Goal: Task Accomplishment & Management: Manage account settings

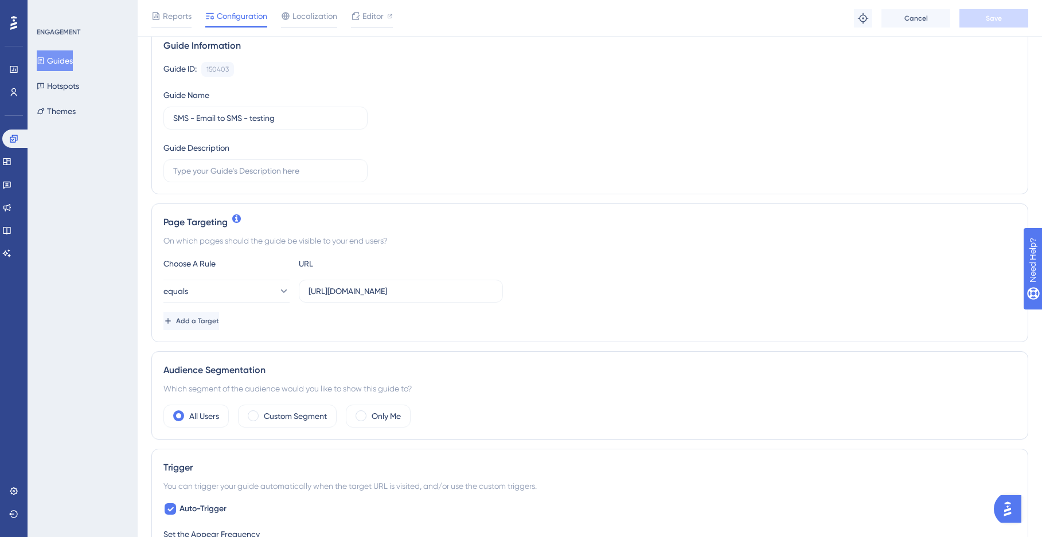
scroll to position [203, 0]
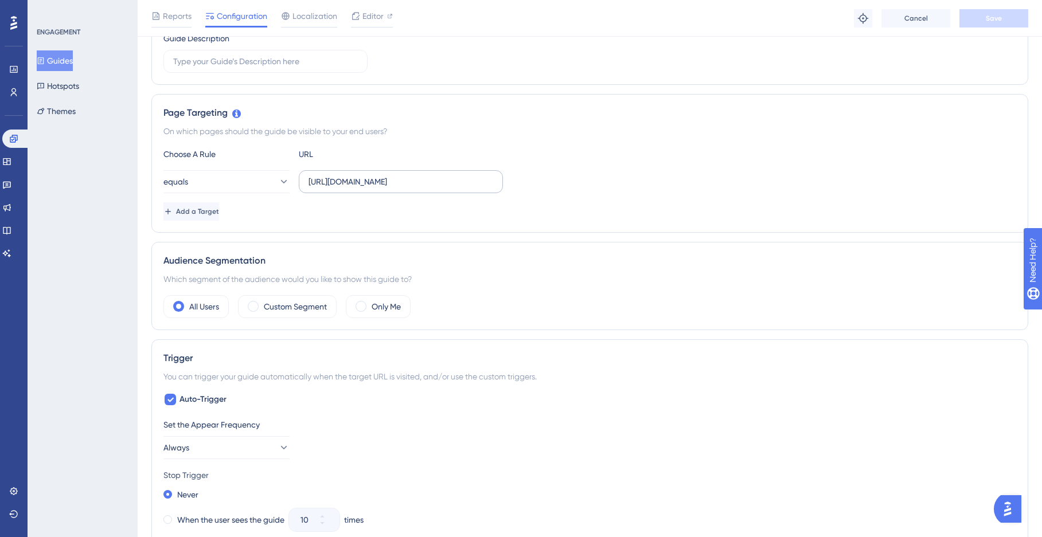
click at [483, 189] on label "https://app.testing-naxai.com/email-to-sms/settings" at bounding box center [401, 181] width 204 height 23
click at [483, 188] on input "https://app.testing-naxai.com/email-to-sms/settings" at bounding box center [400, 181] width 185 height 13
drag, startPoint x: 481, startPoint y: 184, endPoint x: 535, endPoint y: 189, distance: 54.7
click at [535, 185] on div "equals https://app.testing-naxai.com/email-to-sms/settings" at bounding box center [589, 181] width 852 height 23
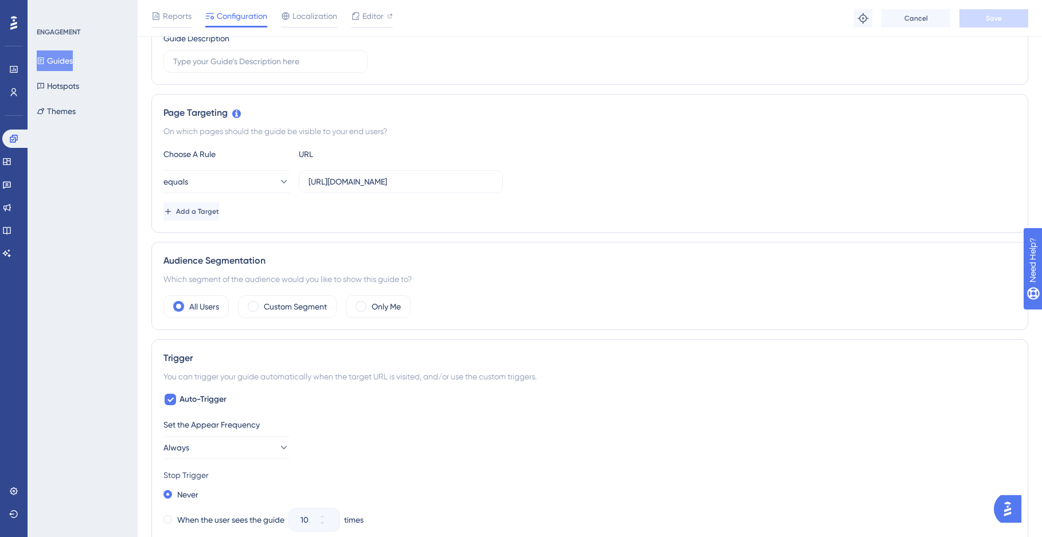
scroll to position [0, 0]
click at [535, 189] on div "equals https://app.testing-naxai.com/email-to-sms/settings" at bounding box center [589, 181] width 852 height 23
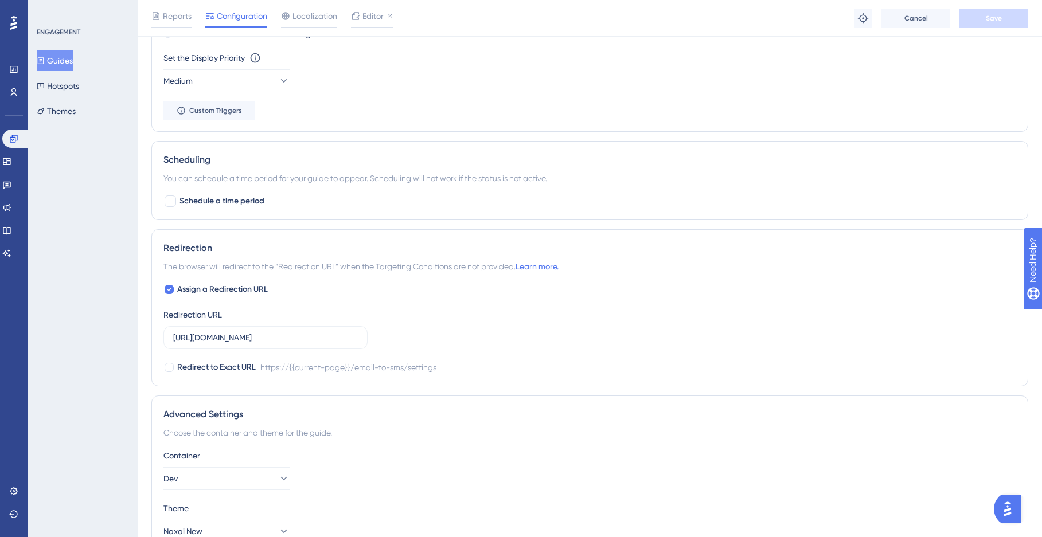
scroll to position [803, 0]
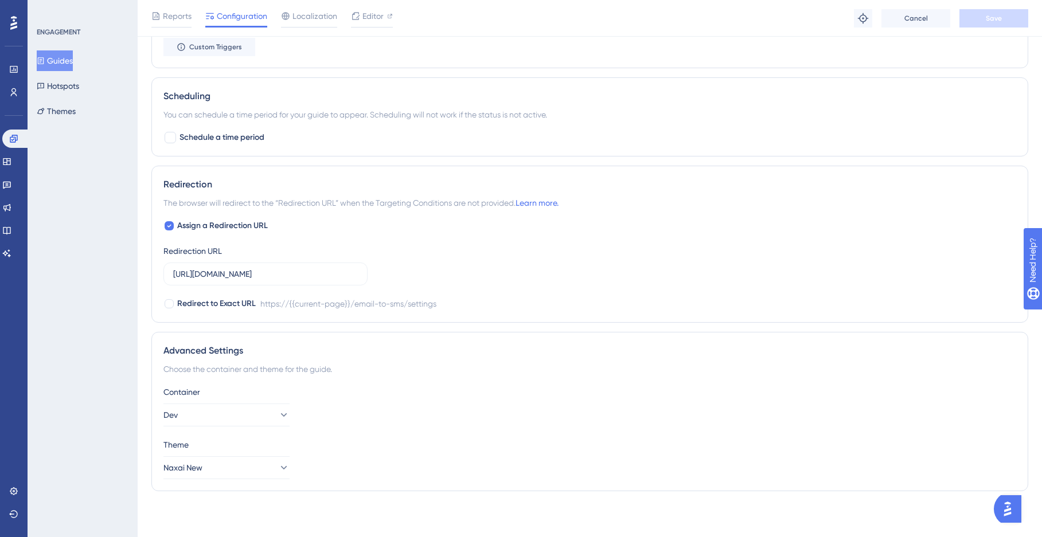
click at [65, 60] on button "Guides" at bounding box center [55, 60] width 36 height 21
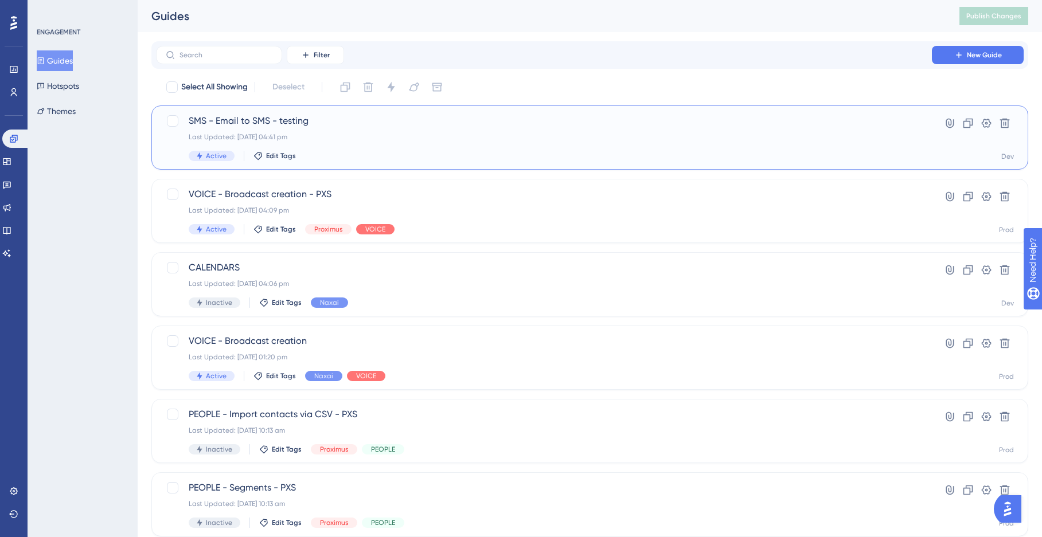
click at [326, 124] on span "SMS - Email to SMS - testing" at bounding box center [544, 121] width 710 height 14
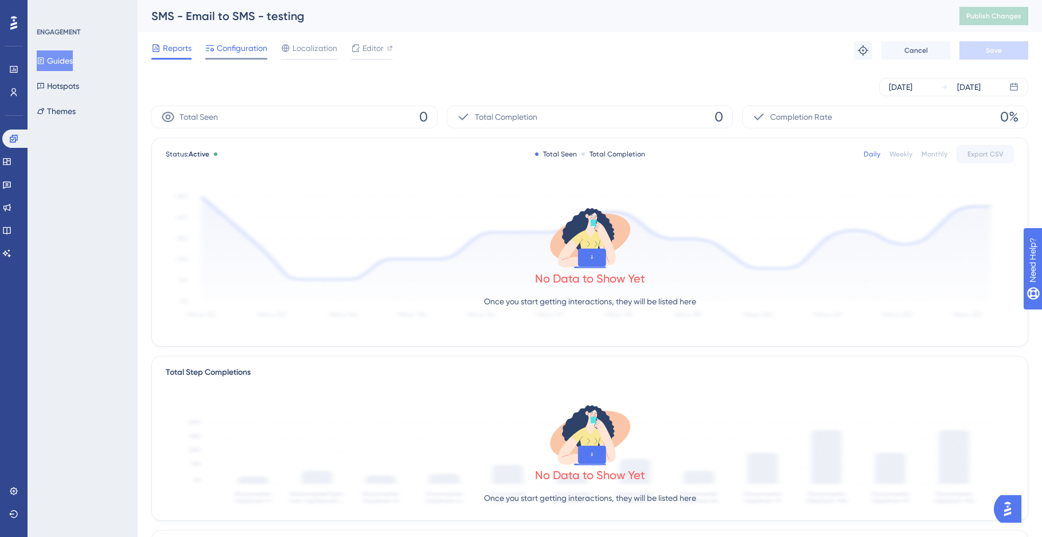
click at [259, 53] on span "Configuration" at bounding box center [242, 48] width 50 height 14
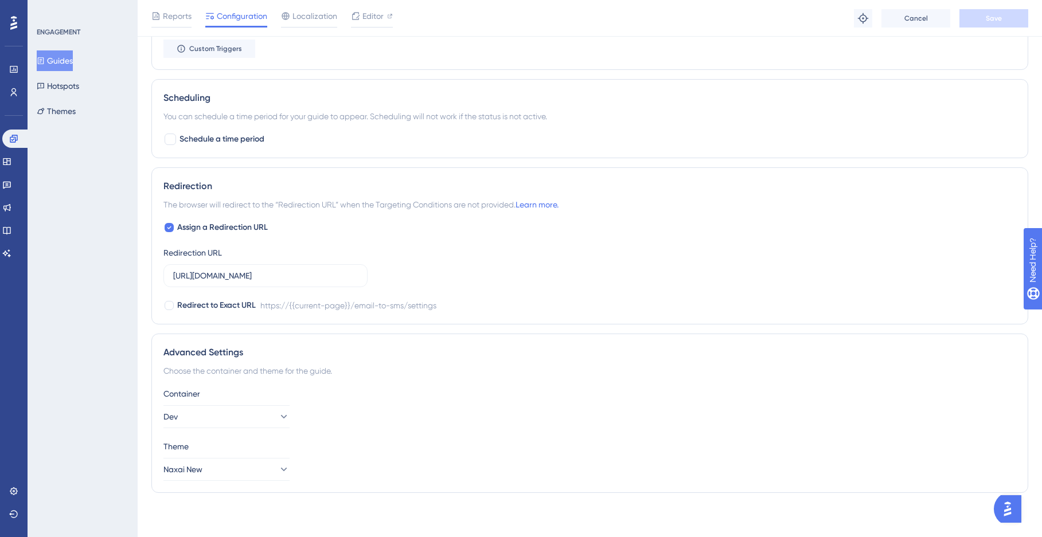
scroll to position [803, 0]
click at [288, 417] on button "Dev" at bounding box center [226, 415] width 126 height 23
click at [217, 475] on div "Testing Testing" at bounding box center [226, 472] width 93 height 23
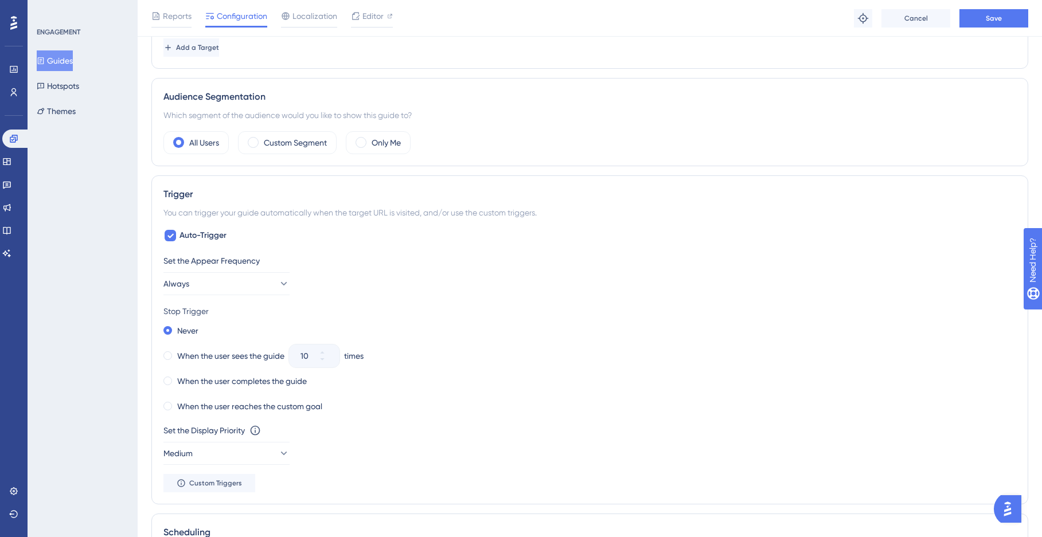
scroll to position [516, 0]
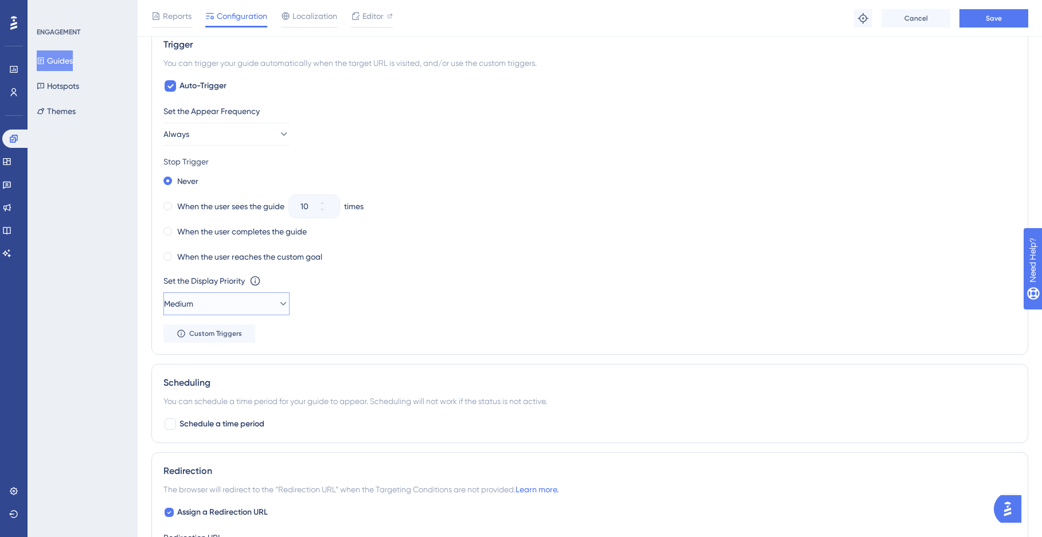
click at [276, 312] on button "Medium" at bounding box center [226, 303] width 126 height 23
click at [331, 300] on div "Set the Display Priority This option will set the display priority between auto…" at bounding box center [589, 294] width 852 height 41
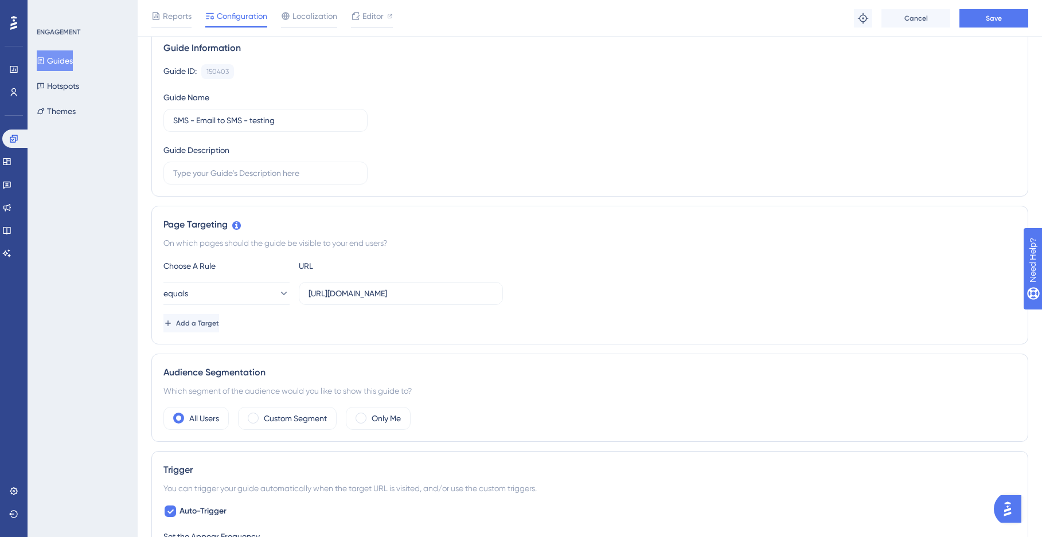
scroll to position [0, 0]
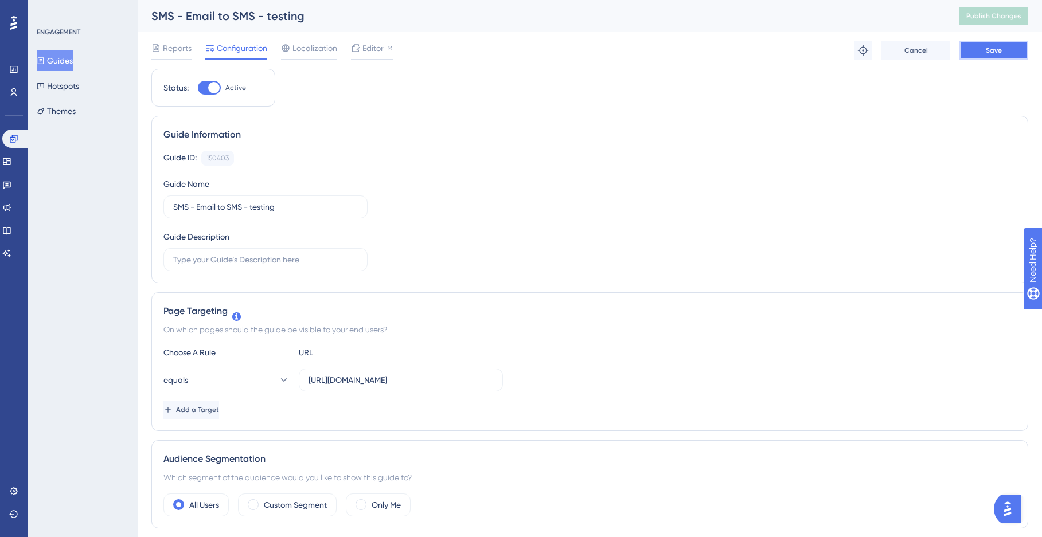
click at [993, 52] on span "Save" at bounding box center [993, 50] width 16 height 9
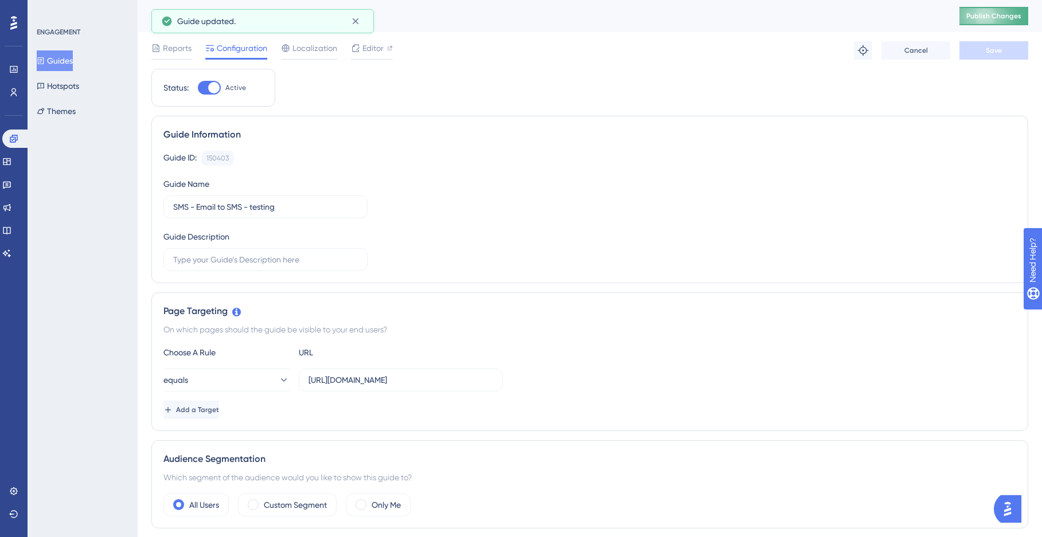
click at [1000, 22] on button "Publish Changes" at bounding box center [993, 16] width 69 height 18
click at [372, 50] on span "Editor" at bounding box center [372, 48] width 21 height 14
click at [183, 53] on span "Reports" at bounding box center [177, 48] width 29 height 14
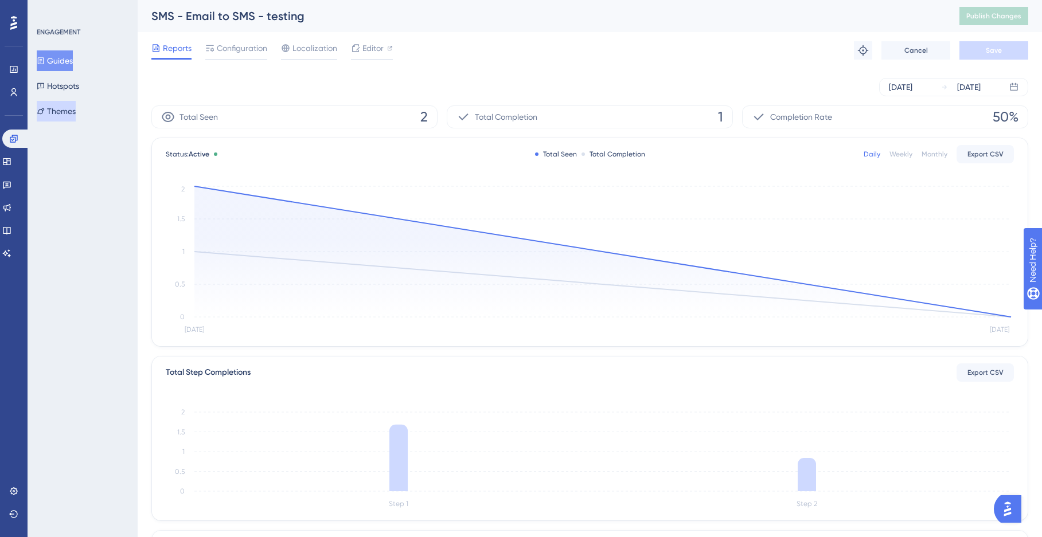
click at [76, 108] on button "Themes" at bounding box center [56, 111] width 39 height 21
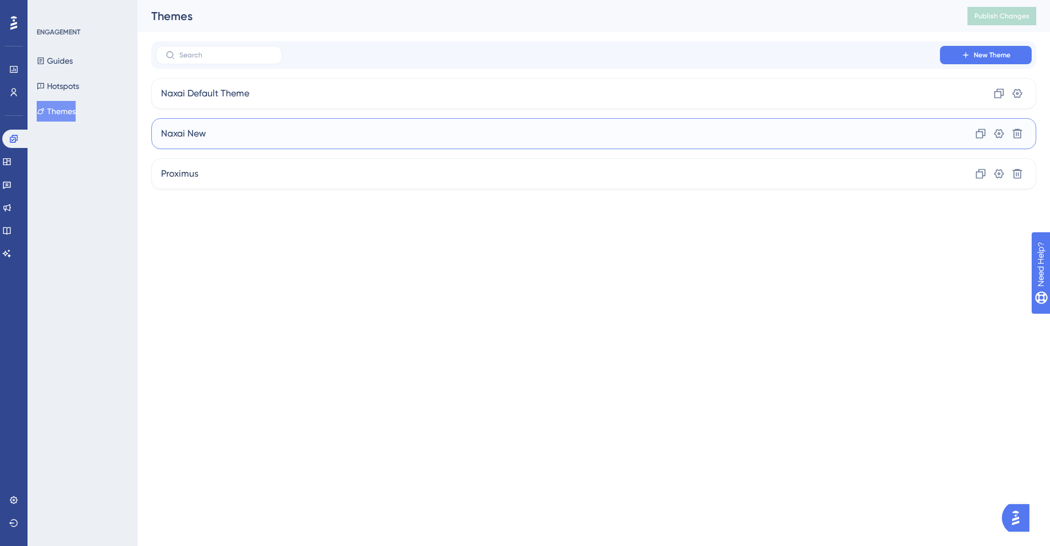
click at [231, 132] on div "Naxai New Clone Settings Delete" at bounding box center [593, 133] width 885 height 31
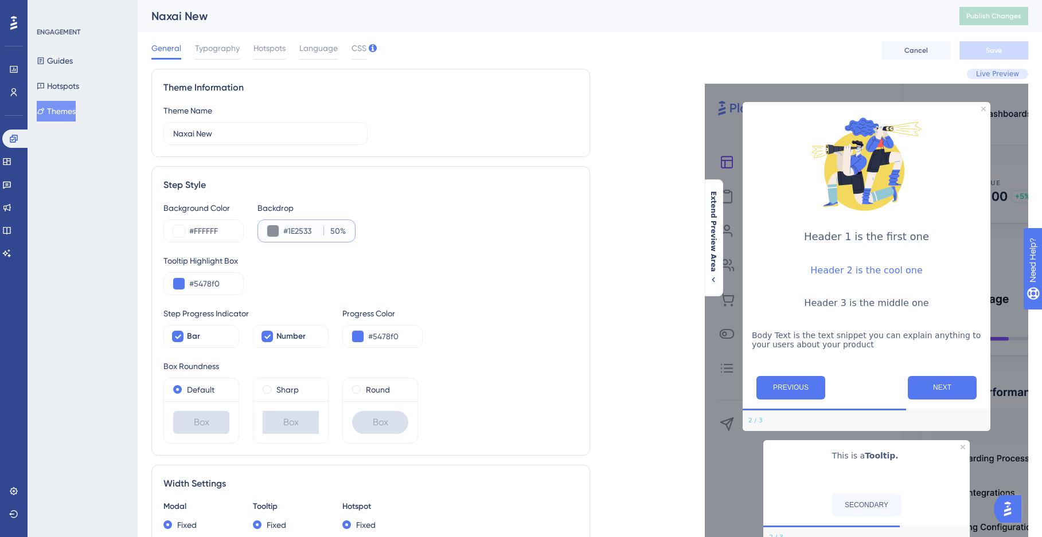
click at [293, 230] on input "#1E2533" at bounding box center [301, 231] width 36 height 14
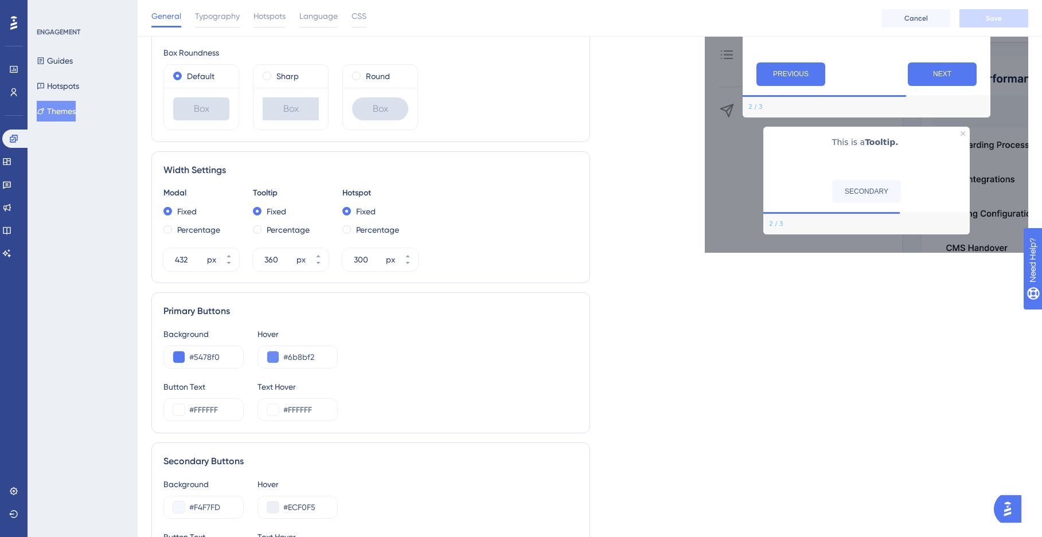
scroll to position [533, 0]
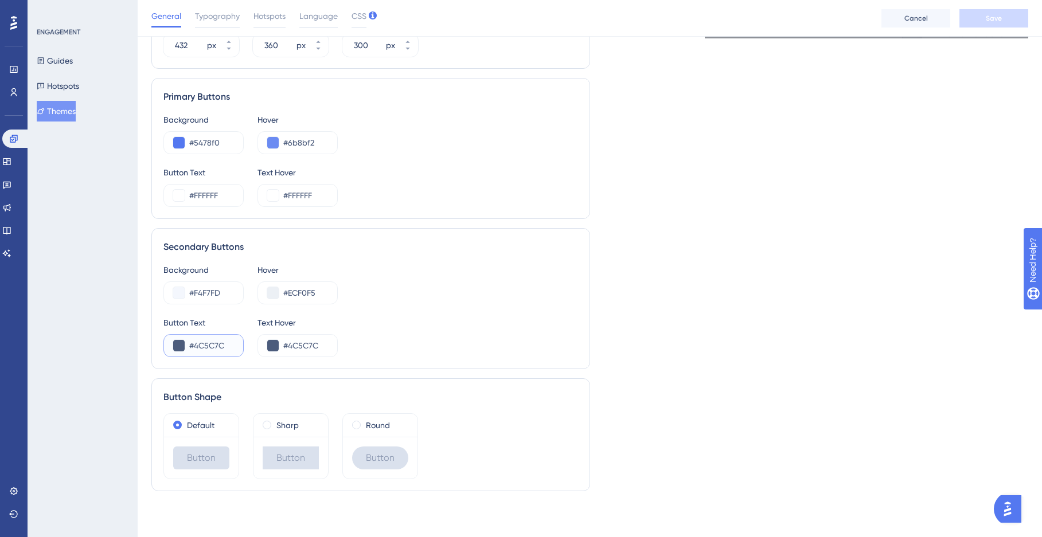
click at [199, 343] on input "#4C5C7C" at bounding box center [211, 346] width 45 height 14
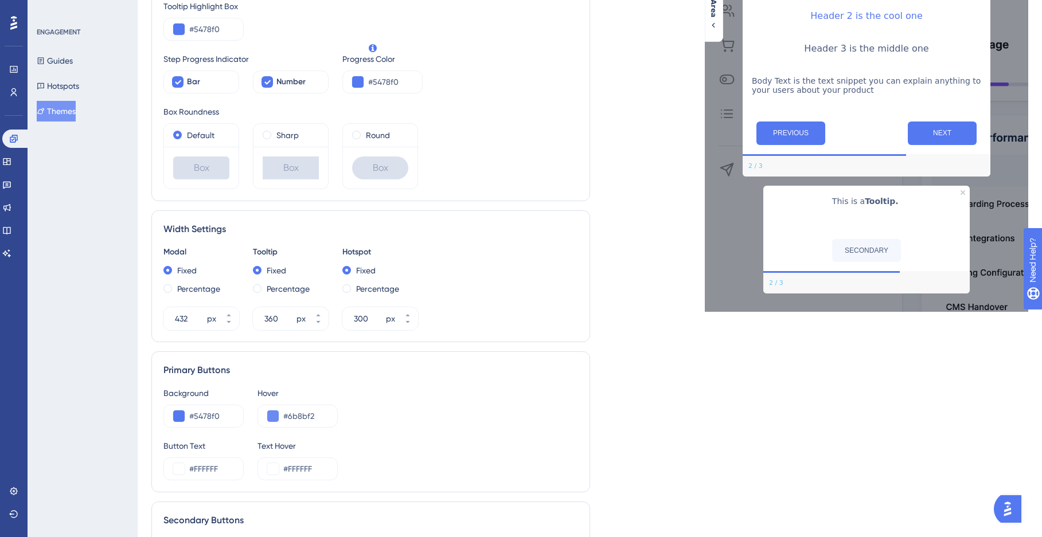
scroll to position [0, 0]
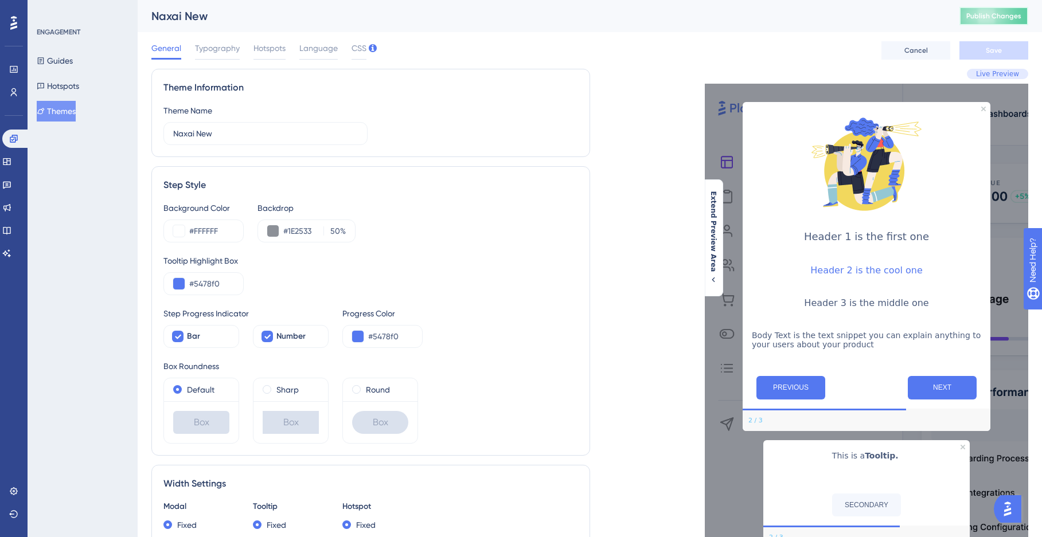
click at [1007, 16] on span "Publish Changes" at bounding box center [993, 15] width 55 height 9
click at [218, 50] on span "Typography" at bounding box center [217, 48] width 45 height 14
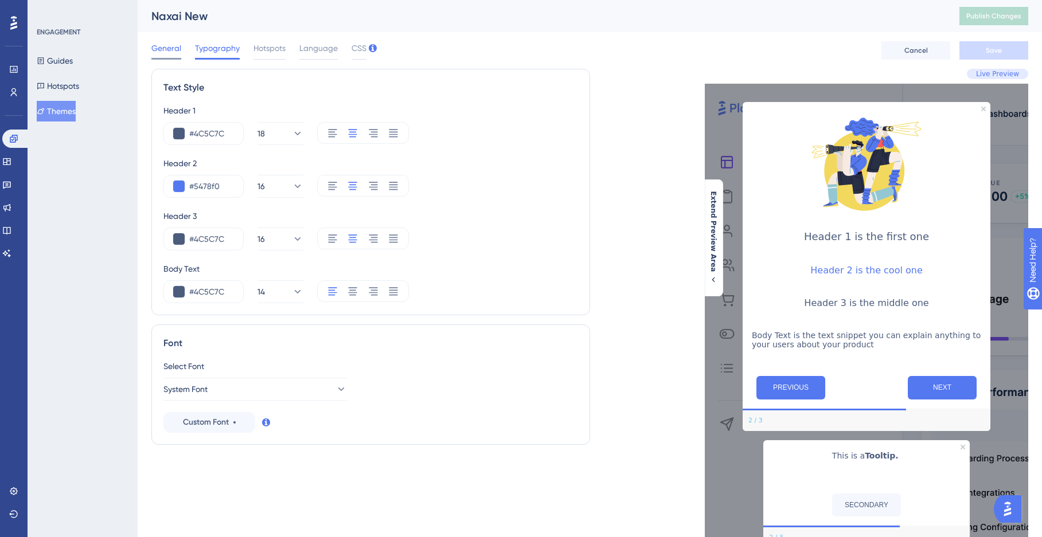
click at [167, 50] on span "General" at bounding box center [166, 48] width 30 height 14
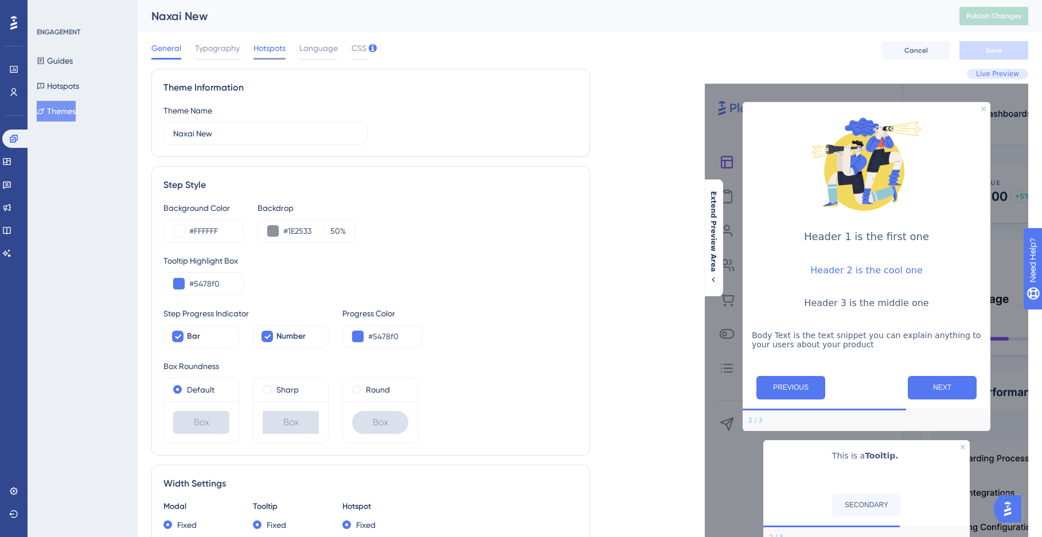
click at [281, 49] on span "Hotspots" at bounding box center [269, 48] width 32 height 14
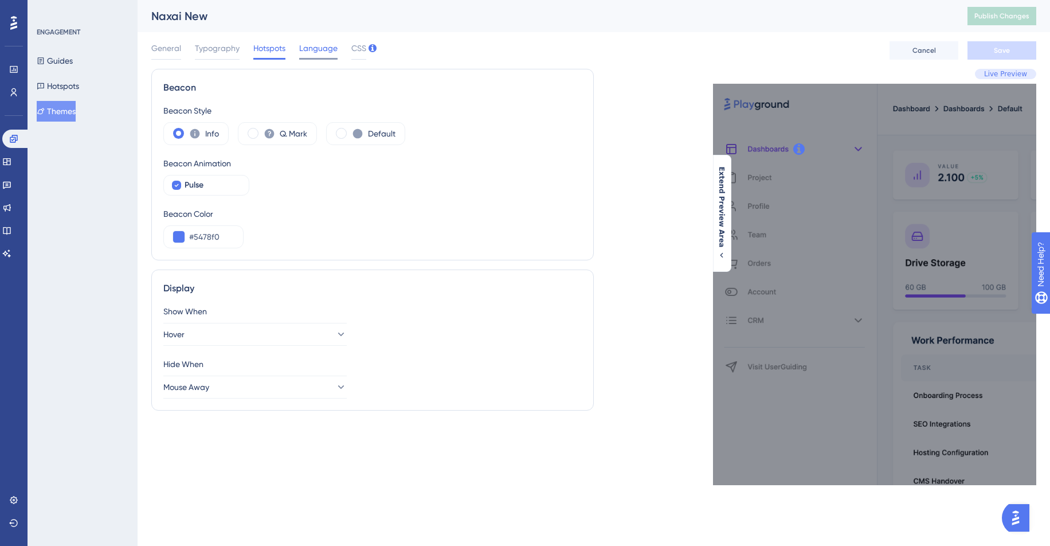
click at [313, 49] on span "Language" at bounding box center [318, 48] width 38 height 14
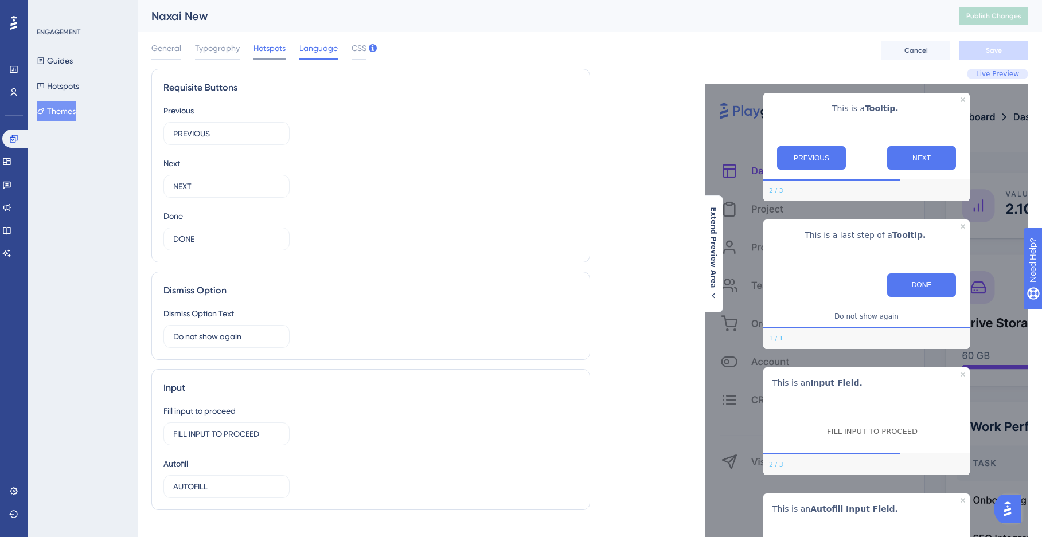
click at [263, 51] on span "Hotspots" at bounding box center [269, 48] width 32 height 14
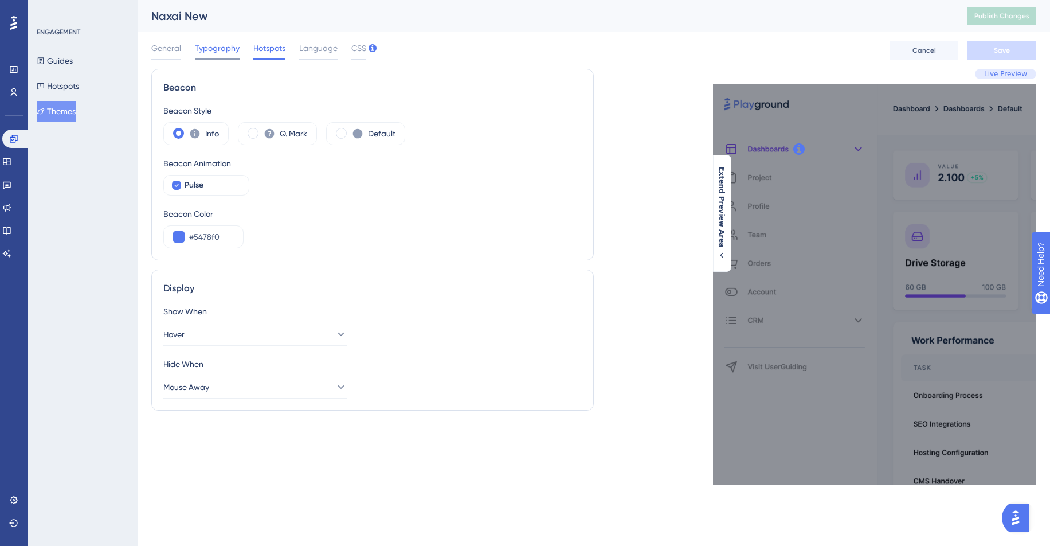
click at [223, 49] on span "Typography" at bounding box center [217, 48] width 45 height 14
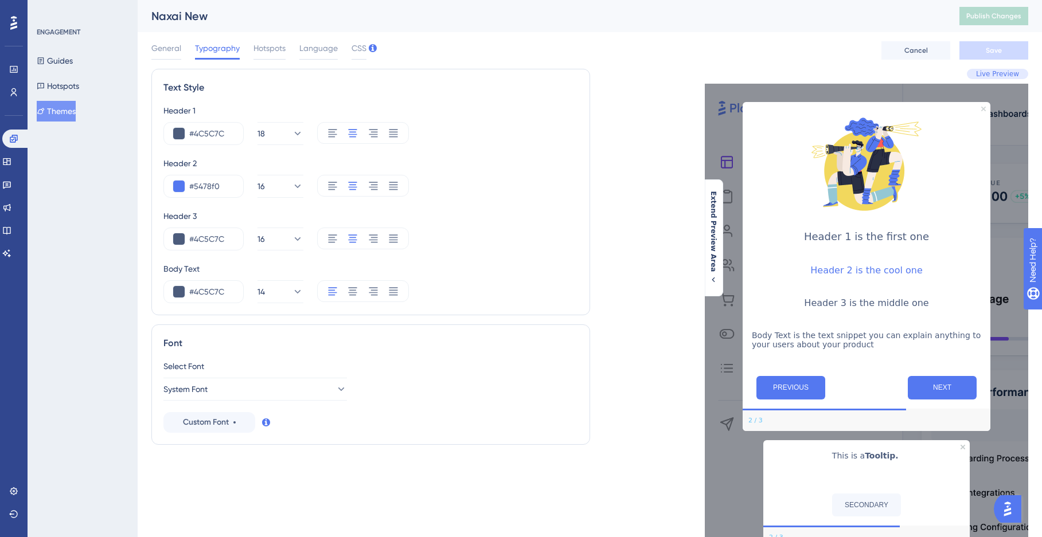
click at [985, 108] on icon "Close Preview" at bounding box center [983, 109] width 5 height 5
click at [174, 53] on span "General" at bounding box center [166, 48] width 30 height 14
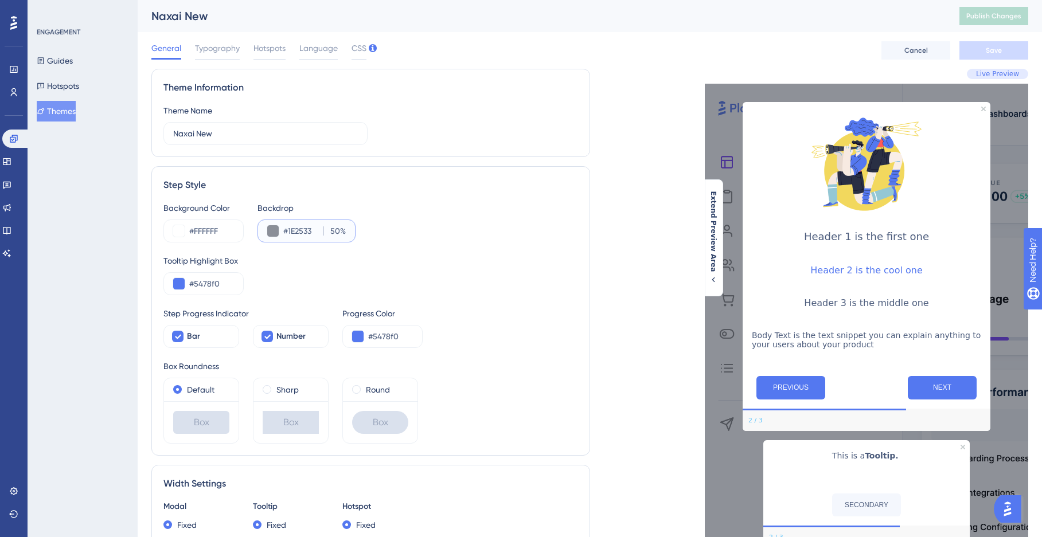
click at [303, 234] on input "#1E2533" at bounding box center [301, 231] width 36 height 14
paste input "4C5C7C"
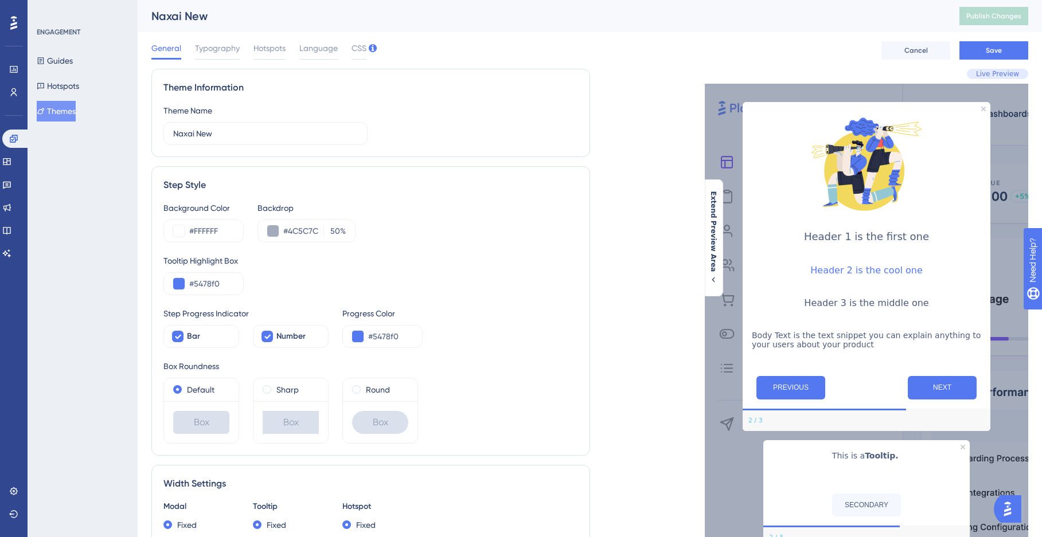
click at [307, 281] on div "Tooltip Highlight Box #5478f0" at bounding box center [370, 274] width 414 height 41
click at [272, 234] on button at bounding box center [272, 230] width 11 height 11
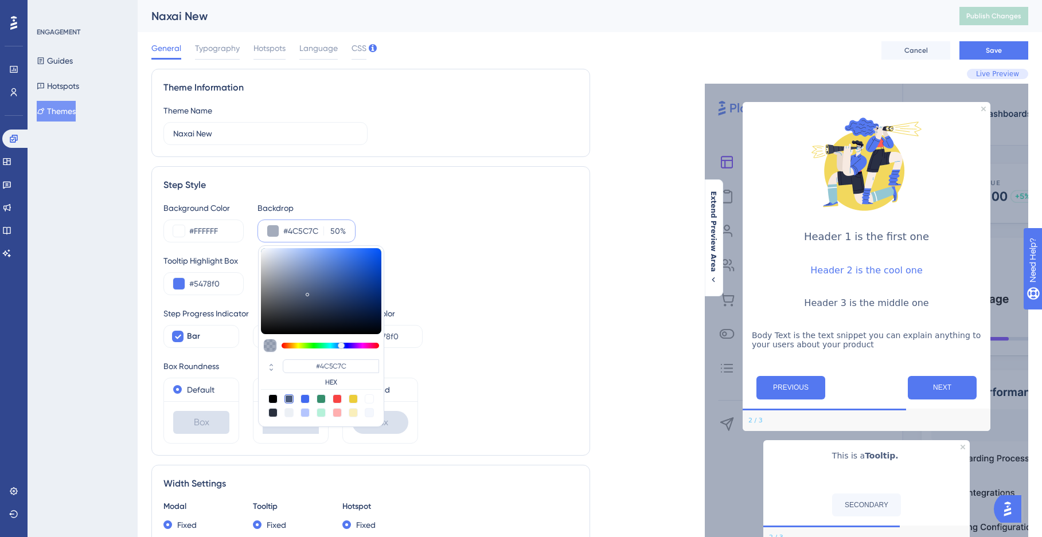
type input "#7687a8"
type input "#7687A8"
type input "#758ab4"
type input "#758AB4"
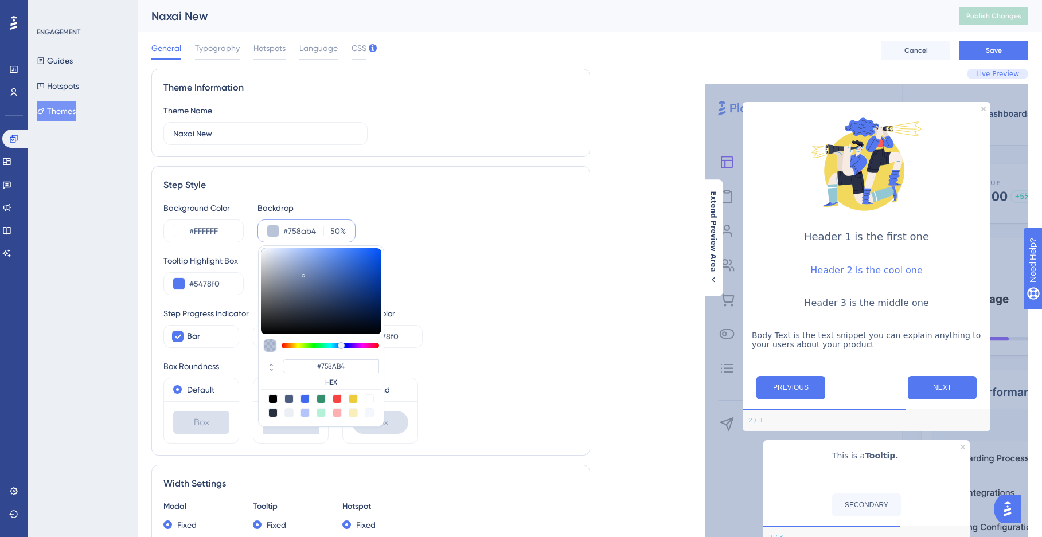
type input "#6f89be"
type input "#6F89BE"
type input "#5980cf"
type input "#5980CF"
type input "#3369d6"
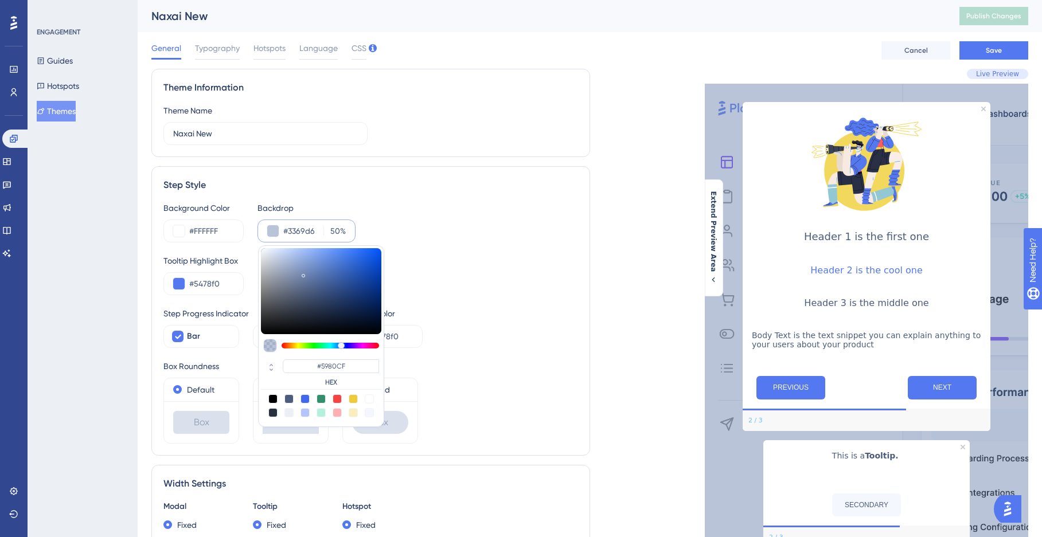
type input "#3369D6"
type input "#0f54df"
type input "#0F54DF"
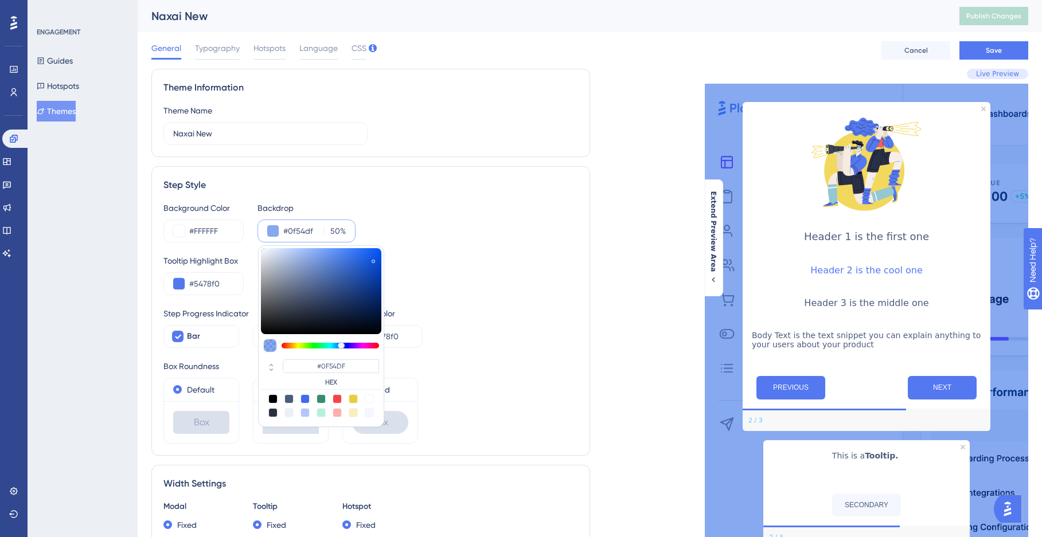
type input "#004de9"
type input "#004DE9"
type input "#004fee"
type input "#004FEE"
type input "#0050f1"
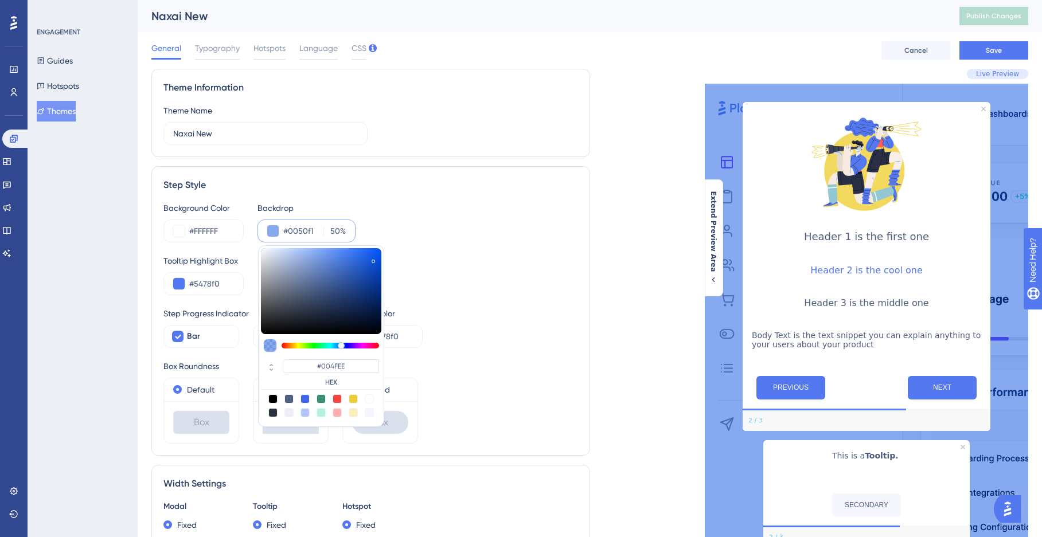
type input "#0050F1"
type input "#0051f5"
type input "#0051F5"
type input "#0052f8"
type input "#0052F8"
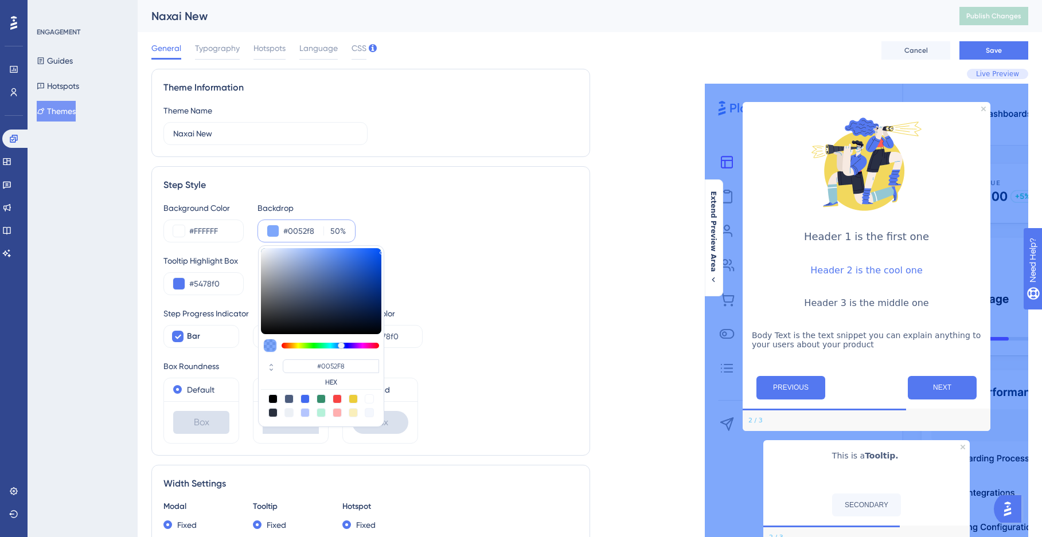
type input "#0053fa"
type input "#0053FA"
type input "#0054fc"
type input "#0054FC"
drag, startPoint x: 303, startPoint y: 273, endPoint x: 417, endPoint y: 249, distance: 116.6
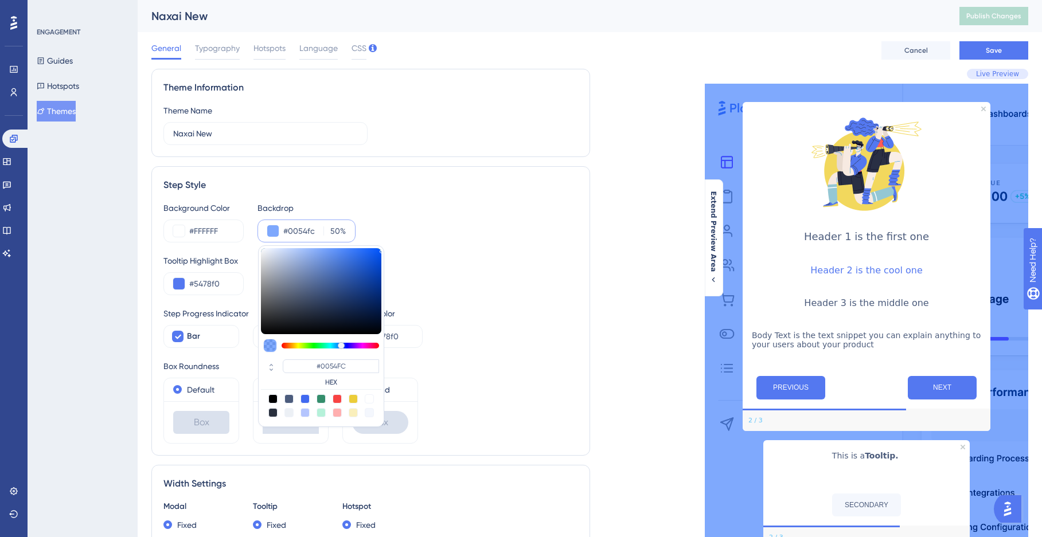
click at [417, 249] on div "Background Color #FFFFFF Backdrop #0054fc 50 % #0054FC HEX Tooltip Highlight Bo…" at bounding box center [370, 322] width 414 height 242
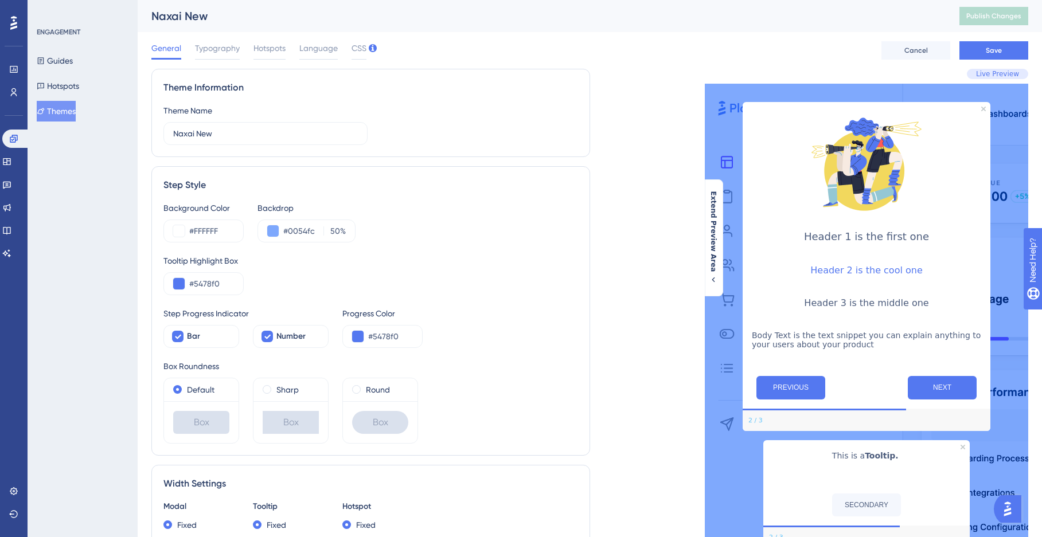
click at [468, 266] on div "Tooltip Highlight Box" at bounding box center [370, 261] width 414 height 14
click at [226, 49] on span "Typography" at bounding box center [217, 48] width 45 height 14
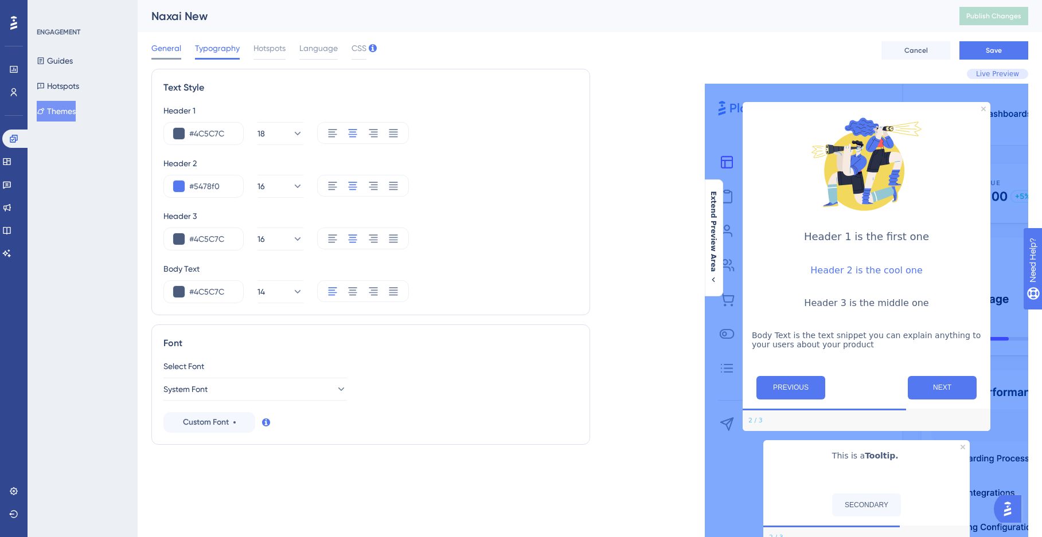
click at [172, 52] on span "General" at bounding box center [166, 48] width 30 height 14
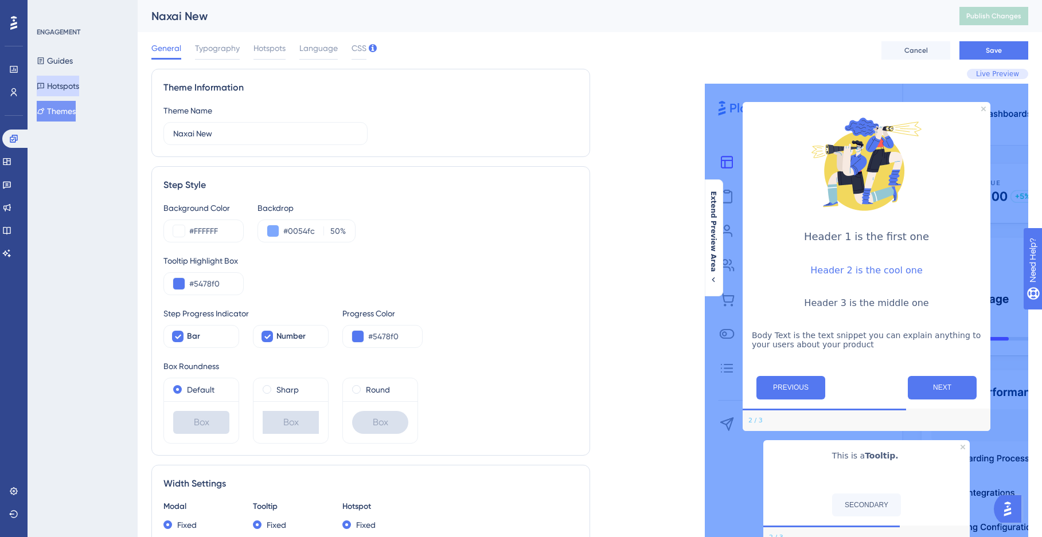
click at [79, 89] on button "Hotspots" at bounding box center [58, 86] width 42 height 21
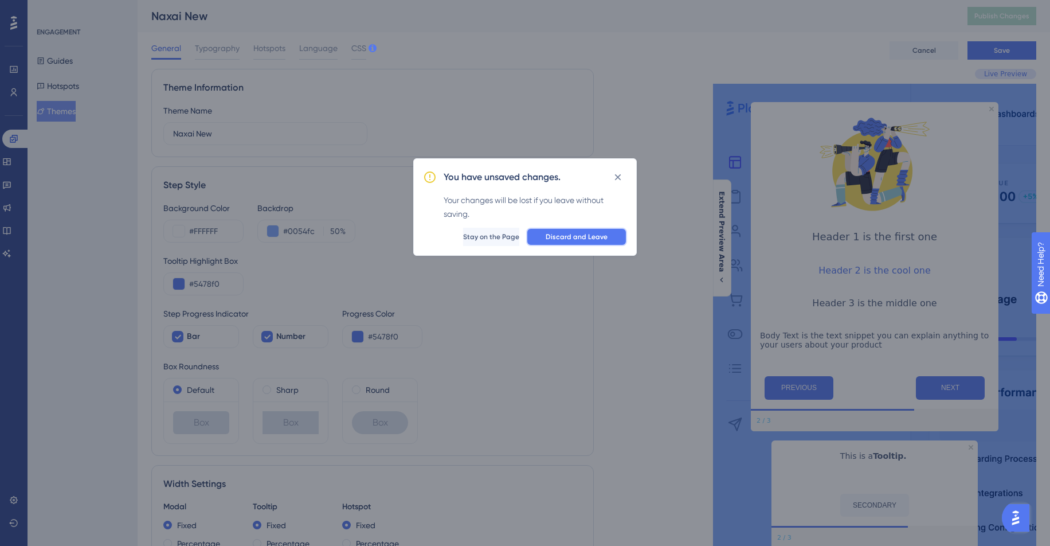
click at [573, 236] on span "Discard and Leave" at bounding box center [577, 236] width 62 height 9
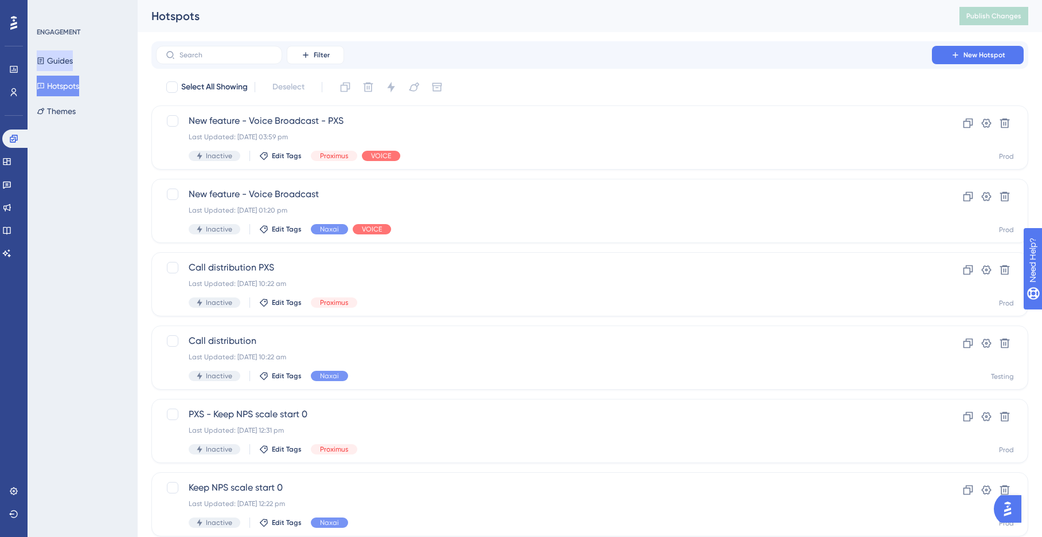
click at [65, 64] on button "Guides" at bounding box center [55, 60] width 36 height 21
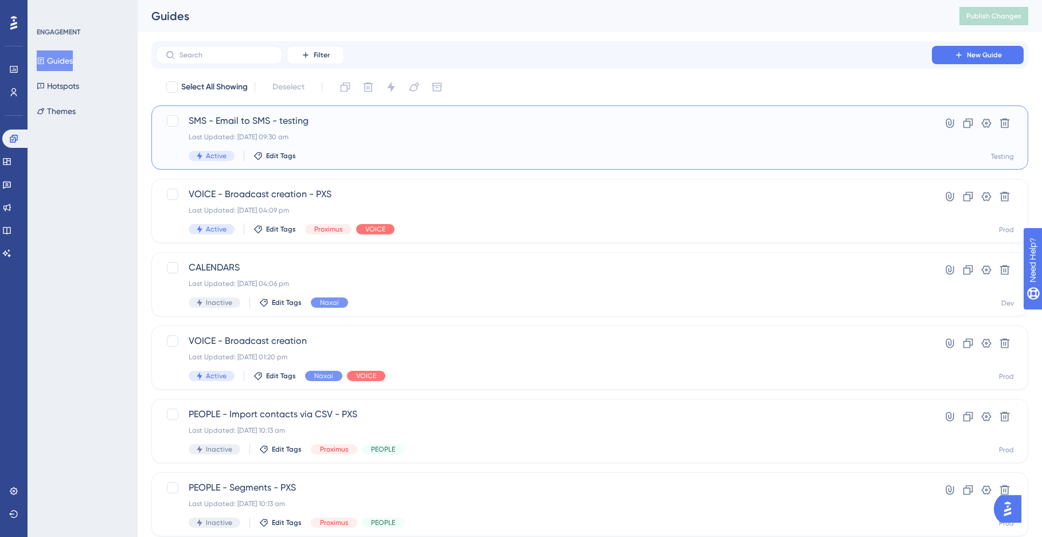
click at [268, 134] on div "Last Updated: 22 Aug 2025 09:30 am" at bounding box center [544, 136] width 710 height 9
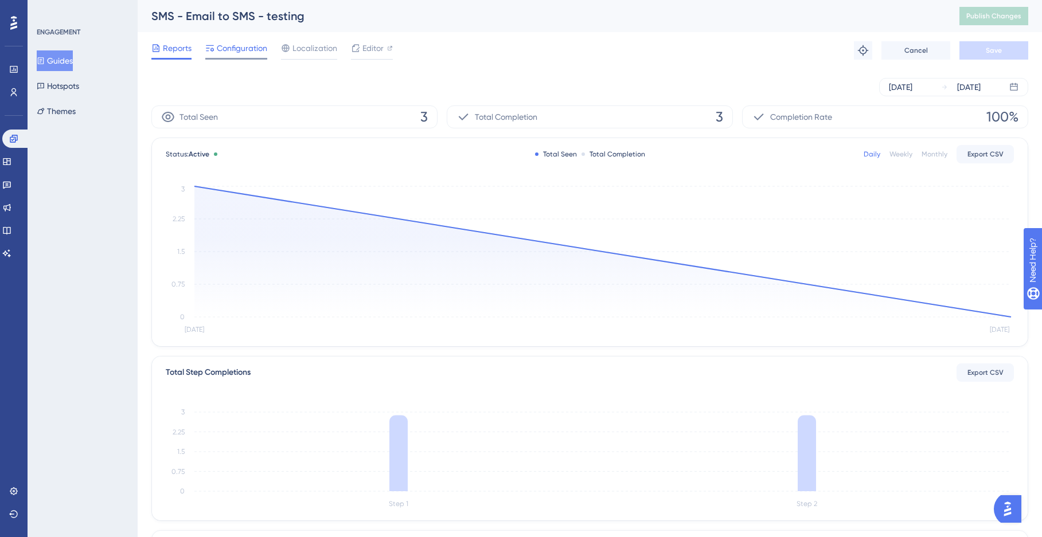
click at [249, 54] on span "Configuration" at bounding box center [242, 48] width 50 height 14
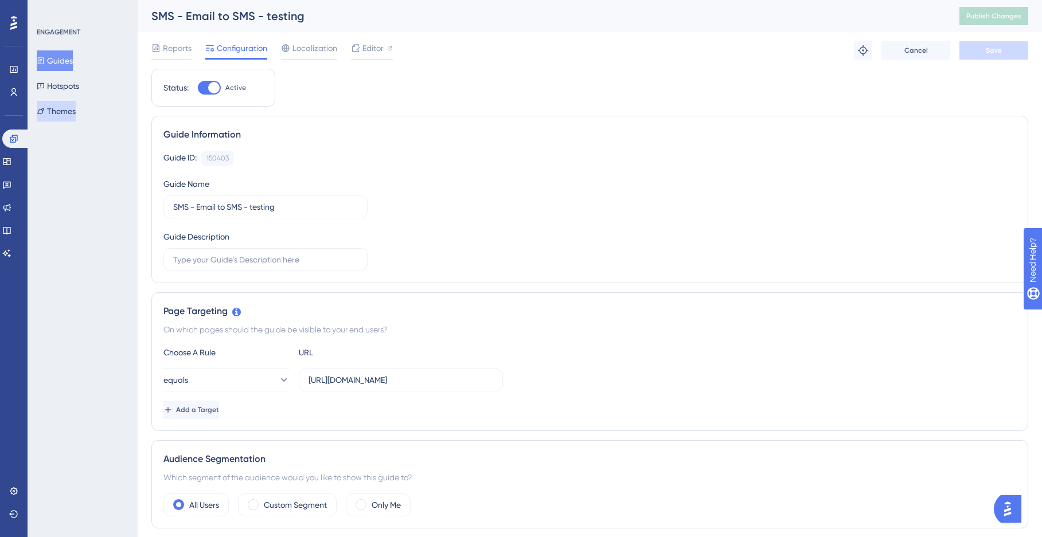
click at [70, 109] on button "Themes" at bounding box center [56, 111] width 39 height 21
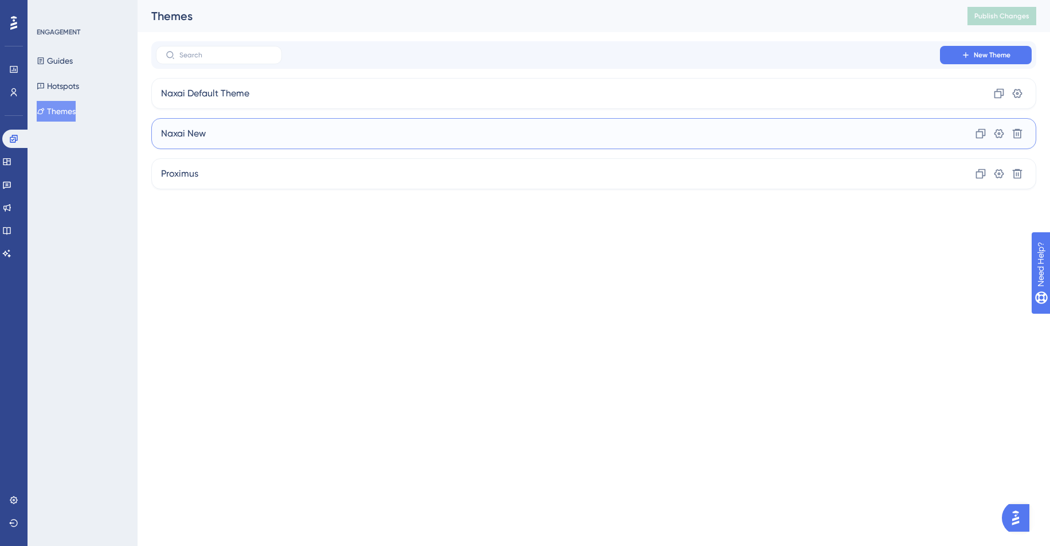
click at [245, 138] on div "Naxai New Clone Settings Delete" at bounding box center [593, 133] width 885 height 31
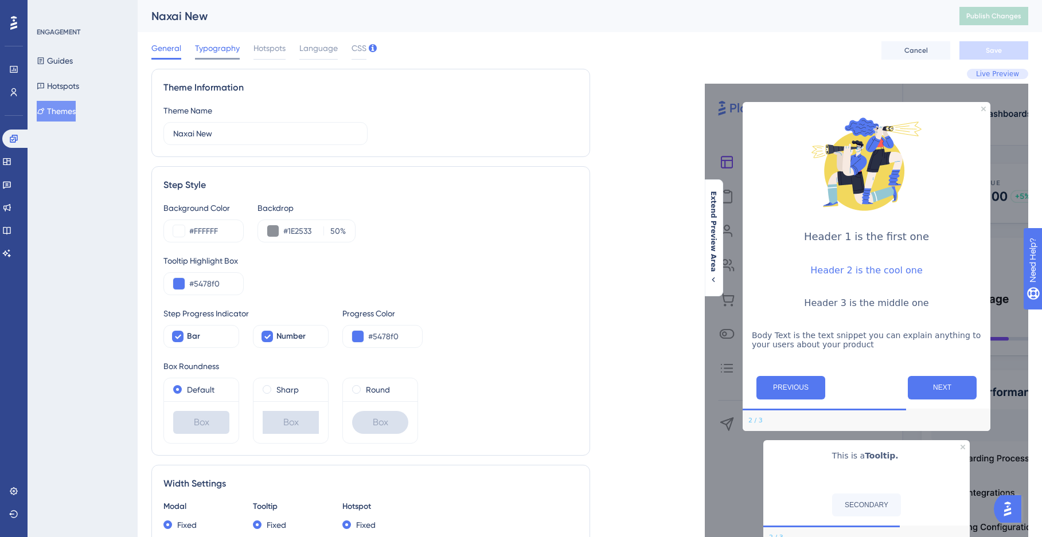
click at [218, 49] on span "Typography" at bounding box center [217, 48] width 45 height 14
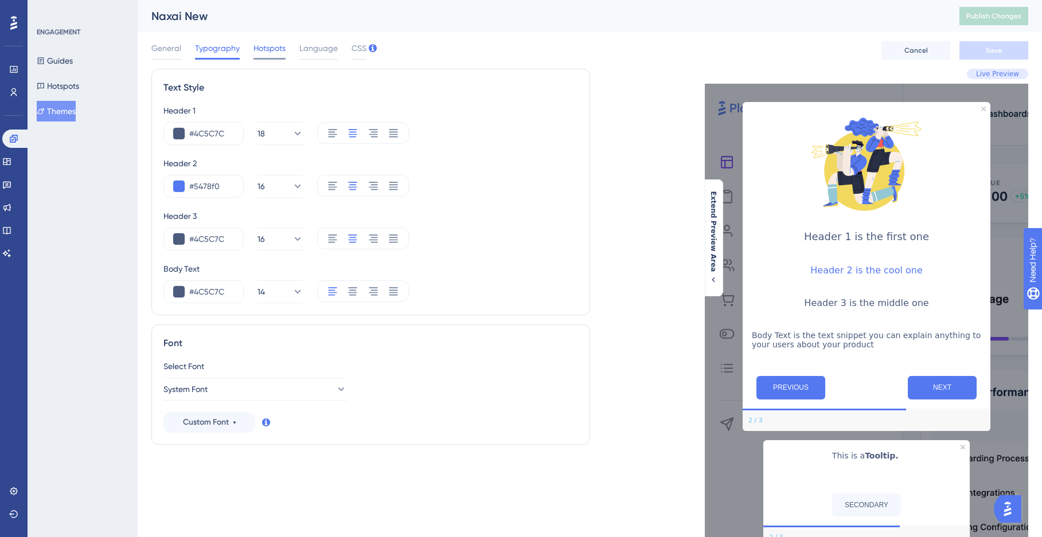
click at [281, 52] on span "Hotspots" at bounding box center [269, 48] width 32 height 14
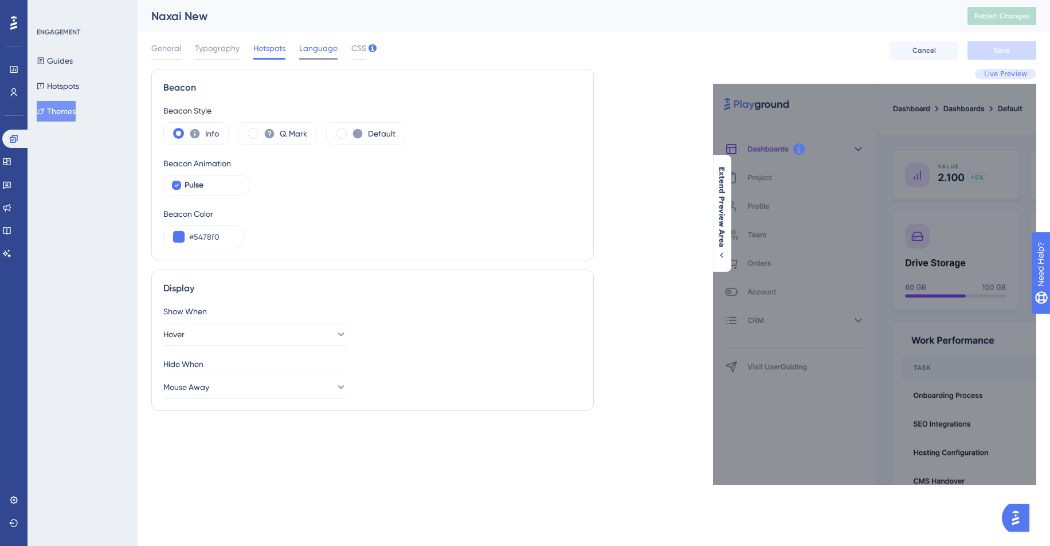
click at [307, 43] on span "Language" at bounding box center [318, 48] width 38 height 14
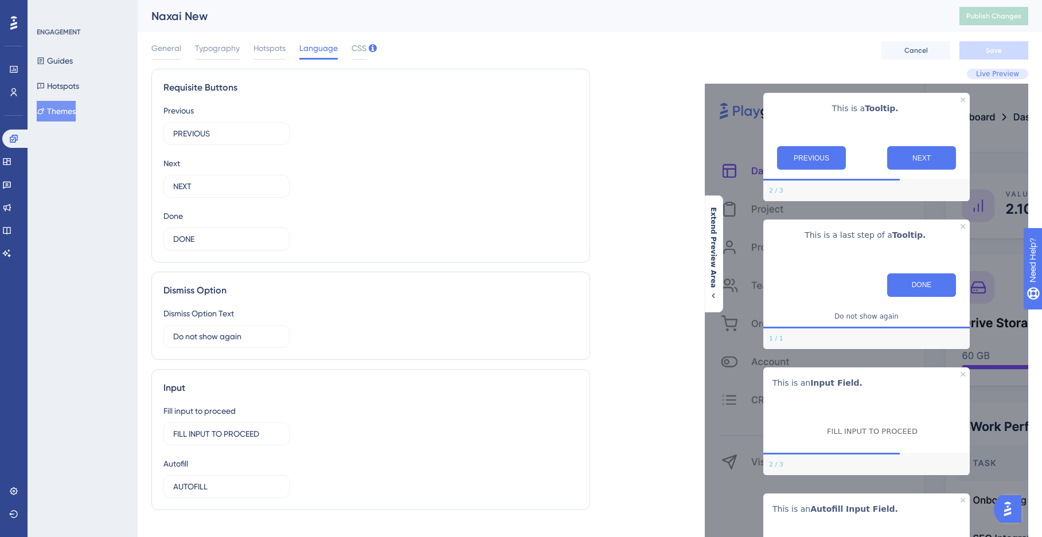
click at [349, 48] on div "General Typography Hotspots Language CSS" at bounding box center [258, 50] width 215 height 18
click at [357, 47] on span "CSS" at bounding box center [358, 48] width 15 height 14
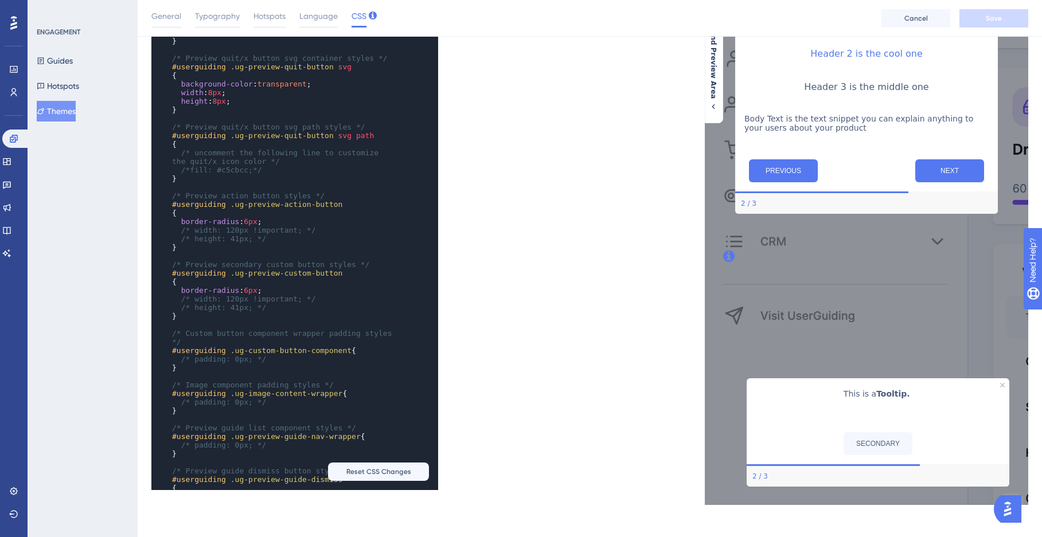
scroll to position [958, 0]
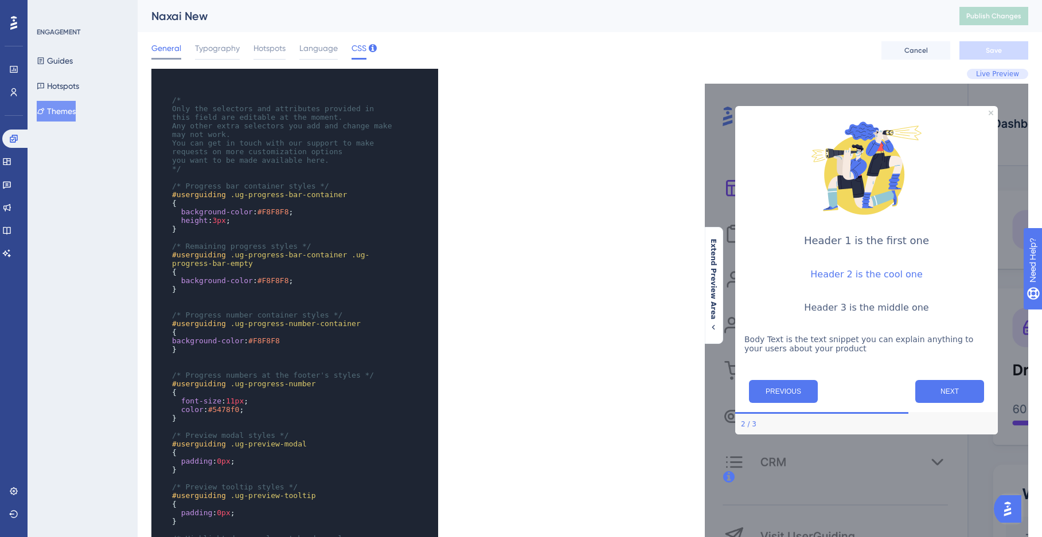
click at [171, 47] on span "General" at bounding box center [166, 48] width 30 height 14
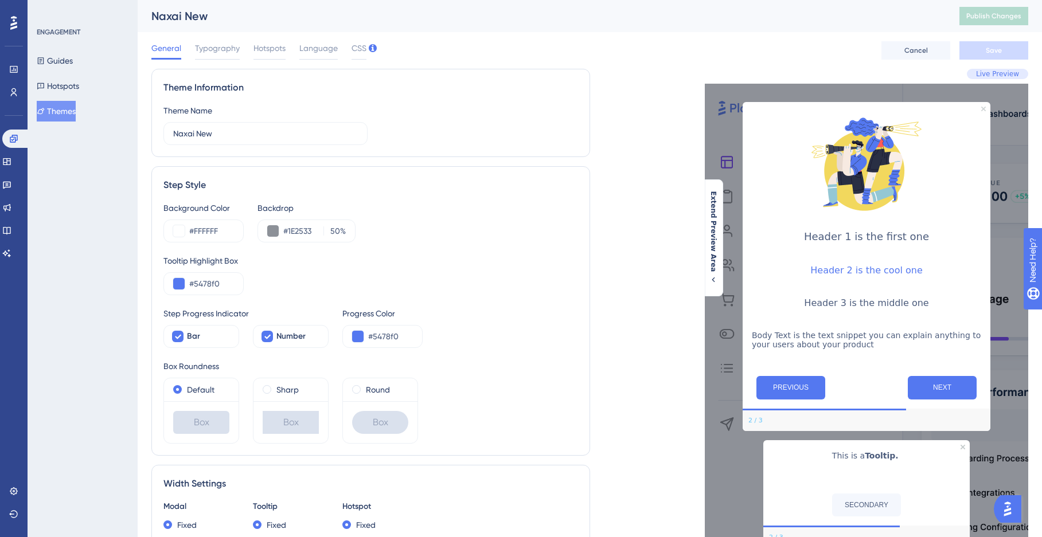
click at [984, 109] on icon "Close Preview" at bounding box center [983, 109] width 5 height 5
click at [304, 45] on span "Language" at bounding box center [318, 48] width 38 height 14
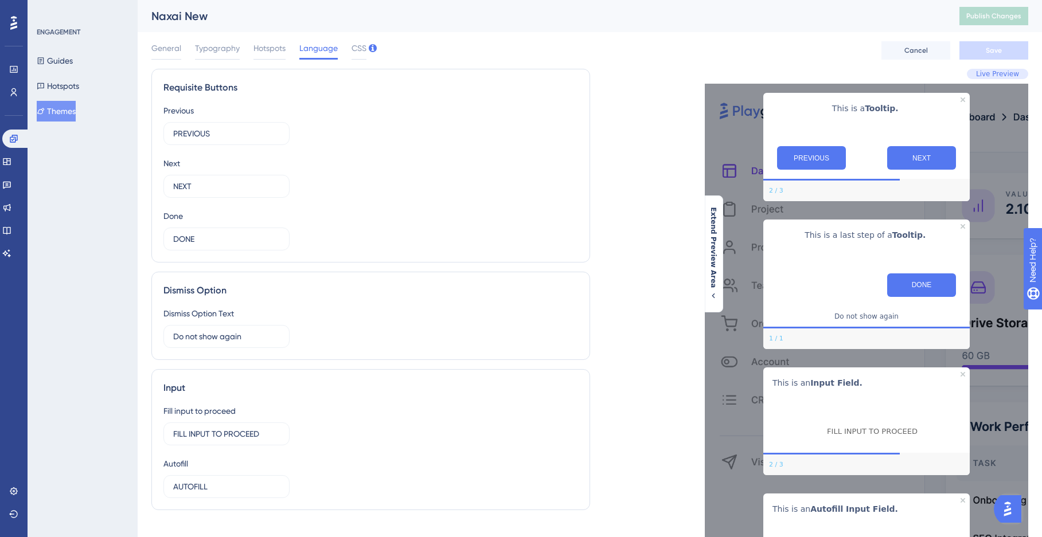
click at [346, 44] on div "General Typography Hotspots Language CSS" at bounding box center [258, 50] width 215 height 18
click at [359, 44] on span "CSS" at bounding box center [358, 48] width 15 height 14
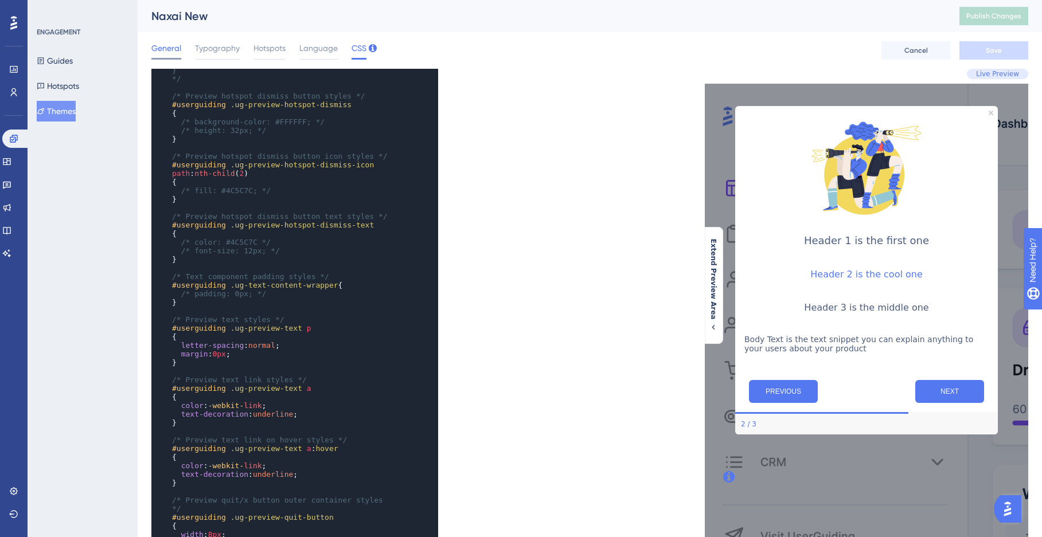
click at [163, 46] on span "General" at bounding box center [166, 48] width 30 height 14
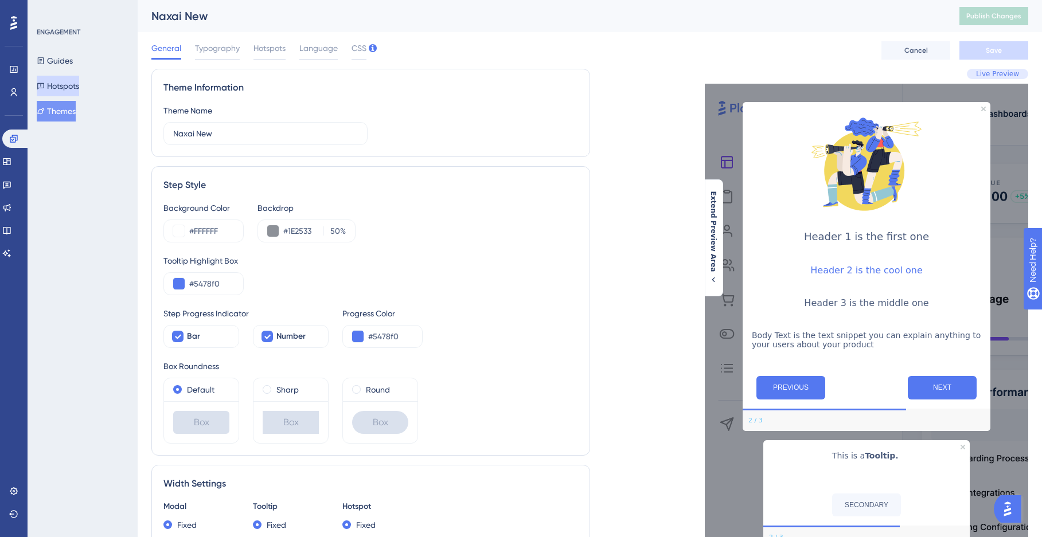
click at [76, 85] on button "Hotspots" at bounding box center [58, 86] width 42 height 21
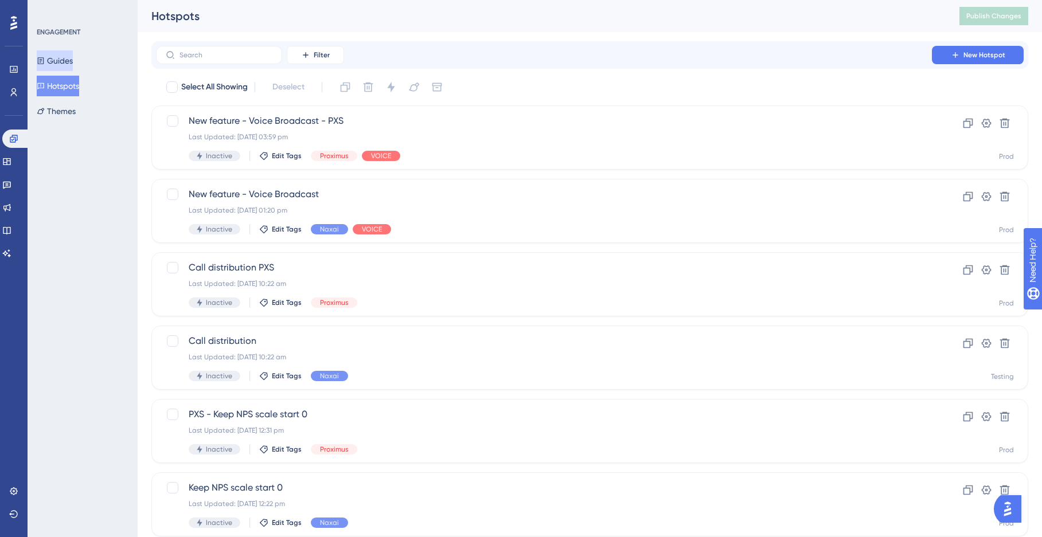
click at [73, 65] on button "Guides" at bounding box center [55, 60] width 36 height 21
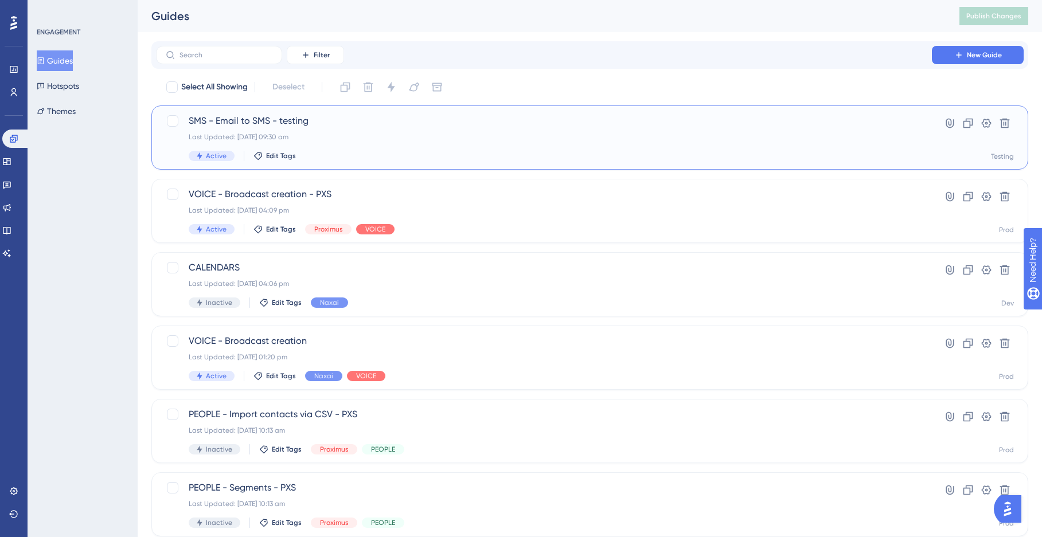
click at [271, 138] on div "Last Updated: 22 Aug 2025 09:30 am" at bounding box center [544, 136] width 710 height 9
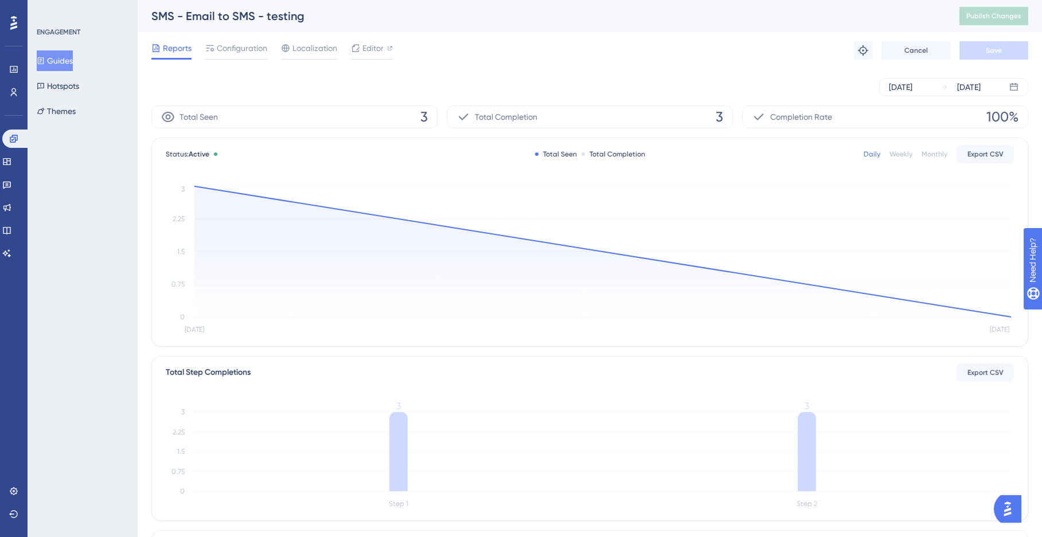
click at [73, 66] on button "Guides" at bounding box center [55, 60] width 36 height 21
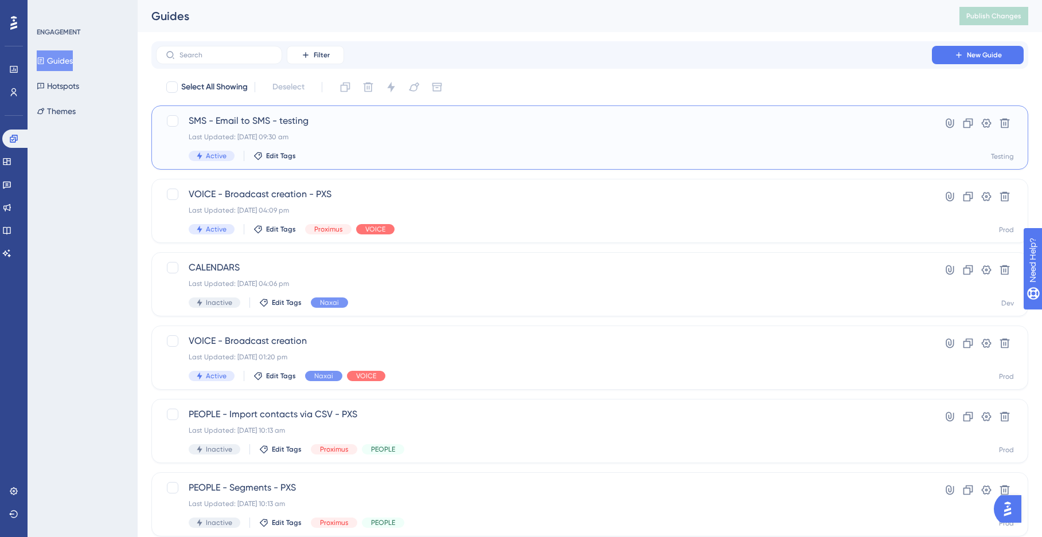
click at [370, 148] on div "SMS - Email to SMS - testing Last Updated: 22 Aug 2025 09:30 am Active Edit Tags" at bounding box center [544, 137] width 710 height 47
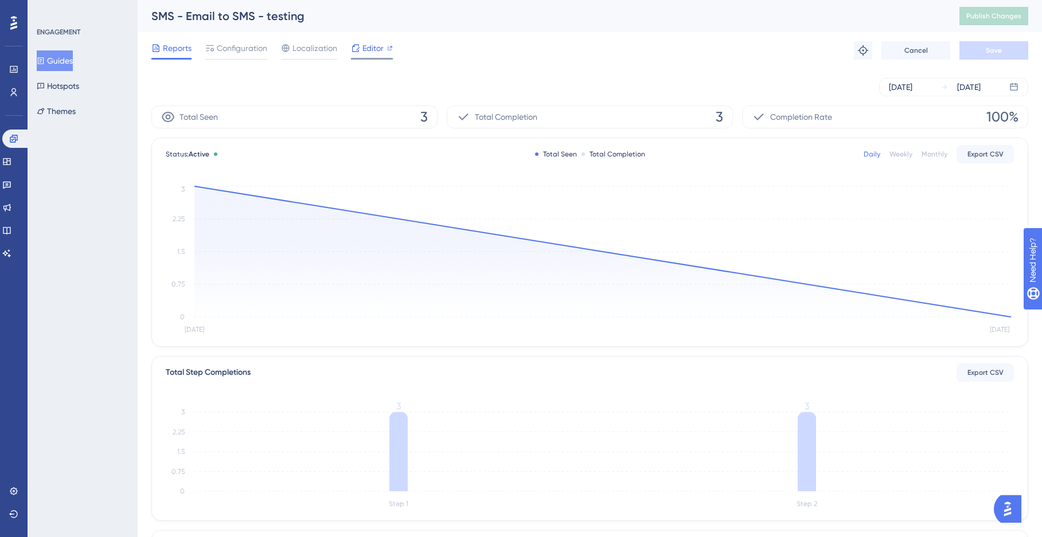
click at [357, 50] on icon at bounding box center [355, 48] width 9 height 9
click at [76, 102] on button "Themes" at bounding box center [56, 111] width 39 height 21
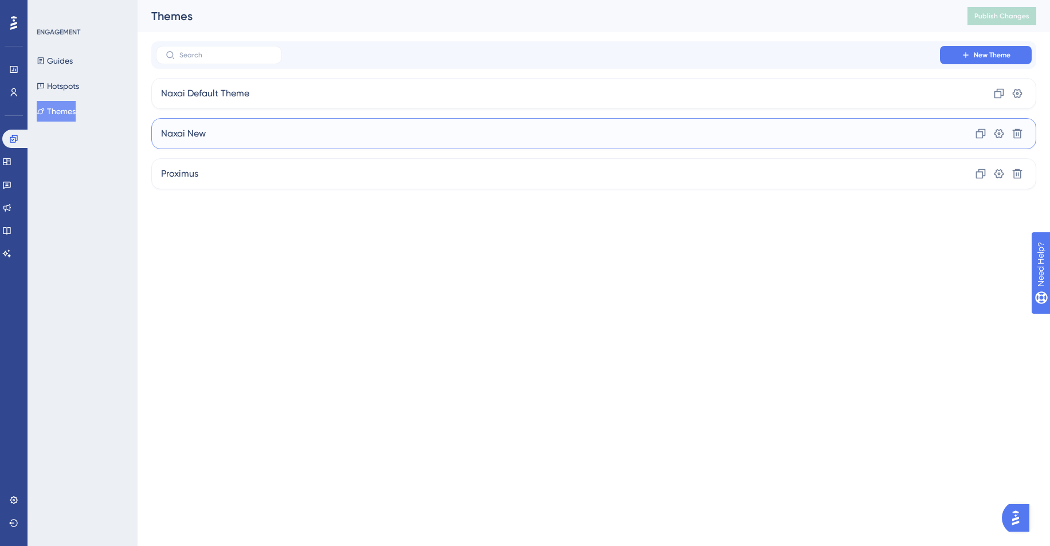
click at [522, 146] on div "Naxai New Clone Settings Delete" at bounding box center [593, 133] width 885 height 31
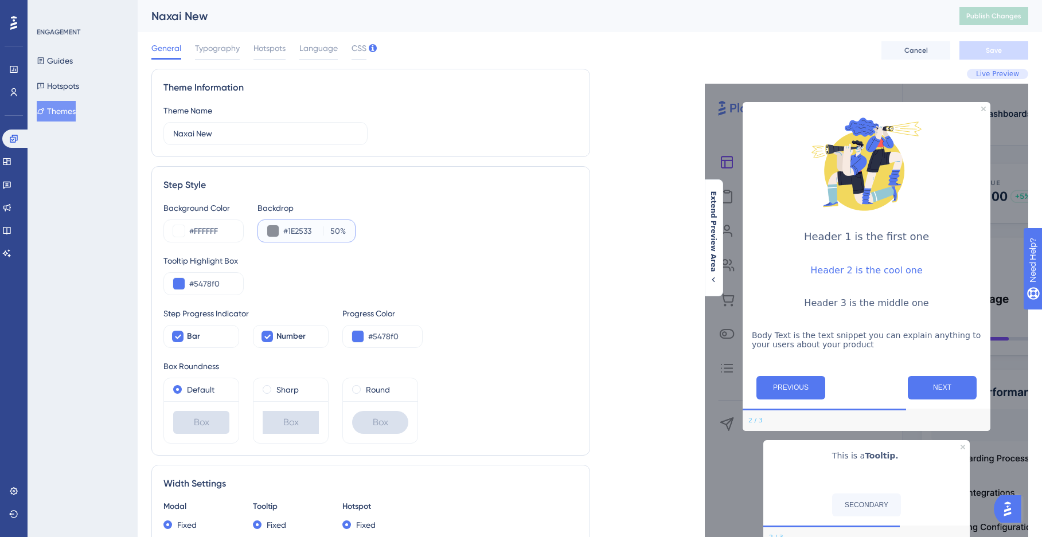
click at [277, 233] on button at bounding box center [272, 230] width 11 height 11
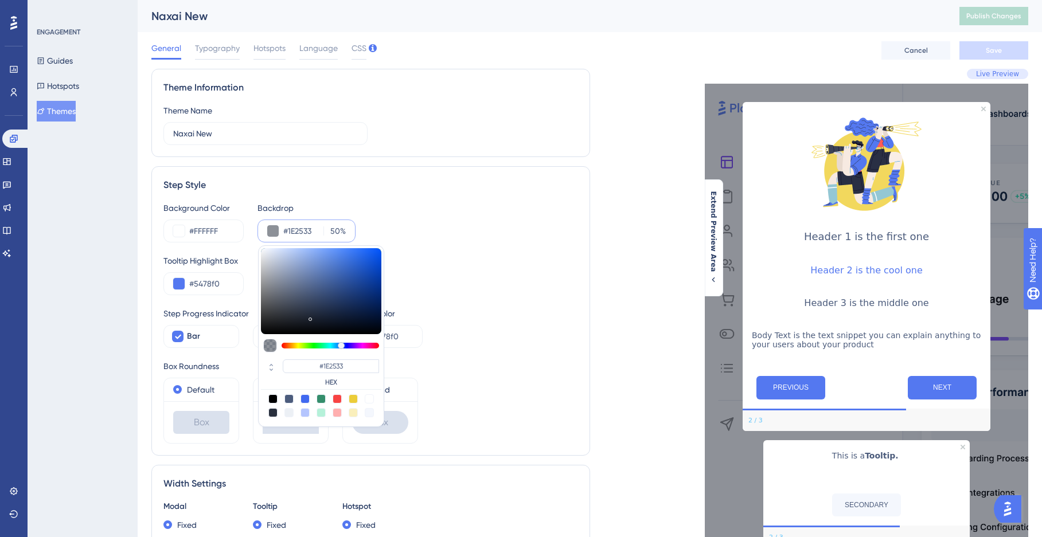
type input "#1d2330"
type input "#1D2330"
type input "#202631"
type input "#2c2f35"
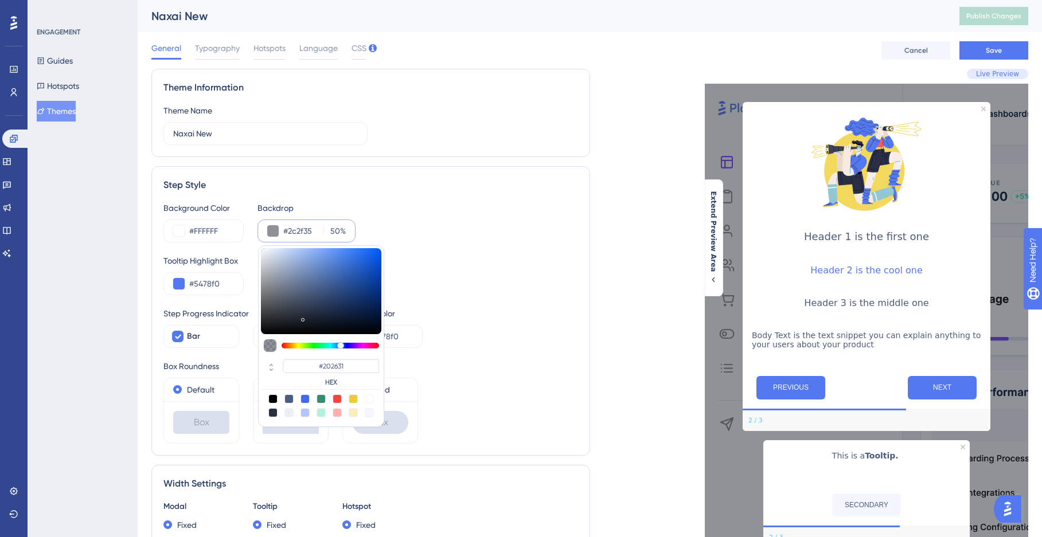
type input "#2C2F35"
type input "#464646"
type input "#4b4b4b"
type input "#4B4B4B"
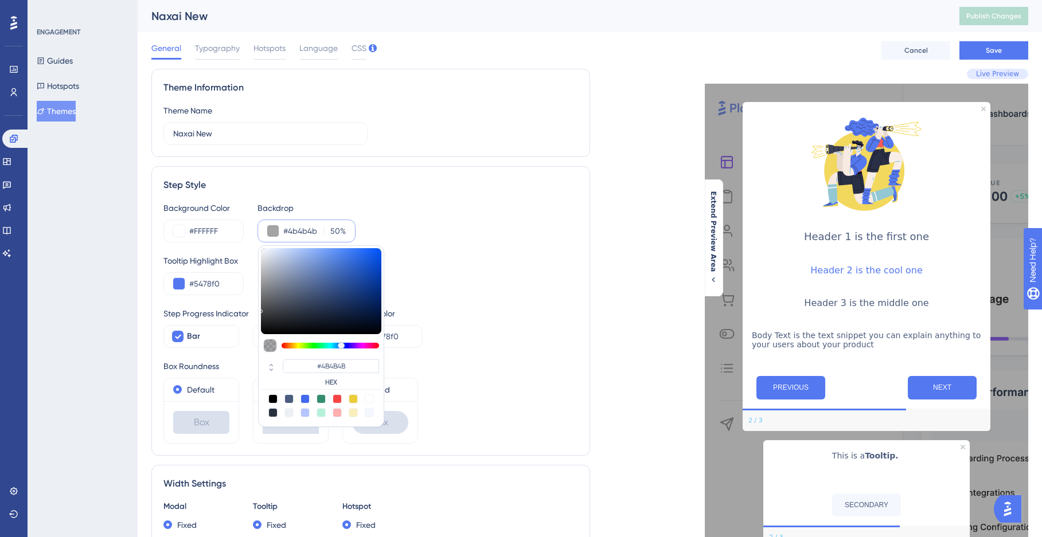
type input "#494949"
type input "#444444"
type input "#3f3f3f"
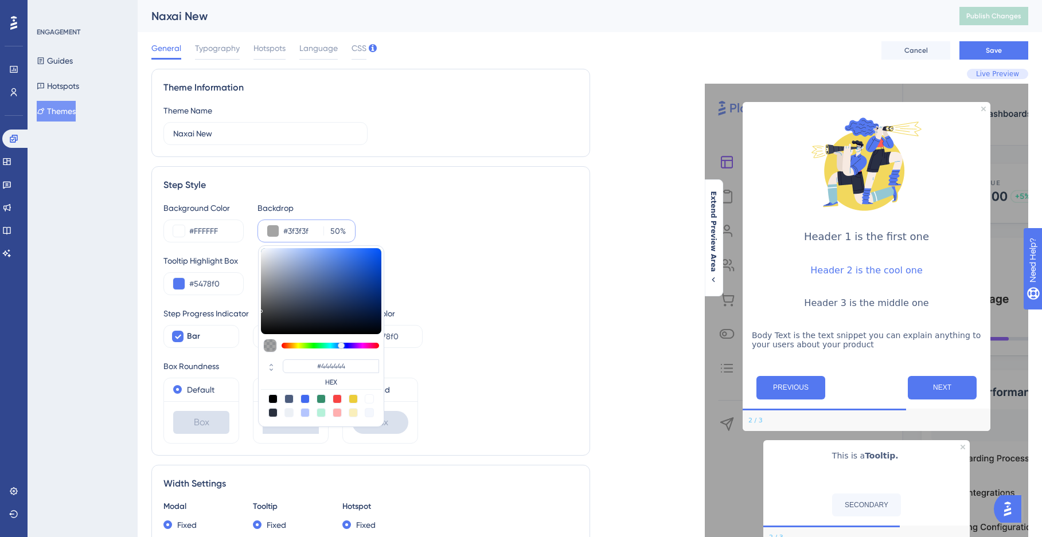
type input "#3F3F3F"
type input "#3b3b3b"
type input "#3B3B3B"
type input "#3a3a3a"
type input "#3A3A3A"
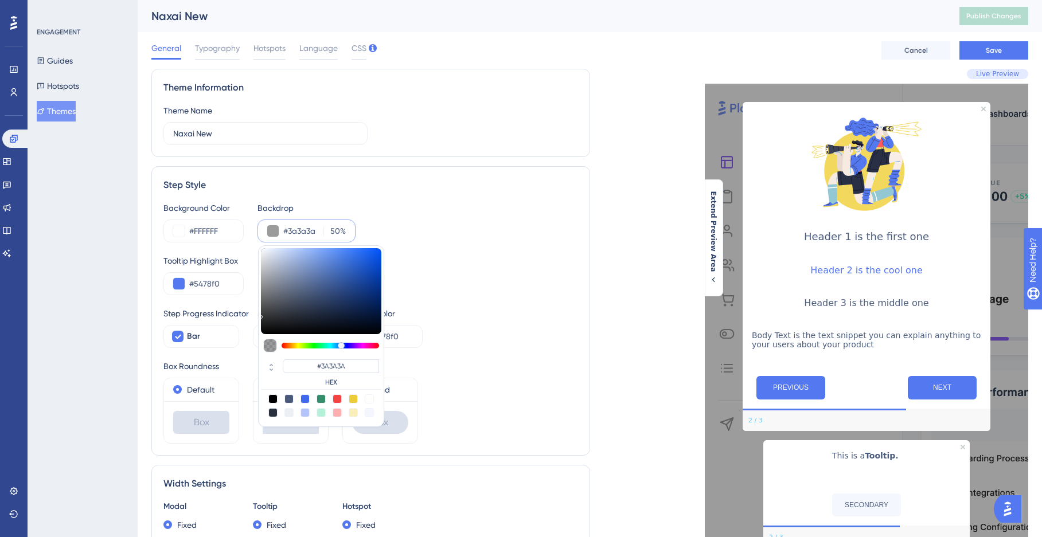
type input "#363636"
type input "#333333"
type input "#2a2a2a"
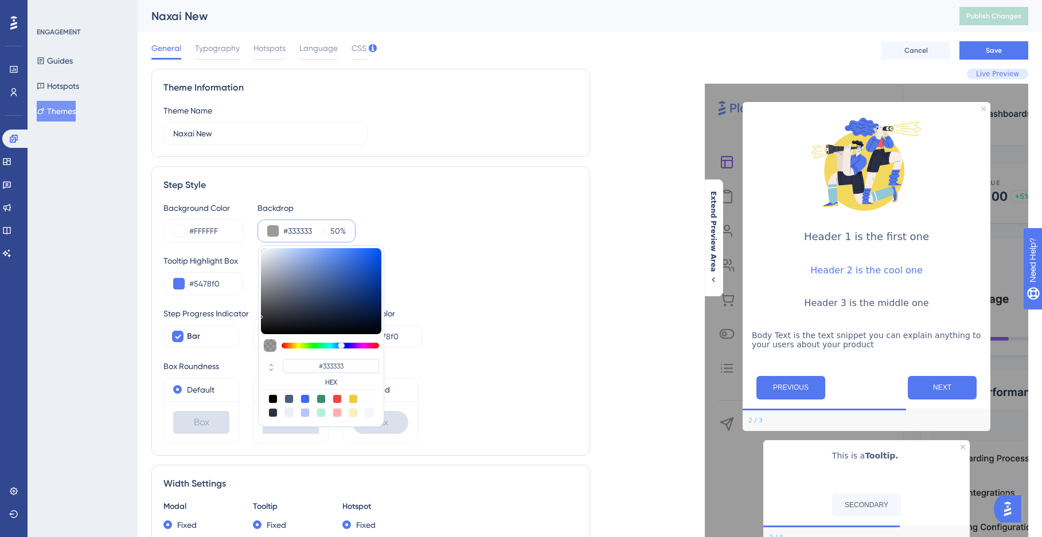
type input "#2A2A2A"
type input "#292929"
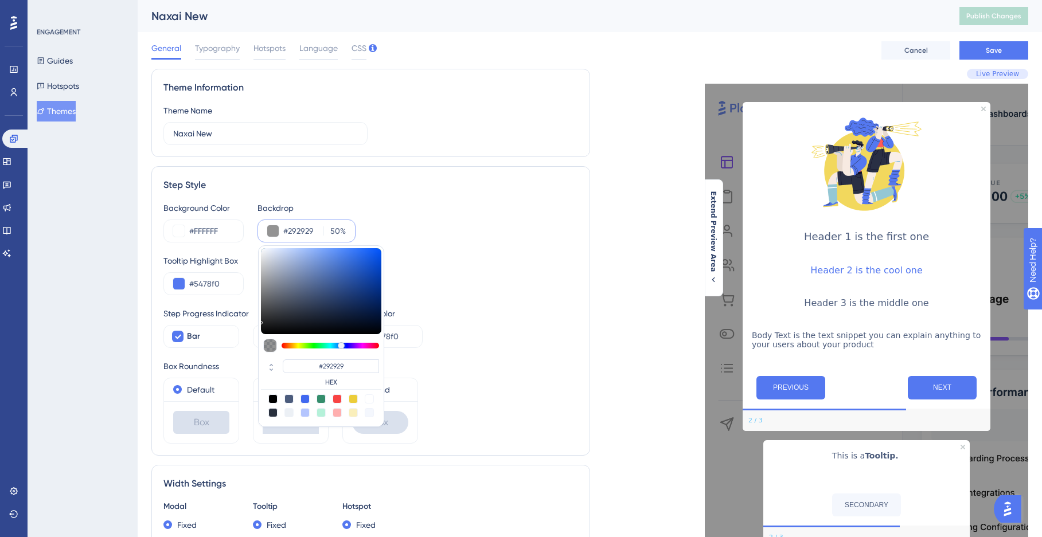
type input "#252525"
type input "#242424"
type input "#0f0f0f"
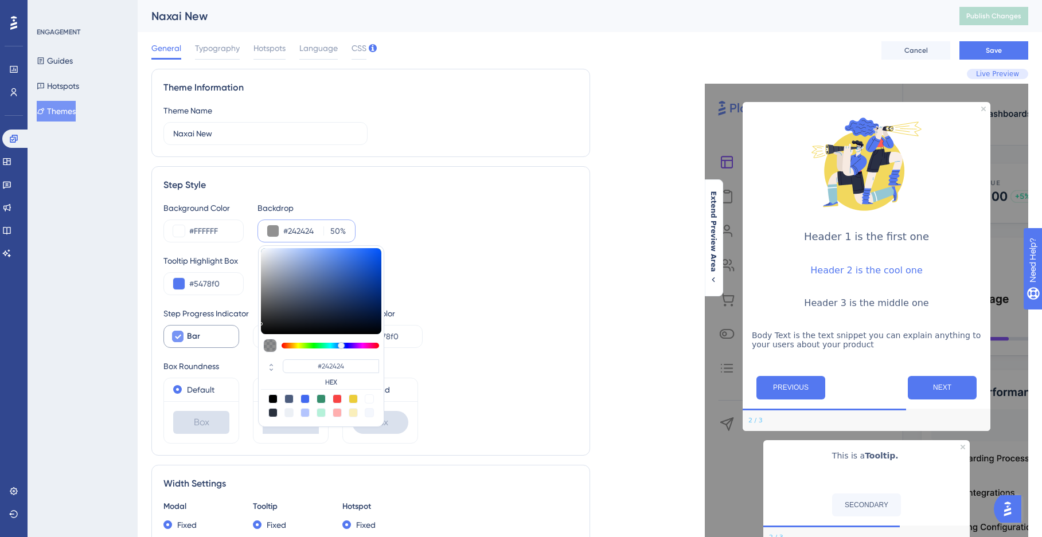
type input "#0F0F0F"
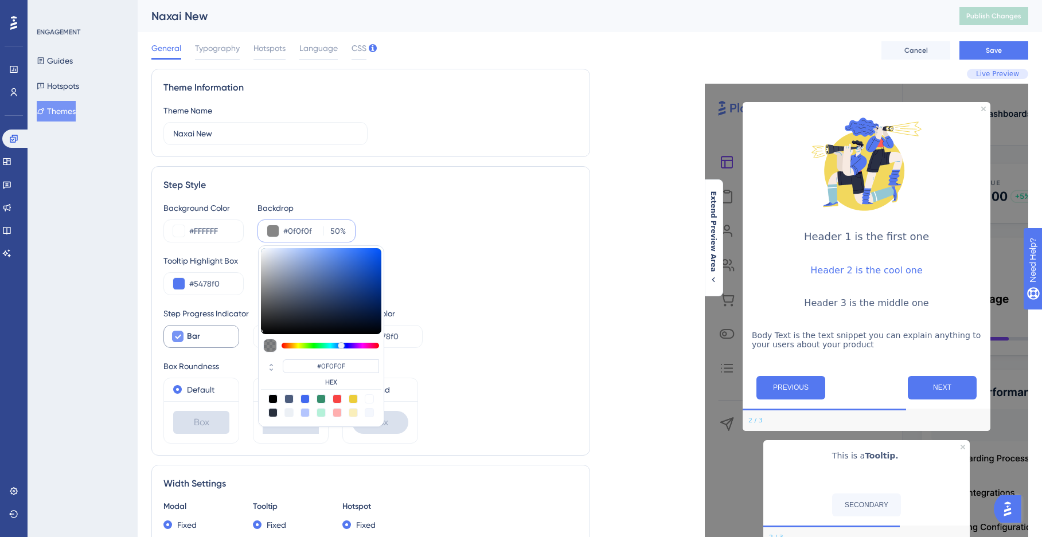
type input "#0a0a0a"
type input "#0A0A0A"
type input "#080808"
type input "#0e0e0e"
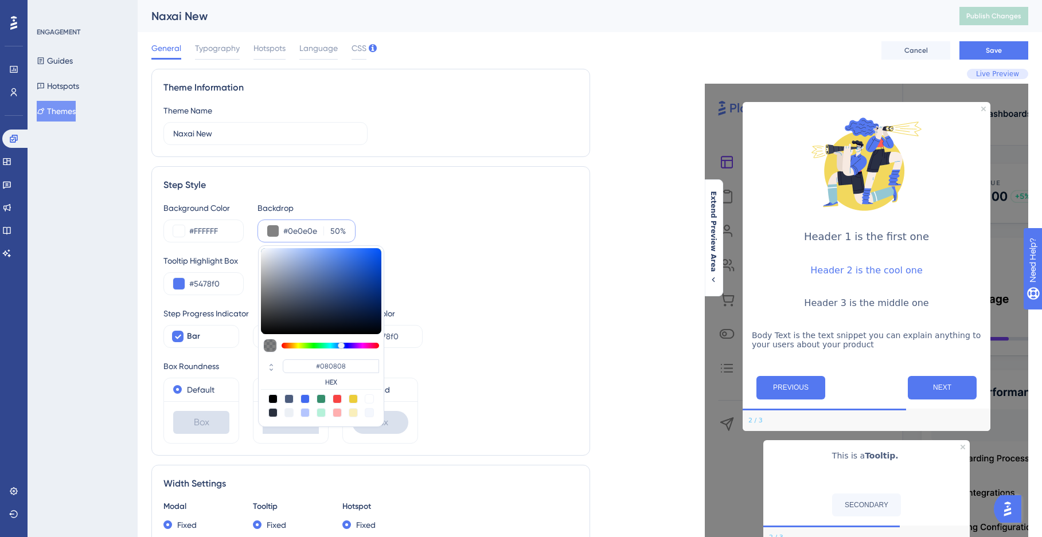
type input "#0E0E0E"
type input "#272727"
type input "#3a3a3a"
type input "#3A3A3A"
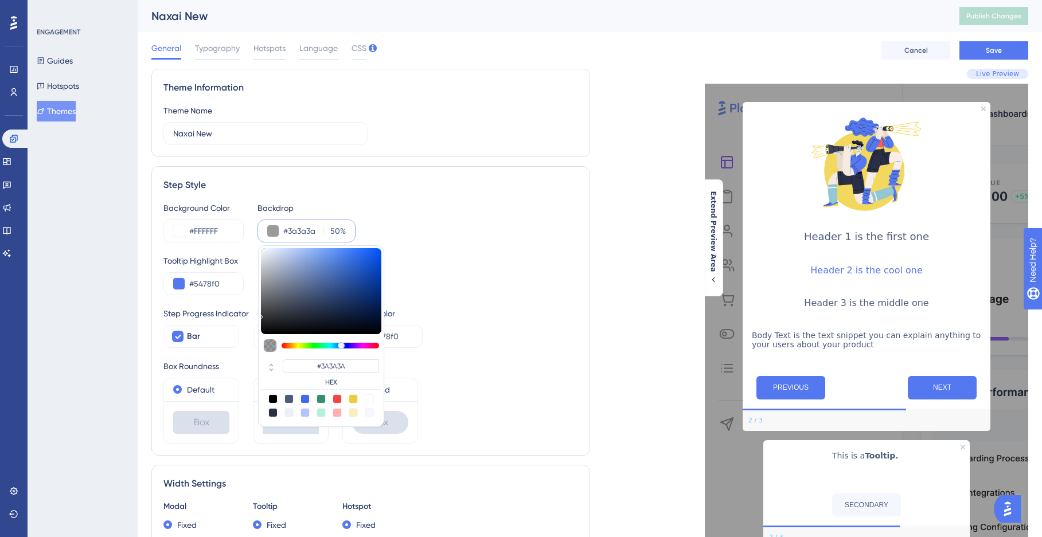
type input "#383838"
type input "#303030"
type input "#292929"
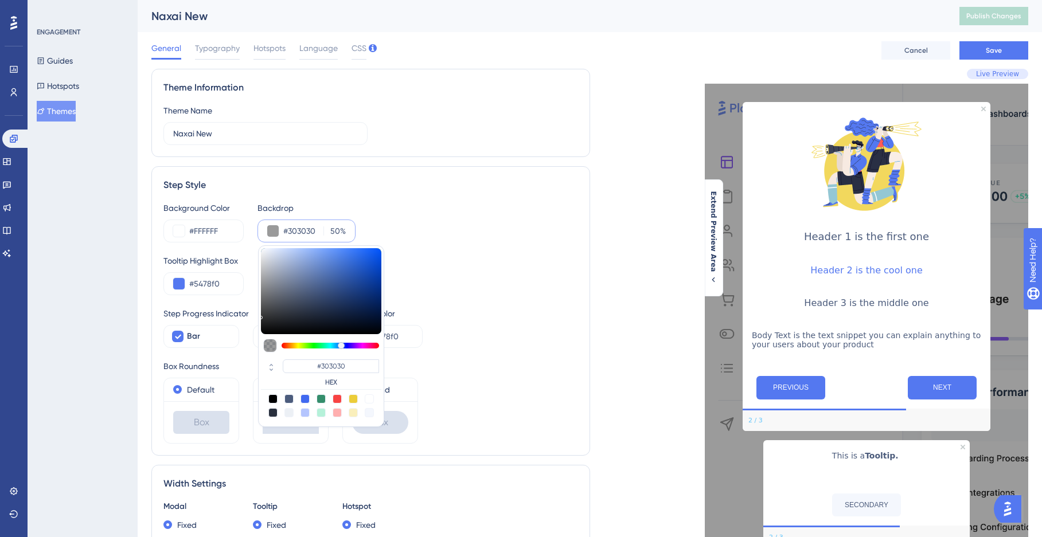
type input "#292929"
type input "#252525"
type input "#222222"
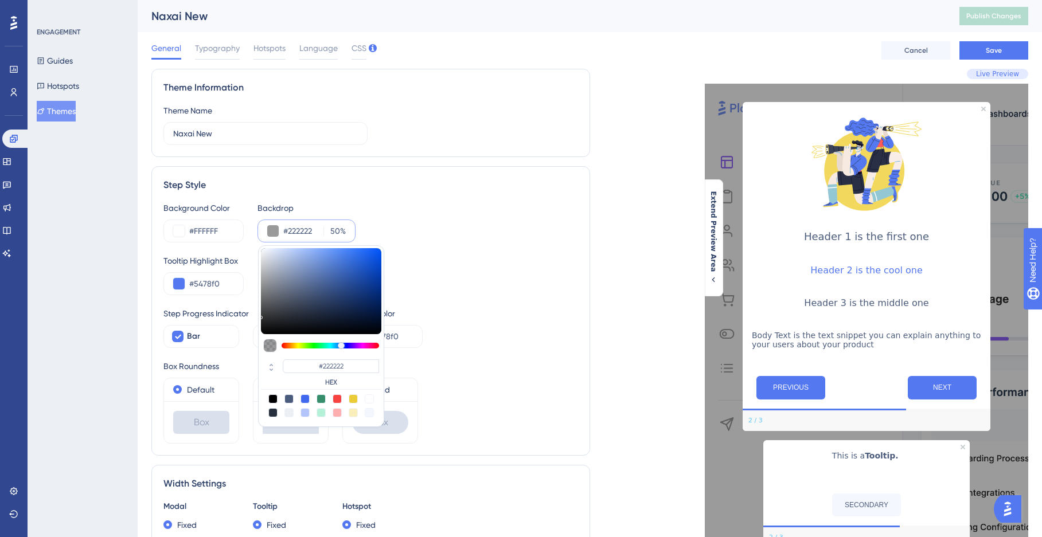
type input "#202020"
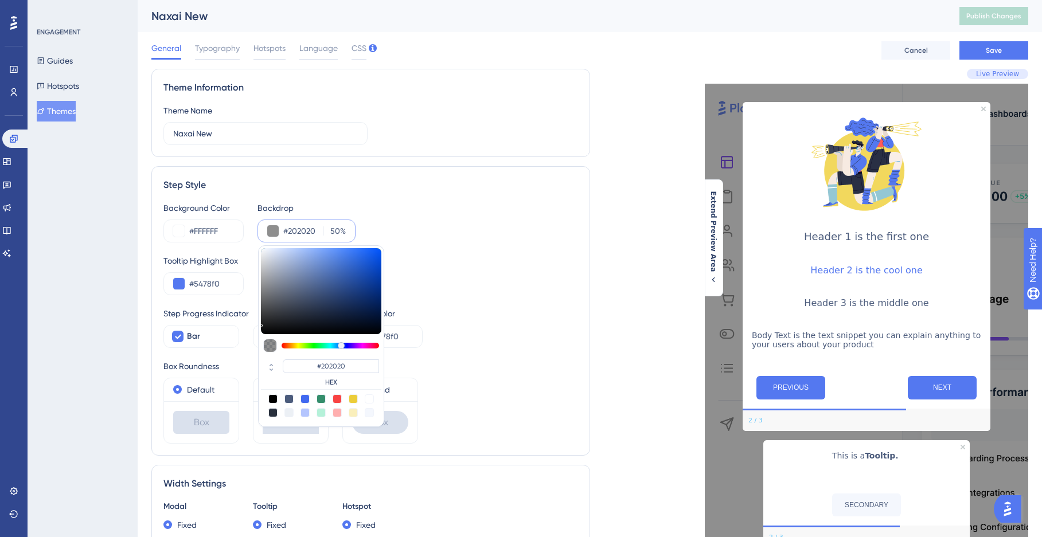
type input "#1f1f1f"
type input "#1F1F1F"
type input "#1d1d1d"
type input "#1D1D1D"
type input "#191919"
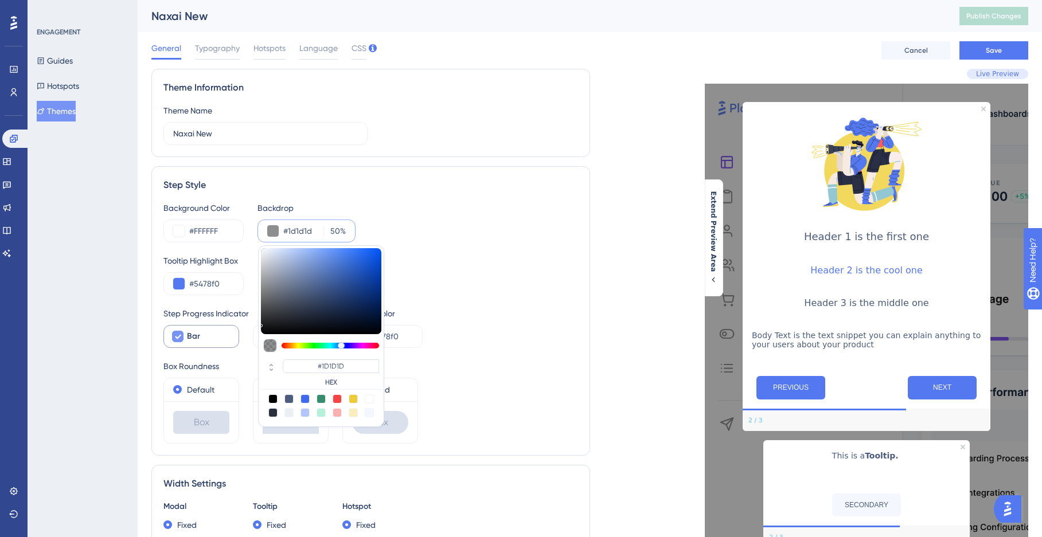
type input "#191919"
type input "#181818"
type input "#0c0c0c"
type input "#0C0C0C"
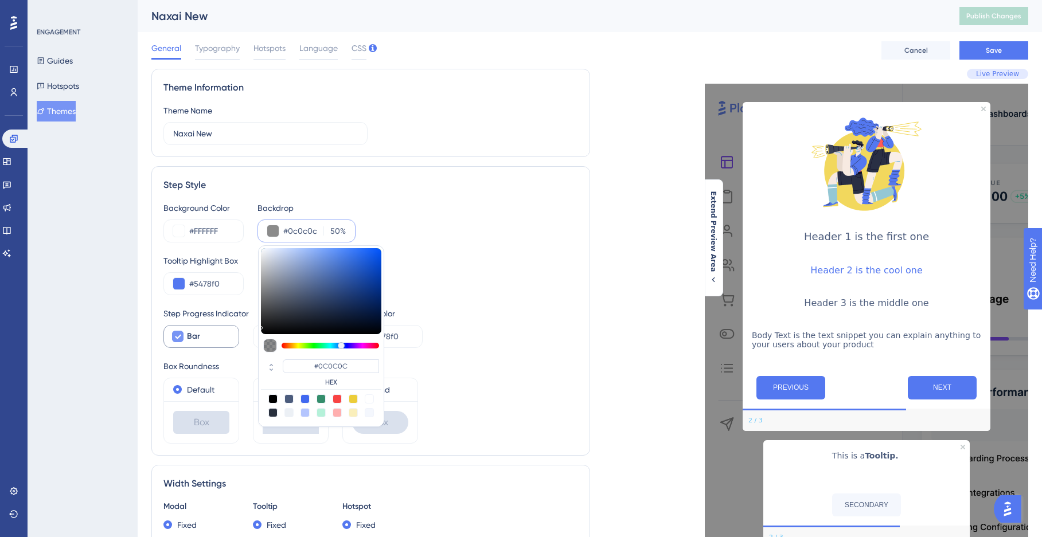
type input "#080808"
type input "#050505"
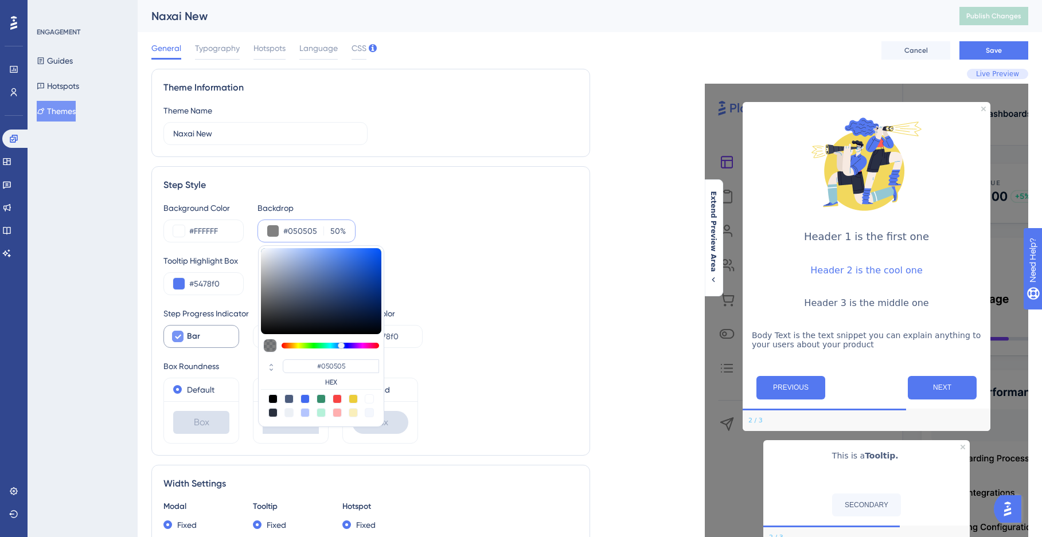
type input "#000000"
type input "#202020"
type input "#3b3b3b"
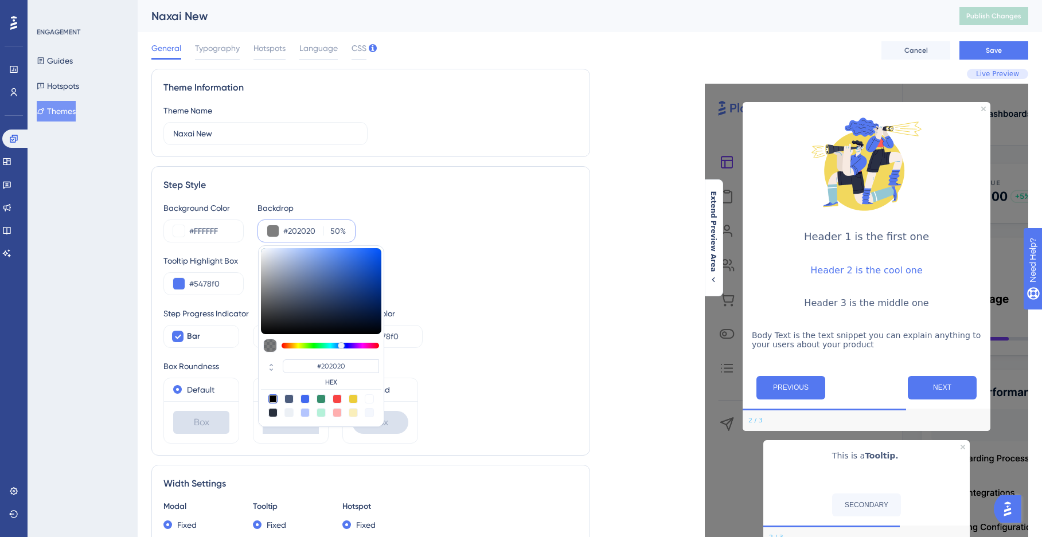
type input "#3B3B3B"
type input "#424242"
type input "#414141"
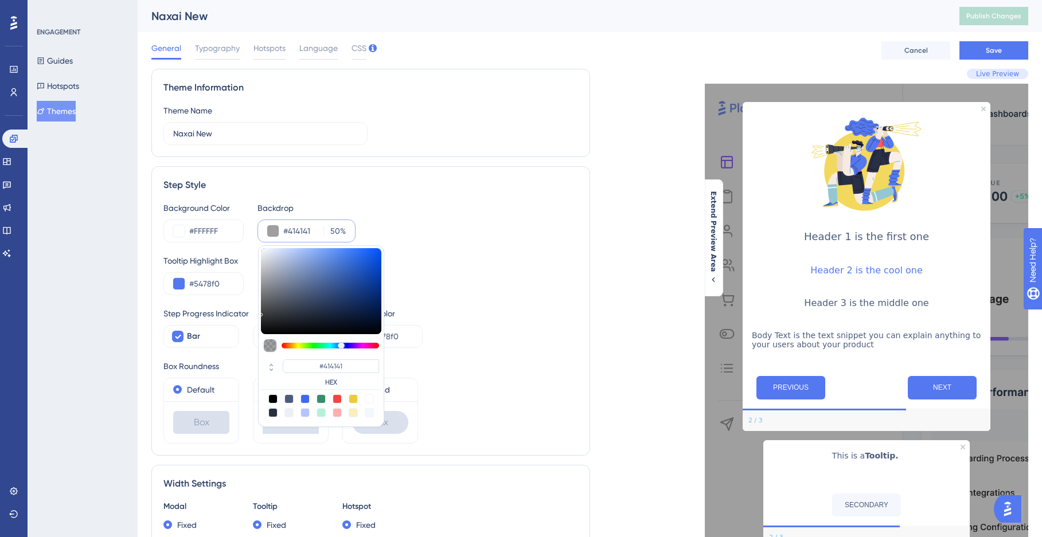
type input "#3a3a3a"
type input "#3A3A3A"
type input "#1f1f1f"
type input "#1F1F1F"
type input "#111111"
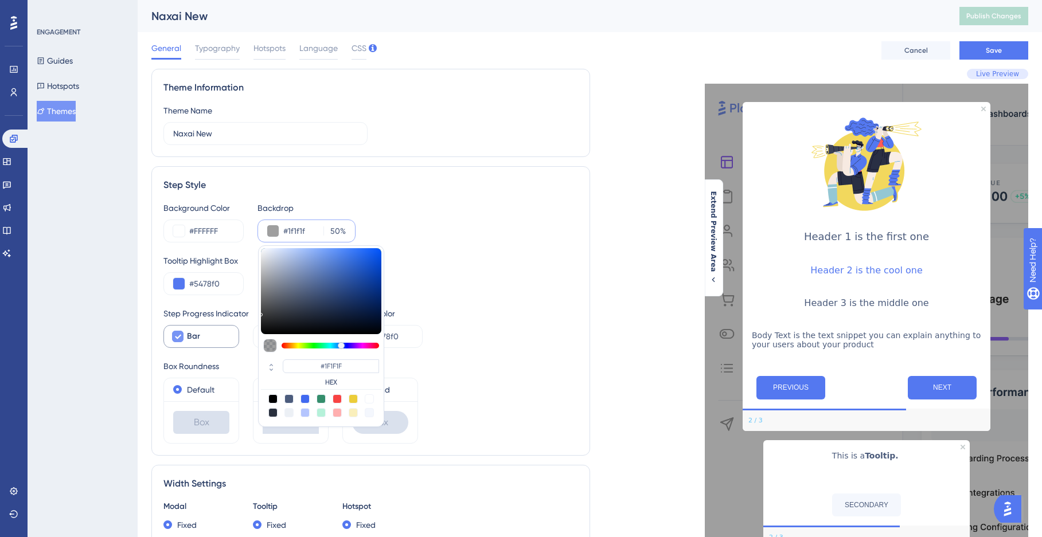
type input "#111111"
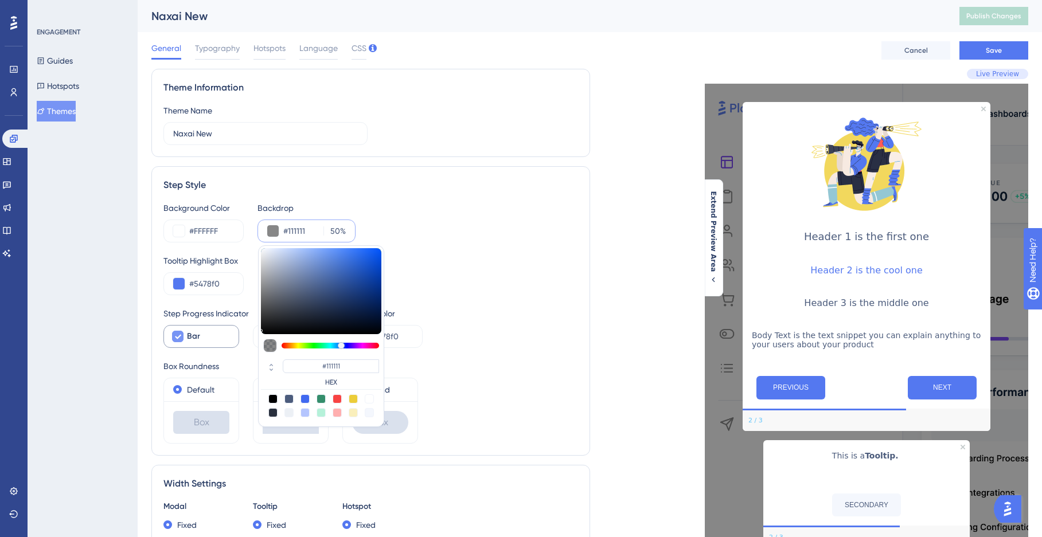
type input "#0a0a0a"
type input "#0A0A0A"
type input "#080808"
drag, startPoint x: 289, startPoint y: 317, endPoint x: 221, endPoint y: 331, distance: 69.7
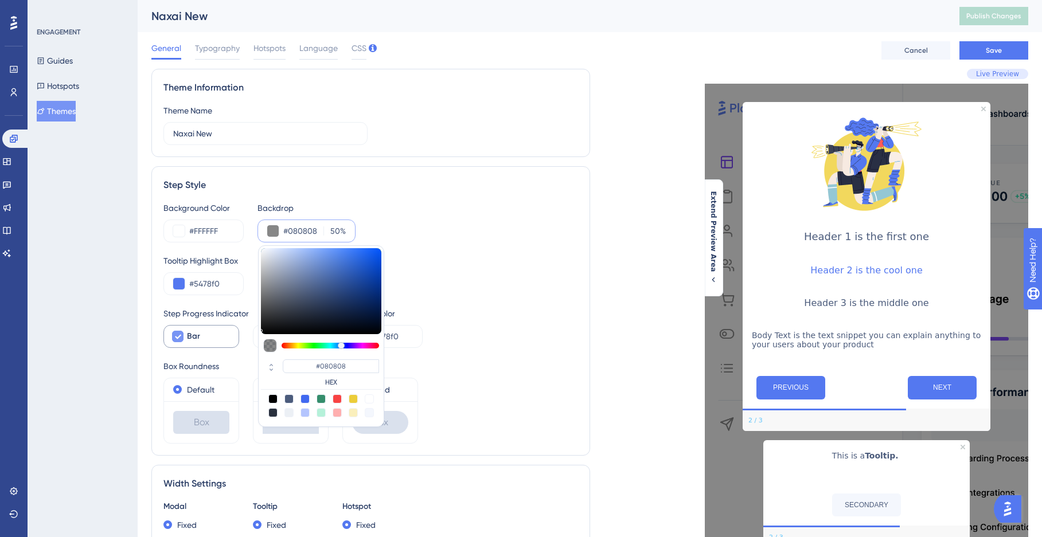
click at [221, 331] on div "Background Color #FFFFFF Backdrop #080808 50 % #080808 HEX Tooltip Highlight Bo…" at bounding box center [370, 322] width 414 height 242
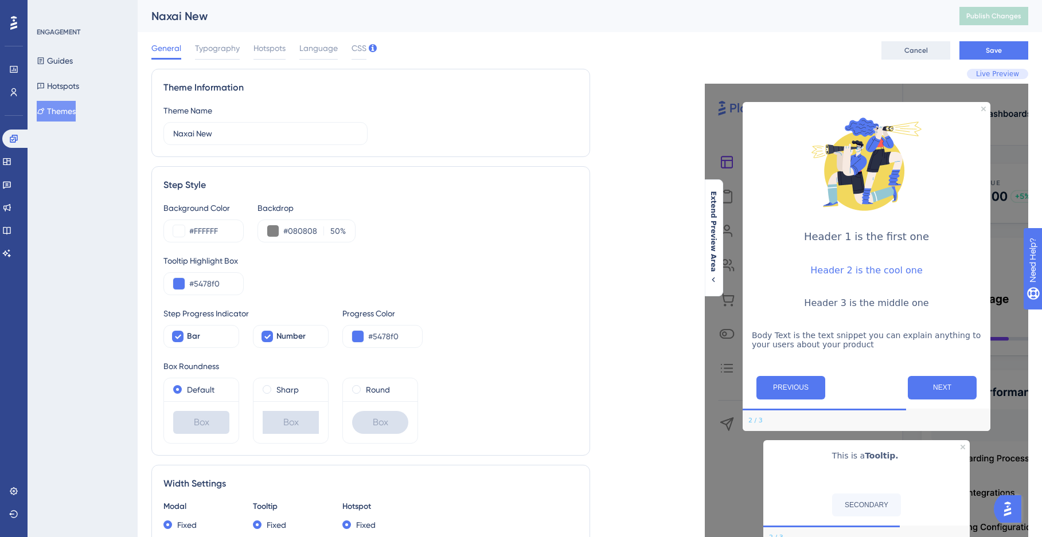
click at [925, 54] on span "Cancel" at bounding box center [916, 50] width 24 height 9
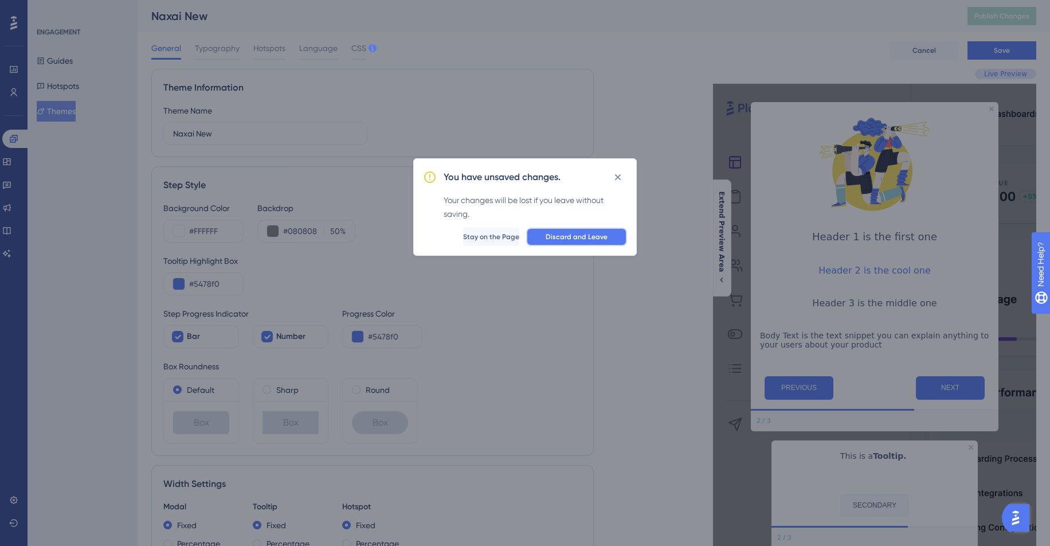
click at [585, 241] on span "Discard and Leave" at bounding box center [577, 236] width 62 height 9
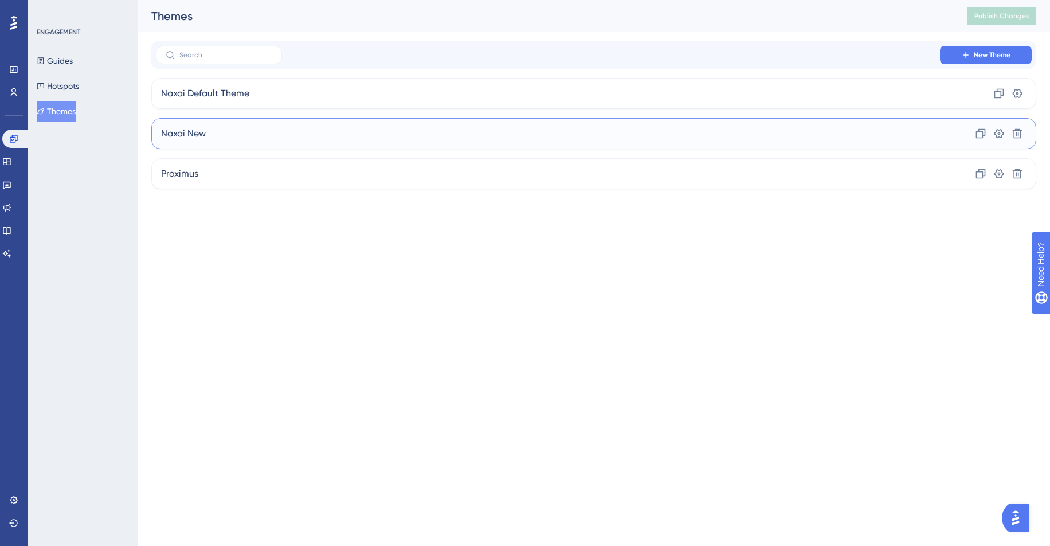
click at [173, 126] on div "Naxai New Clone Settings Delete" at bounding box center [593, 133] width 885 height 31
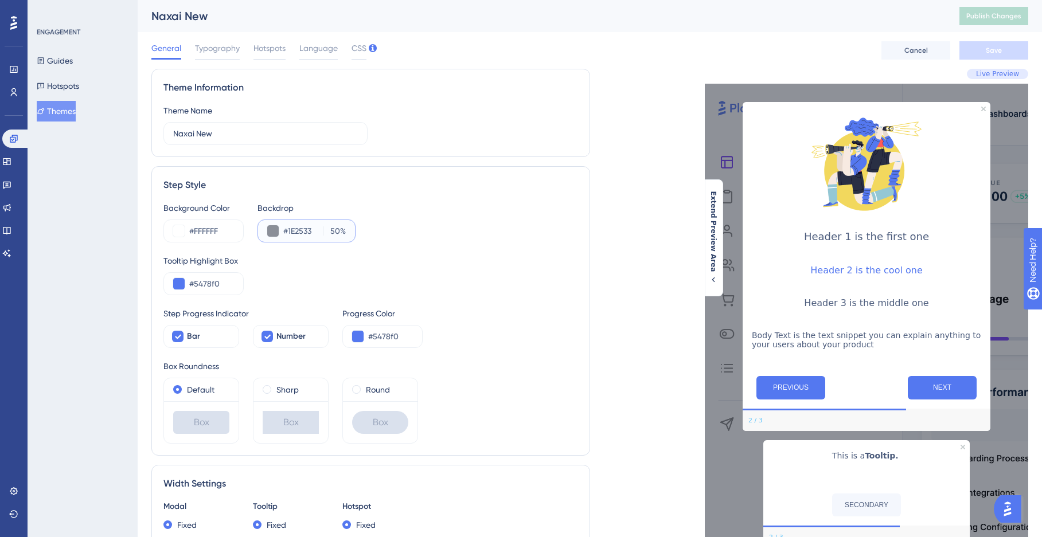
click at [269, 230] on button at bounding box center [272, 230] width 11 height 11
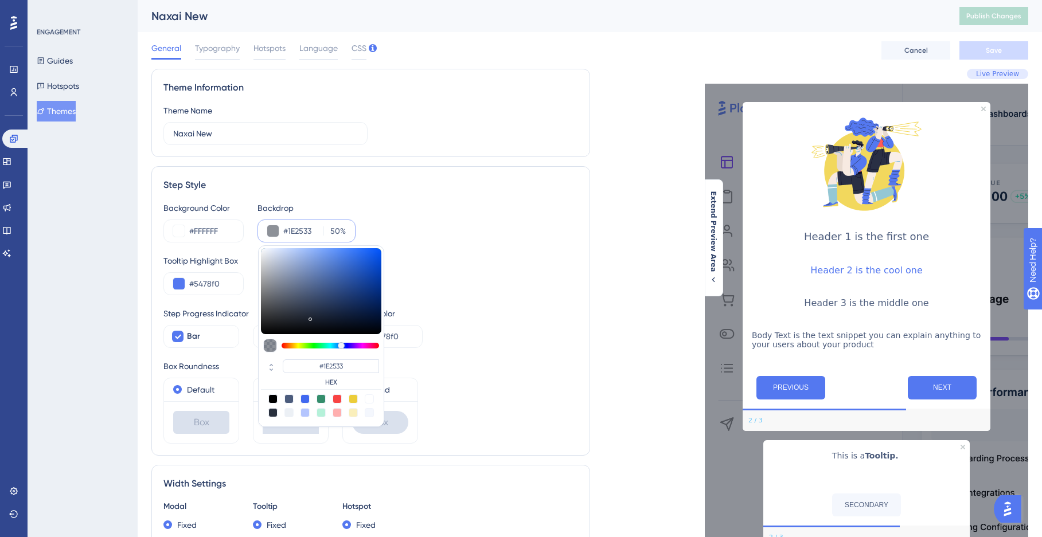
type input "#1d2431"
type input "#1D2431"
type input "#1f2735"
type input "#1F2735"
type input "#212938"
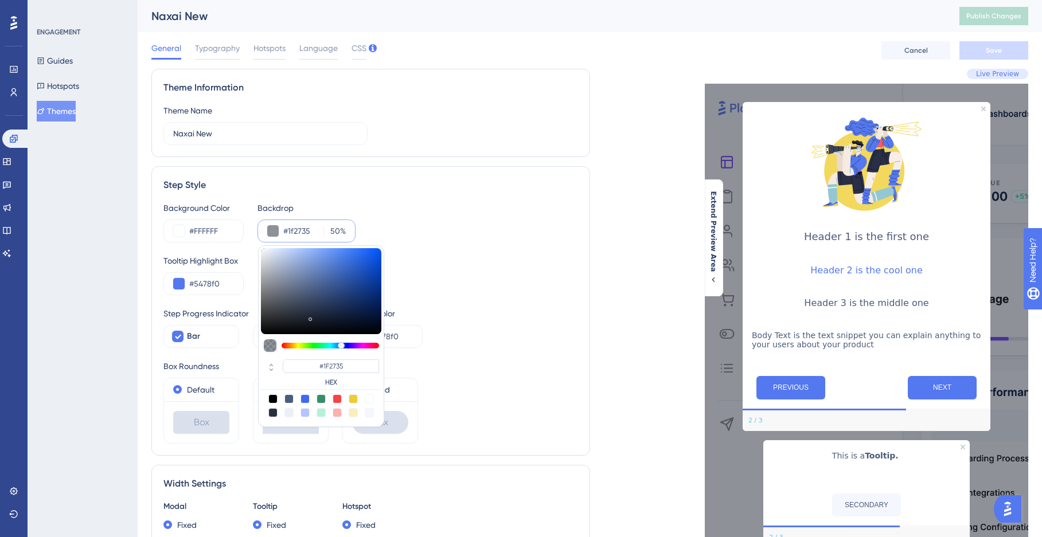
type input "#212938"
type input "#252e3f"
type input "#252E3F"
type input "#262f41"
type input "#262F41"
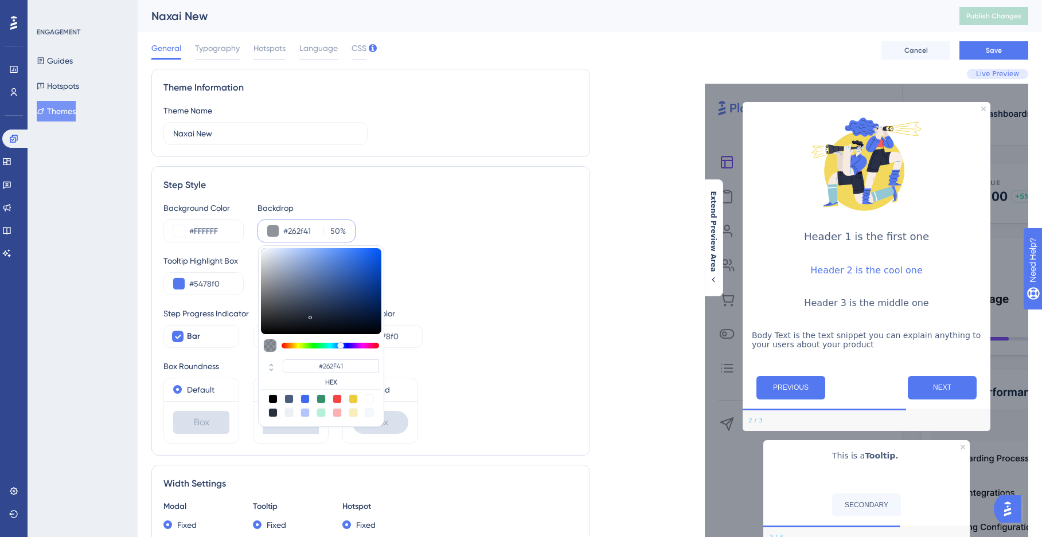
type input "#273042"
type input "#242d3d"
type input "#242D3D"
type input "#1f2735"
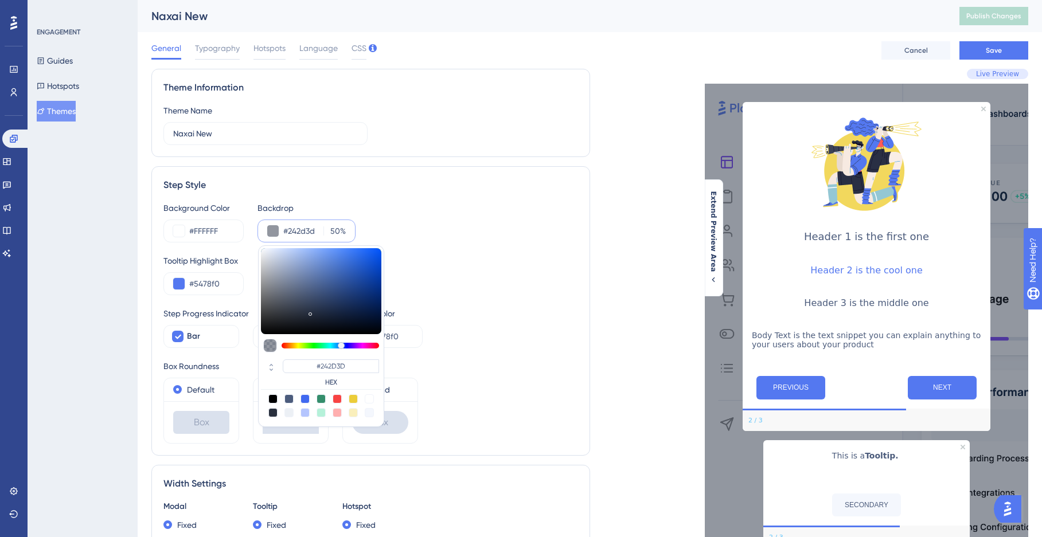
type input "#1F2735"
type input "#1d2431"
type input "#1D2431"
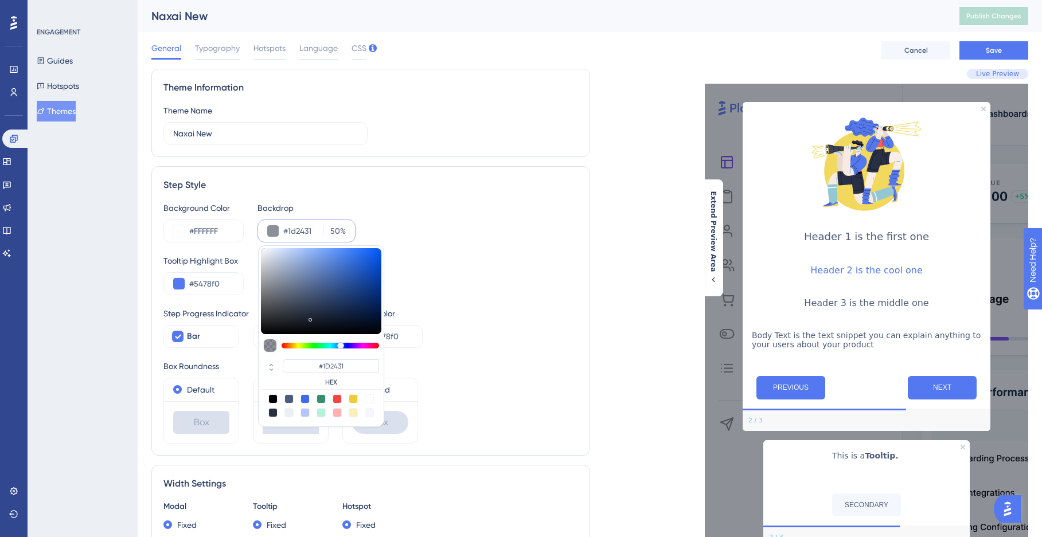
type input "#1b2230"
type input "#1B2230"
type input "#1a2130"
type input "#1A2130"
type input "#182030"
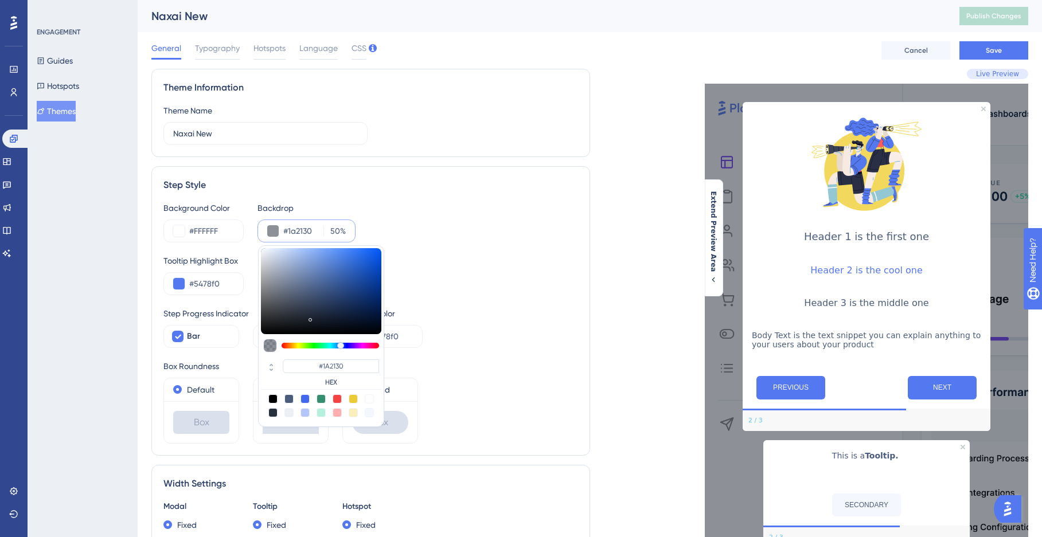
type input "#182030"
type input "#171f30"
type input "#171F30"
type input "#161e30"
type input "#161E30"
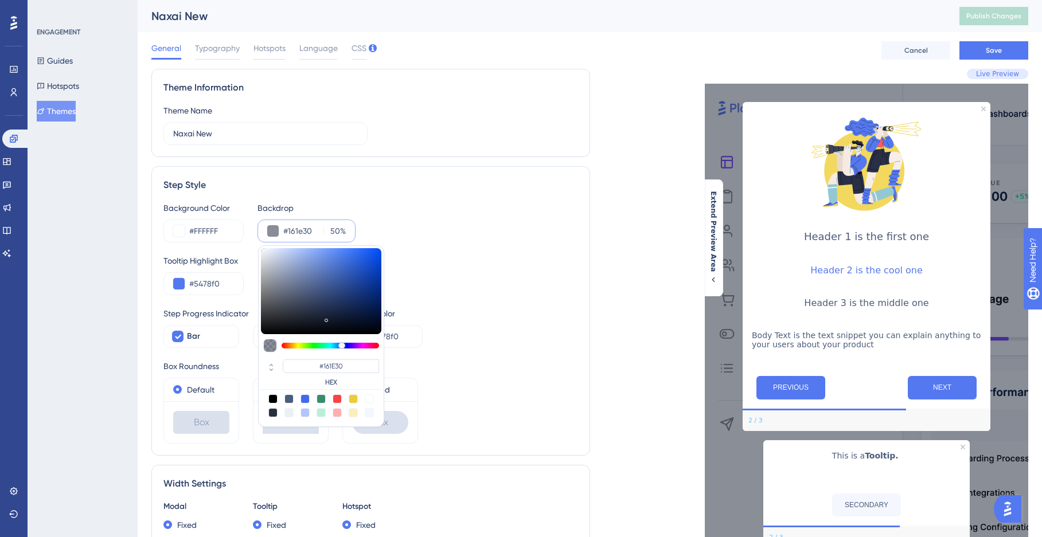
type input "#151d30"
type input "#151D30"
type input "#131c30"
type input "#131C30"
type input "#121b30"
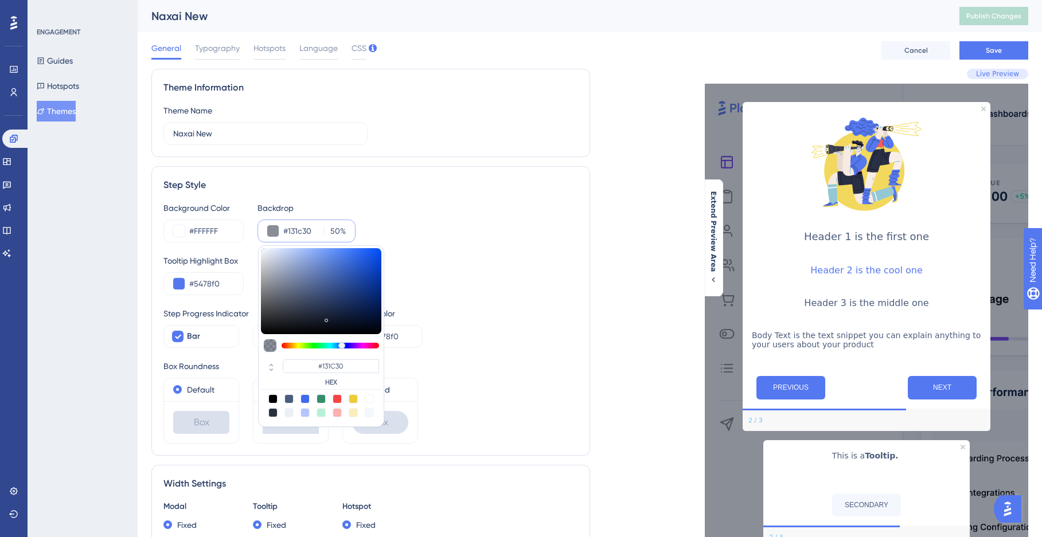
type input "#121B30"
type input "#111a30"
type input "#111A30"
type input "#101930"
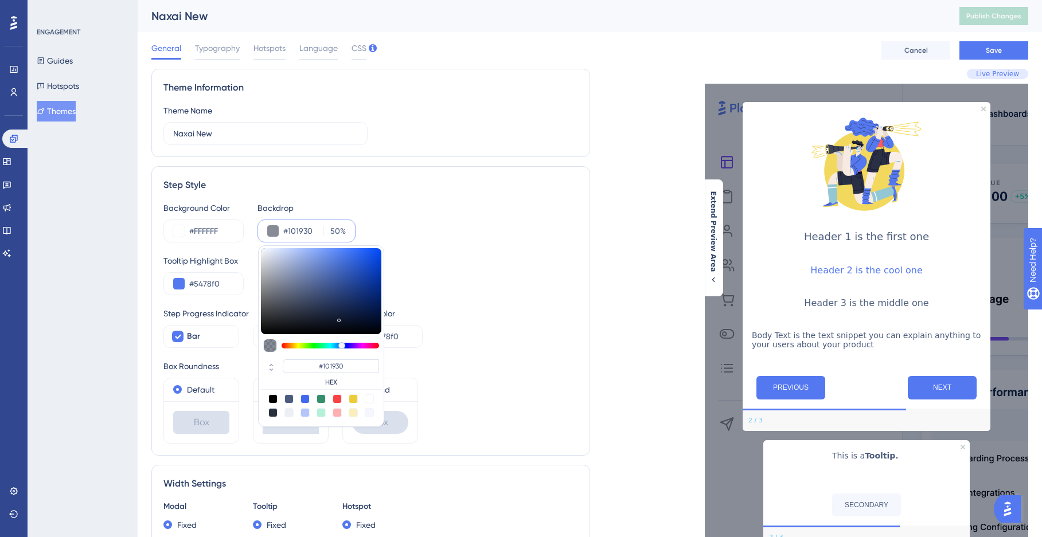
type input "#0f1931"
type input "#0F1931"
type input "#0d1831"
type input "#0D1831"
type input "#0c1731"
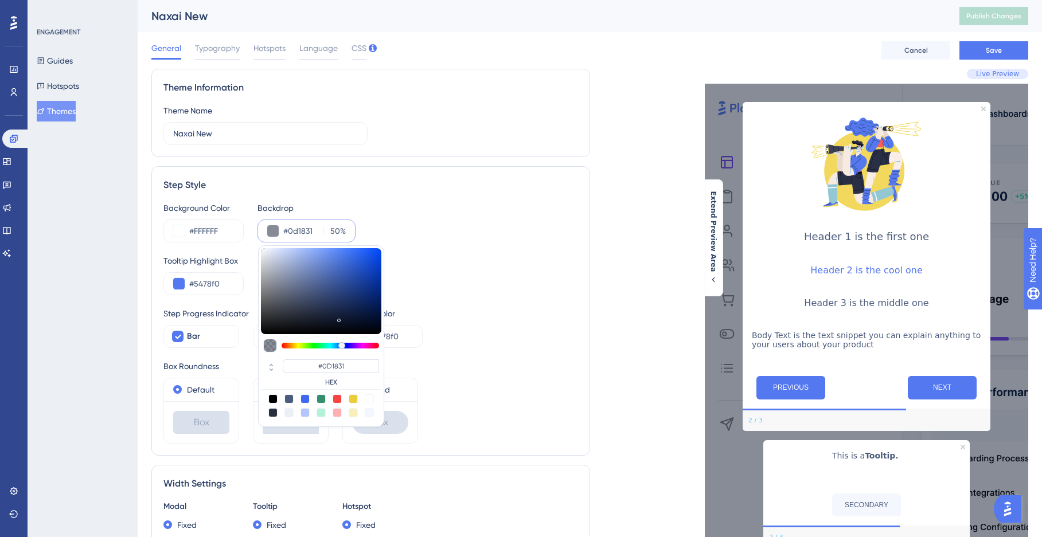
type input "#0C1731"
type input "#0c1630"
type input "#0C1630"
type input "#0b142c"
type input "#0B142C"
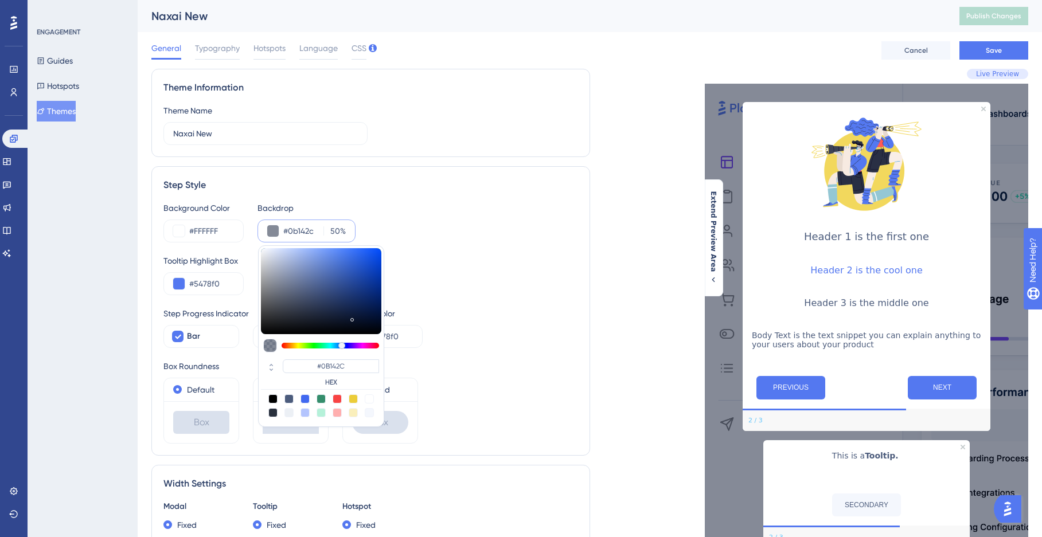
type input "#091127"
type input "#091025"
type input "#080f24"
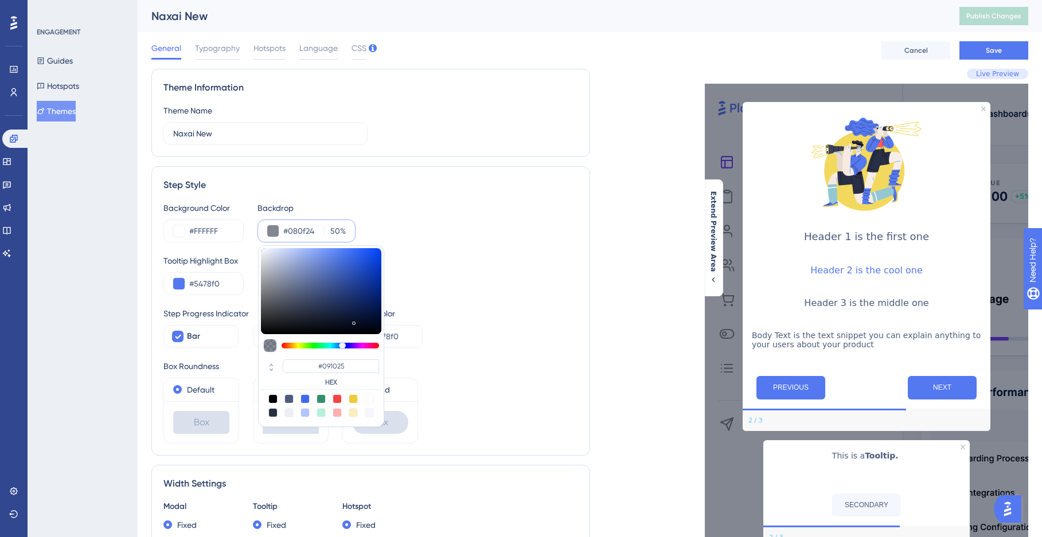
type input "#080F24"
type input "#060d20"
type input "#060D20"
type input "#050d20"
type input "#050D20"
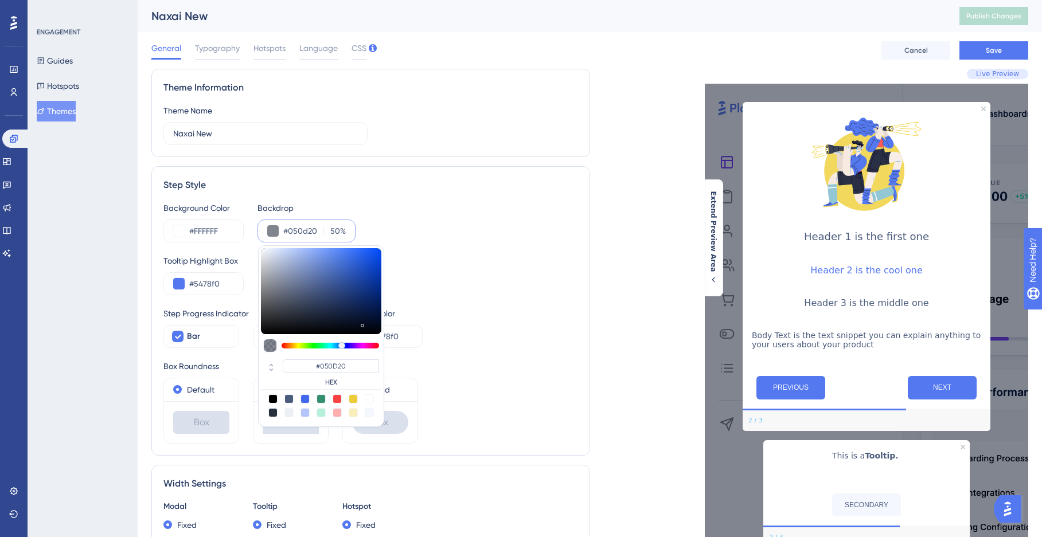
type input "#060f24"
type input "#060F24"
type input "#061025"
type input "#061229"
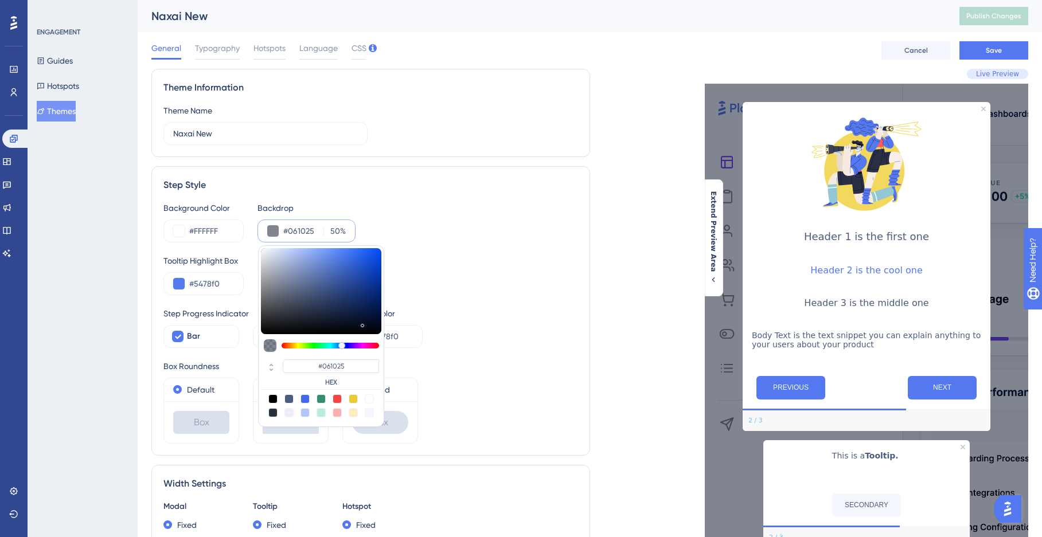
type input "#061229"
type input "#051431"
type input "#041433"
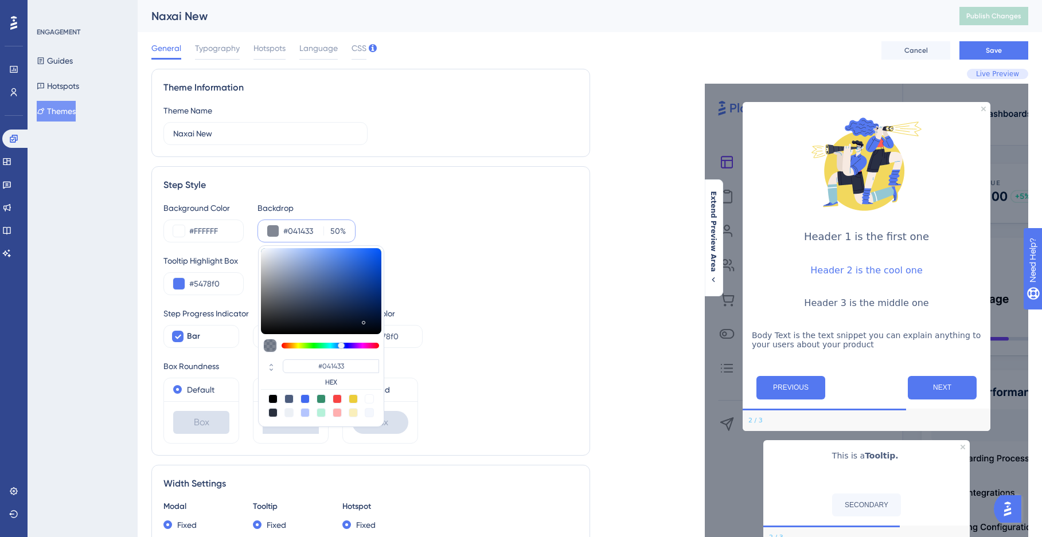
type input "#041435"
type input "#031335"
type input "#021235"
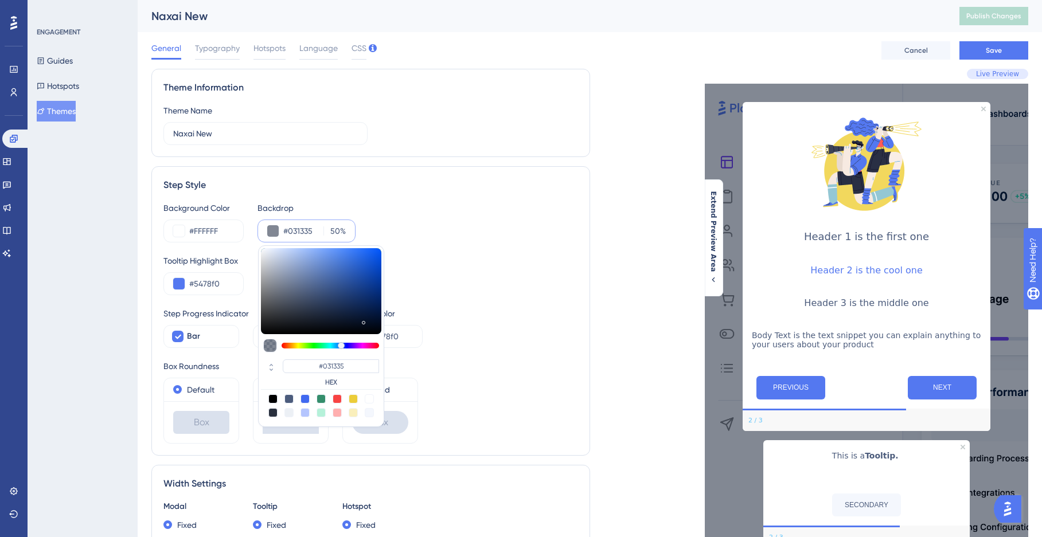
type input "#021235"
type input "#001033"
type input "#000f31"
type input "#000F31"
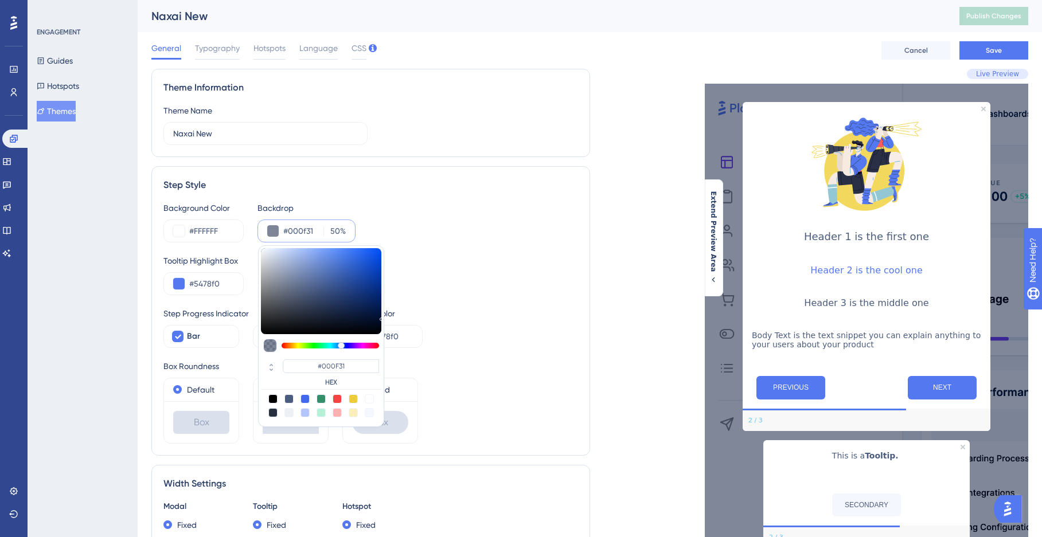
type input "#000e2c"
type input "#000E2C"
type input "#000b24"
type input "#000B24"
type input "#00091f"
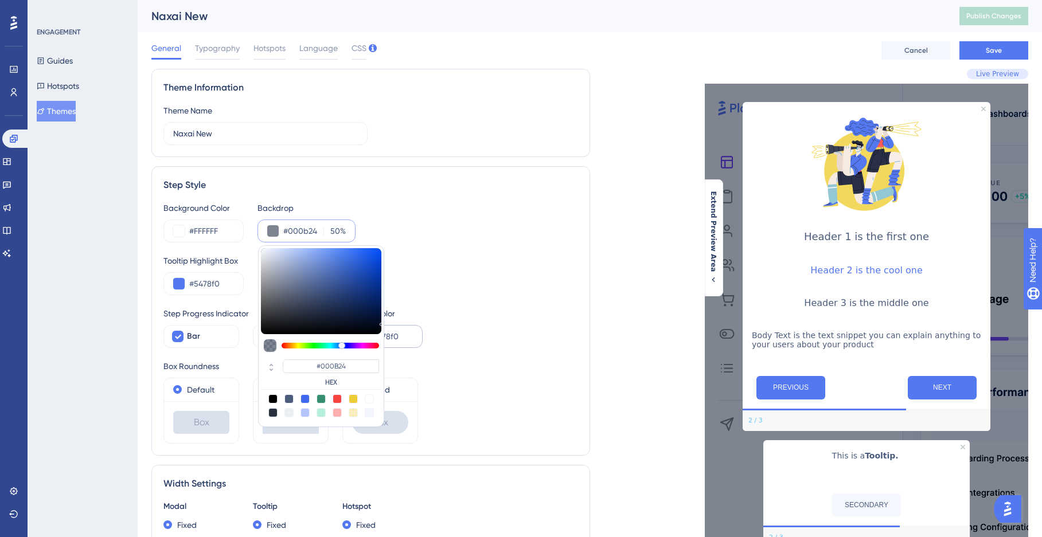
type input "#00091F"
drag, startPoint x: 311, startPoint y: 318, endPoint x: 350, endPoint y: 321, distance: 39.1
click at [350, 321] on div at bounding box center [321, 291] width 120 height 86
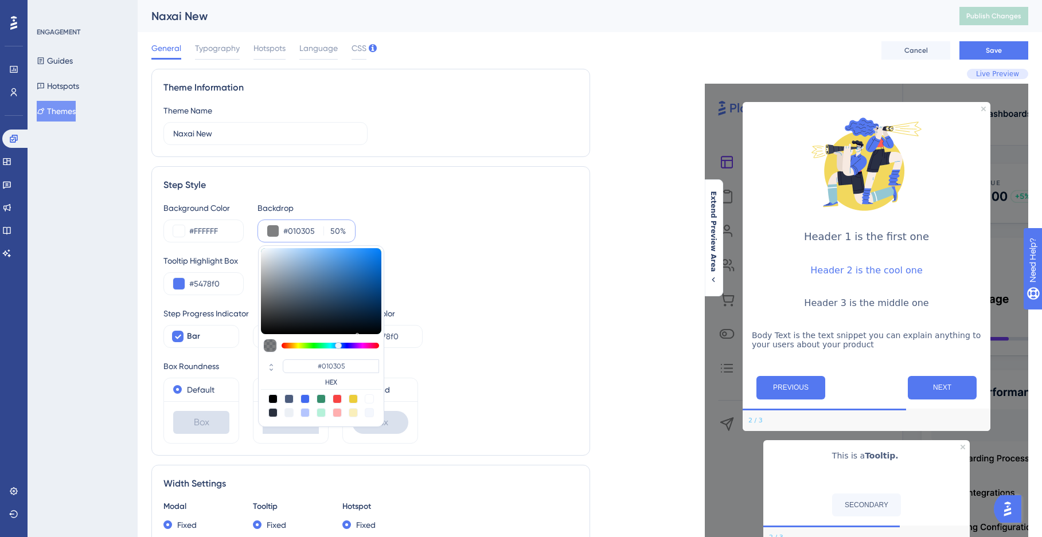
drag, startPoint x: 350, startPoint y: 321, endPoint x: 349, endPoint y: 332, distance: 11.5
click at [349, 332] on div at bounding box center [321, 291] width 120 height 86
click at [309, 230] on input "#010305" at bounding box center [301, 231] width 36 height 14
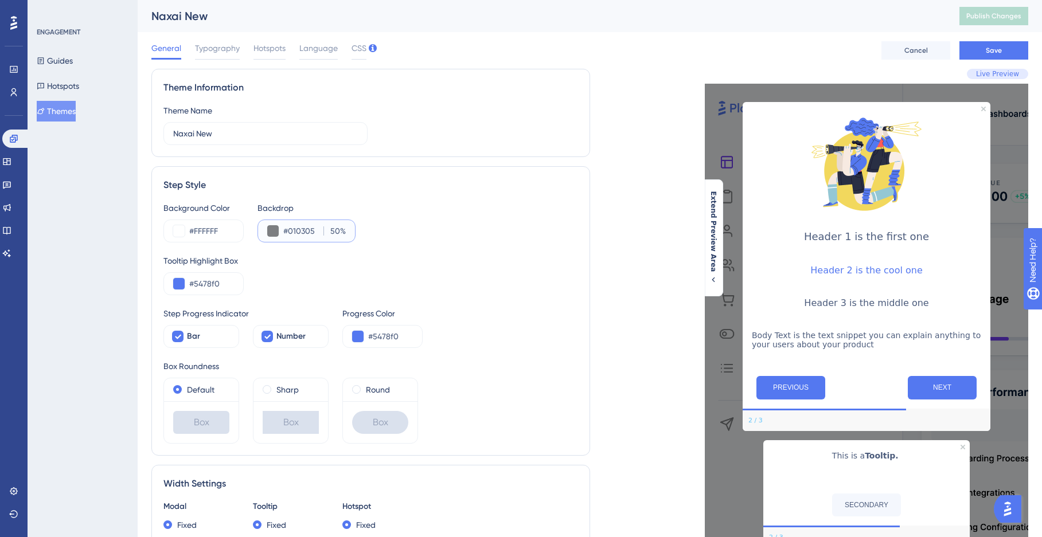
click at [309, 230] on input "#010305" at bounding box center [301, 231] width 36 height 14
click at [468, 230] on div "Background Color #FFFFFF Backdrop #010305 50 %" at bounding box center [370, 221] width 414 height 41
click at [919, 55] on button "Cancel" at bounding box center [915, 50] width 69 height 18
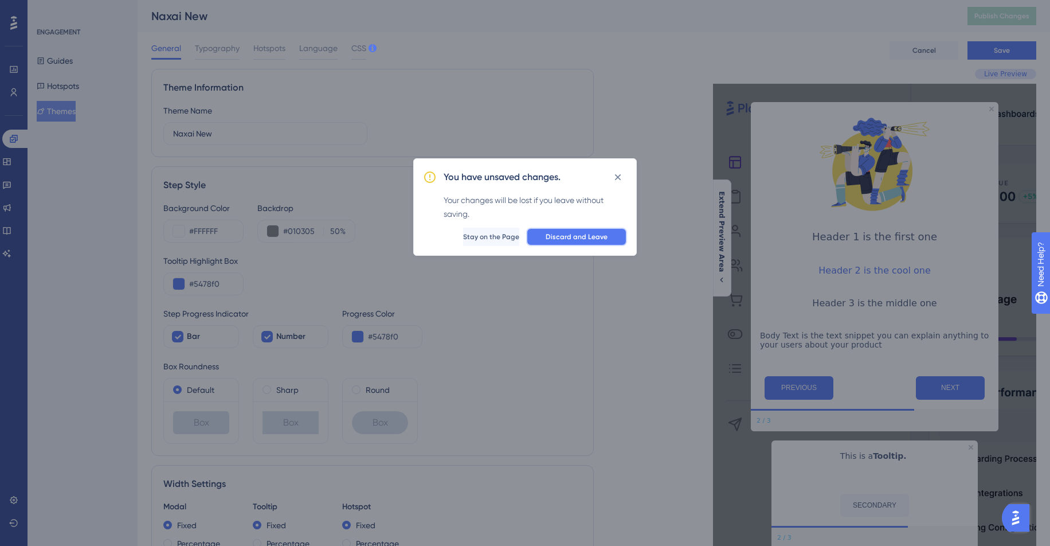
click at [607, 233] on span "Discard and Leave" at bounding box center [577, 236] width 62 height 9
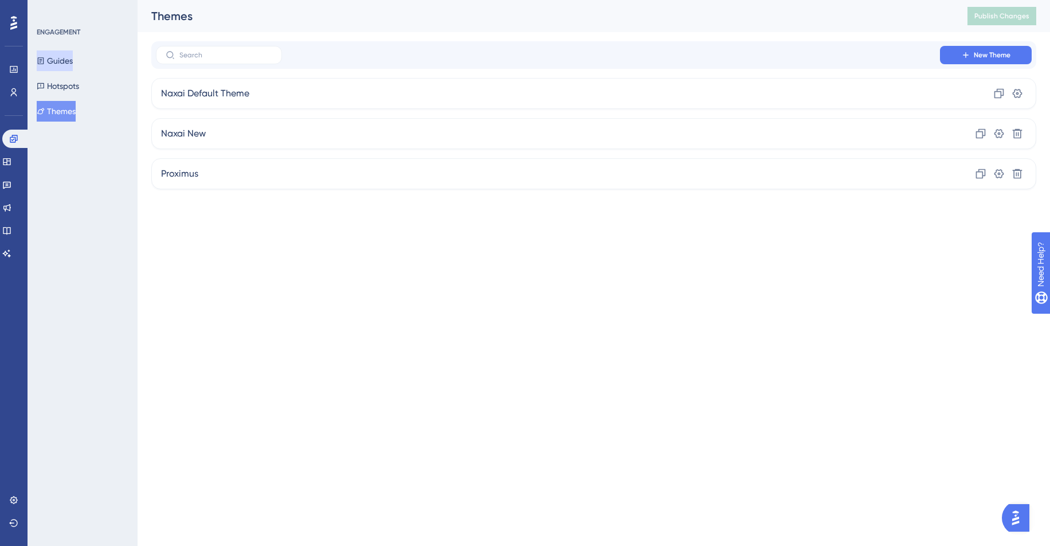
click at [56, 66] on button "Guides" at bounding box center [55, 60] width 36 height 21
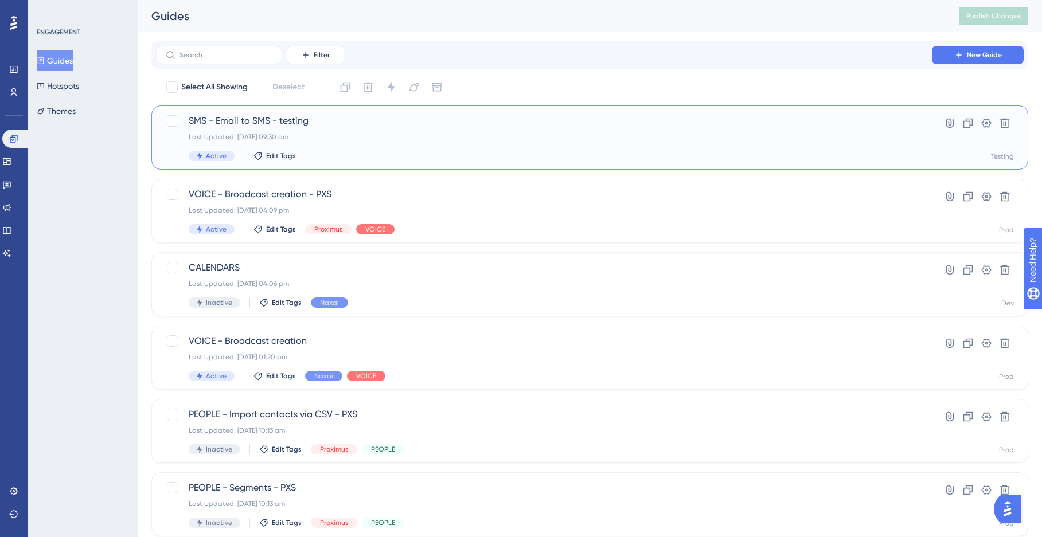
click at [383, 140] on div "Last Updated: 22 Aug 2025 09:30 am" at bounding box center [544, 136] width 710 height 9
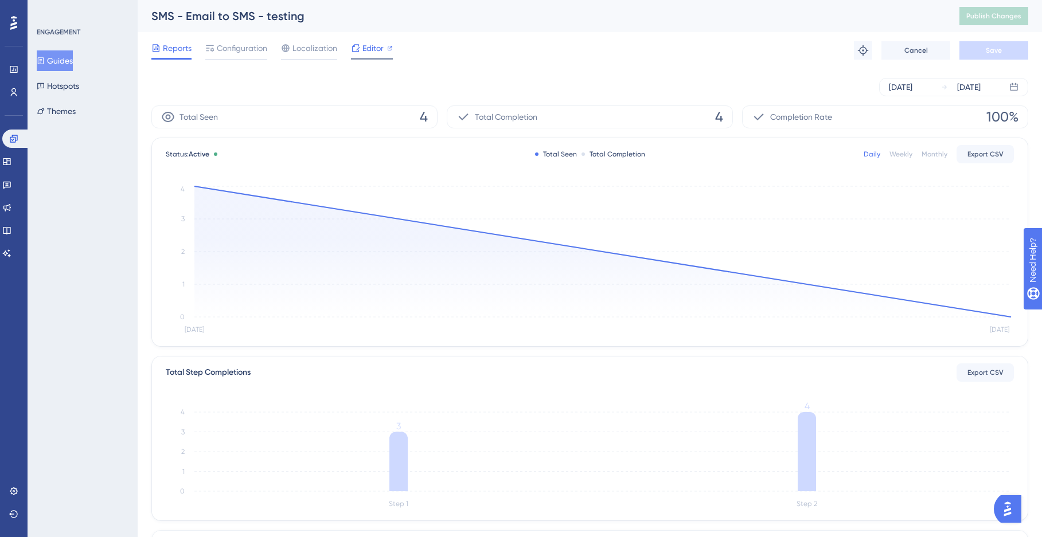
click at [375, 49] on span "Editor" at bounding box center [372, 48] width 21 height 14
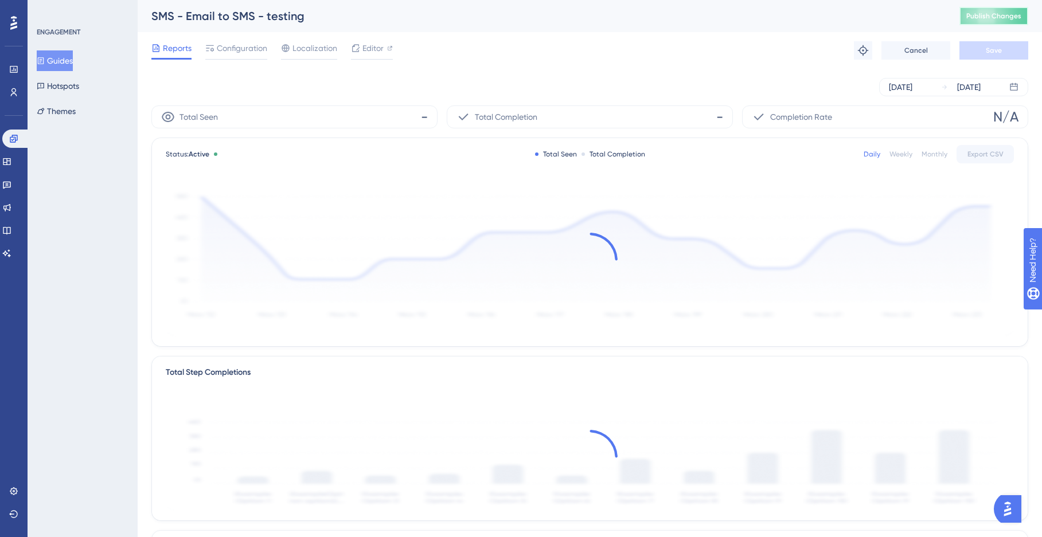
click at [999, 13] on span "Publish Changes" at bounding box center [993, 15] width 55 height 9
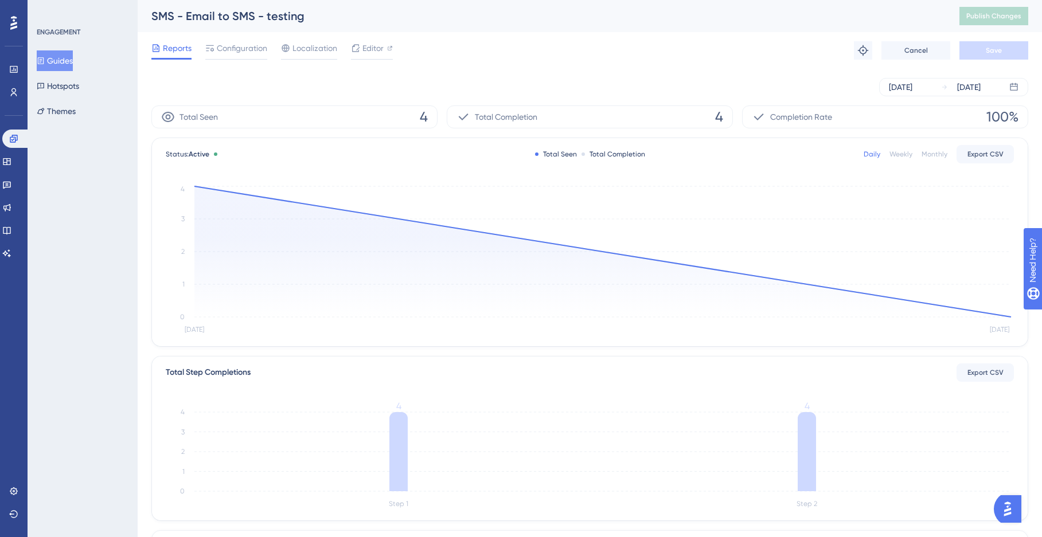
click at [66, 64] on button "Guides" at bounding box center [55, 60] width 36 height 21
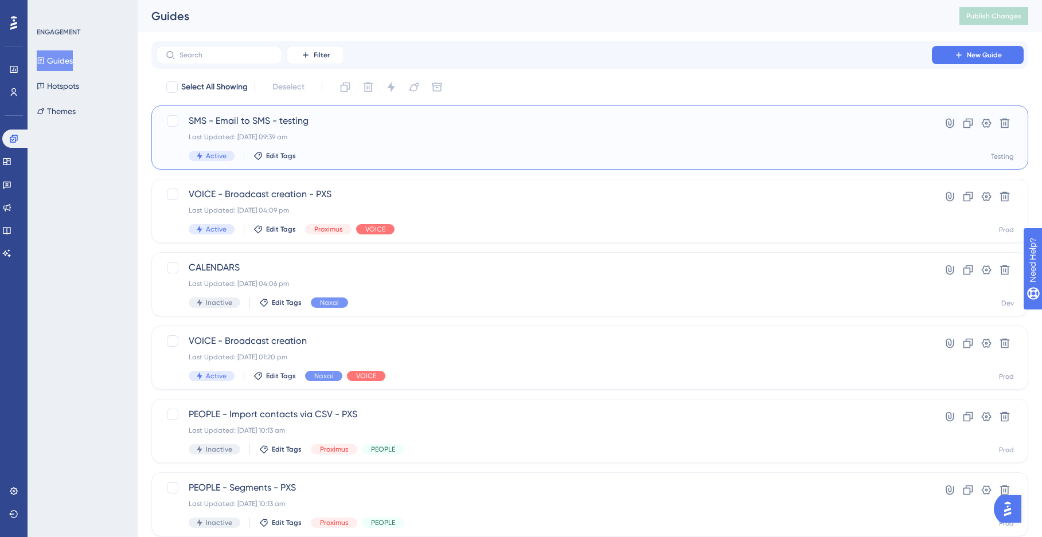
click at [343, 140] on div "Last Updated: 22 Aug 2025 09:39 am" at bounding box center [544, 136] width 710 height 9
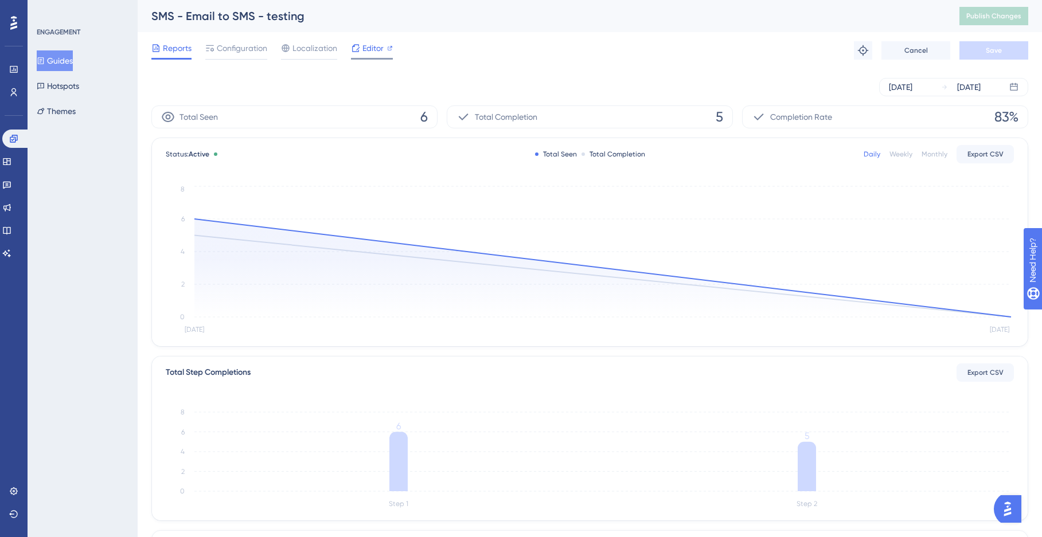
click at [373, 55] on div "Editor" at bounding box center [372, 50] width 42 height 18
click at [376, 49] on span "Editor" at bounding box center [372, 48] width 21 height 14
click at [237, 53] on span "Configuration" at bounding box center [242, 48] width 50 height 14
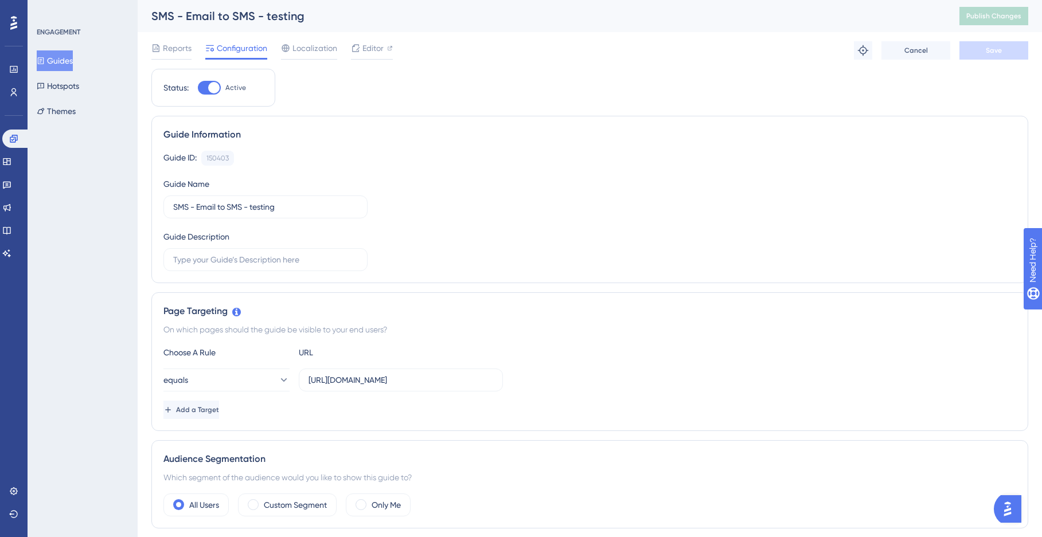
click at [85, 121] on div "Guides Hotspots Themes" at bounding box center [83, 85] width 93 height 71
click at [76, 112] on button "Themes" at bounding box center [56, 111] width 39 height 21
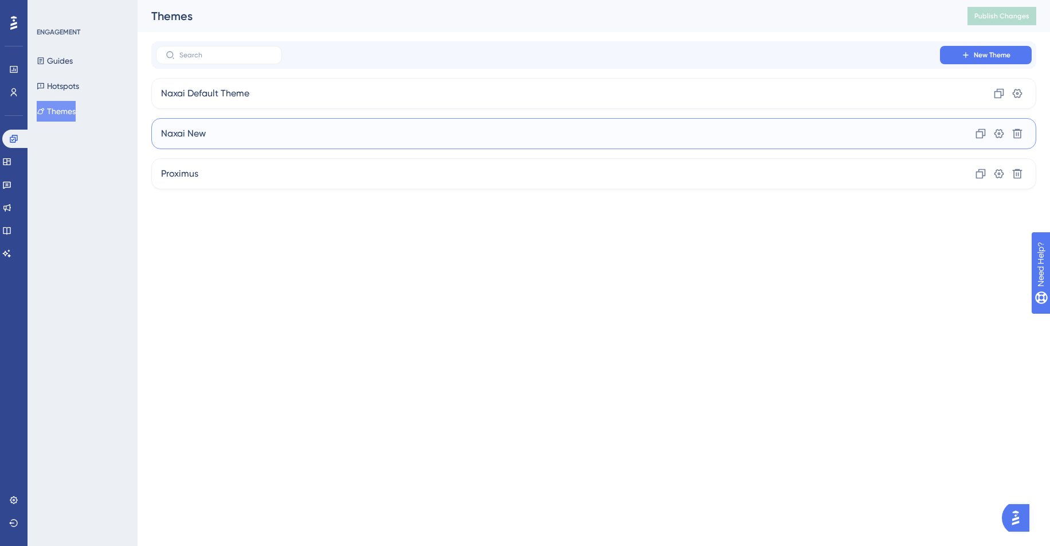
click at [268, 134] on div "Naxai New Clone Settings Delete" at bounding box center [593, 133] width 885 height 31
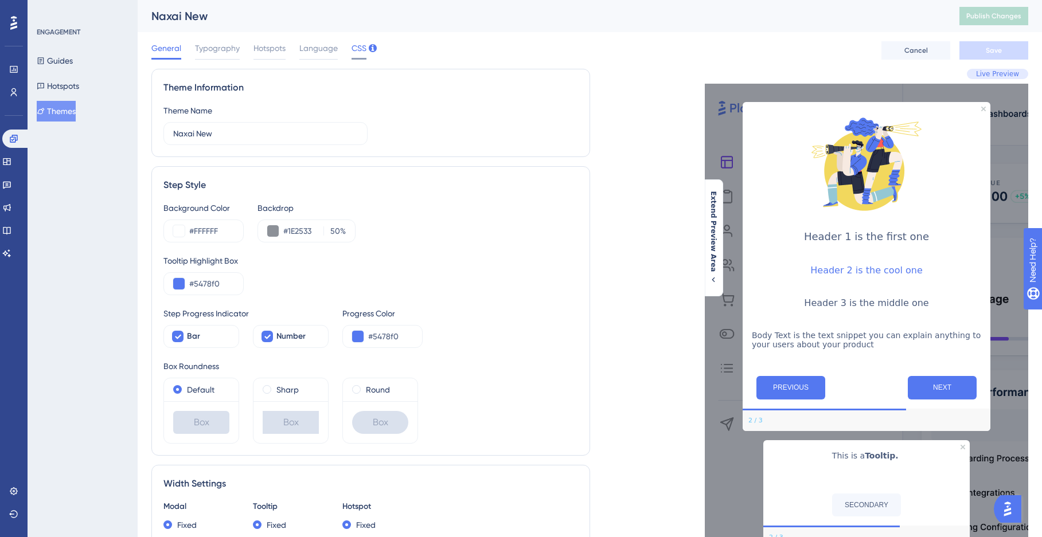
click at [361, 54] on span "CSS" at bounding box center [358, 48] width 15 height 14
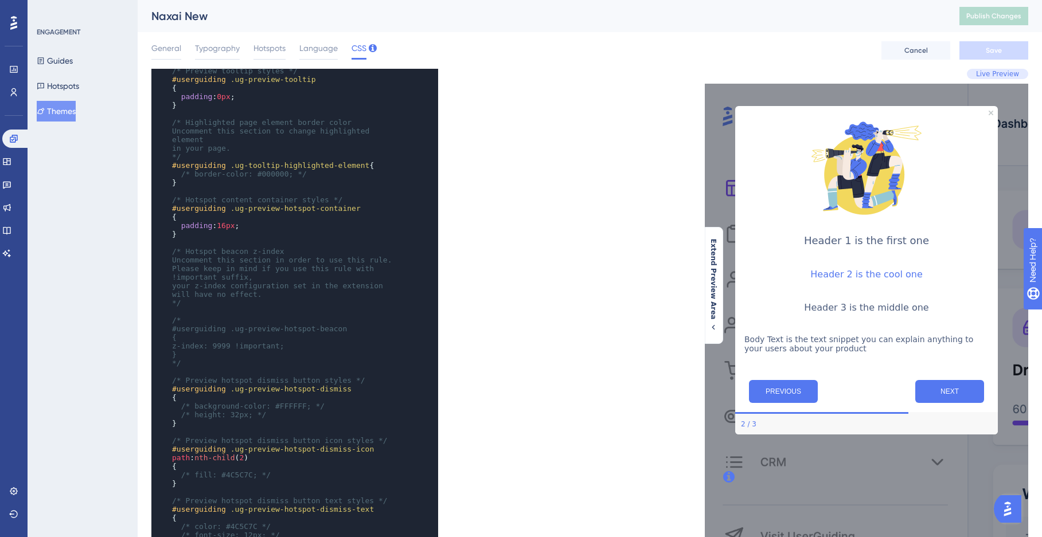
scroll to position [465, 0]
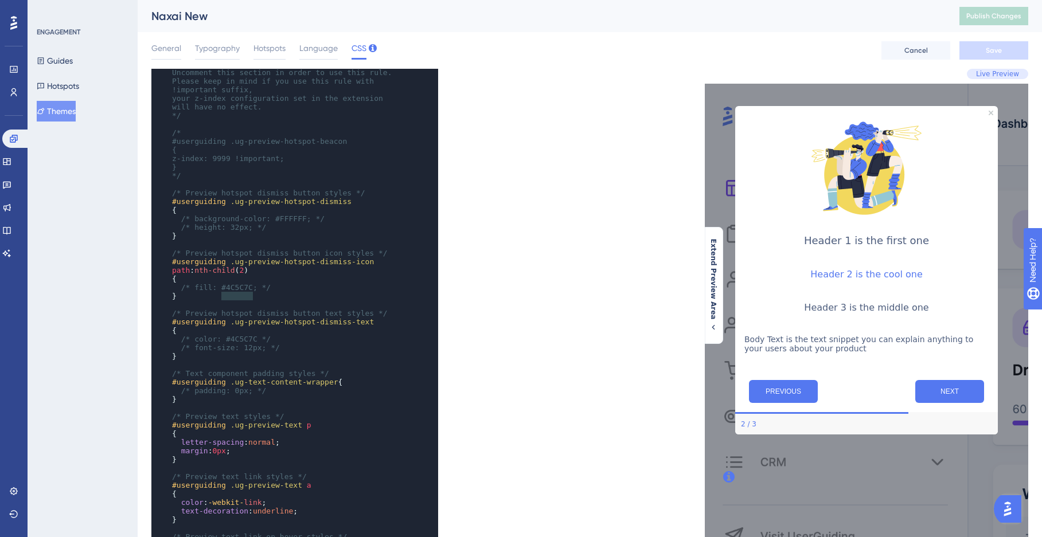
drag, startPoint x: 221, startPoint y: 296, endPoint x: 252, endPoint y: 293, distance: 31.1
click at [252, 292] on span "/* fill: #4C5C7C; */" at bounding box center [226, 287] width 90 height 9
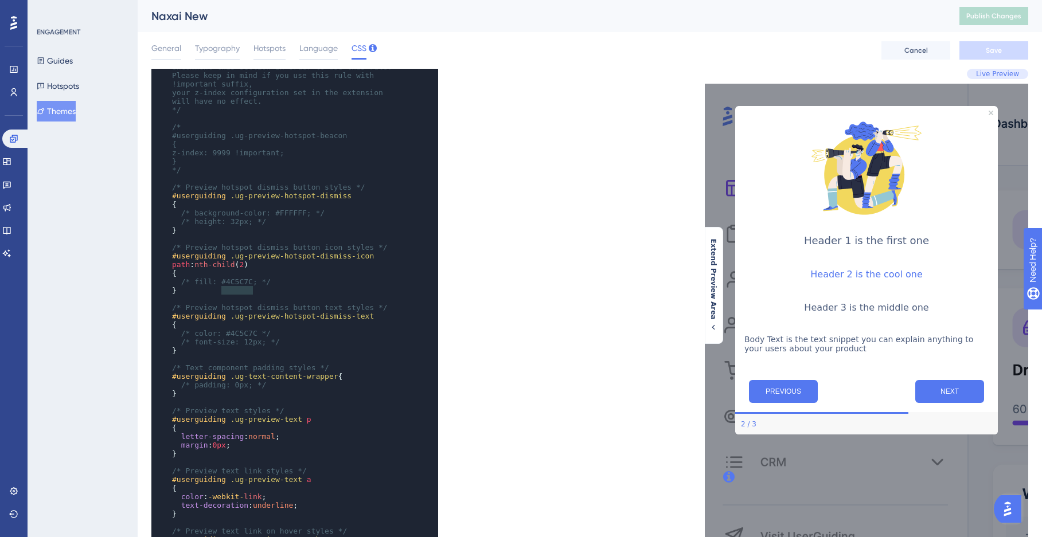
scroll to position [612, 0]
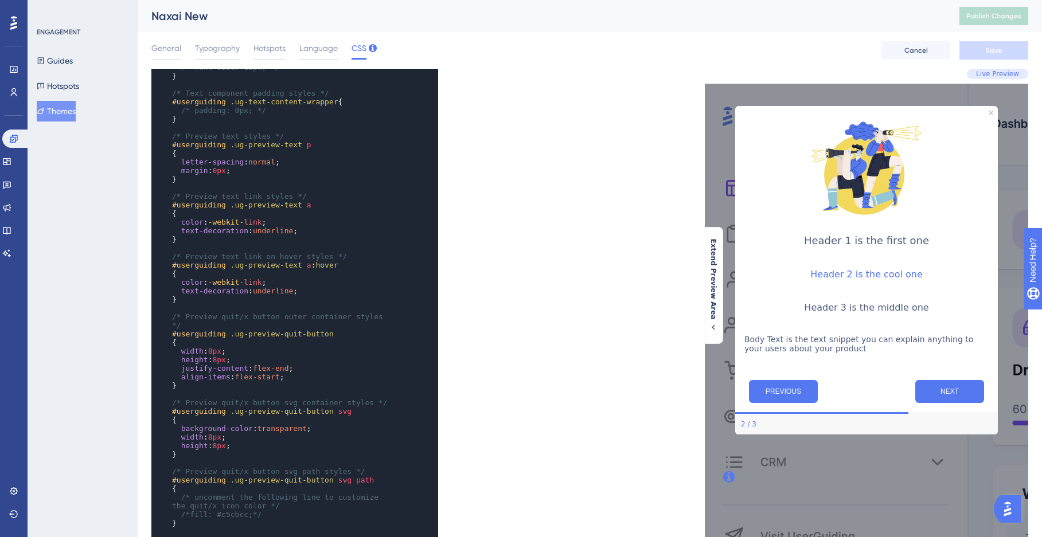
click at [217, 355] on span "8px" at bounding box center [214, 351] width 13 height 9
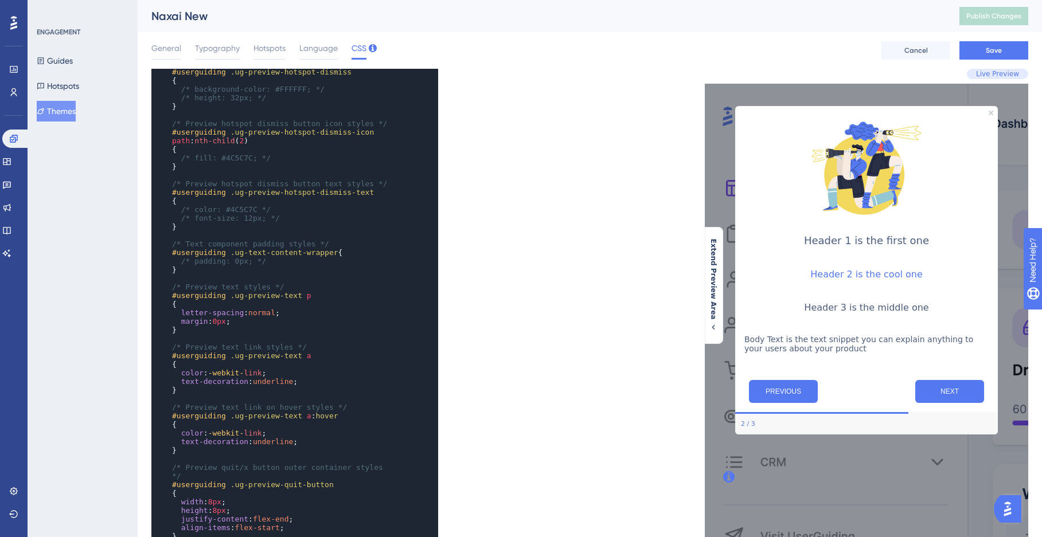
scroll to position [742, 0]
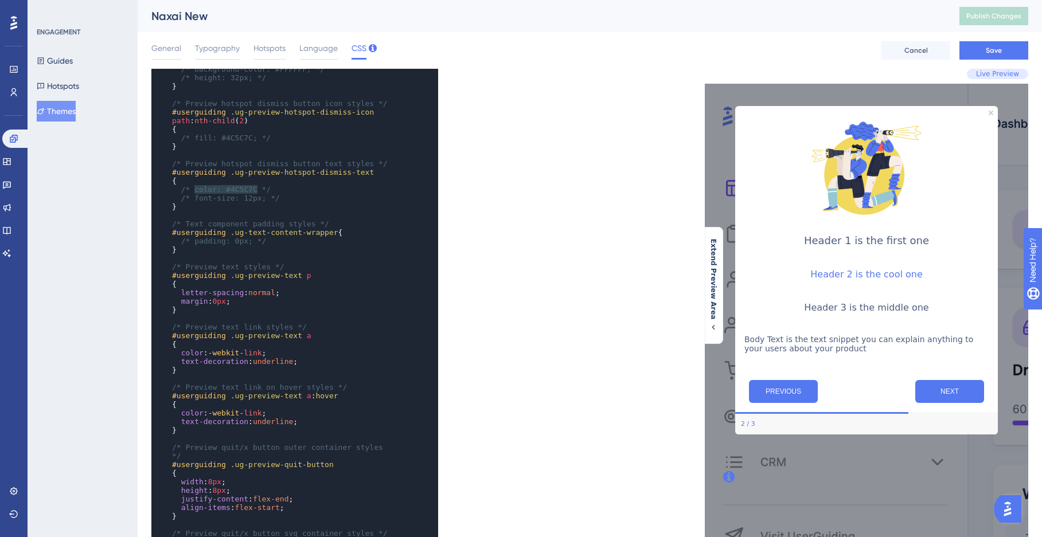
drag, startPoint x: 196, startPoint y: 188, endPoint x: 257, endPoint y: 187, distance: 60.8
click at [257, 187] on span "/* color: #4C5C7C */" at bounding box center [226, 189] width 90 height 9
click at [305, 508] on pre "align-items : flex-start ;" at bounding box center [284, 507] width 228 height 9
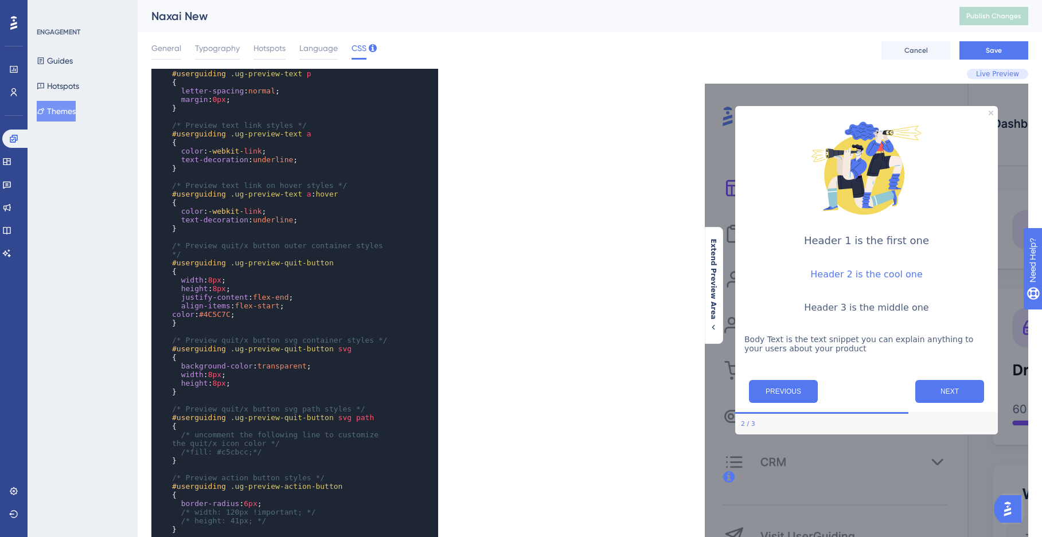
scroll to position [964, 0]
click at [217, 314] on span "#4C5C7C" at bounding box center [215, 314] width 32 height 9
click at [213, 314] on span "#4C5C7C" at bounding box center [215, 314] width 32 height 9
drag, startPoint x: 205, startPoint y: 313, endPoint x: 233, endPoint y: 311, distance: 28.7
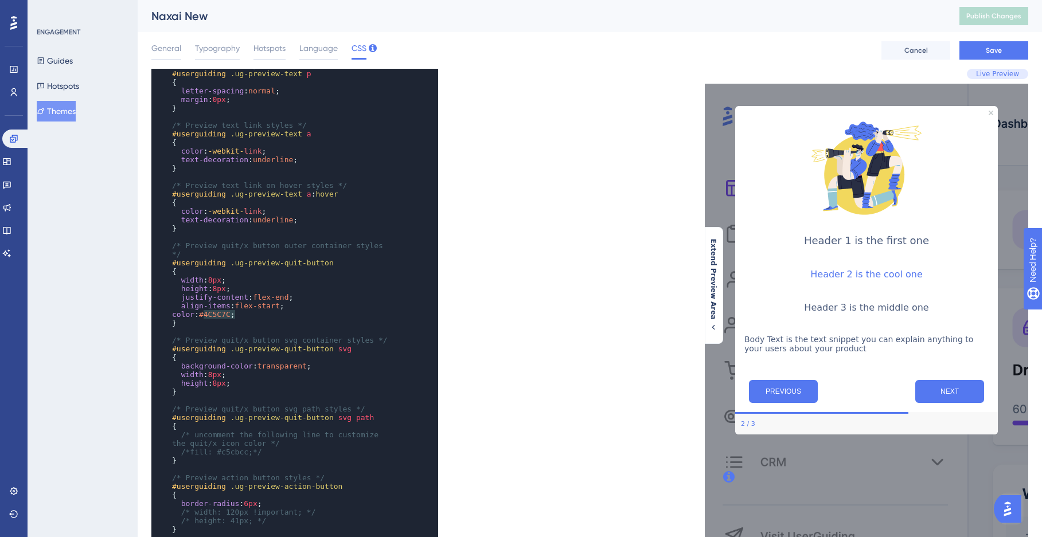
click at [230, 311] on span "#4C5C7C" at bounding box center [215, 314] width 32 height 9
paste textarea "Code editor"
click at [273, 322] on pre "}" at bounding box center [284, 323] width 228 height 9
click at [171, 316] on pre "color : #2E7EFF ;" at bounding box center [284, 314] width 228 height 9
click at [288, 337] on span "/* Preview quit/x button svg container styles */" at bounding box center [280, 340] width 216 height 9
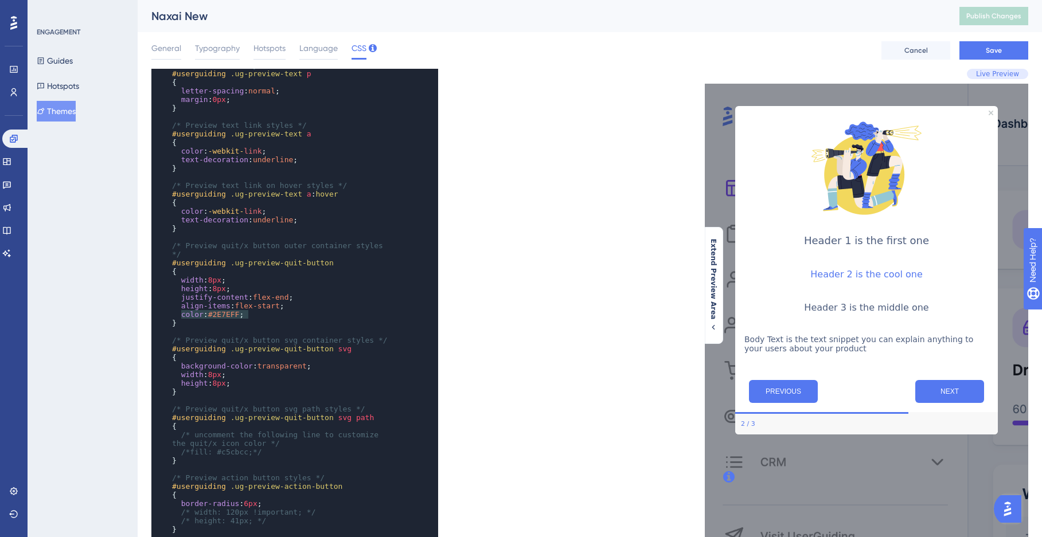
drag, startPoint x: 259, startPoint y: 318, endPoint x: 180, endPoint y: 315, distance: 79.2
click at [180, 315] on div "{ /* color: #4C5C7C */ /* font-size: 12px; */ } ​ /* Text component padding sty…" at bounding box center [284, 383] width 228 height 817
click at [245, 385] on pre "height : 8px ;" at bounding box center [284, 383] width 228 height 9
click at [171, 391] on pre "color : #2E7EFF ;" at bounding box center [284, 392] width 228 height 9
click at [284, 388] on pre "color : #2E7EFF ;" at bounding box center [284, 392] width 228 height 9
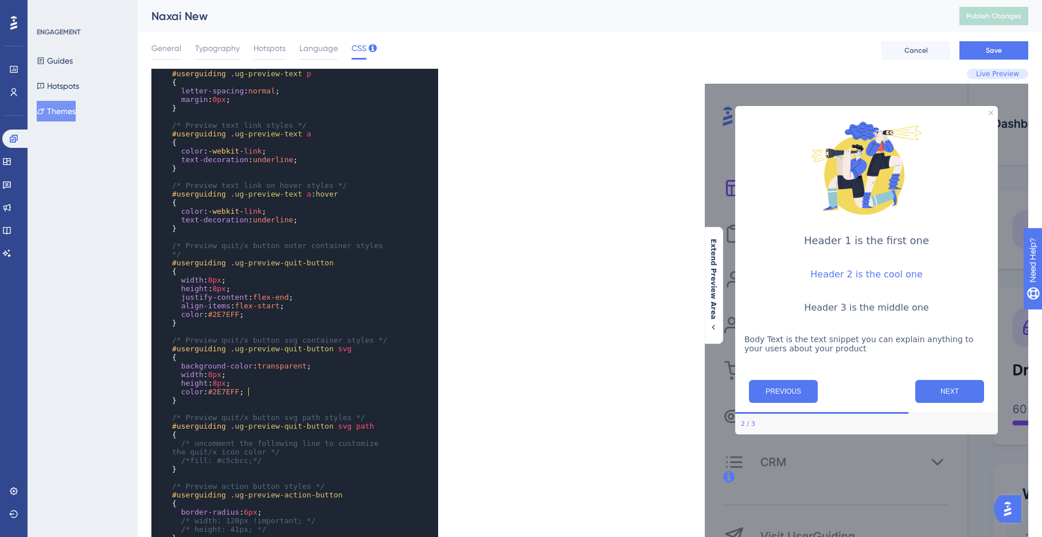
click at [260, 393] on pre "color : #2E7EFF ;" at bounding box center [284, 392] width 228 height 9
drag, startPoint x: 277, startPoint y: 392, endPoint x: 174, endPoint y: 393, distance: 103.2
click at [174, 393] on pre "color : #2E7EFF ;" at bounding box center [284, 392] width 228 height 9
click at [216, 276] on span "8px" at bounding box center [214, 280] width 13 height 9
drag, startPoint x: 213, startPoint y: 311, endPoint x: 242, endPoint y: 311, distance: 29.2
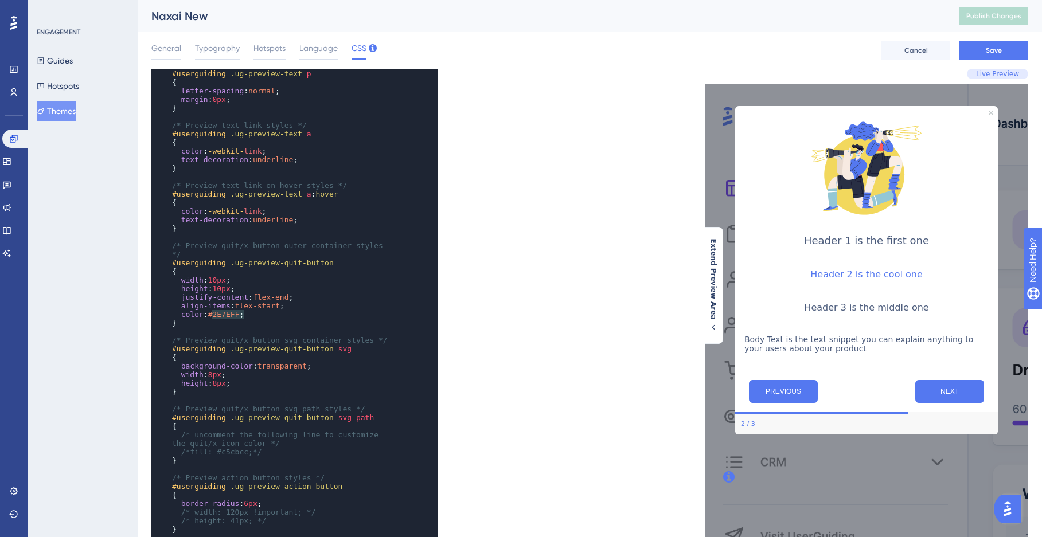
click at [240, 311] on span "#2E7EFF" at bounding box center [224, 314] width 32 height 9
click at [230, 448] on span "/*fill: #c5cbcc;*/" at bounding box center [221, 452] width 81 height 9
drag, startPoint x: 216, startPoint y: 449, endPoint x: 247, endPoint y: 448, distance: 31.0
click at [247, 448] on span "/*fill: #c5cbcc;*/" at bounding box center [221, 452] width 81 height 9
paste textarea "Code editor"
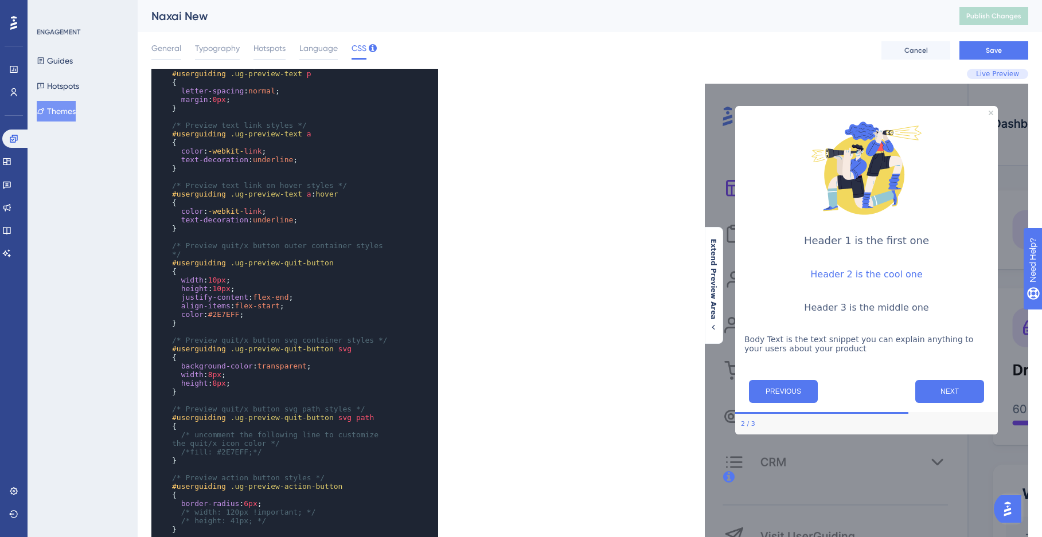
click at [296, 452] on pre "/*fill: #2E7EFF;*/" at bounding box center [284, 452] width 228 height 9
click at [282, 418] on span ".ug-preview-quit-button" at bounding box center [281, 417] width 103 height 9
click at [263, 401] on pre "​" at bounding box center [284, 400] width 228 height 9
drag, startPoint x: 259, startPoint y: 315, endPoint x: 179, endPoint y: 312, distance: 79.8
click at [179, 312] on pre "color : #2E7EFF ;" at bounding box center [284, 314] width 228 height 9
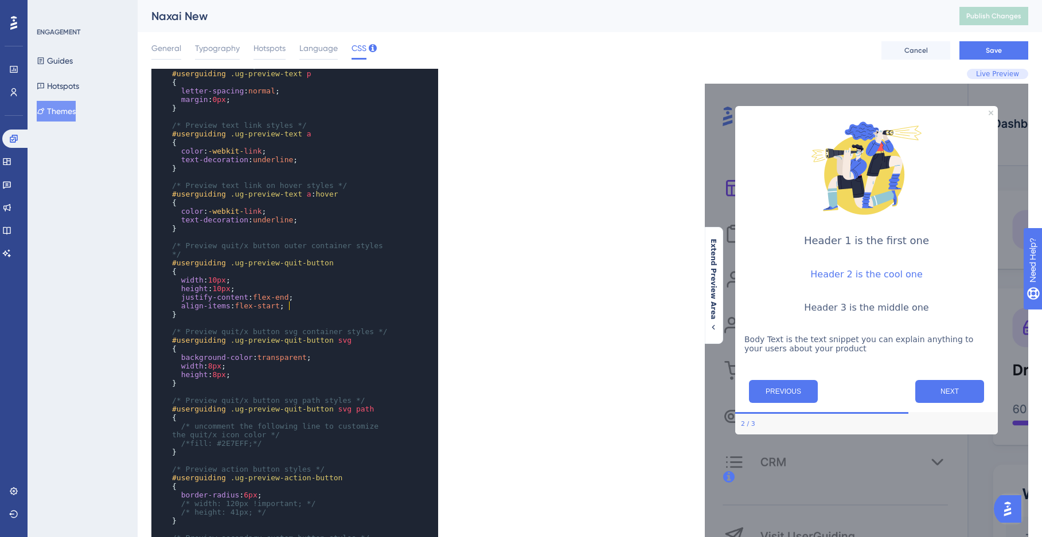
click at [190, 441] on span "/*fill: #2E7EFF;*/" at bounding box center [221, 443] width 81 height 9
click at [264, 441] on pre "fill : #2E7EFF ;*/" at bounding box center [284, 443] width 228 height 9
click at [311, 436] on pre "/* uncomment the following line to customize the quit/x icon color */" at bounding box center [284, 430] width 228 height 17
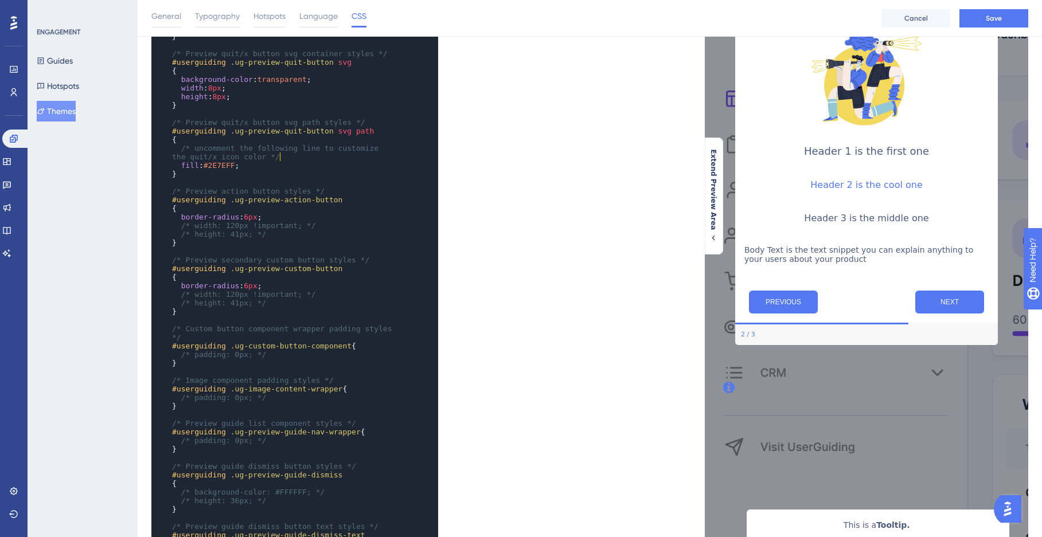
scroll to position [0, 0]
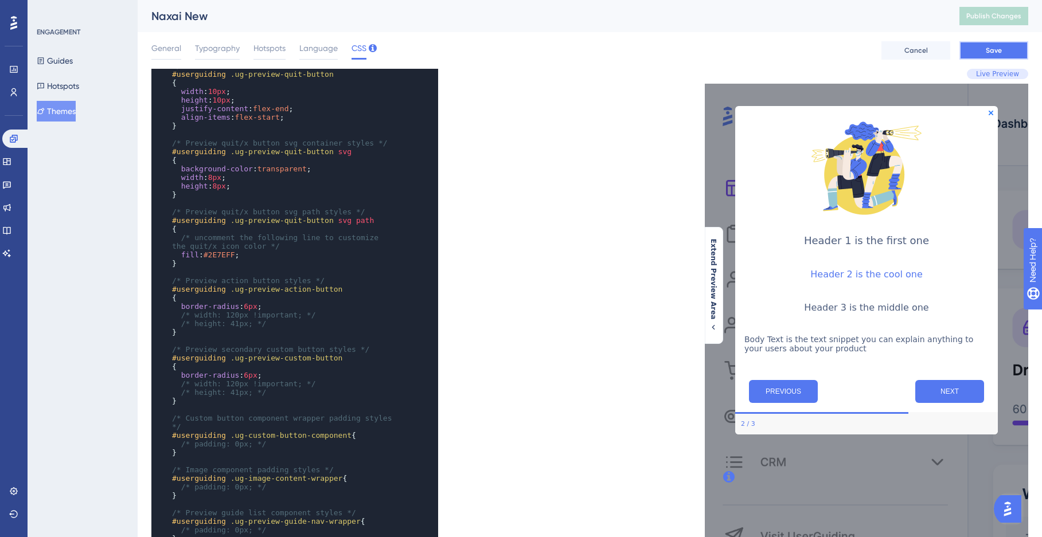
click at [1003, 48] on button "Save" at bounding box center [993, 50] width 69 height 18
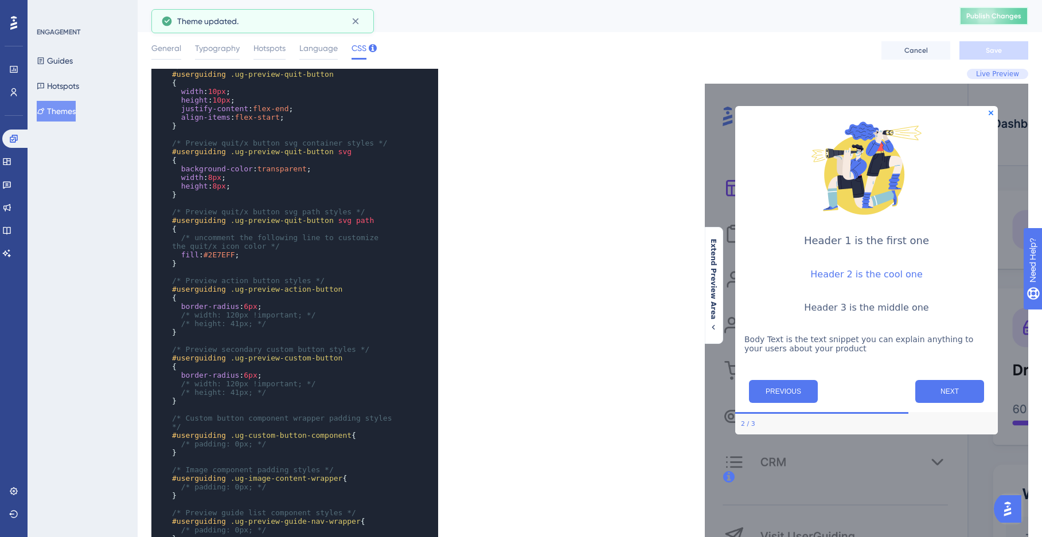
click at [1008, 19] on span "Publish Changes" at bounding box center [993, 15] width 55 height 9
click at [151, 48] on div "Performance Users Engagement Widgets Feedback Product Updates Knowledge Base AI…" at bounding box center [590, 372] width 904 height 744
click at [154, 48] on span "General" at bounding box center [166, 48] width 30 height 14
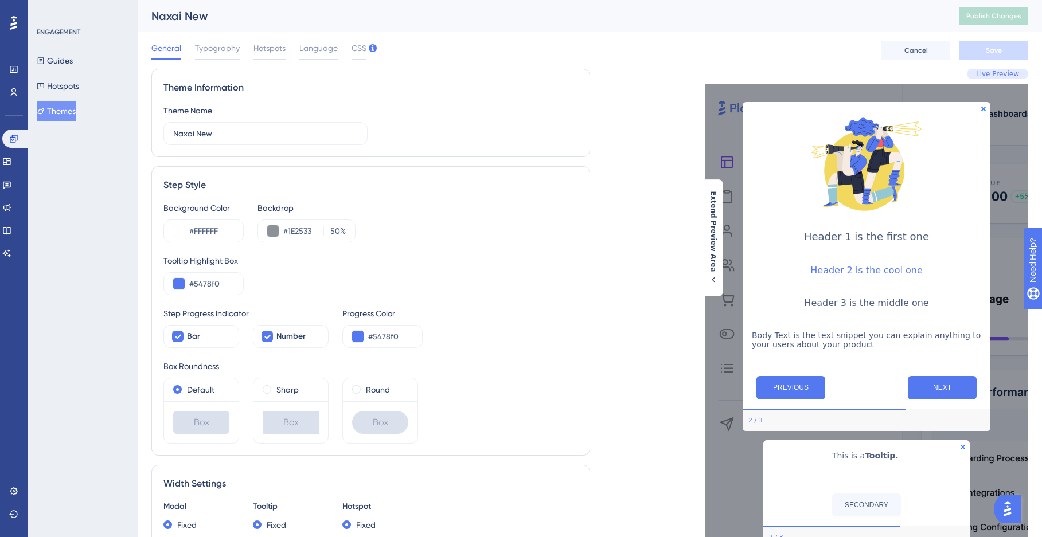
click at [1013, 75] on span "Live Preview" at bounding box center [997, 73] width 43 height 9
click at [53, 83] on button "Hotspots" at bounding box center [58, 86] width 42 height 21
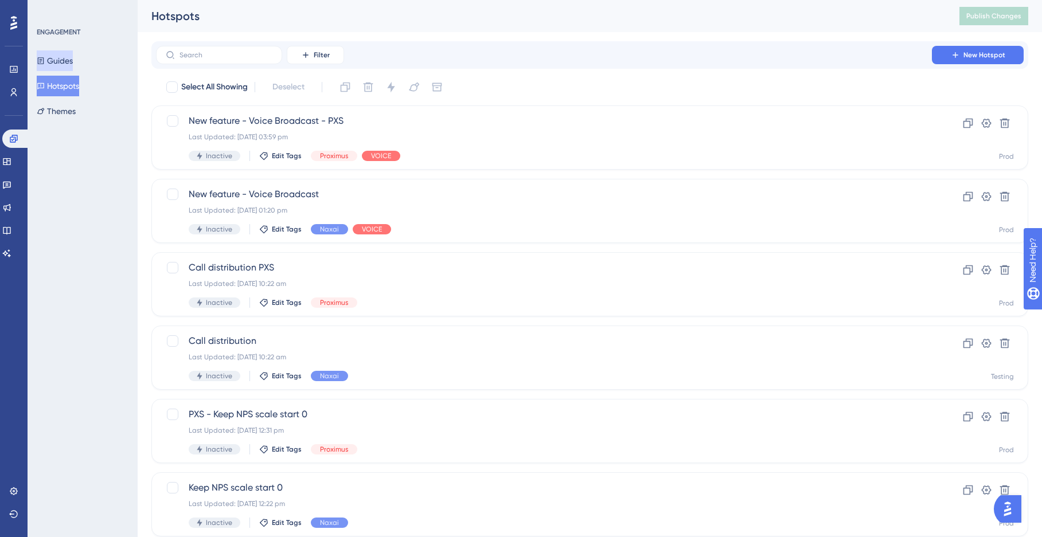
click at [54, 61] on button "Guides" at bounding box center [55, 60] width 36 height 21
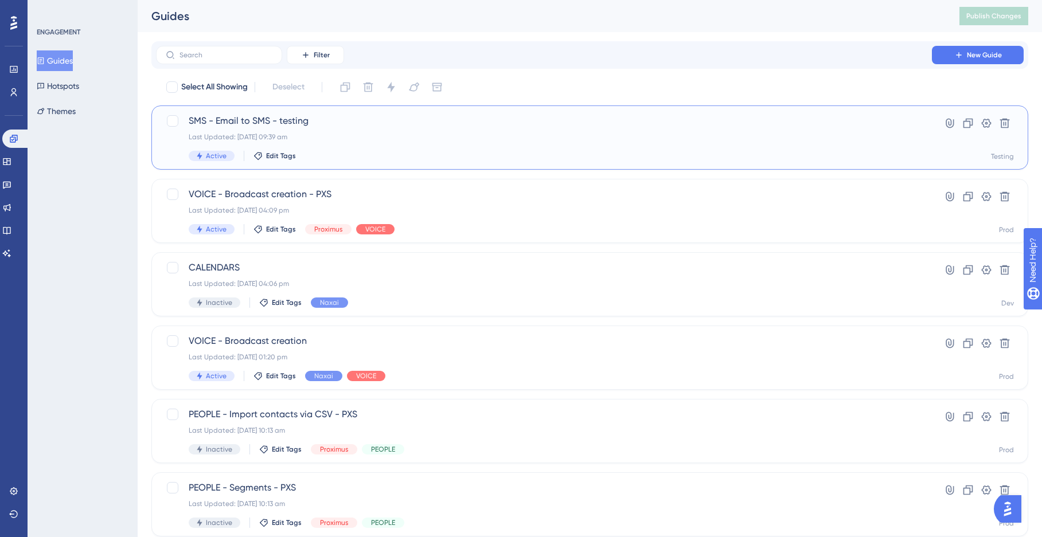
click at [320, 140] on div "Last Updated: 22 Aug 2025 09:39 am" at bounding box center [544, 136] width 710 height 9
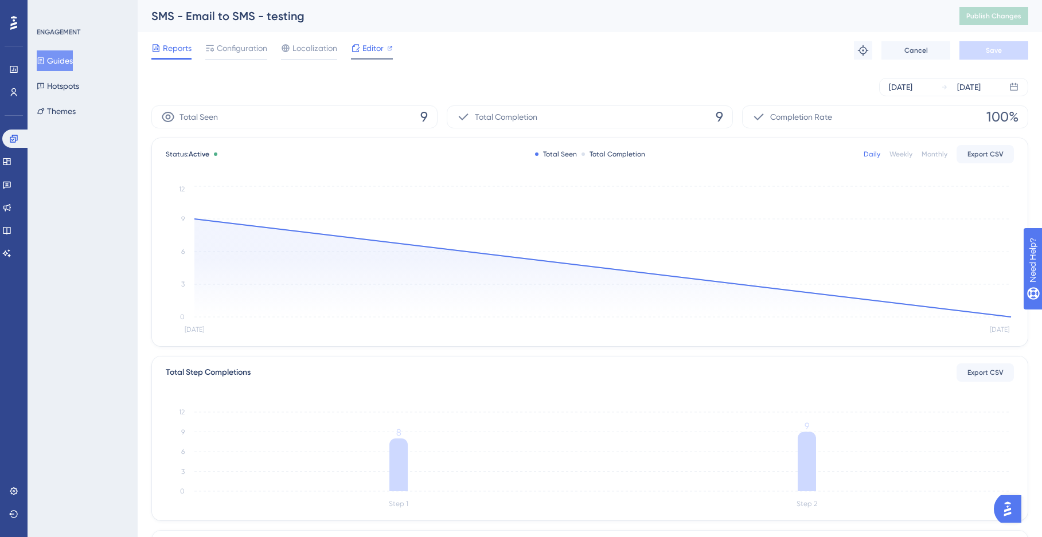
click at [360, 49] on div "Editor" at bounding box center [372, 48] width 42 height 14
click at [72, 85] on button "Hotspots" at bounding box center [58, 86] width 42 height 21
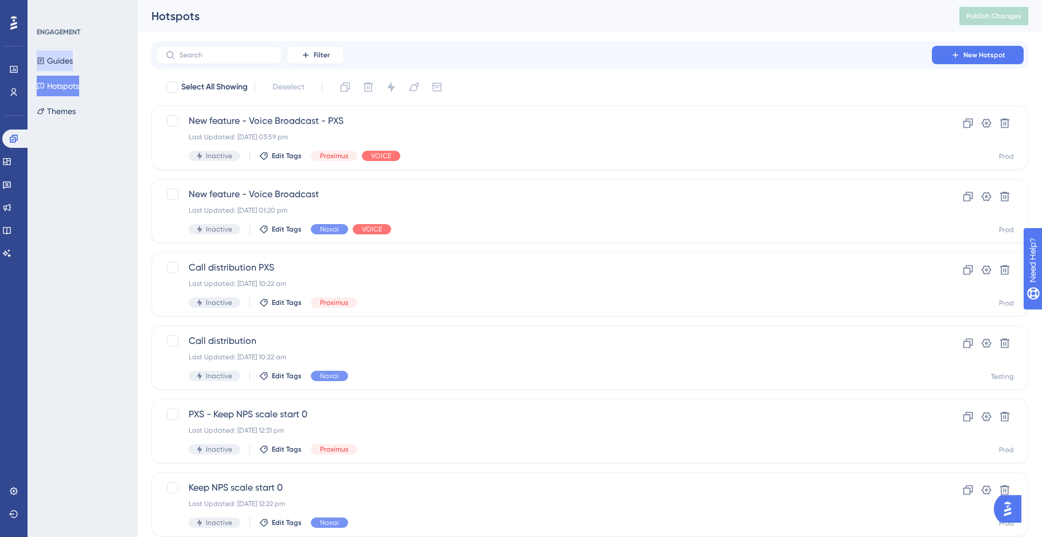
click at [65, 60] on button "Guides" at bounding box center [55, 60] width 36 height 21
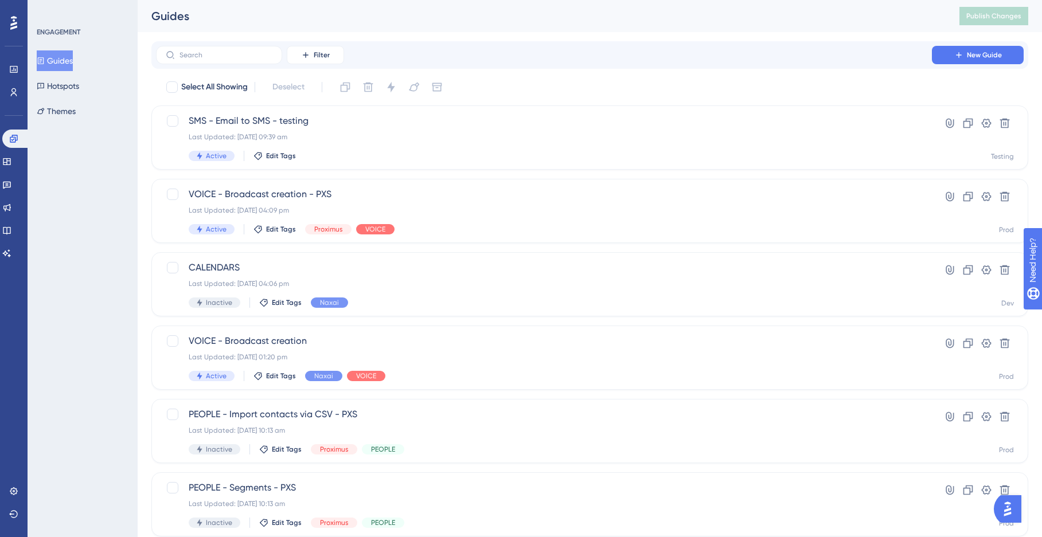
click at [66, 74] on div "Guides Hotspots Themes" at bounding box center [83, 85] width 93 height 71
click at [68, 84] on button "Hotspots" at bounding box center [58, 86] width 42 height 21
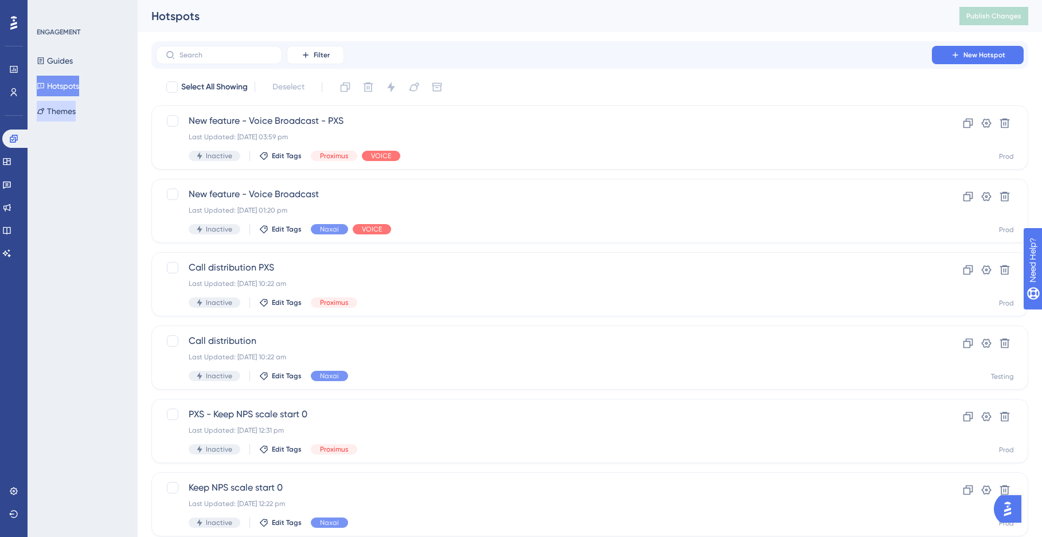
click at [65, 112] on button "Themes" at bounding box center [56, 111] width 39 height 21
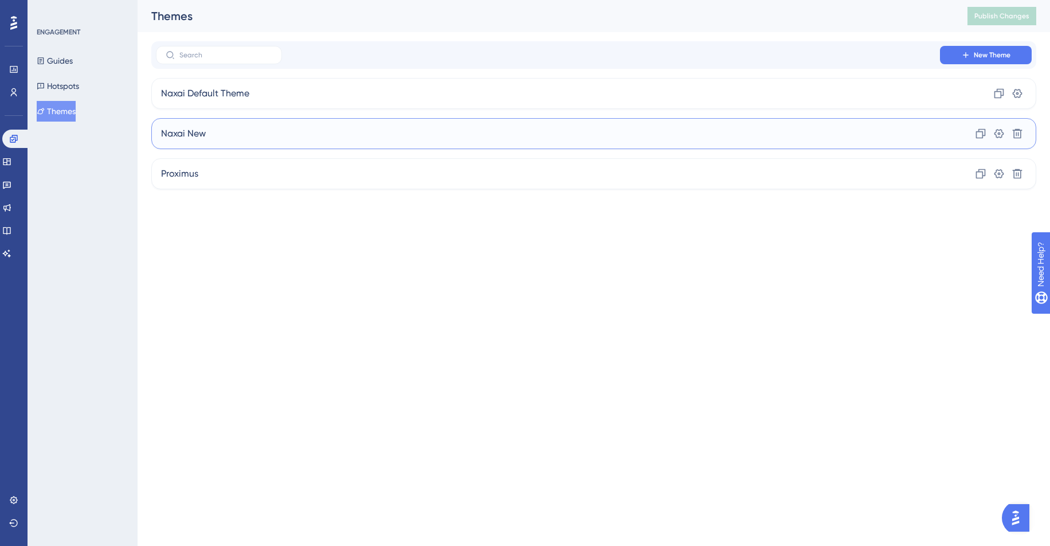
click at [232, 138] on div "Naxai New Clone Settings Delete" at bounding box center [593, 133] width 885 height 31
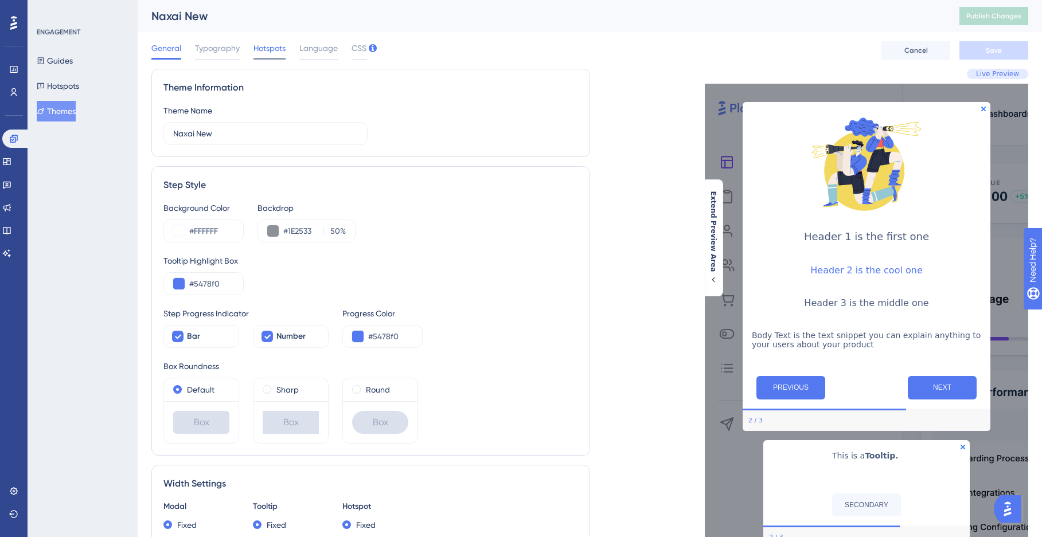
click at [273, 50] on span "Hotspots" at bounding box center [269, 48] width 32 height 14
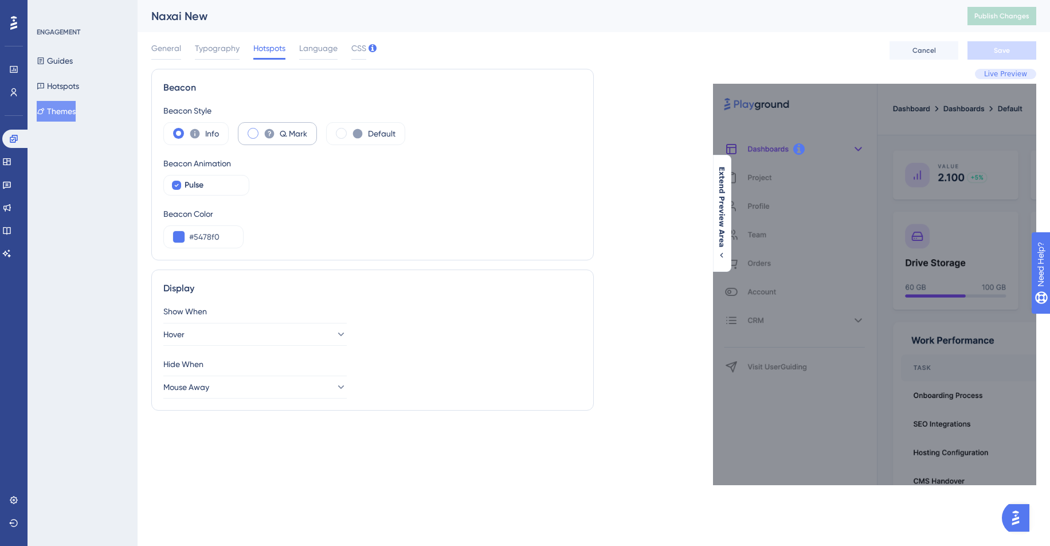
click at [259, 135] on div "Q. Mark" at bounding box center [277, 133] width 79 height 23
click at [205, 134] on label "Info" at bounding box center [212, 134] width 14 height 14
click at [63, 108] on button "Themes" at bounding box center [56, 111] width 39 height 21
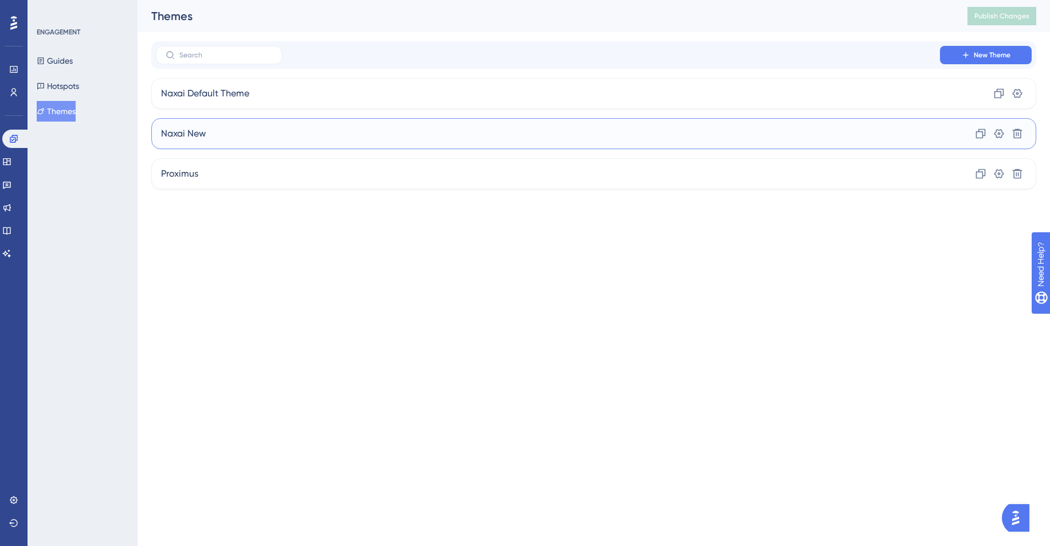
click at [213, 138] on div "Naxai New Clone Settings Delete" at bounding box center [593, 133] width 885 height 31
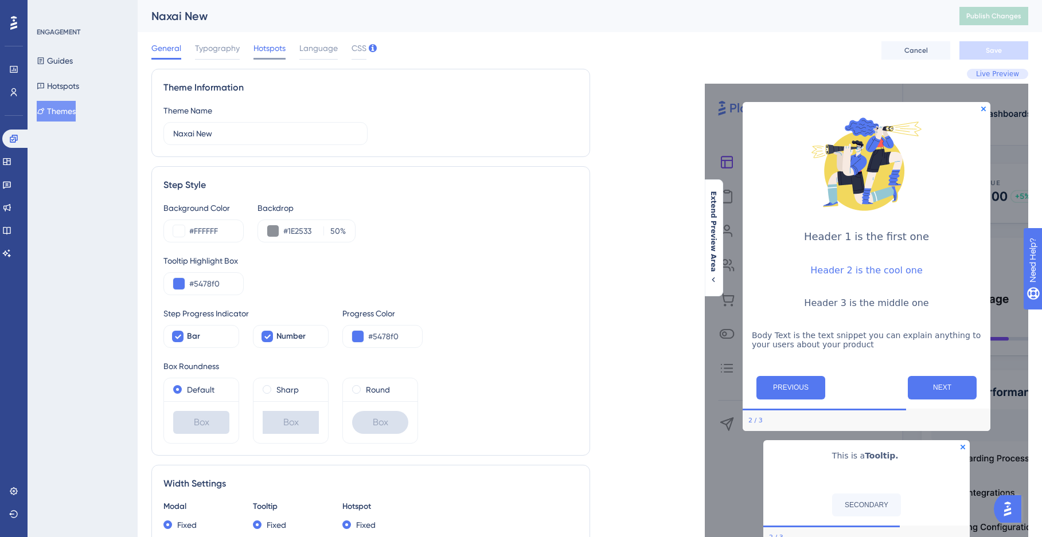
click at [263, 49] on span "Hotspots" at bounding box center [269, 48] width 32 height 14
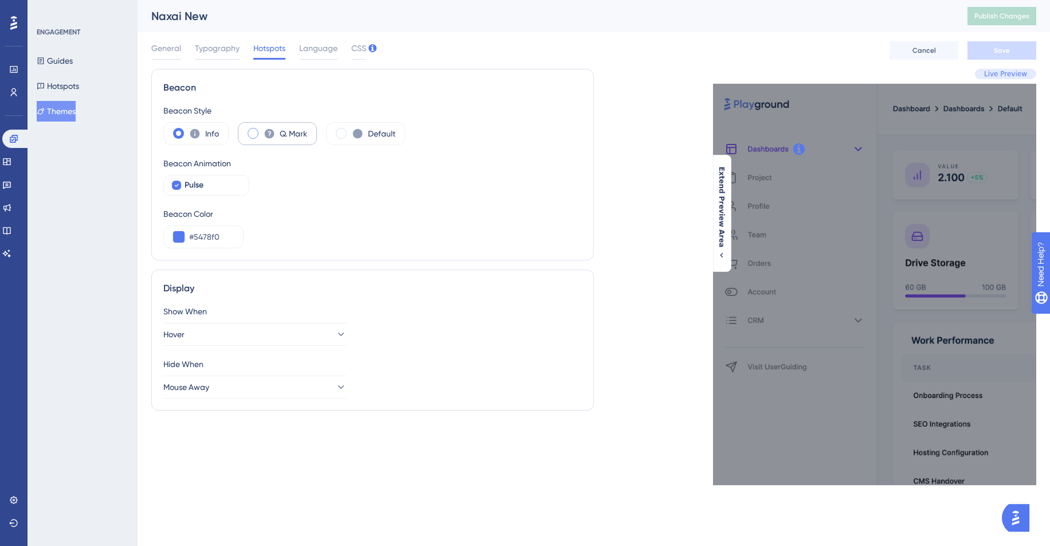
click at [273, 139] on icon at bounding box center [269, 133] width 11 height 11
click at [217, 189] on div "Pulse" at bounding box center [212, 185] width 55 height 14
click at [212, 236] on input "#5478f0" at bounding box center [211, 237] width 45 height 14
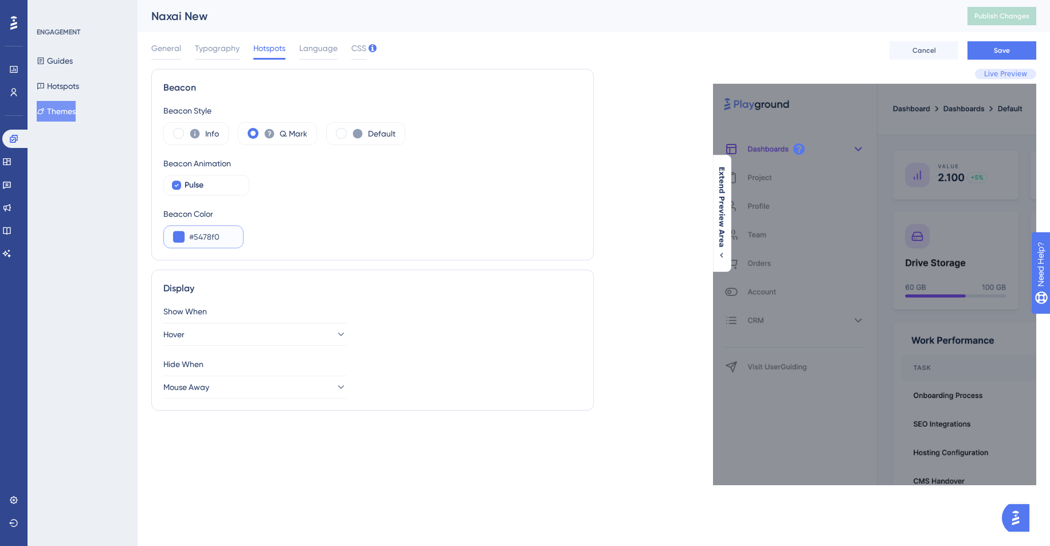
click at [212, 236] on input "#5478f0" at bounding box center [211, 237] width 45 height 14
paste input "A7A7A7"
click at [308, 227] on div "Beacon Color #A7A7A7" at bounding box center [372, 227] width 418 height 41
click at [335, 391] on icon at bounding box center [340, 386] width 11 height 11
click at [412, 386] on div "Hide When Mouse Away Click on Page Click on Page Mouse Away Mouse Away" at bounding box center [372, 377] width 418 height 41
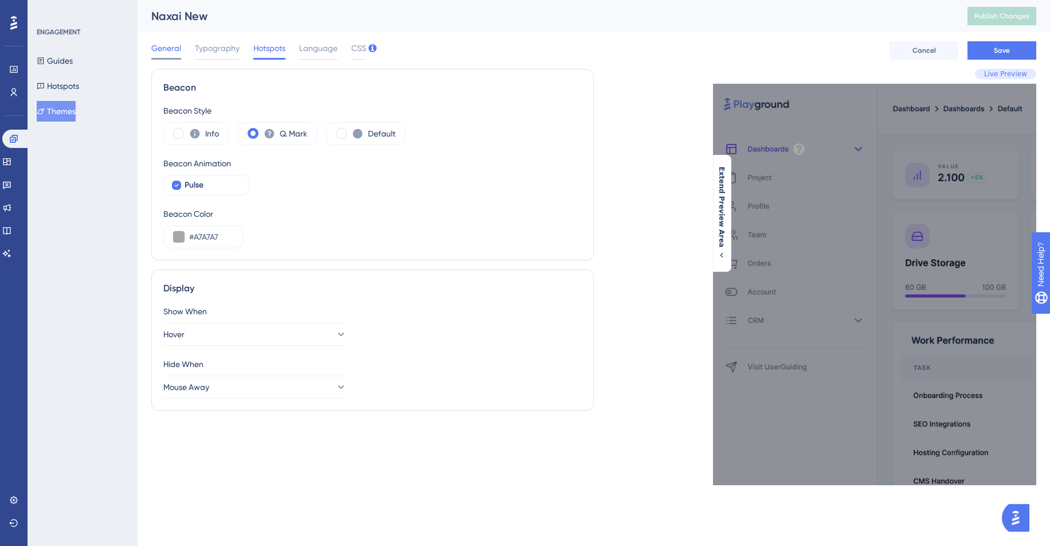
click at [170, 50] on span "General" at bounding box center [166, 48] width 30 height 14
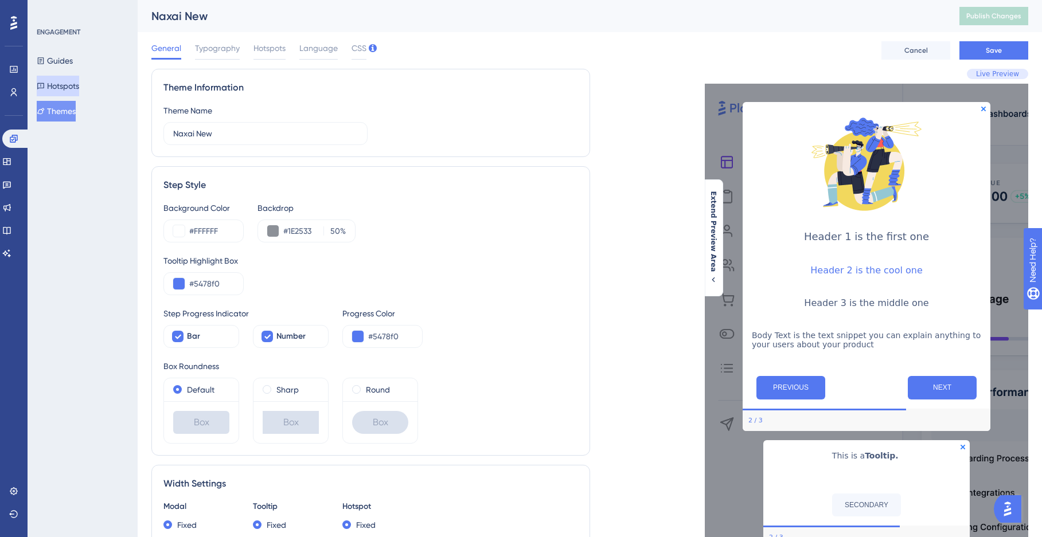
click at [71, 85] on button "Hotspots" at bounding box center [58, 86] width 42 height 21
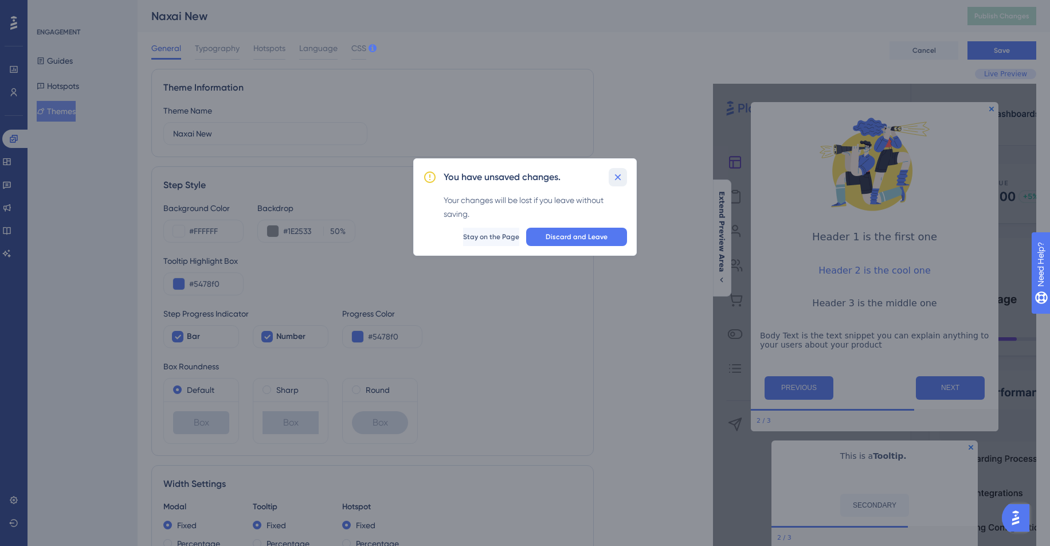
click at [620, 179] on icon at bounding box center [618, 177] width 6 height 6
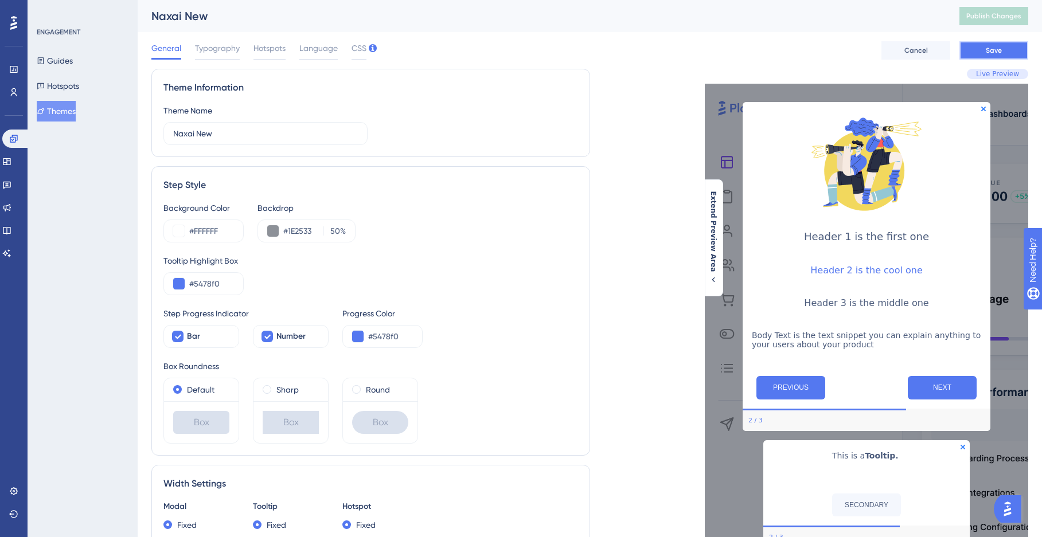
click at [995, 52] on span "Save" at bounding box center [993, 50] width 16 height 9
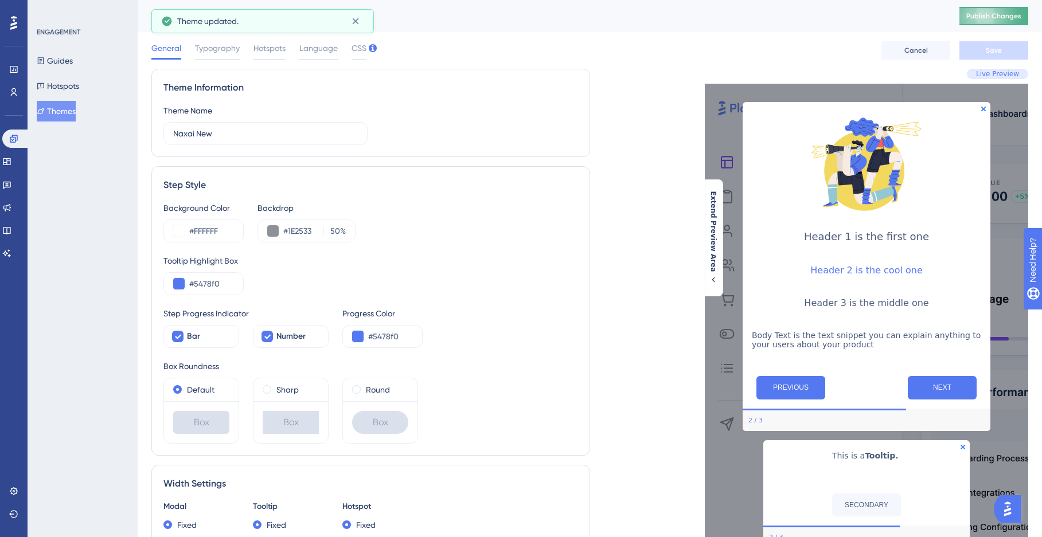
click at [1003, 19] on span "Publish Changes" at bounding box center [993, 15] width 55 height 9
click at [71, 84] on button "Hotspots" at bounding box center [58, 86] width 42 height 21
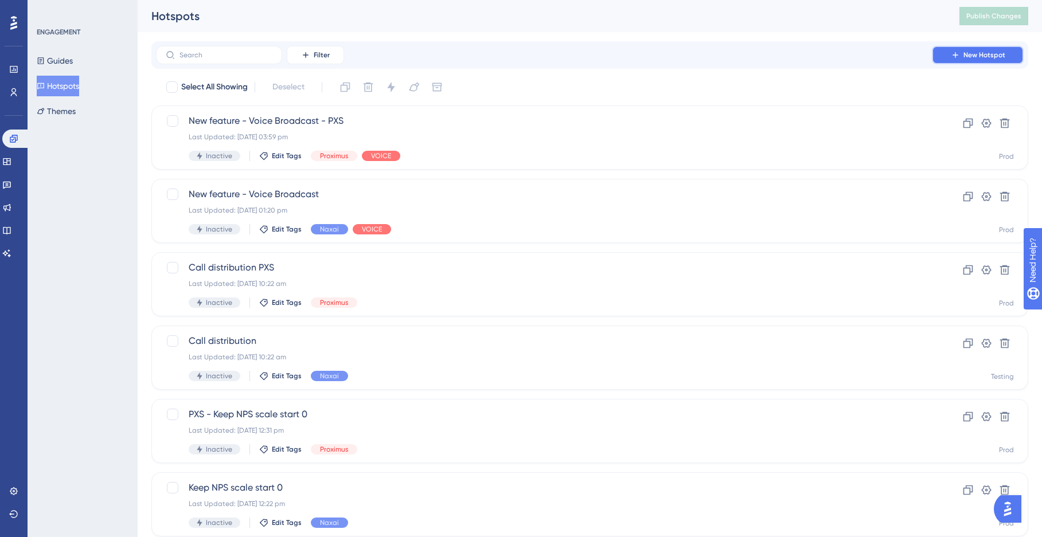
click at [992, 57] on span "New Hotspot" at bounding box center [984, 54] width 42 height 9
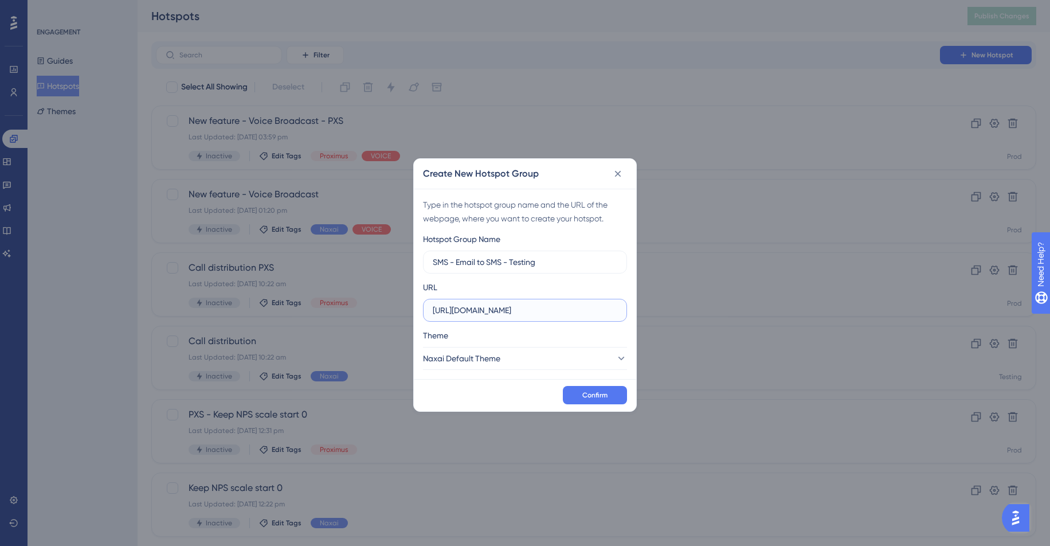
click at [531, 305] on input "https://app.naxai.com" at bounding box center [525, 310] width 185 height 13
paste input "testing-naxai.com/email-to-sms/settings"
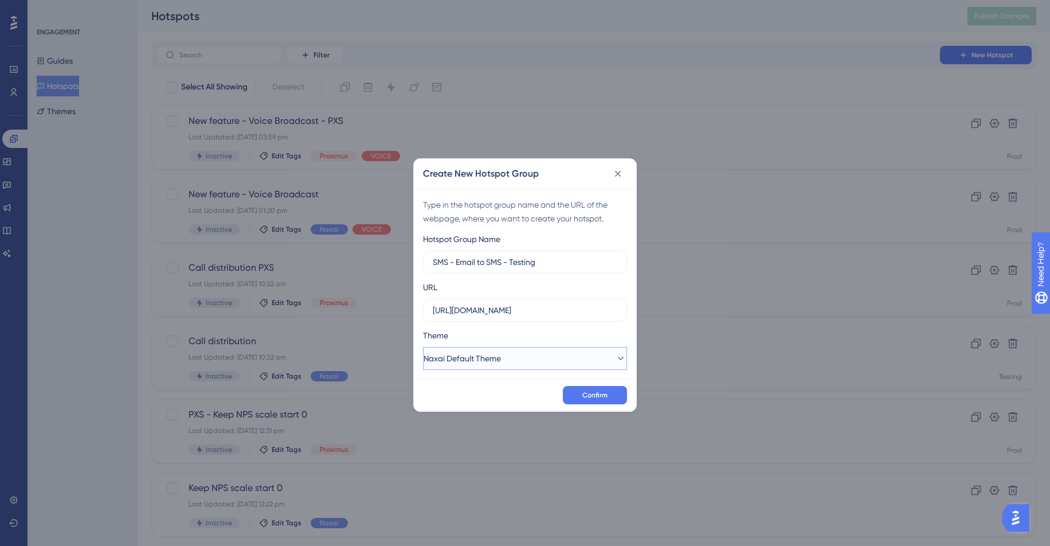
click at [589, 350] on button "Naxai Default Theme" at bounding box center [525, 358] width 204 height 23
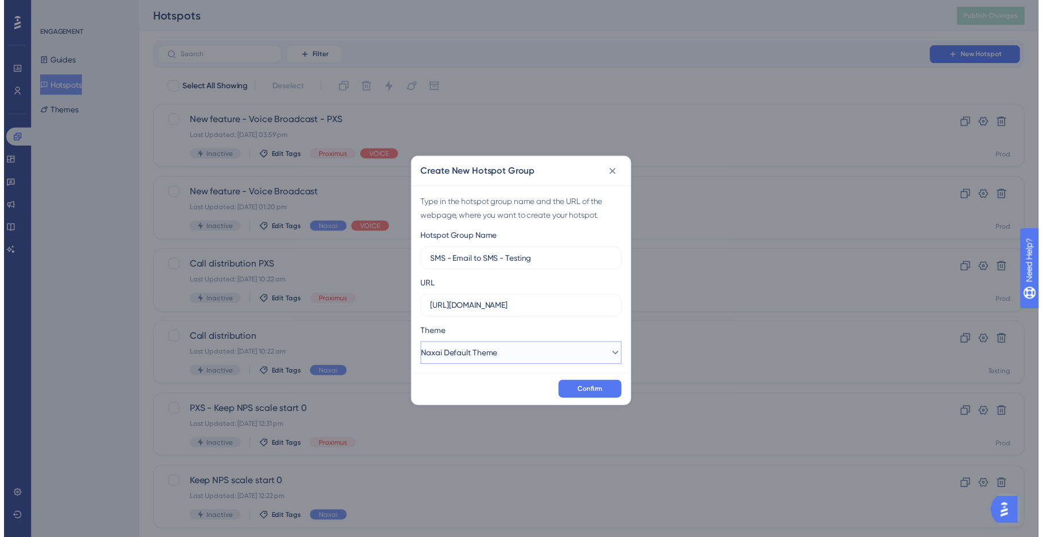
scroll to position [0, 0]
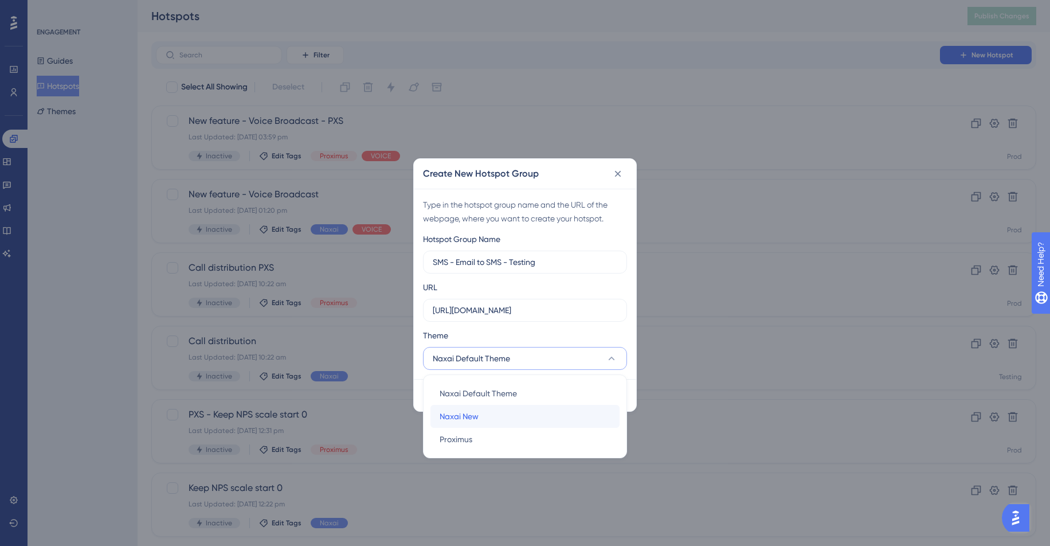
click at [496, 409] on div "Naxai New Naxai New" at bounding box center [525, 416] width 171 height 23
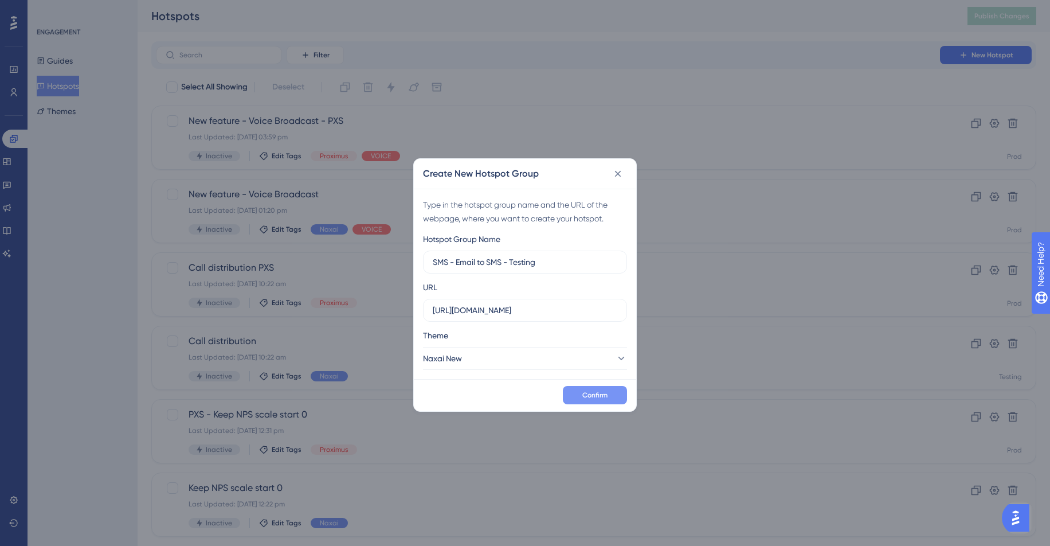
click at [594, 396] on span "Confirm" at bounding box center [594, 394] width 25 height 9
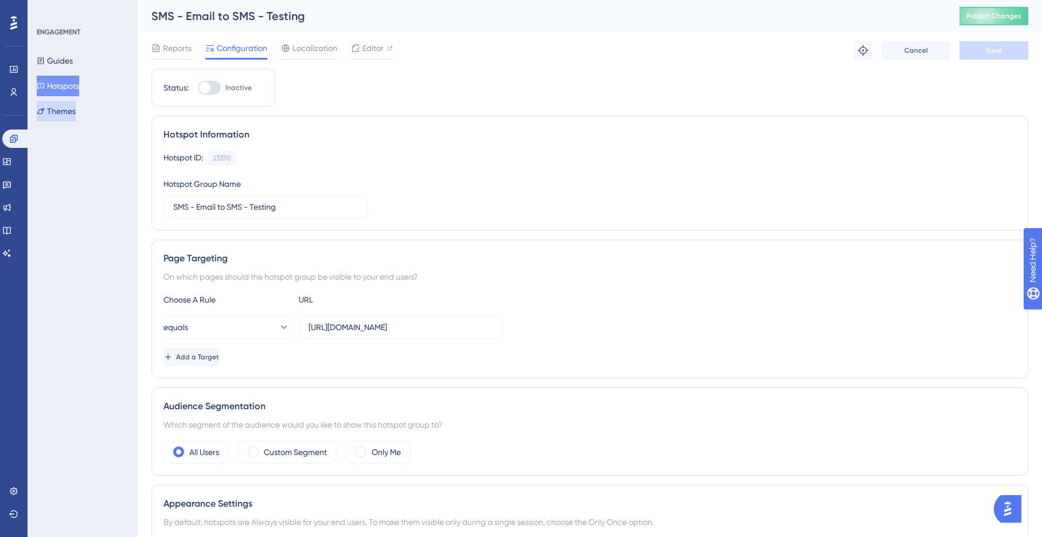
click at [75, 108] on button "Themes" at bounding box center [56, 111] width 39 height 21
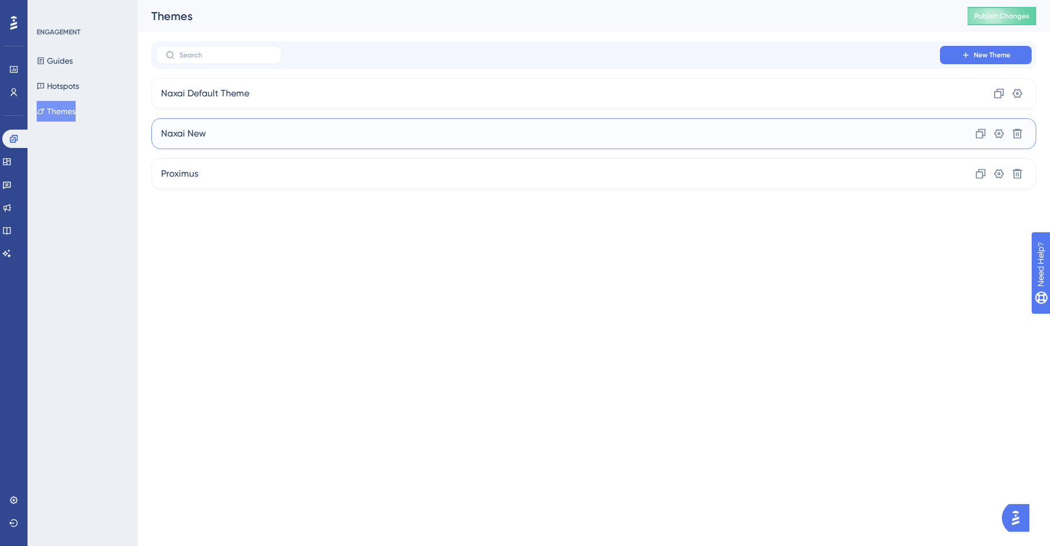
click at [191, 139] on span "Naxai New" at bounding box center [183, 134] width 45 height 14
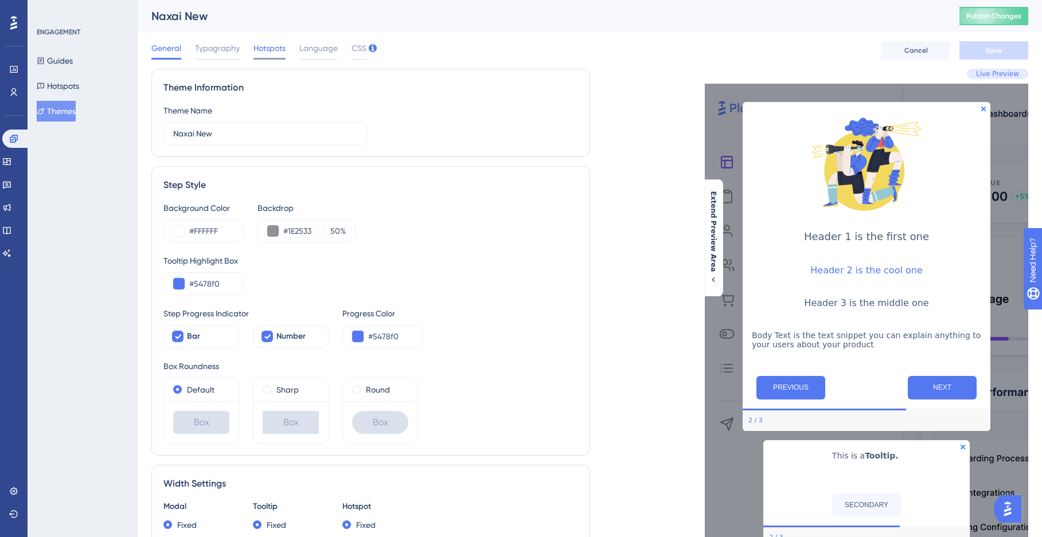
click at [261, 50] on span "Hotspots" at bounding box center [269, 48] width 32 height 14
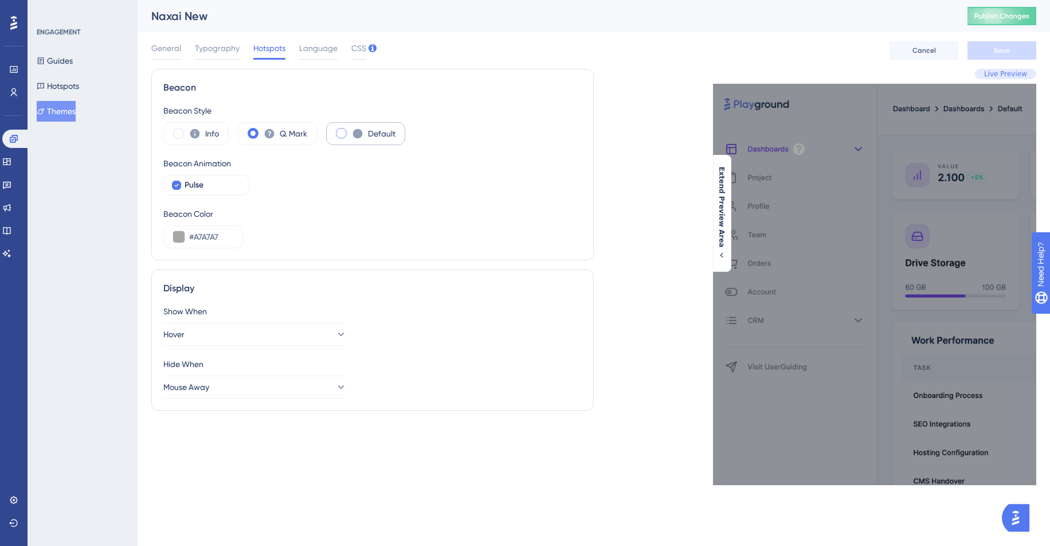
click at [343, 132] on span at bounding box center [341, 133] width 11 height 11
click at [350, 130] on input "radio" at bounding box center [350, 130] width 0 height 0
click at [267, 133] on icon at bounding box center [270, 134] width 10 height 10
click at [177, 190] on div at bounding box center [176, 184] width 11 height 11
click at [209, 188] on div "Pulse" at bounding box center [212, 185] width 55 height 14
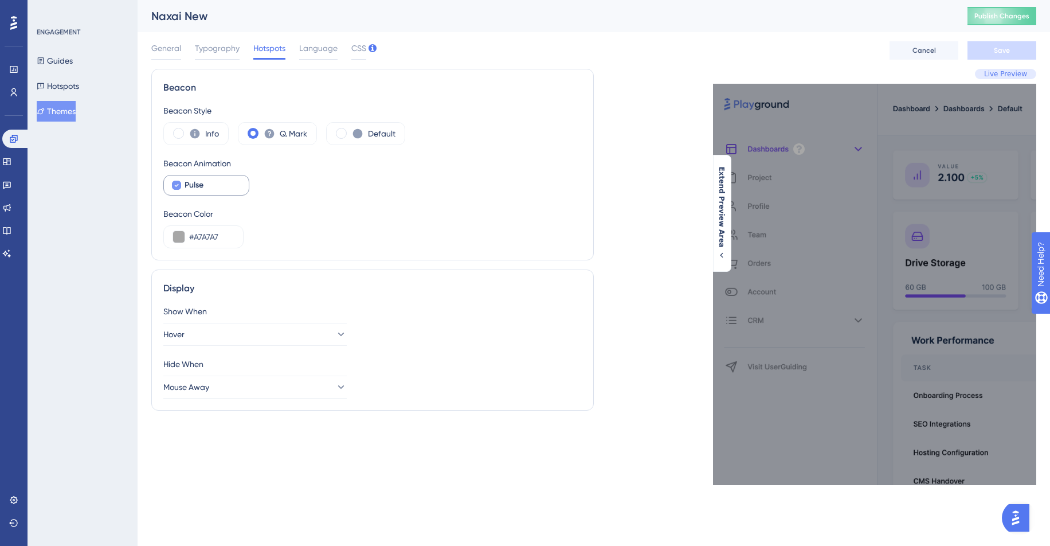
click at [217, 188] on div "Pulse" at bounding box center [212, 185] width 55 height 14
click at [1002, 56] on button "Save" at bounding box center [1002, 50] width 69 height 18
click at [1004, 18] on span "Publish Changes" at bounding box center [1001, 15] width 55 height 9
click at [357, 42] on span "CSS" at bounding box center [358, 48] width 15 height 14
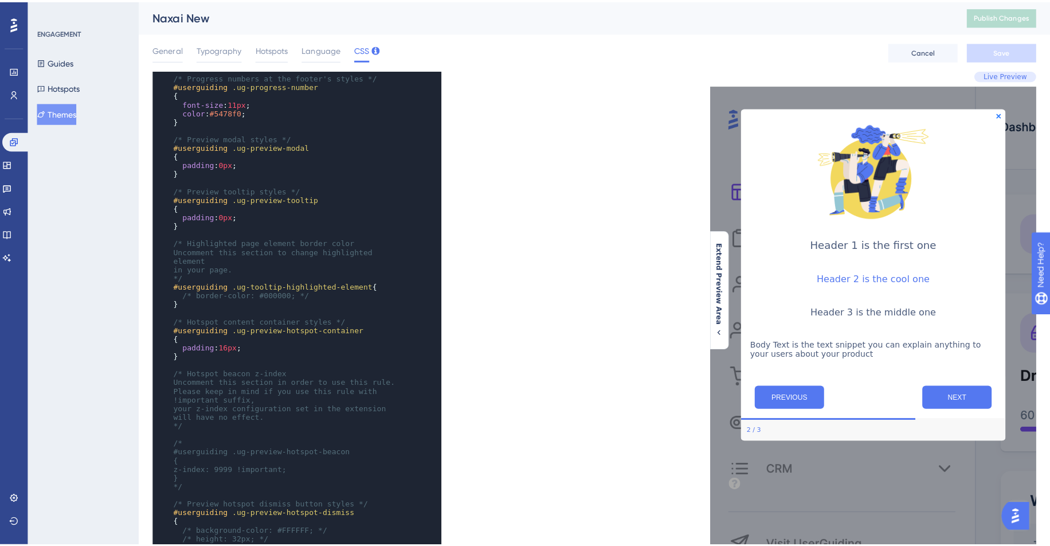
scroll to position [1, 0]
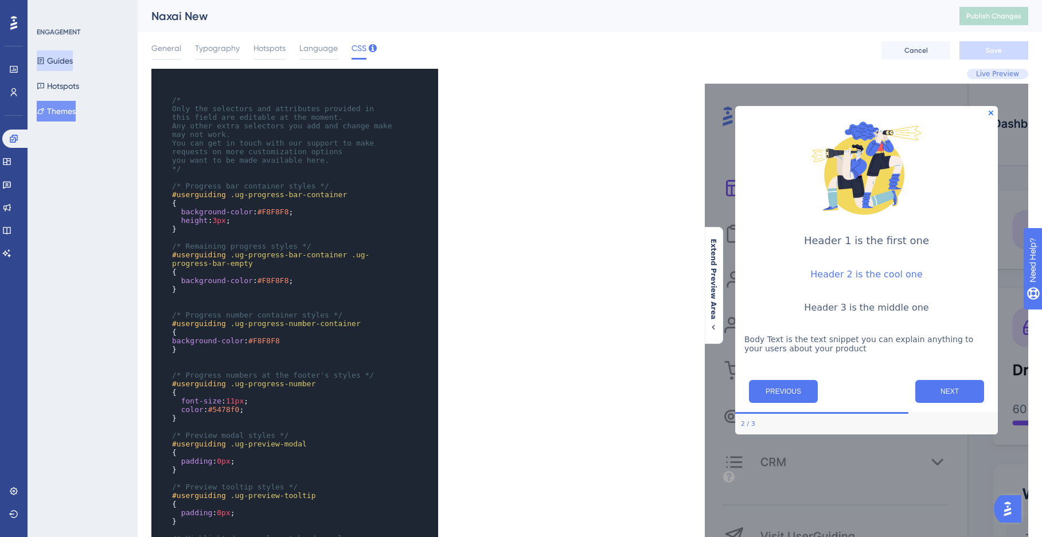
click at [62, 65] on button "Guides" at bounding box center [55, 60] width 36 height 21
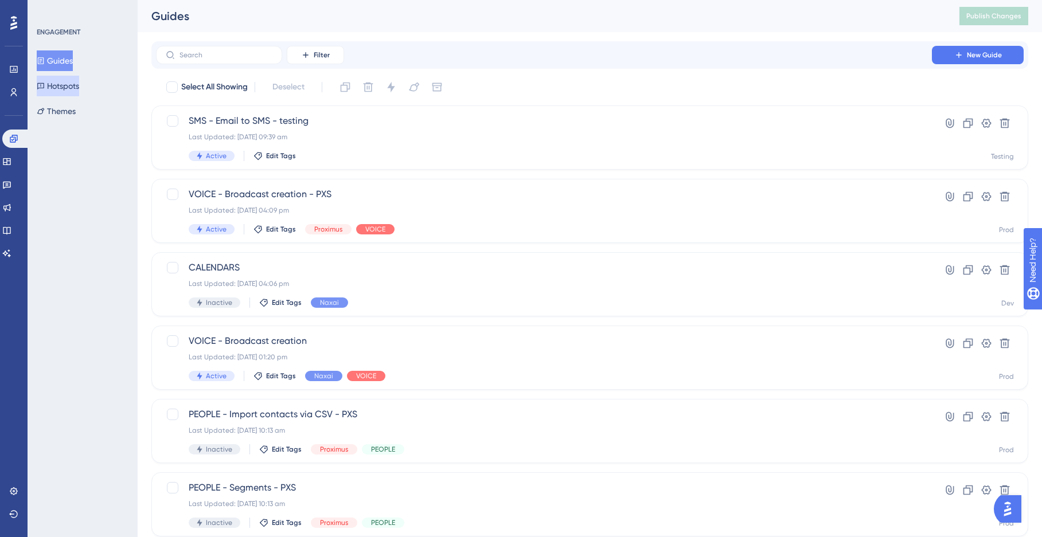
click at [58, 81] on button "Hotspots" at bounding box center [58, 86] width 42 height 21
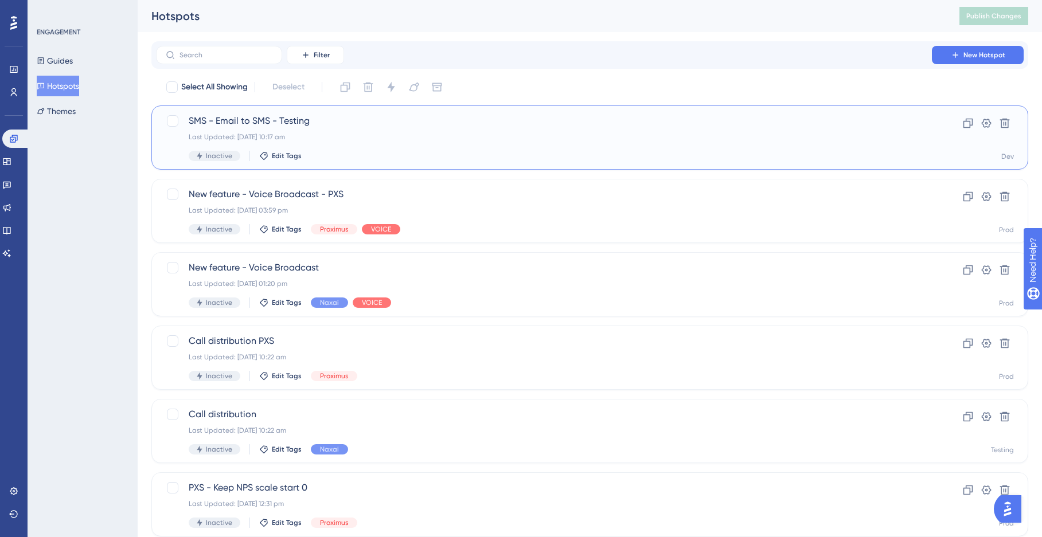
click at [386, 142] on div "SMS - Email to SMS - Testing Last Updated: 22 Aug 2025 10:17 am Inactive Edit T…" at bounding box center [544, 137] width 710 height 47
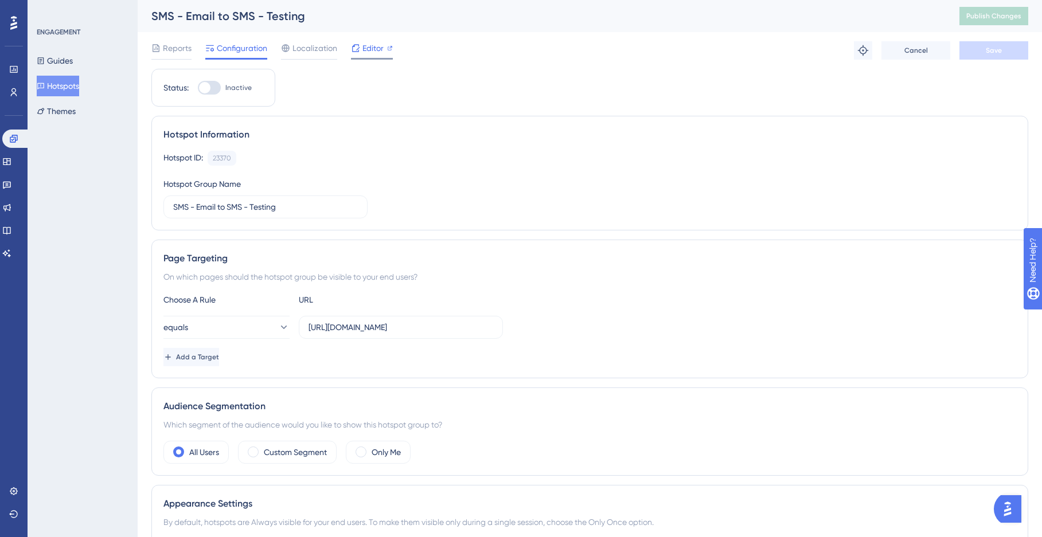
click at [376, 53] on span "Editor" at bounding box center [372, 48] width 21 height 14
click at [68, 62] on button "Guides" at bounding box center [55, 60] width 36 height 21
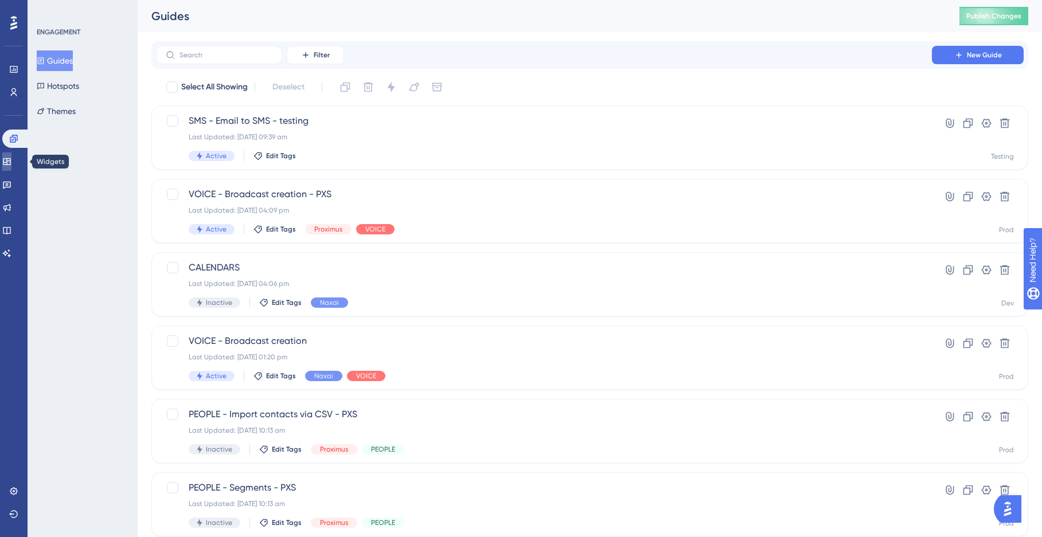
click at [8, 163] on link at bounding box center [6, 161] width 9 height 18
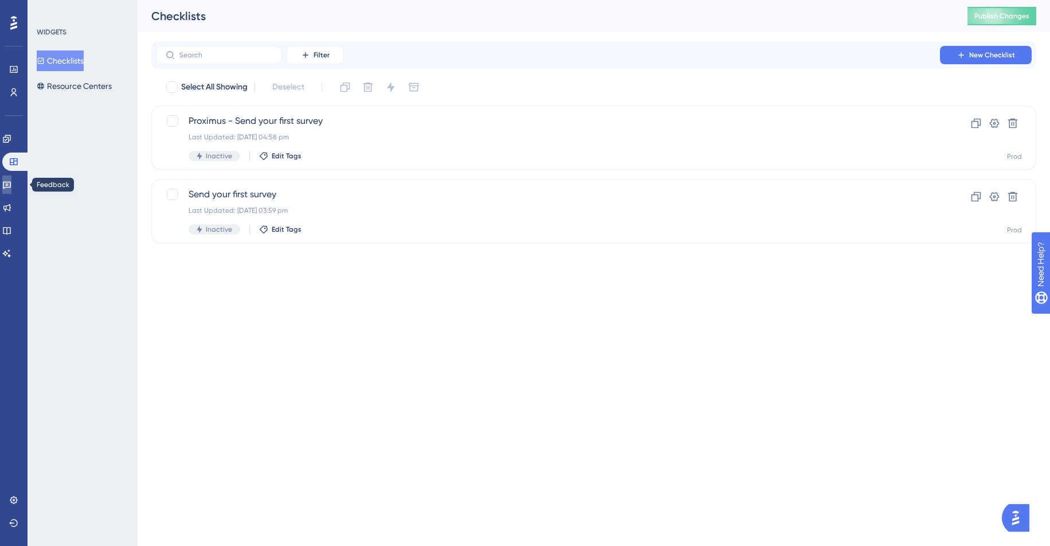
click at [6, 187] on link at bounding box center [6, 184] width 9 height 18
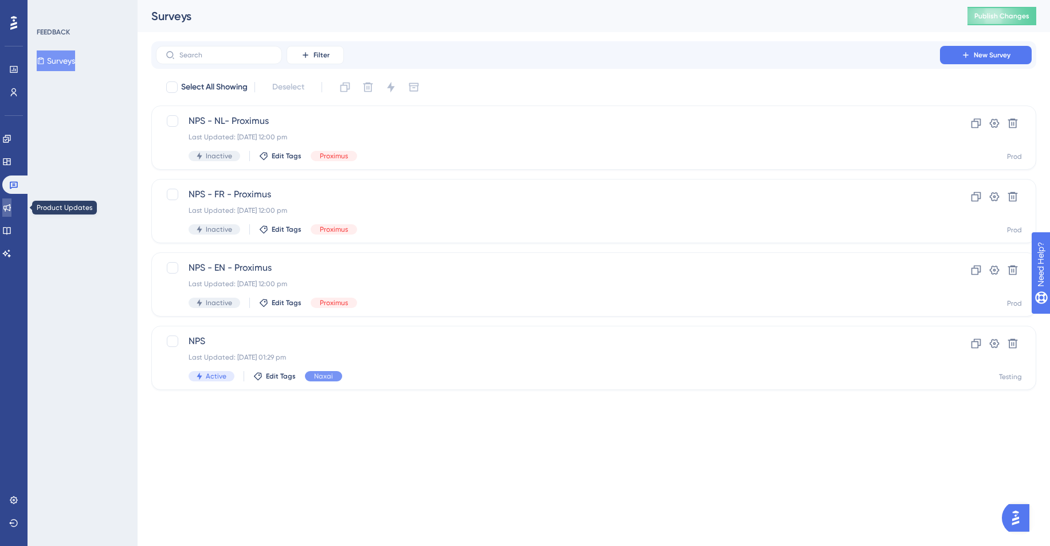
click at [11, 210] on icon at bounding box center [6, 207] width 9 height 9
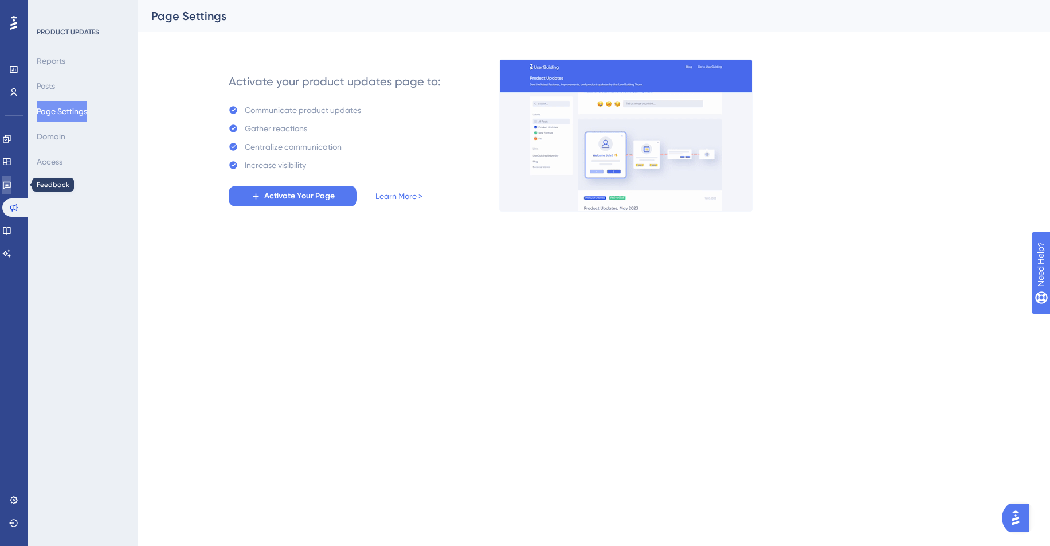
click at [11, 193] on link at bounding box center [6, 184] width 9 height 18
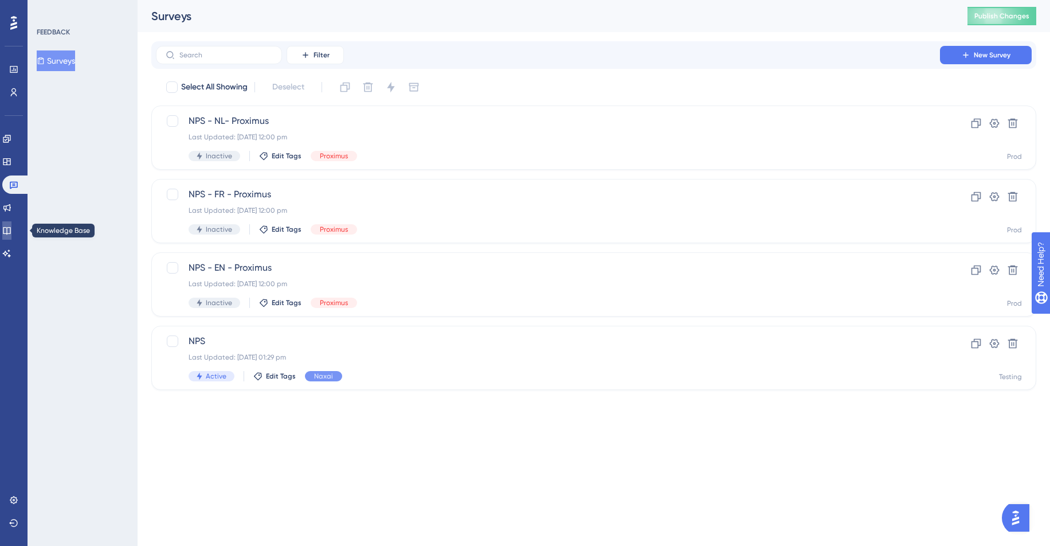
click at [11, 231] on icon at bounding box center [6, 230] width 9 height 9
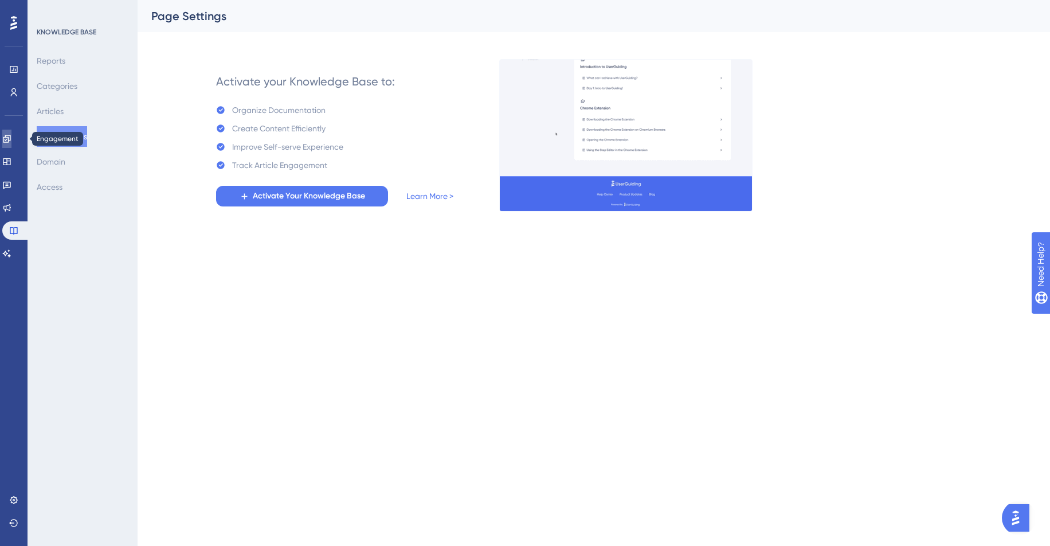
click at [11, 140] on icon at bounding box center [6, 138] width 9 height 9
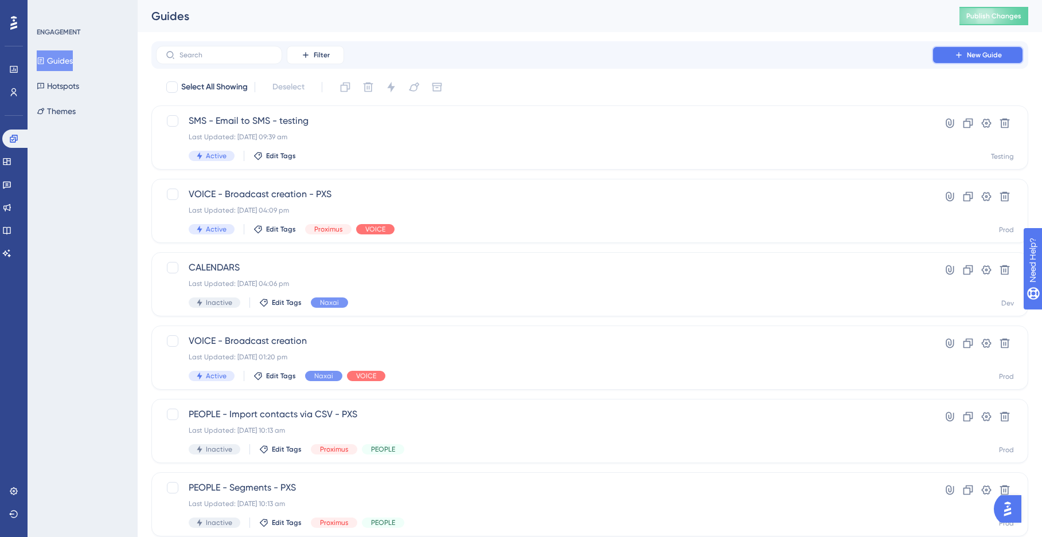
click at [1009, 52] on button "New Guide" at bounding box center [978, 55] width 92 height 18
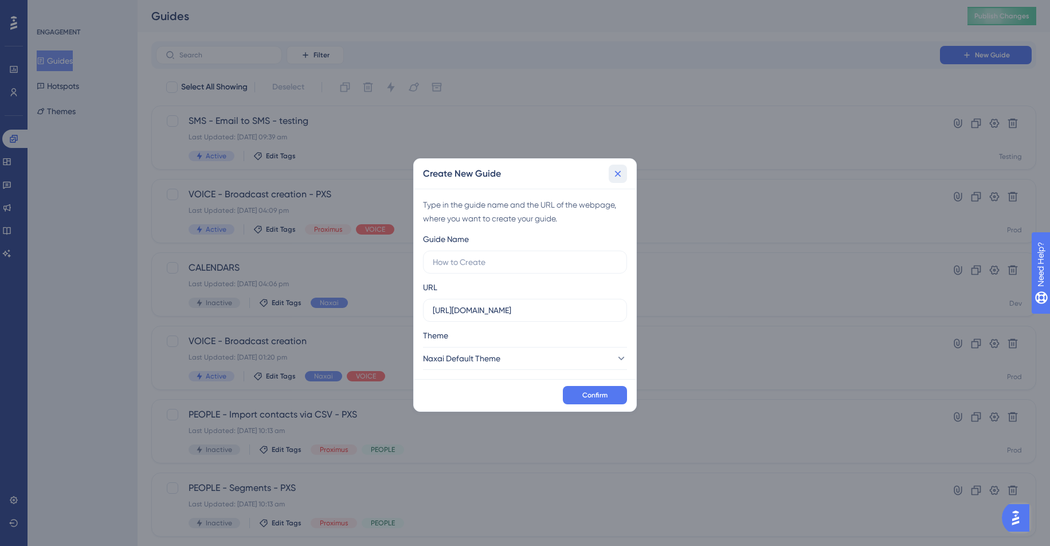
click at [618, 172] on icon at bounding box center [617, 173] width 11 height 11
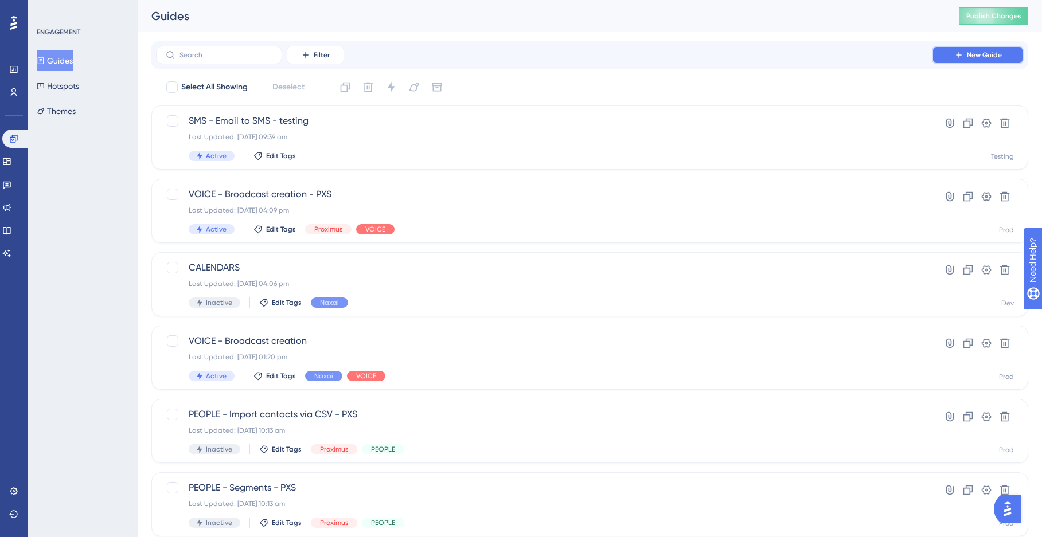
click at [958, 54] on icon at bounding box center [958, 54] width 5 height 5
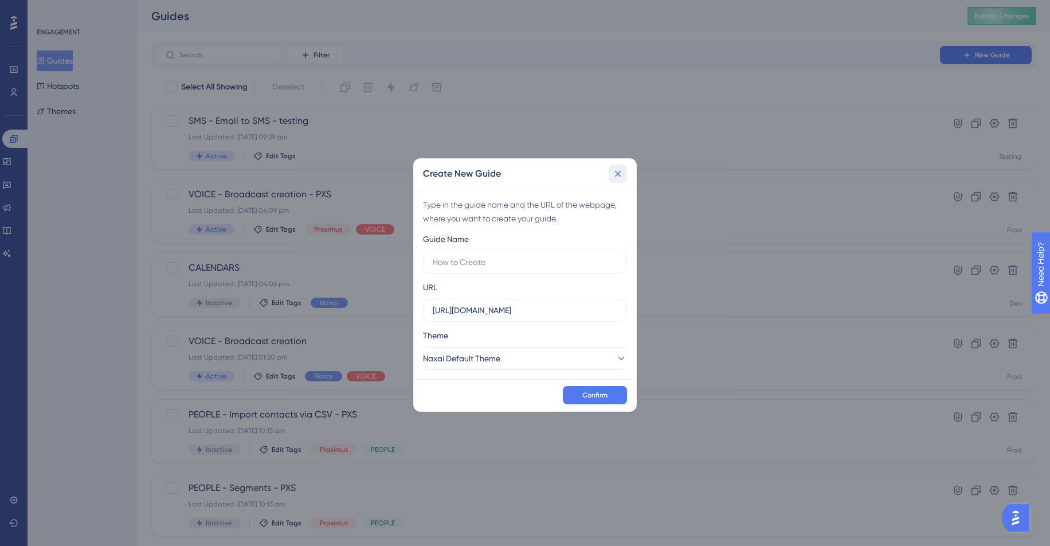
click at [621, 170] on icon at bounding box center [617, 173] width 11 height 11
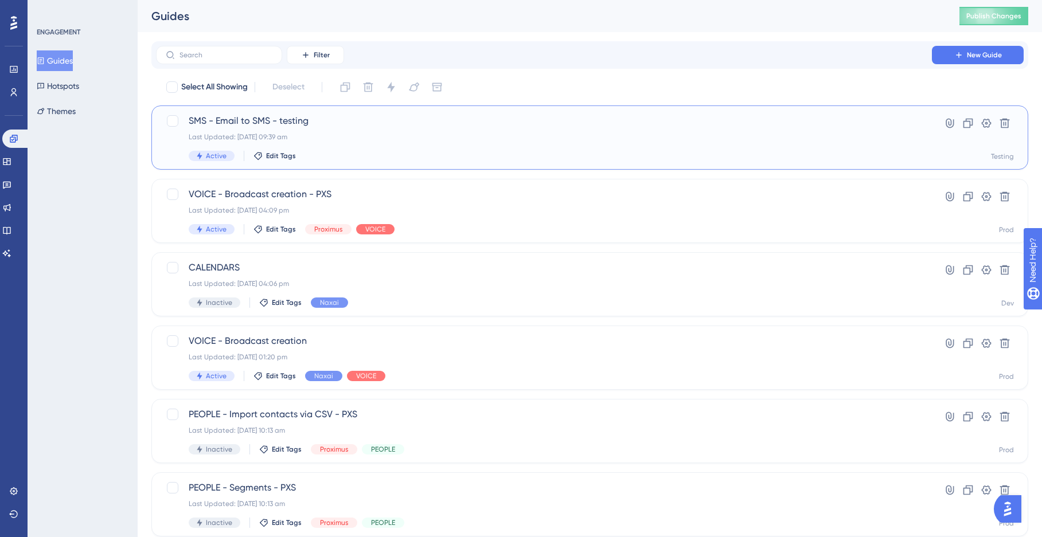
drag, startPoint x: 338, startPoint y: 124, endPoint x: 294, endPoint y: 124, distance: 44.1
click at [294, 124] on span "SMS - Email to SMS - testing" at bounding box center [544, 121] width 710 height 14
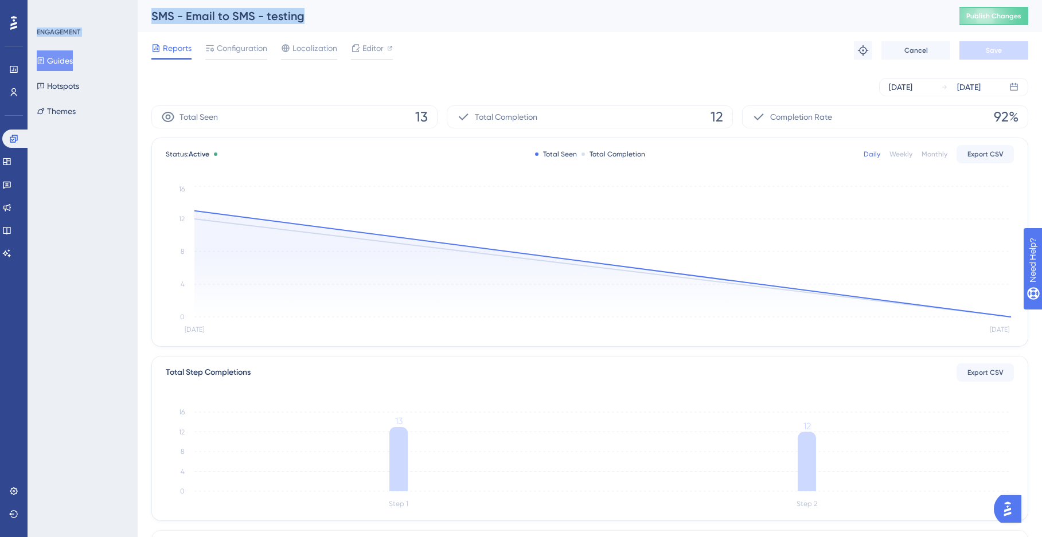
drag, startPoint x: 308, startPoint y: 18, endPoint x: 115, endPoint y: 5, distance: 193.6
click at [138, 5] on div "Performance Users Engagement Widgets Feedback Product Updates Knowledge Base AI…" at bounding box center [590, 393] width 904 height 786
click at [179, 17] on div "SMS - Email to SMS - testing" at bounding box center [540, 16] width 779 height 16
drag, startPoint x: 156, startPoint y: 15, endPoint x: 273, endPoint y: 14, distance: 117.0
click at [272, 14] on div "SMS - Email to SMS - testing" at bounding box center [540, 16] width 779 height 16
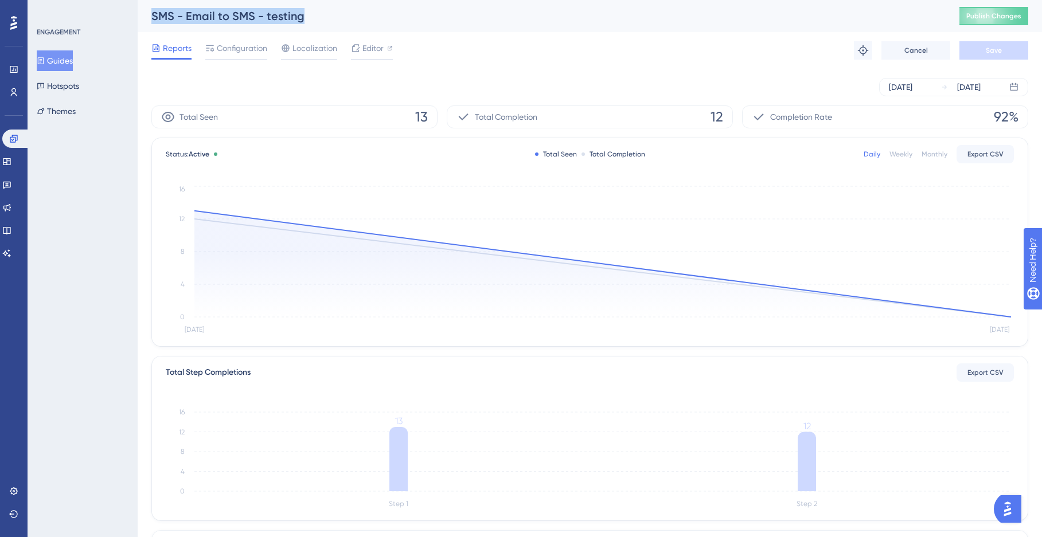
drag, startPoint x: 312, startPoint y: 17, endPoint x: 147, endPoint y: 8, distance: 165.9
click at [147, 8] on div "SMS - Email to SMS - testing Publish Changes" at bounding box center [590, 16] width 904 height 32
copy div "SMS - Email to SMS - testing"
click at [916, 48] on span "Cancel" at bounding box center [916, 50] width 24 height 9
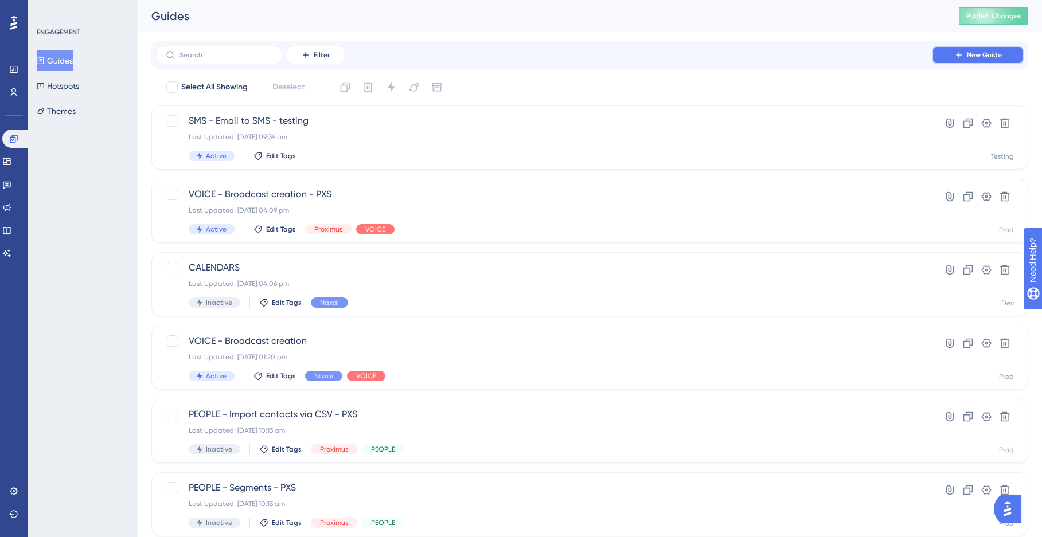
click at [957, 57] on icon at bounding box center [958, 54] width 9 height 9
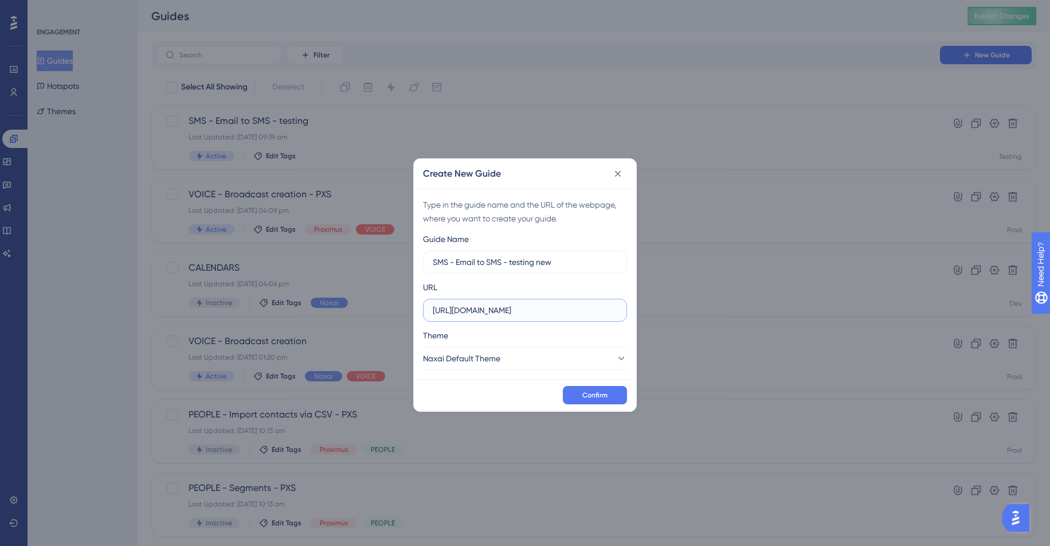
click at [519, 314] on input "https://app.naxai.com" at bounding box center [525, 310] width 185 height 13
paste input "testing-naxai.com/email-to-sms/settings"
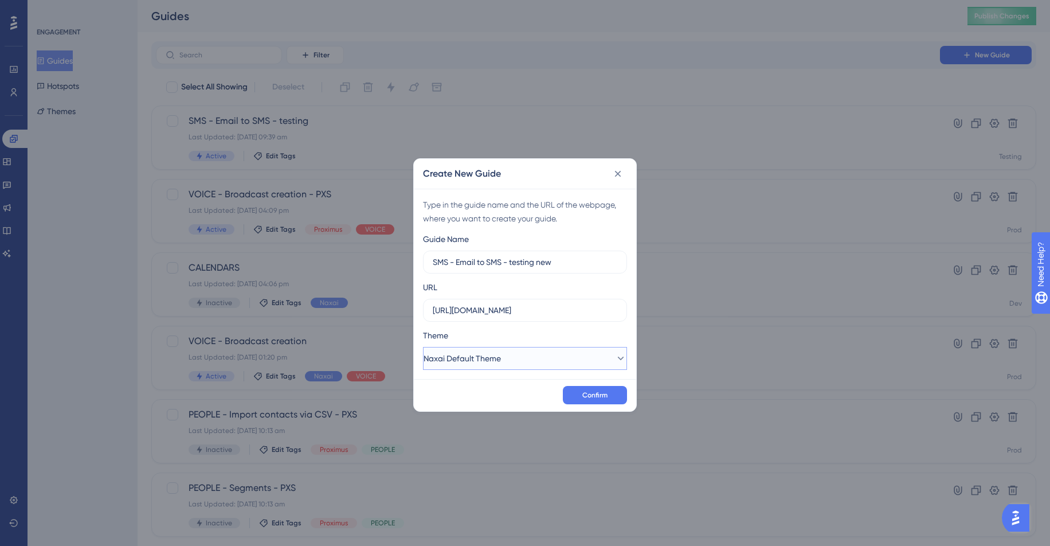
click at [589, 369] on button "Naxai Default Theme" at bounding box center [525, 358] width 204 height 23
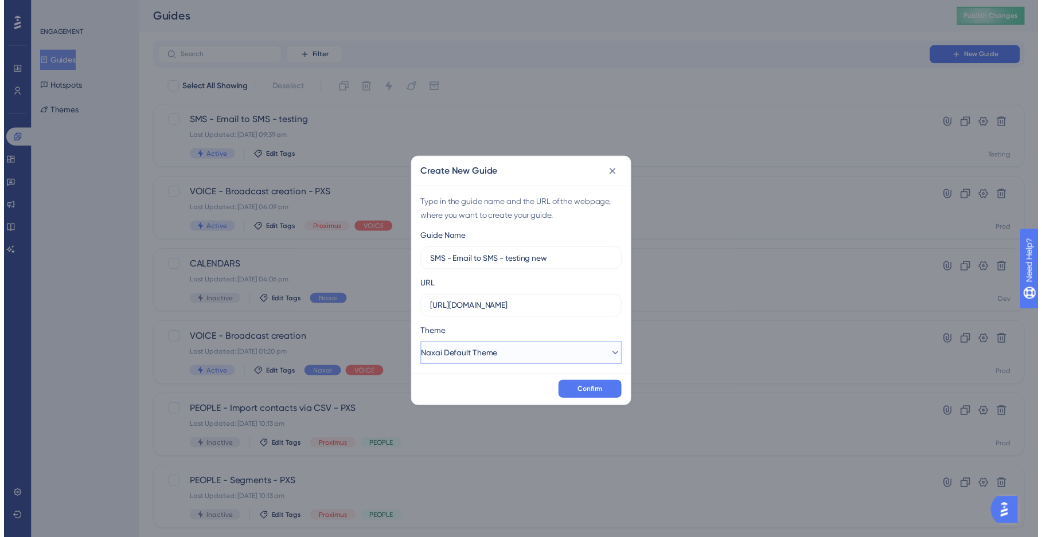
scroll to position [0, 0]
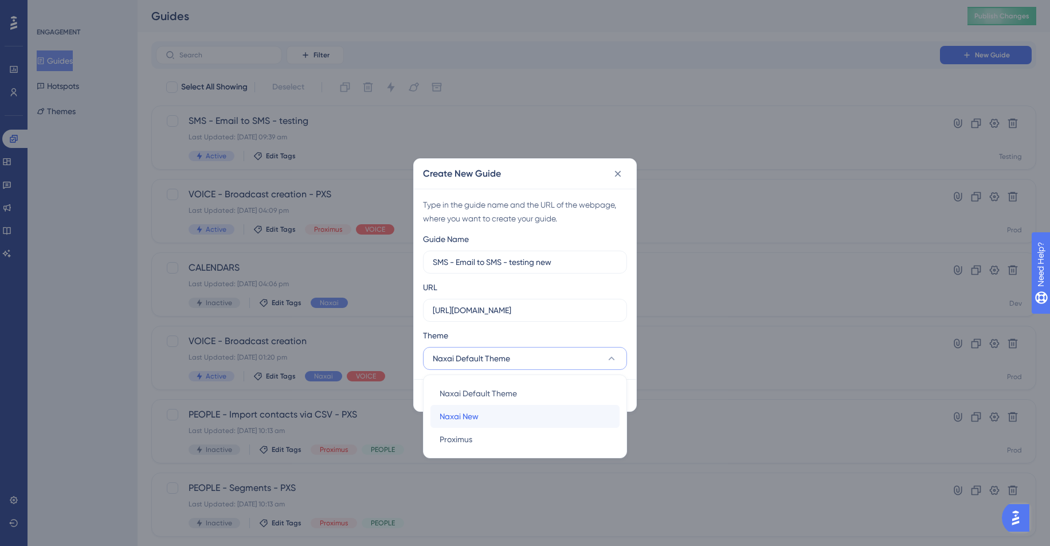
click at [469, 417] on span "Naxai New" at bounding box center [459, 416] width 39 height 14
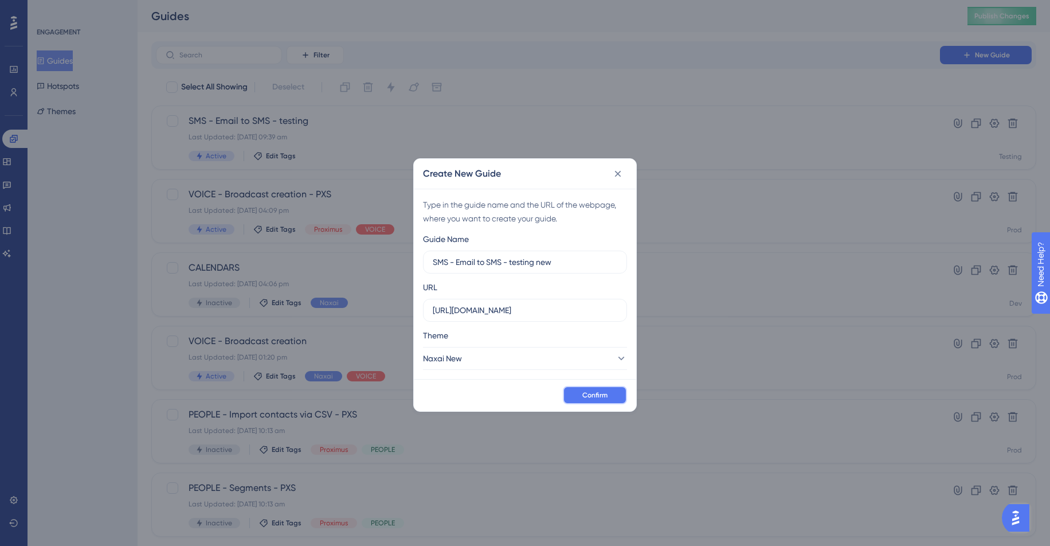
click at [595, 397] on span "Confirm" at bounding box center [594, 394] width 25 height 9
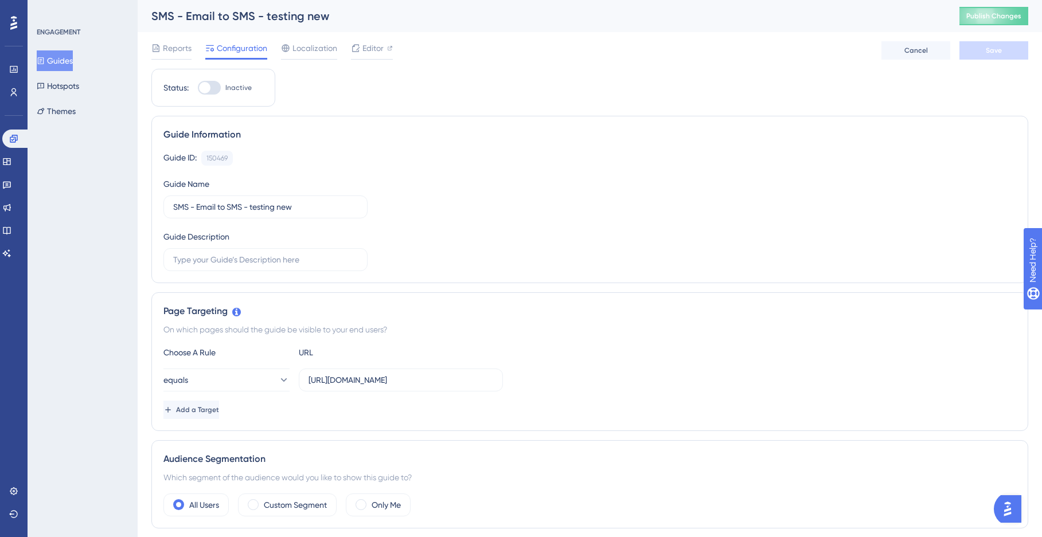
click at [69, 60] on button "Guides" at bounding box center [55, 60] width 36 height 21
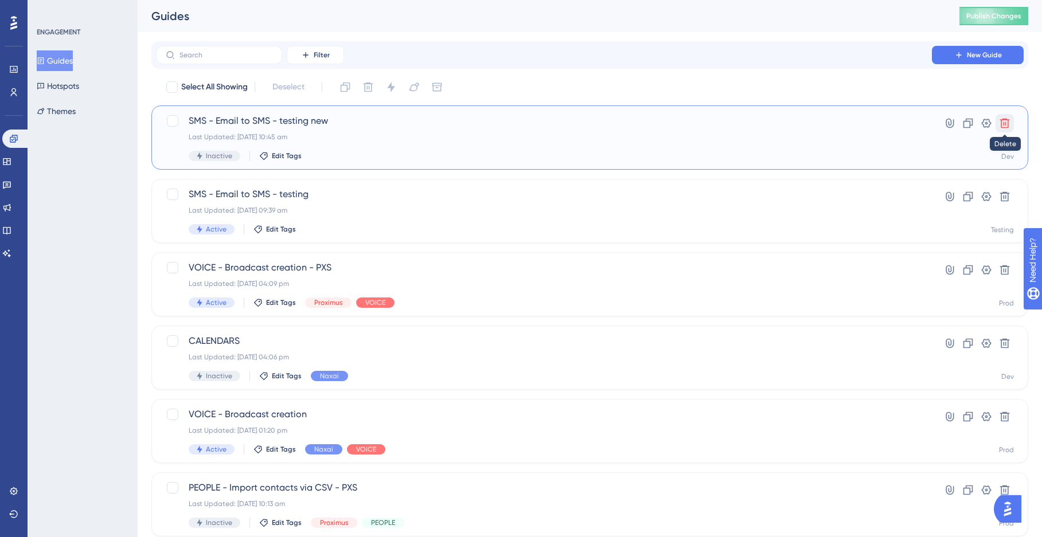
click at [1001, 120] on icon at bounding box center [1005, 124] width 10 height 10
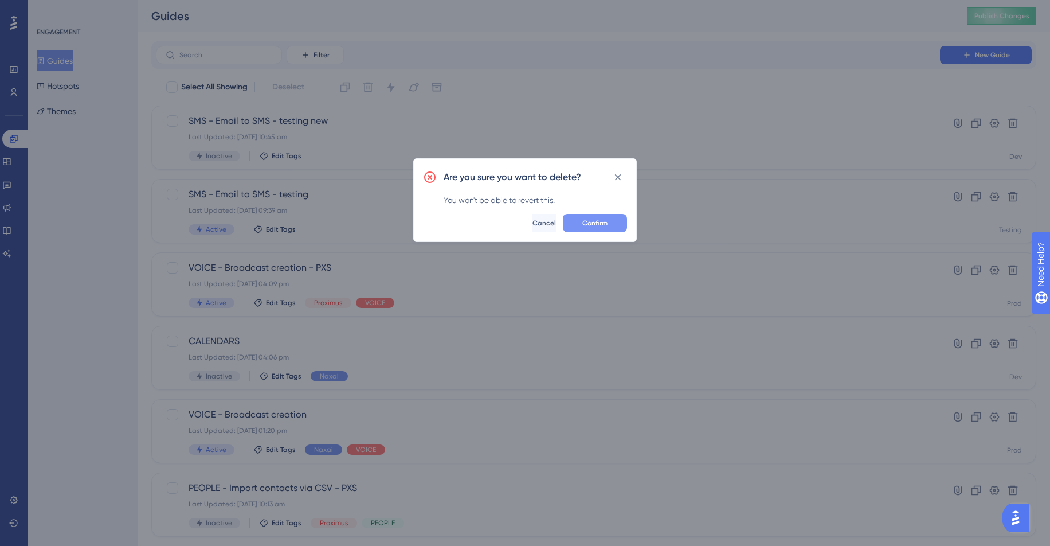
click at [590, 218] on span "Confirm" at bounding box center [594, 222] width 25 height 9
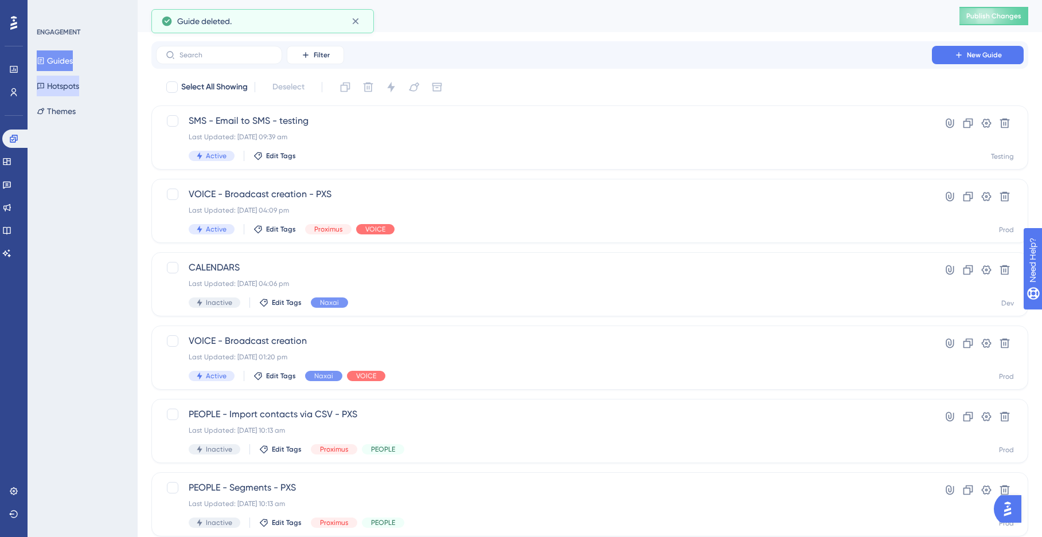
click at [79, 90] on button "Hotspots" at bounding box center [58, 86] width 42 height 21
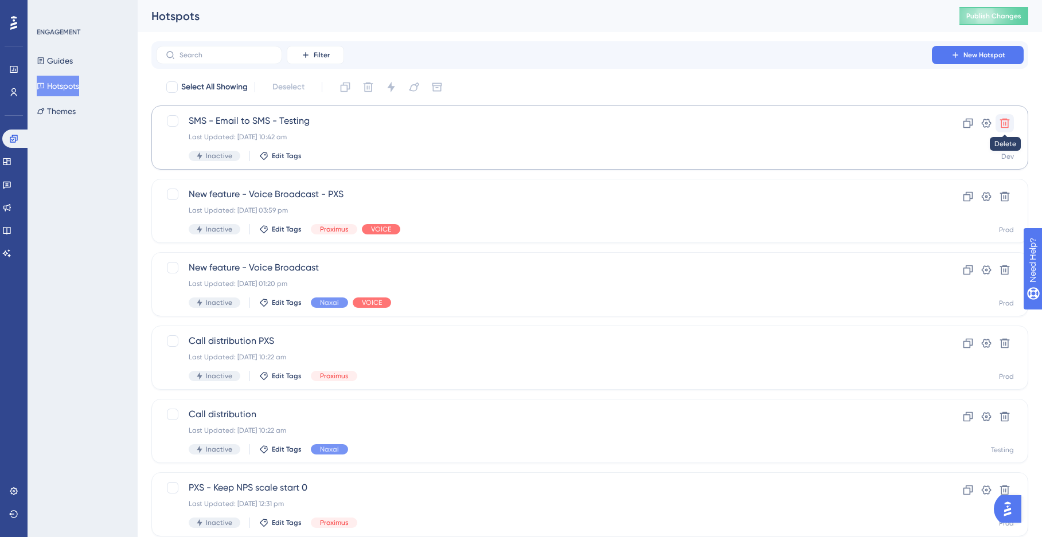
click at [1012, 120] on button at bounding box center [1004, 123] width 18 height 18
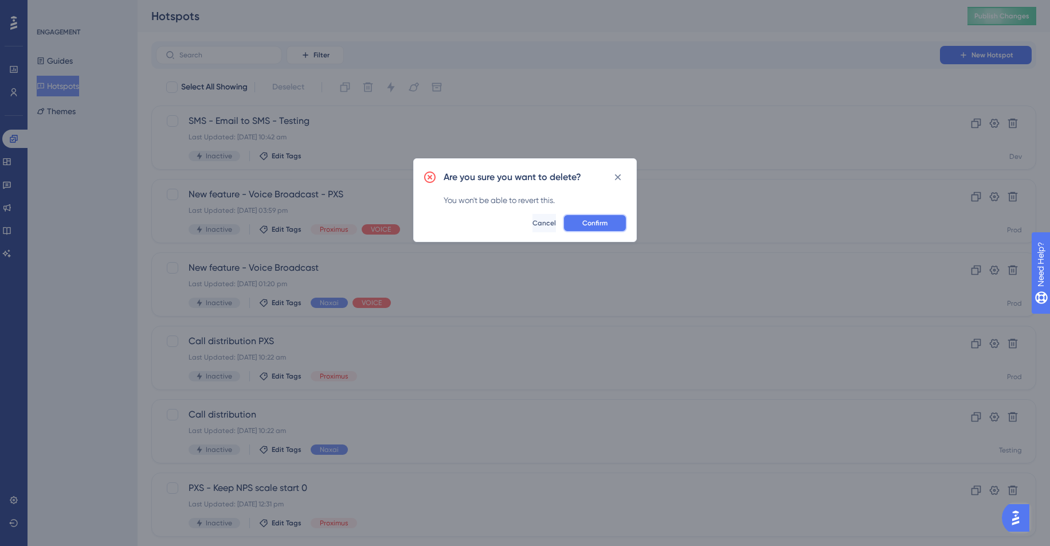
click at [588, 218] on span "Confirm" at bounding box center [594, 222] width 25 height 9
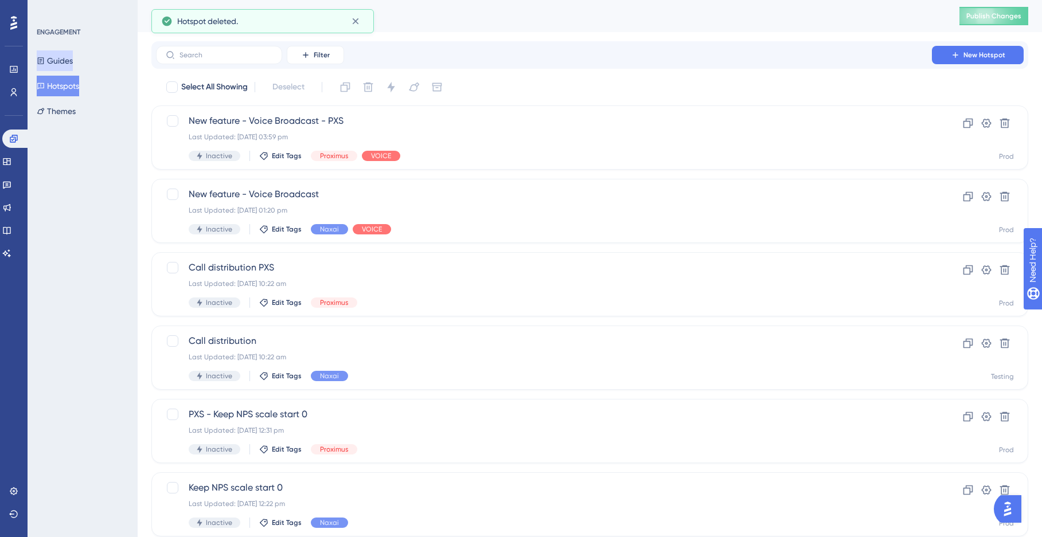
click at [73, 61] on button "Guides" at bounding box center [55, 60] width 36 height 21
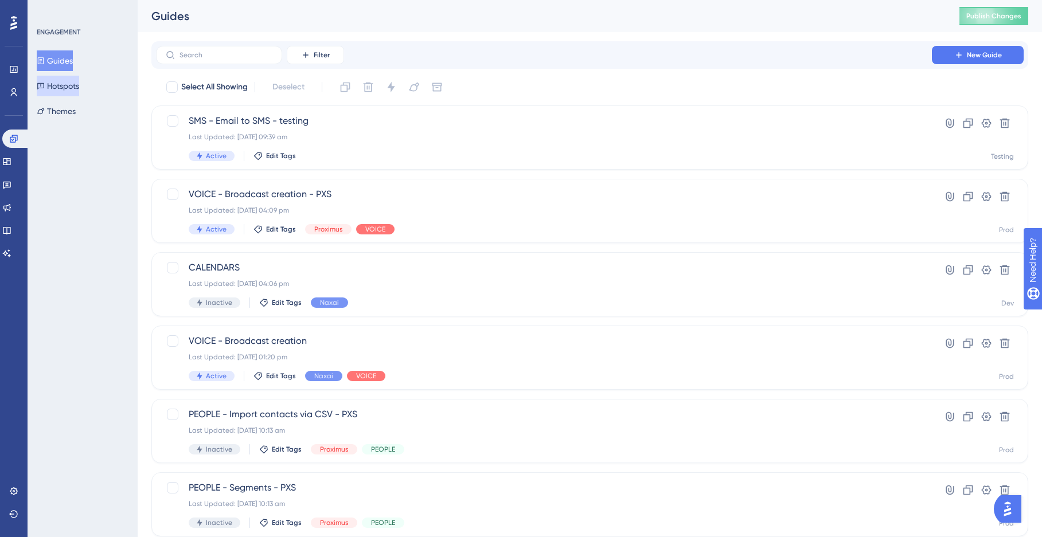
click at [62, 88] on button "Hotspots" at bounding box center [58, 86] width 42 height 21
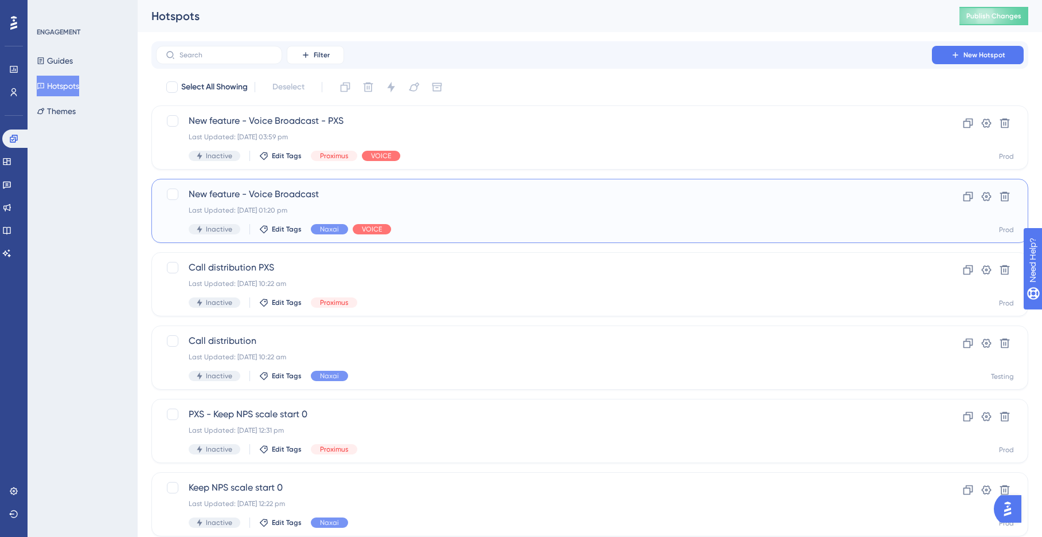
click at [412, 212] on div "Last Updated: 27 Aug 2024 01:20 pm" at bounding box center [544, 210] width 710 height 9
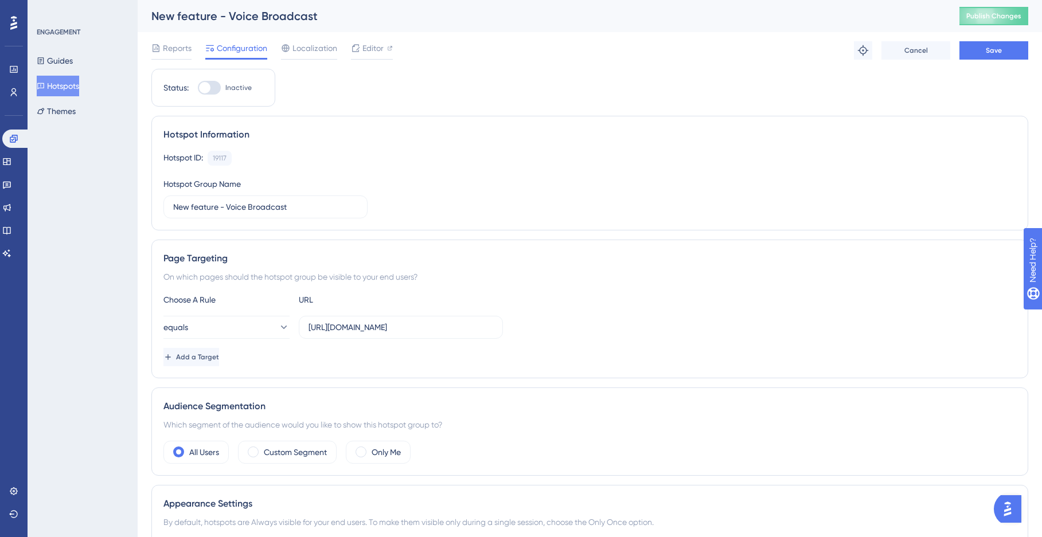
click at [59, 83] on button "Hotspots" at bounding box center [58, 86] width 42 height 21
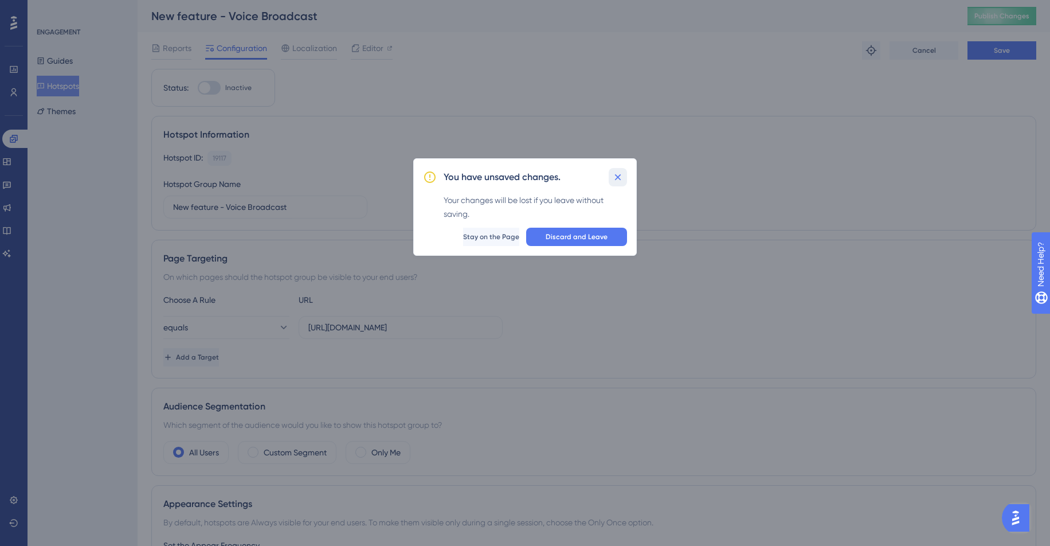
click at [612, 174] on button at bounding box center [618, 177] width 18 height 18
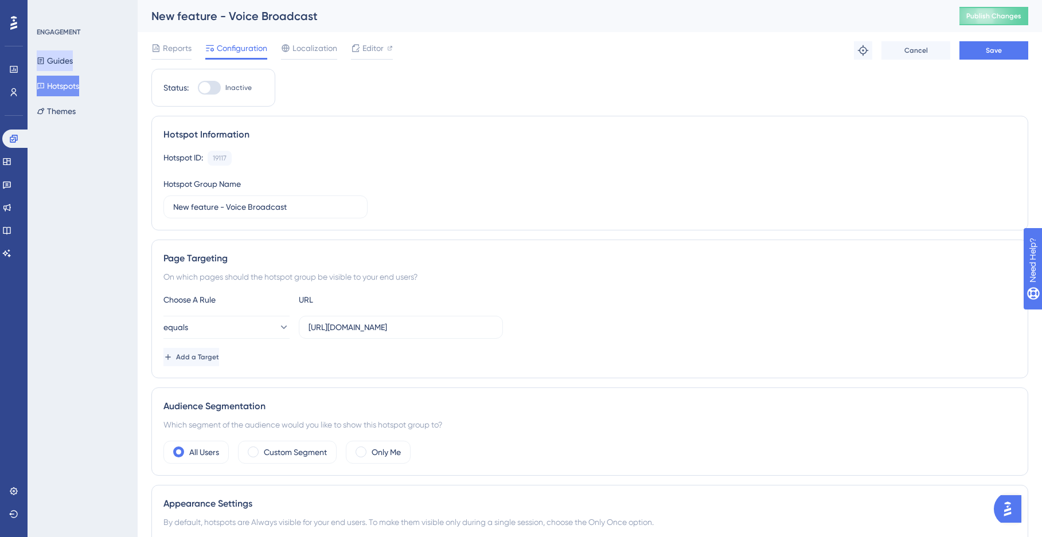
click at [73, 56] on button "Guides" at bounding box center [55, 60] width 36 height 21
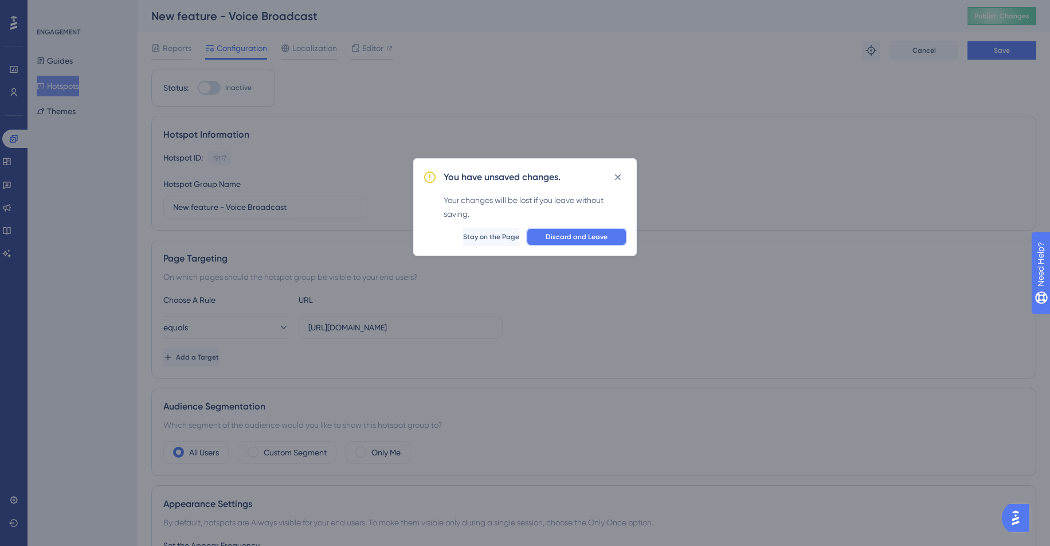
click at [570, 238] on span "Discard and Leave" at bounding box center [577, 236] width 62 height 9
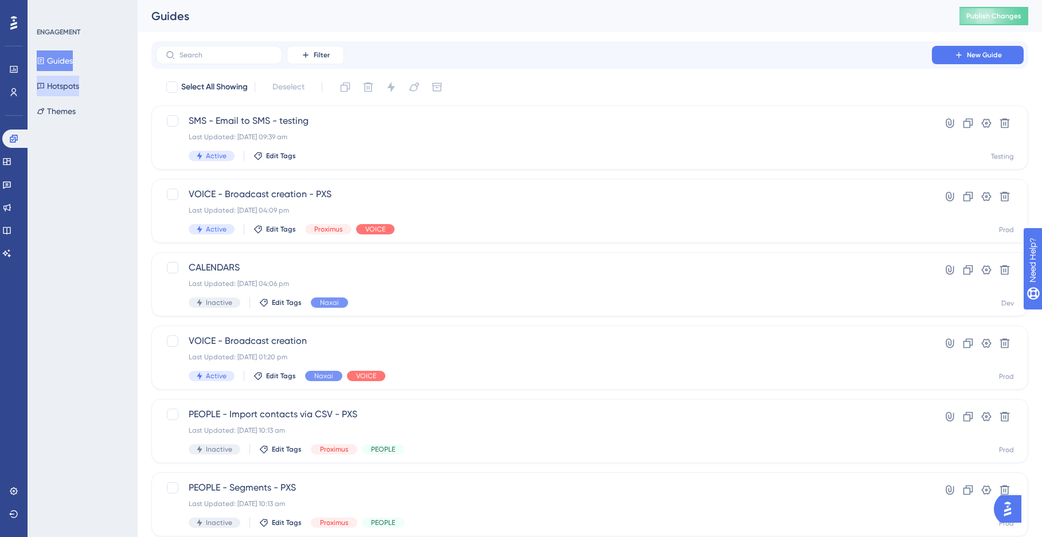
click at [79, 89] on button "Hotspots" at bounding box center [58, 86] width 42 height 21
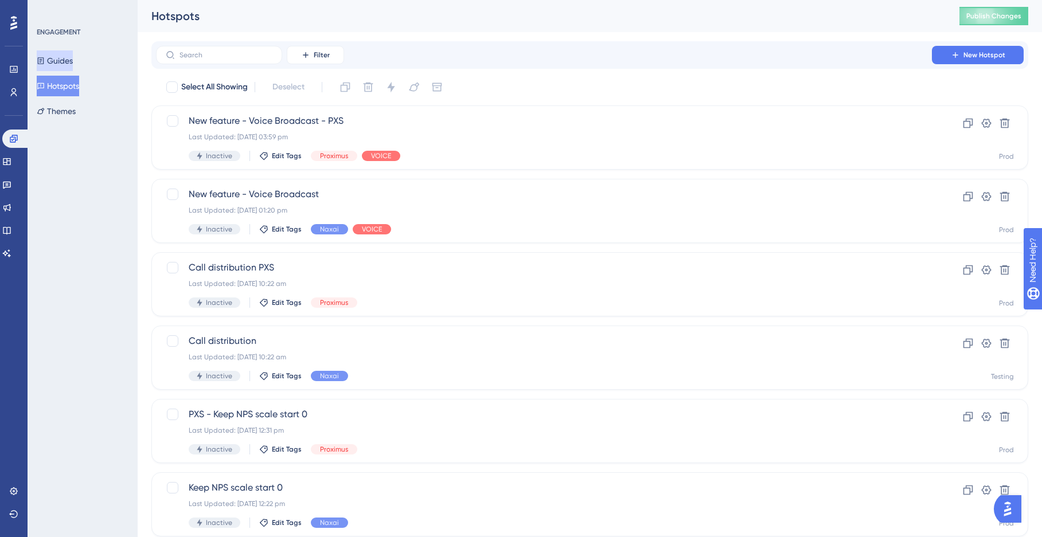
click at [68, 64] on button "Guides" at bounding box center [55, 60] width 36 height 21
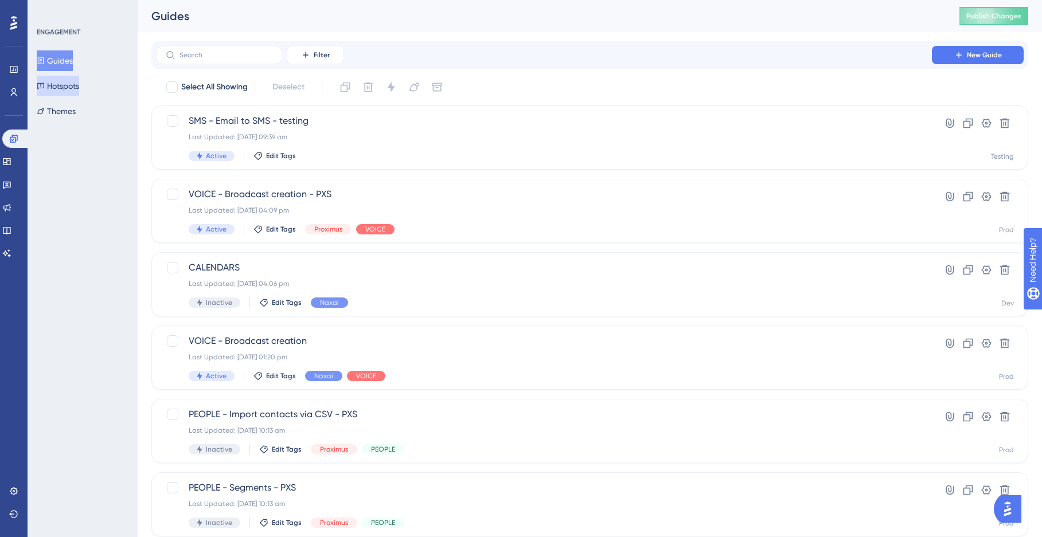
click at [69, 88] on button "Hotspots" at bounding box center [58, 86] width 42 height 21
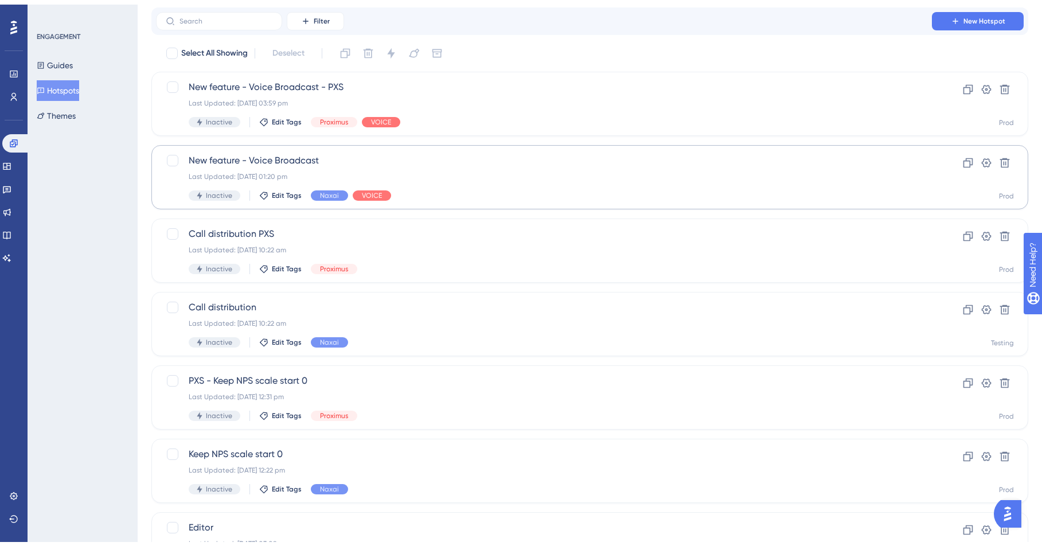
scroll to position [101, 0]
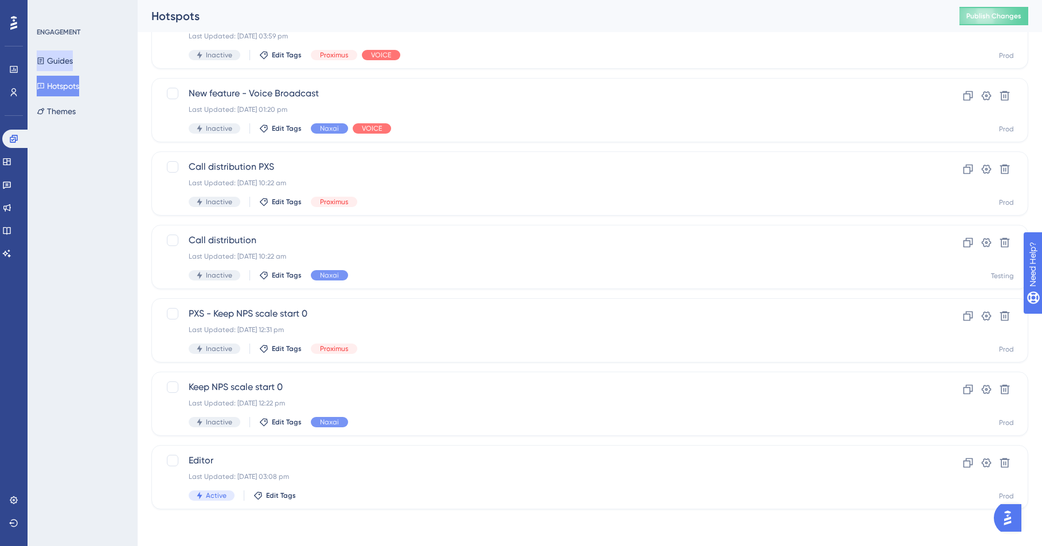
click at [59, 59] on button "Guides" at bounding box center [55, 60] width 36 height 21
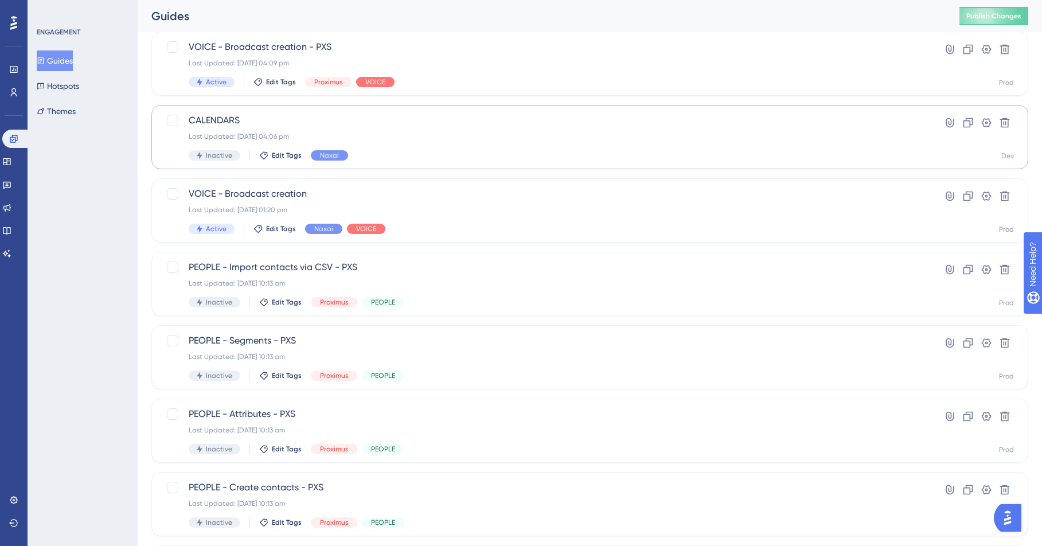
scroll to position [143, 0]
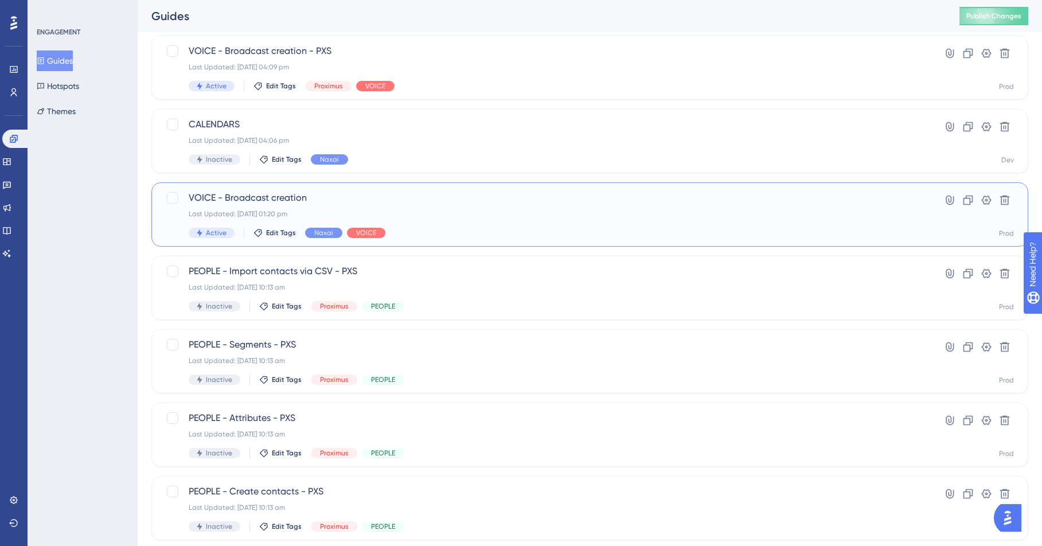
click at [414, 221] on div "VOICE - Broadcast creation Last Updated: 27 Aug 2024 01:20 pm Active Edit Tags …" at bounding box center [544, 214] width 710 height 47
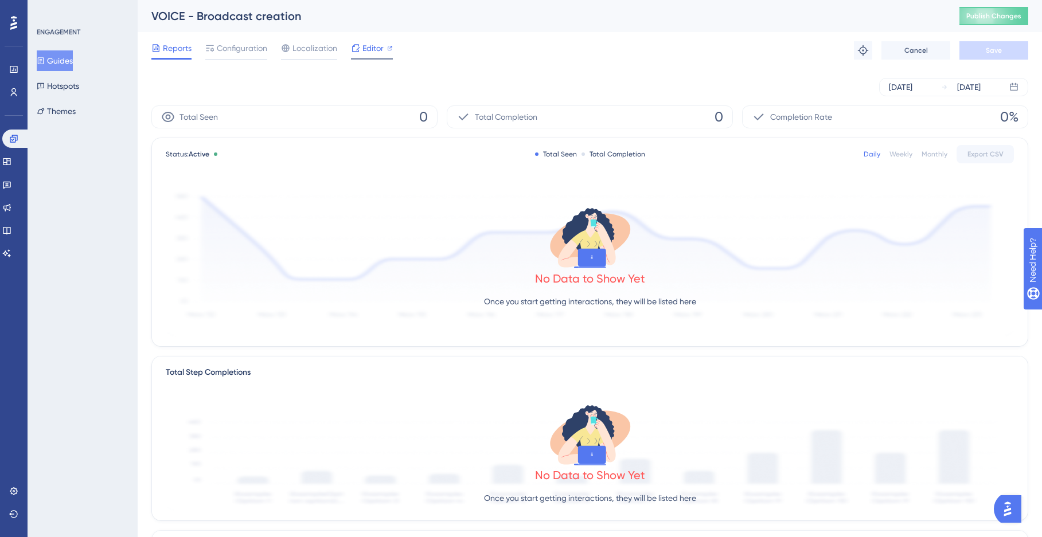
click at [361, 45] on div "Editor" at bounding box center [372, 48] width 42 height 14
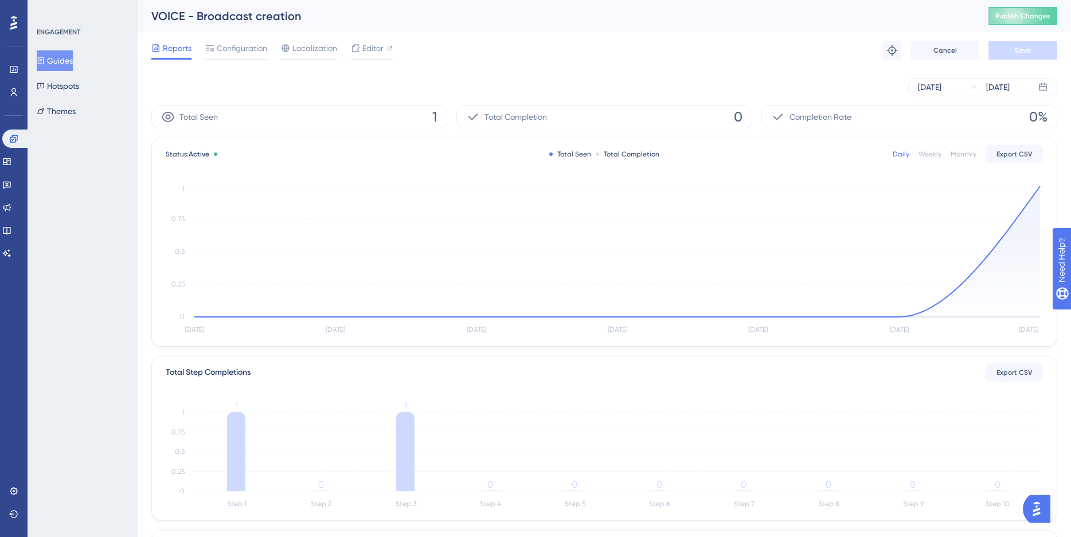
click at [58, 61] on button "Guides" at bounding box center [55, 60] width 36 height 21
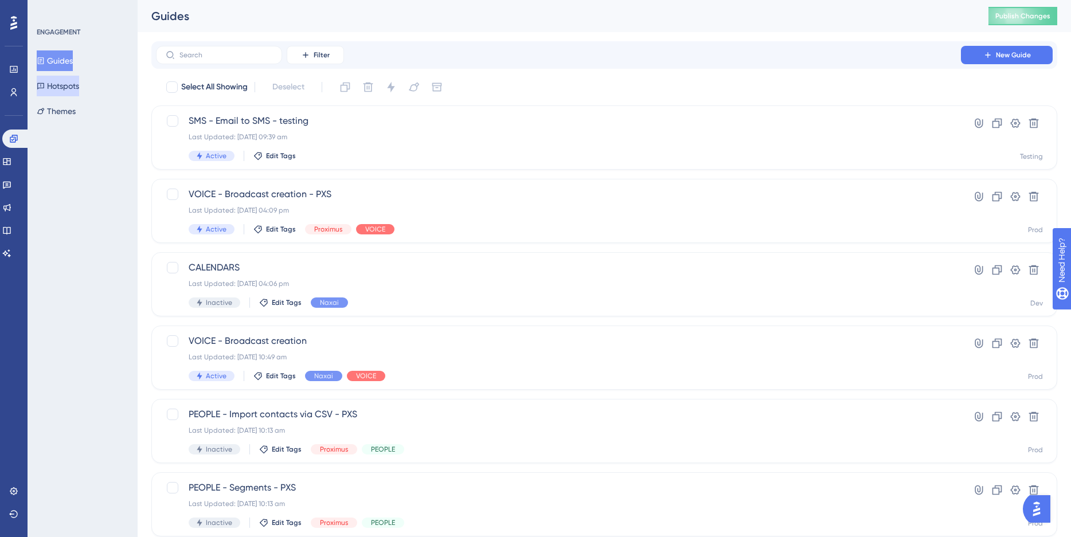
click at [73, 79] on button "Hotspots" at bounding box center [58, 86] width 42 height 21
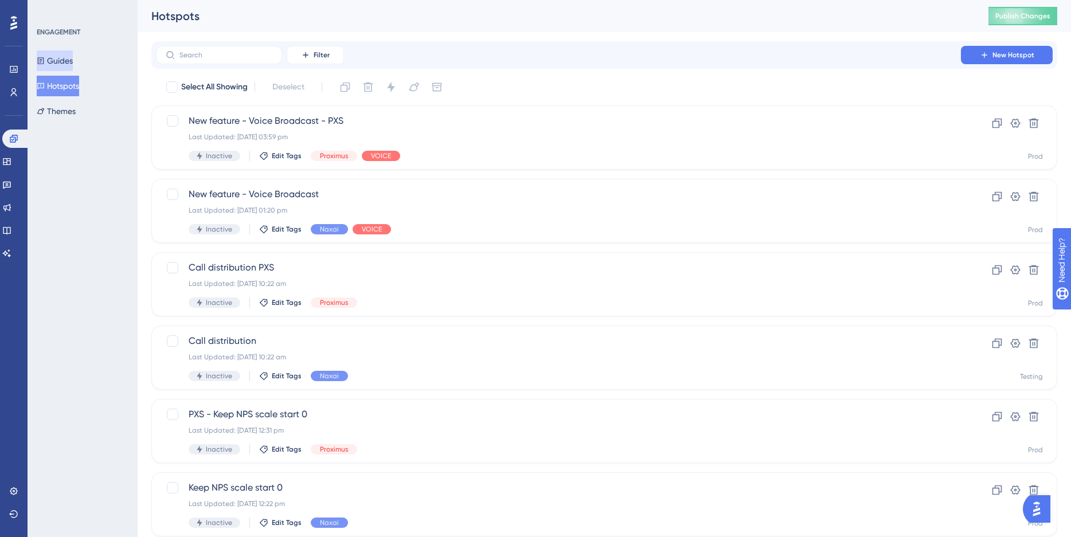
click at [67, 62] on button "Guides" at bounding box center [55, 60] width 36 height 21
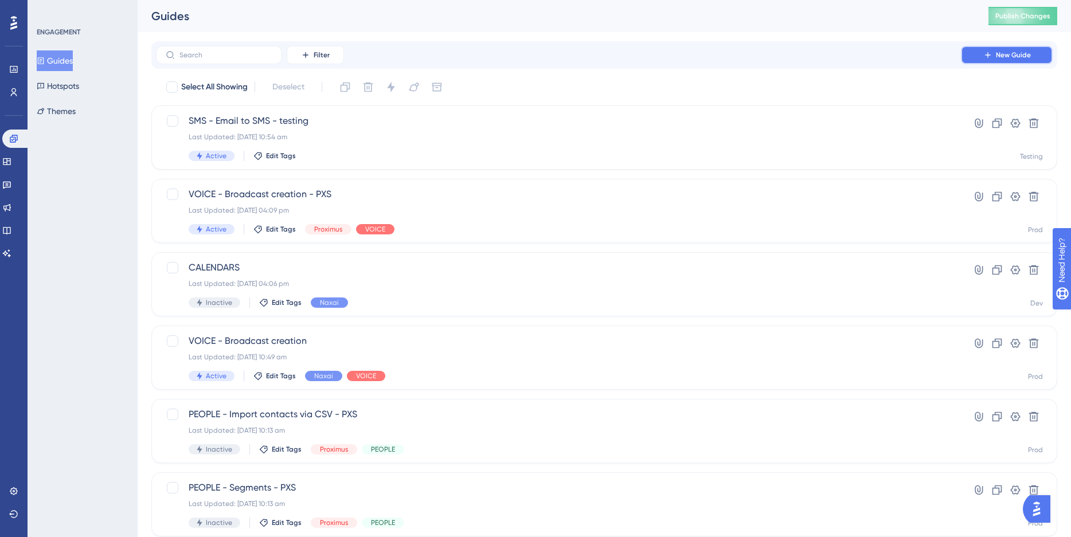
click at [1013, 61] on button "New Guide" at bounding box center [1007, 55] width 92 height 18
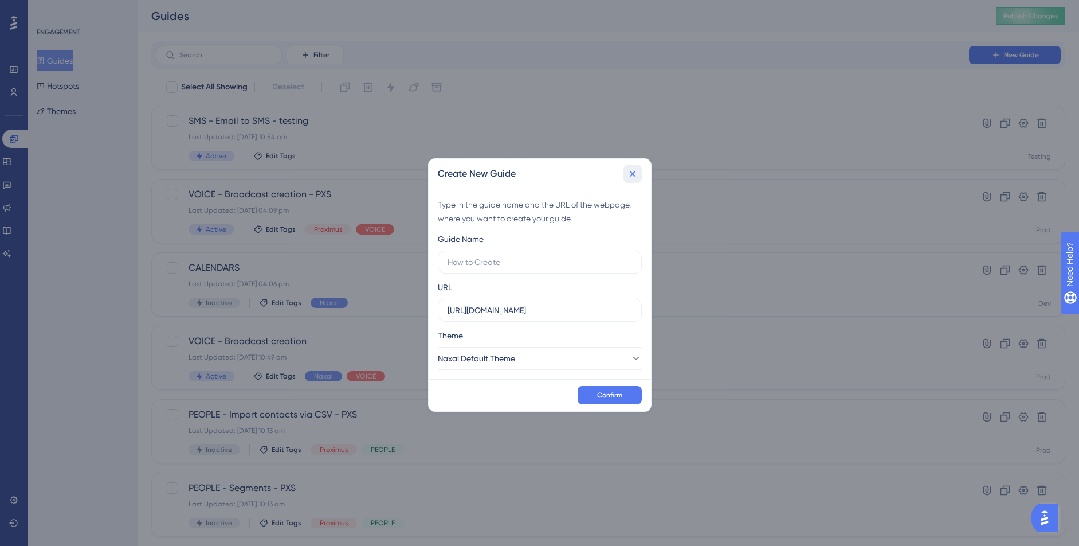
click at [628, 171] on icon at bounding box center [632, 173] width 11 height 11
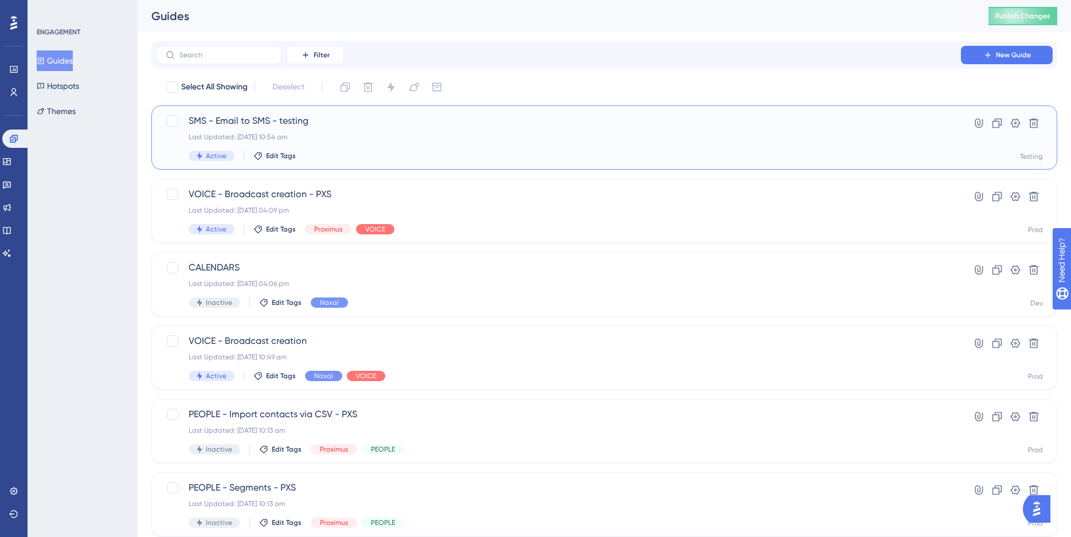
drag, startPoint x: 331, startPoint y: 124, endPoint x: 203, endPoint y: 122, distance: 127.9
click at [203, 122] on span "SMS - Email to SMS - testing" at bounding box center [558, 121] width 739 height 14
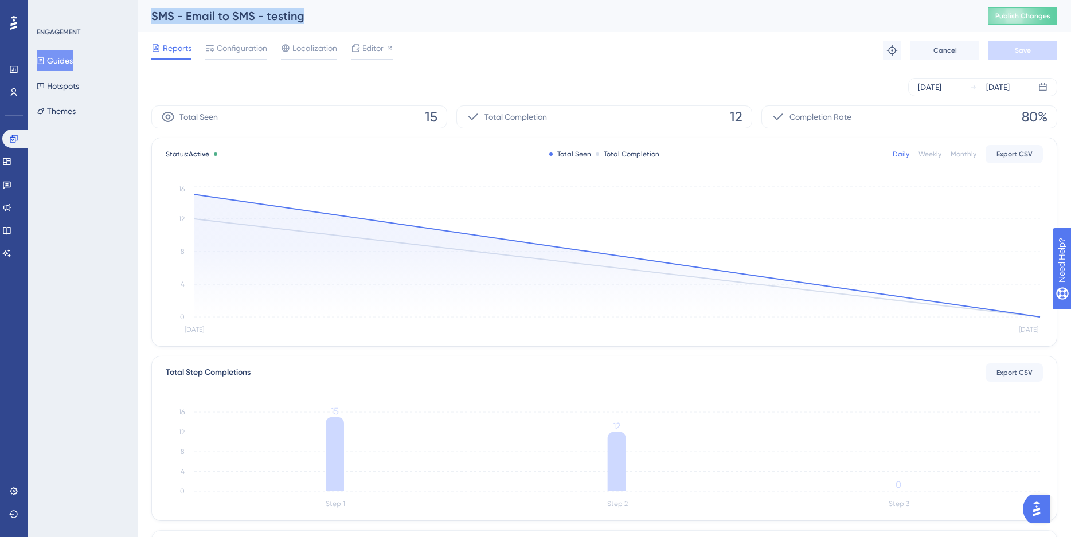
drag, startPoint x: 324, startPoint y: 22, endPoint x: 147, endPoint y: 10, distance: 177.5
click at [147, 10] on div "SMS - Email to SMS - testing Publish Changes" at bounding box center [604, 16] width 933 height 32
copy div "SMS - Email to SMS - testing"
click at [71, 62] on button "Guides" at bounding box center [55, 60] width 36 height 21
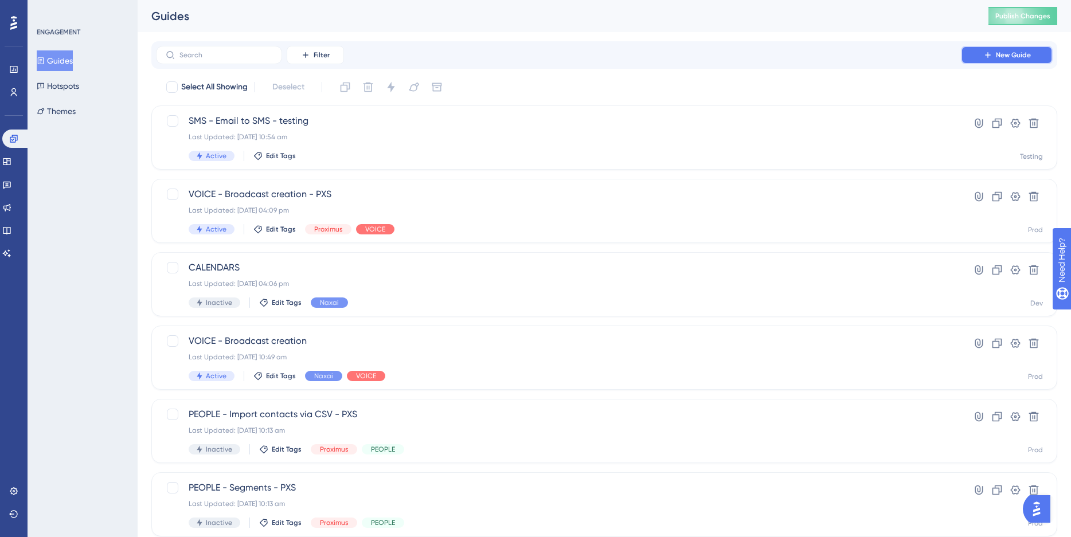
click at [1009, 46] on button "New Guide" at bounding box center [1007, 55] width 92 height 18
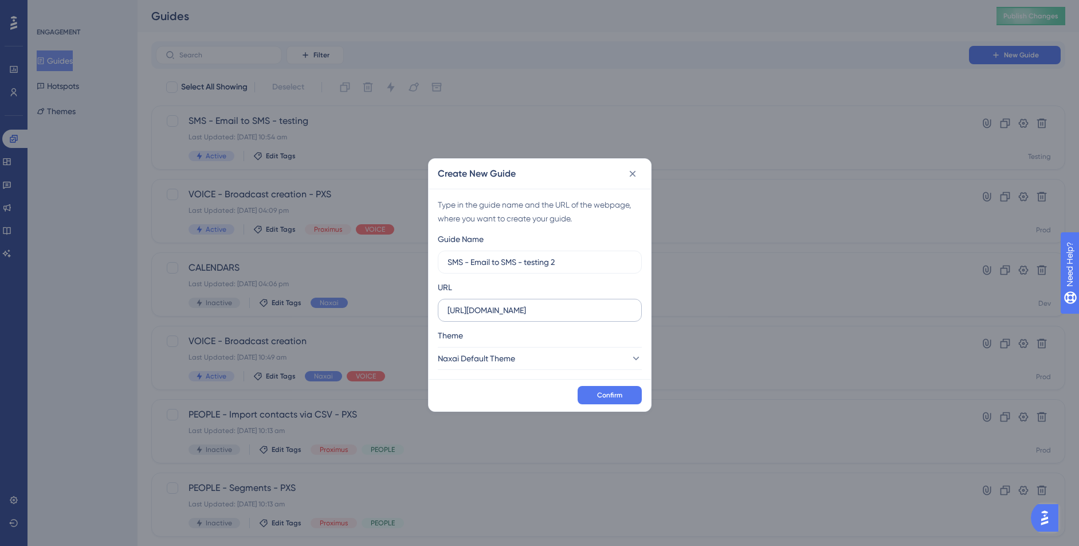
click at [549, 317] on label "https://app.naxai.com" at bounding box center [540, 310] width 204 height 23
click at [549, 316] on input "https://app.naxai.com" at bounding box center [540, 310] width 185 height 13
click at [549, 317] on label "https://app.naxai.com" at bounding box center [540, 310] width 204 height 23
click at [549, 316] on input "https://app.naxai.com" at bounding box center [540, 310] width 185 height 13
click at [549, 317] on label "https://app.naxai.com" at bounding box center [540, 310] width 204 height 23
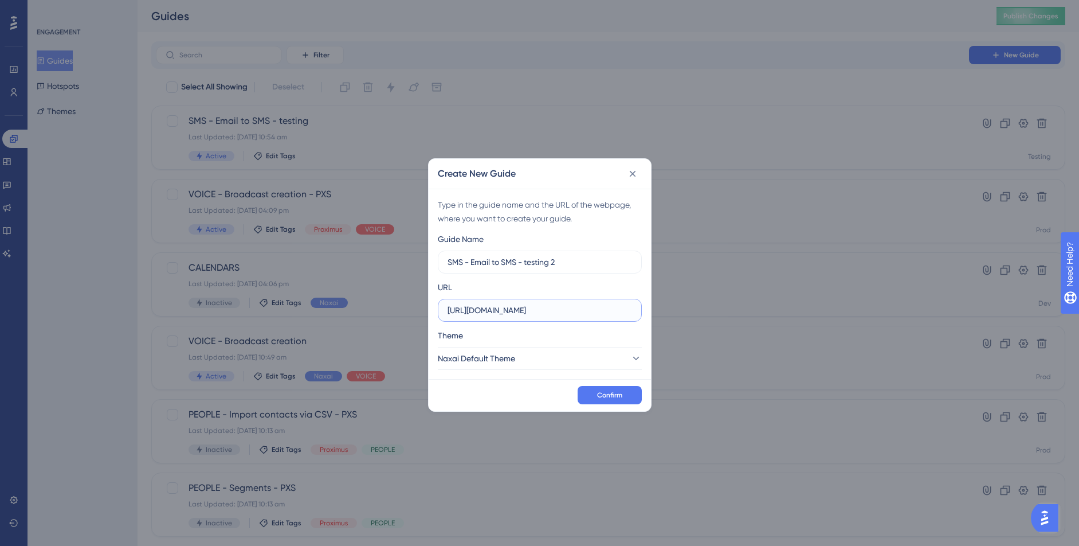
click at [549, 316] on input "https://app.naxai.com" at bounding box center [540, 310] width 185 height 13
paste input "https://app.testing-naxai.com/email-to-sms/settings"
click at [549, 317] on label "https://app.naxai.comhttps://app.testing-naxai.com/email-to-sms/settings" at bounding box center [540, 310] width 204 height 23
click at [549, 316] on input "https://app.naxai.comhttps://app.testing-naxai.com/email-to-sms/settings" at bounding box center [540, 310] width 185 height 13
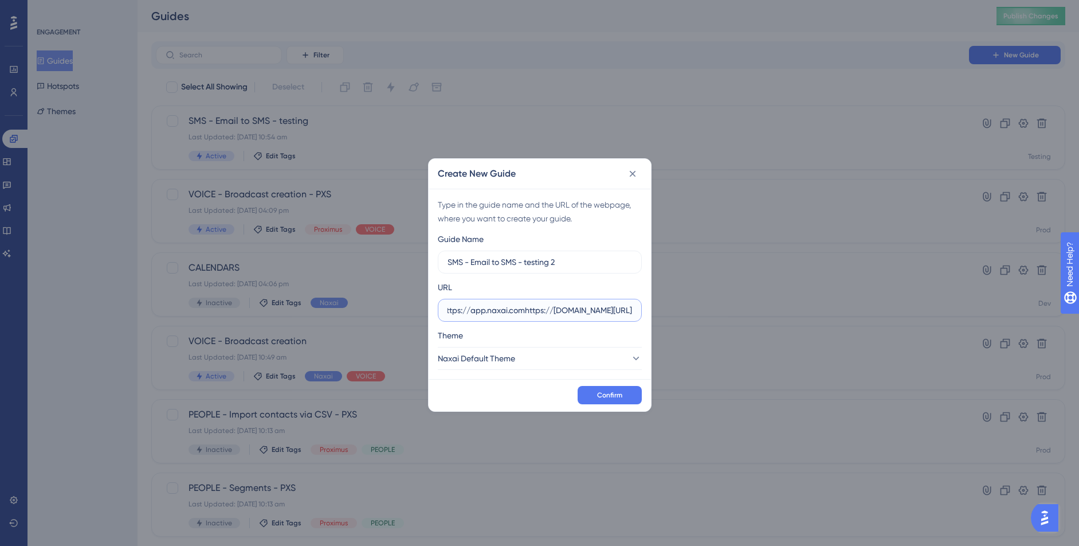
scroll to position [0, 0]
click at [549, 317] on label "https://app.naxai.comhttps://app.testing-naxai.com/email-to-sms/settings" at bounding box center [540, 310] width 204 height 23
click at [549, 316] on input "https://app.naxai.comhttps://app.testing-naxai.com/email-to-sms/settings" at bounding box center [540, 310] width 185 height 13
click at [549, 317] on label "https://app.naxai.comhttps://app.testing-naxai.com/email-to-sms/settings" at bounding box center [540, 310] width 204 height 23
click at [549, 316] on input "https://app.naxai.comhttps://app.testing-naxai.com/email-to-sms/settings" at bounding box center [540, 310] width 185 height 13
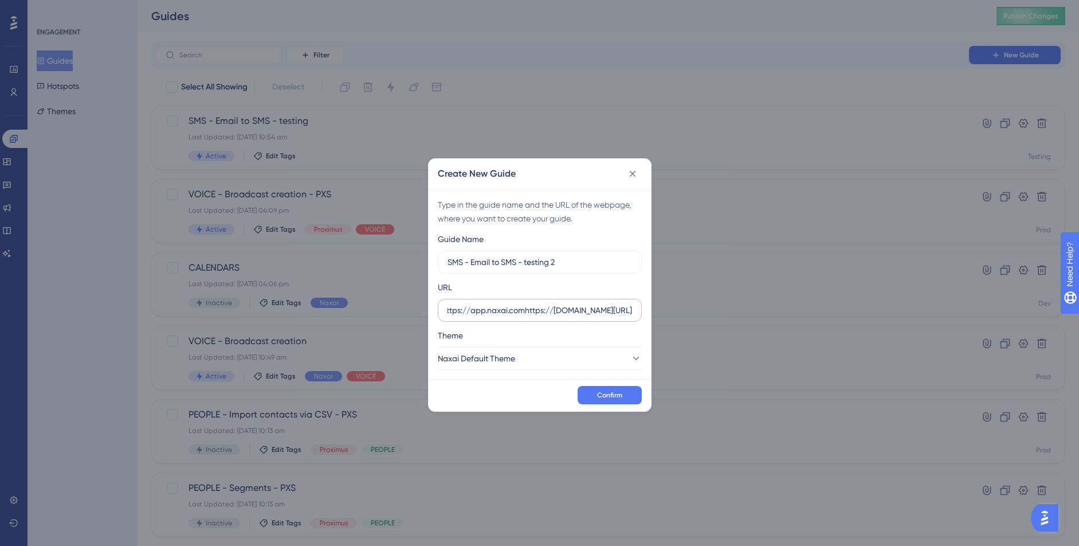
click at [549, 317] on label "https://app.naxai.comhttps://app.testing-naxai.com/email-to-sms/settings" at bounding box center [540, 310] width 204 height 23
click at [549, 316] on input "https://app.naxai.comhttps://app.testing-naxai.com/email-to-sms/settings" at bounding box center [540, 310] width 185 height 13
click at [515, 307] on input "https://app.naxai.comhttps://app.testing-naxai.com/email-to-sms/settings" at bounding box center [540, 310] width 185 height 13
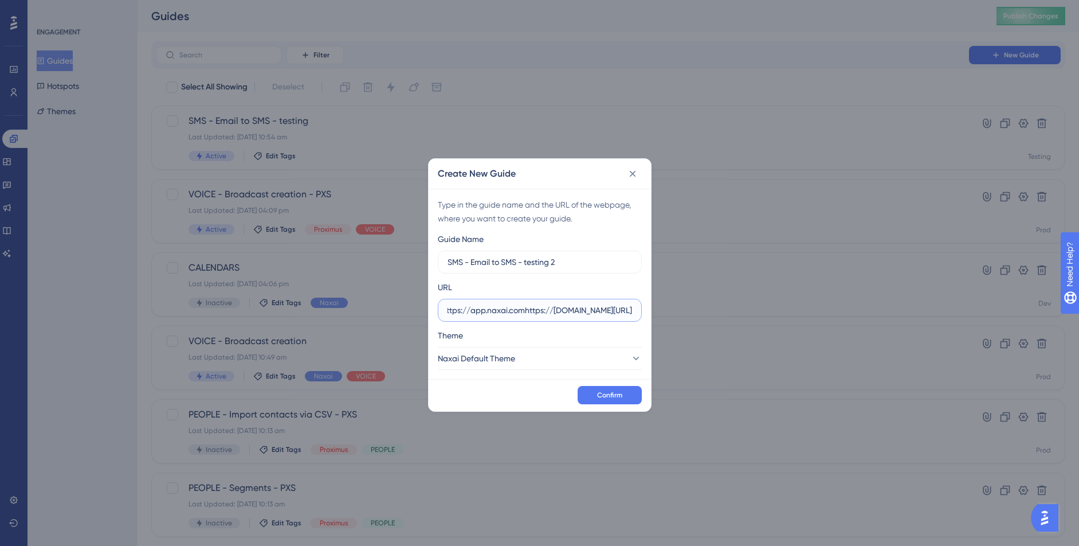
click at [515, 307] on input "https://app.naxai.comhttps://app.testing-naxai.com/email-to-sms/settings" at bounding box center [540, 310] width 185 height 13
paste input "text"
click at [605, 358] on button "Naxai Default Theme" at bounding box center [540, 358] width 204 height 23
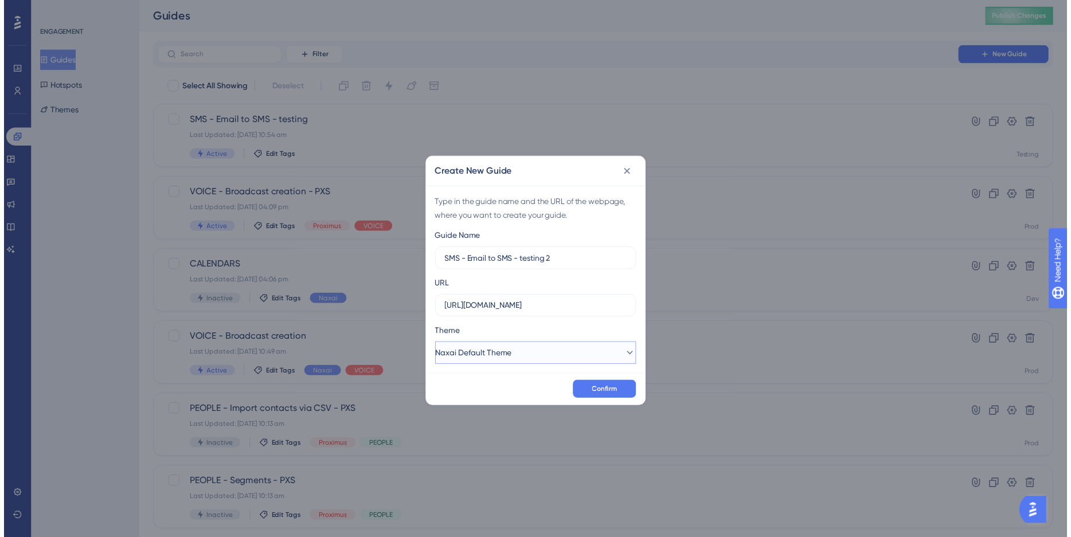
scroll to position [0, 0]
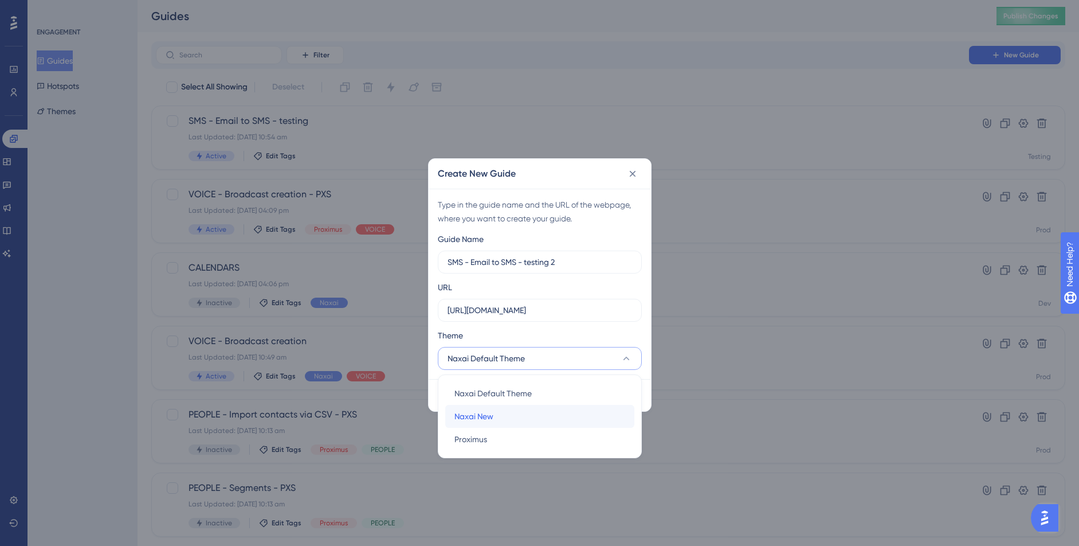
click at [496, 413] on div "Naxai New Naxai New" at bounding box center [540, 416] width 171 height 23
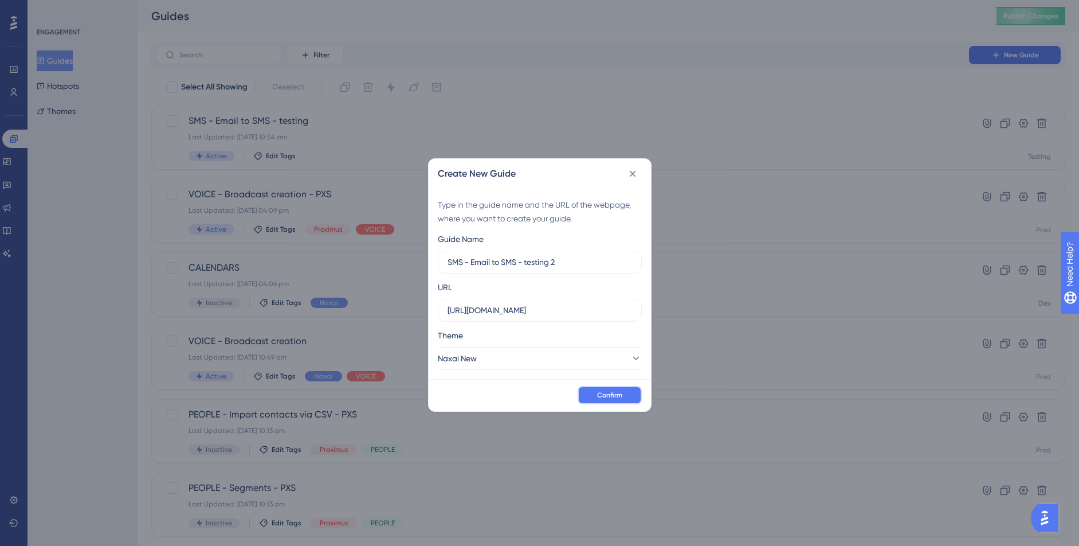
click at [621, 393] on span "Confirm" at bounding box center [609, 394] width 25 height 9
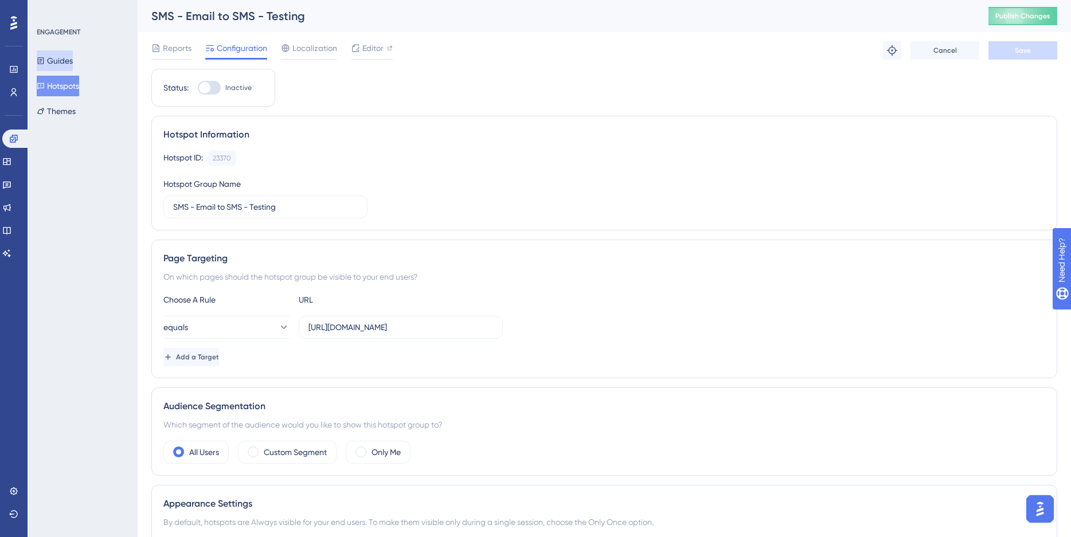
click at [73, 67] on button "Guides" at bounding box center [55, 60] width 36 height 21
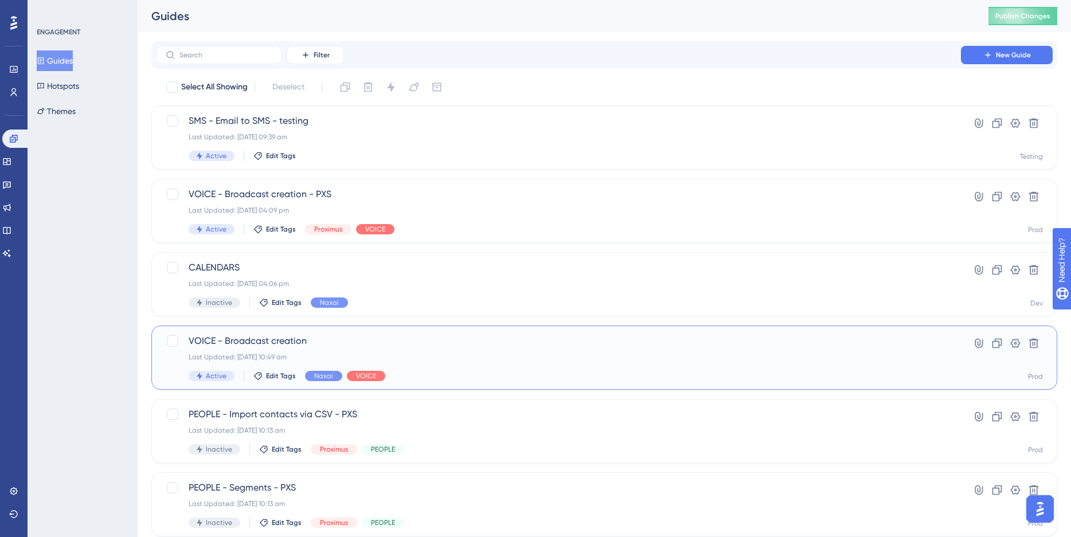
click at [426, 360] on div "Last Updated: [DATE] 10:49 am" at bounding box center [558, 357] width 739 height 9
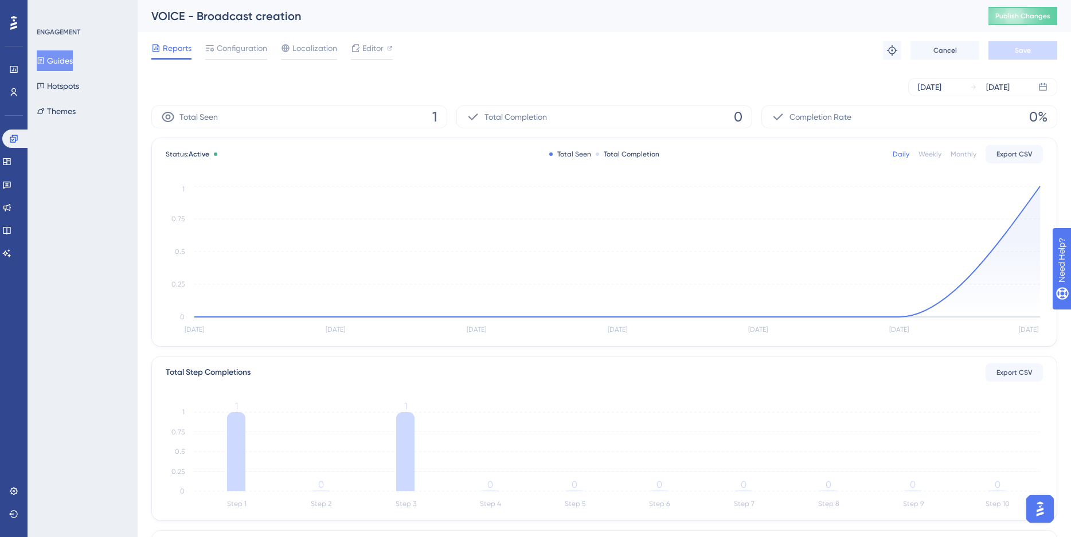
click at [69, 58] on button "Guides" at bounding box center [55, 60] width 36 height 21
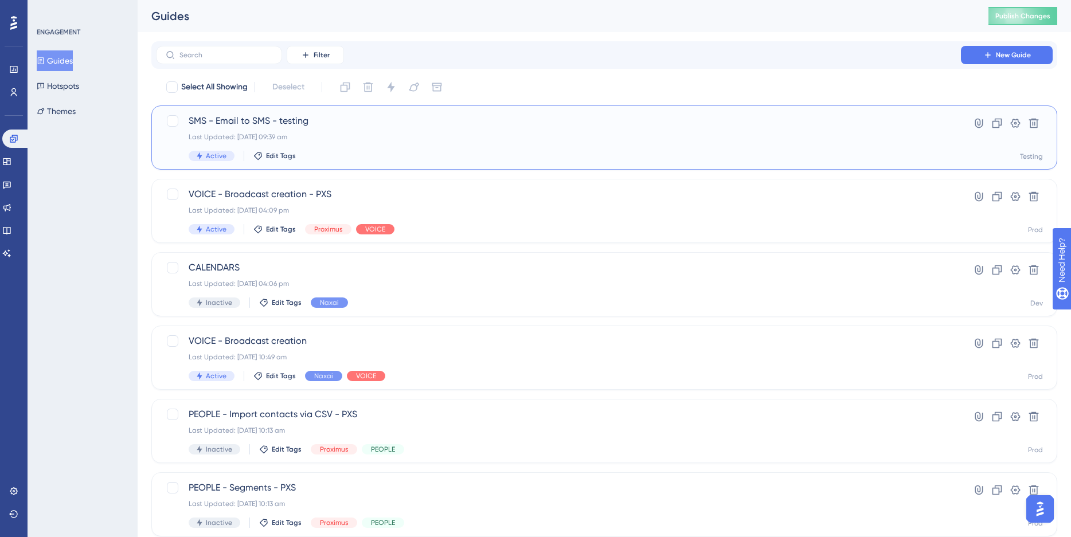
click at [312, 126] on span "SMS - Email to SMS - testing" at bounding box center [558, 121] width 739 height 14
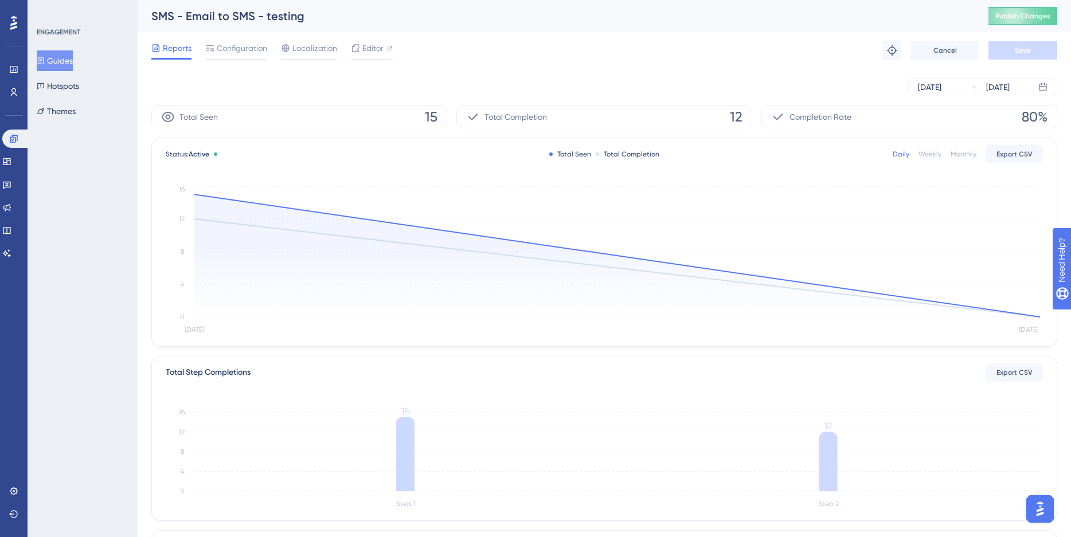
click at [71, 61] on button "Guides" at bounding box center [55, 60] width 36 height 21
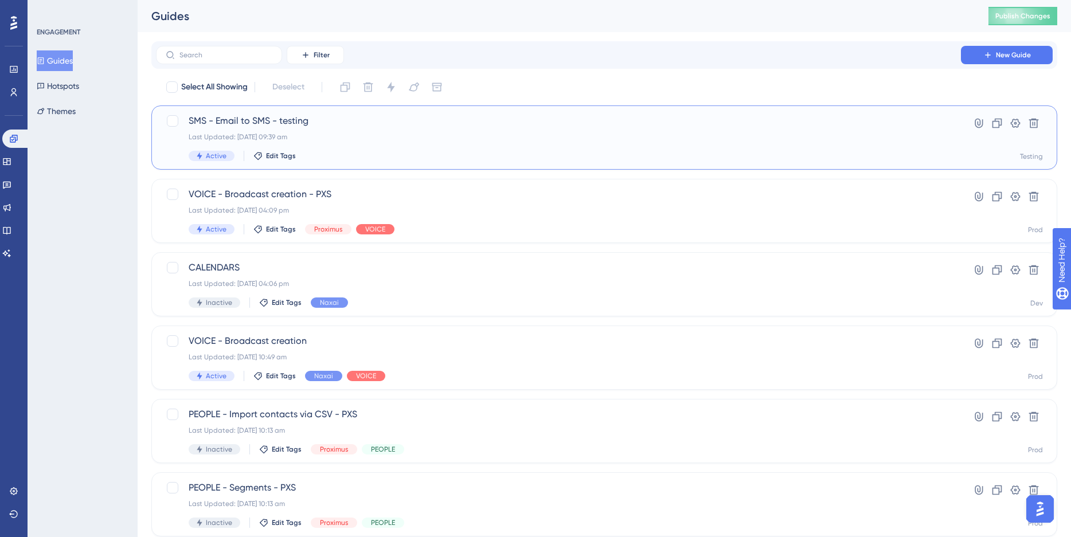
click at [304, 144] on div "SMS - Email to SMS - testing Last Updated: 22 Aug 2025 09:39 am Active Edit Tags" at bounding box center [558, 137] width 739 height 47
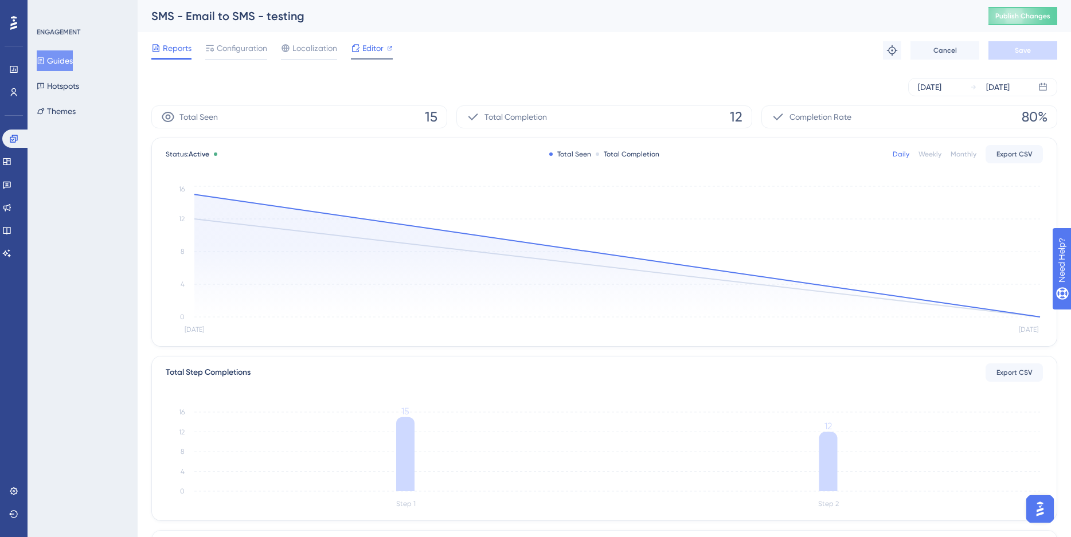
click at [358, 47] on icon at bounding box center [355, 48] width 9 height 9
